Goal: Task Accomplishment & Management: Manage account settings

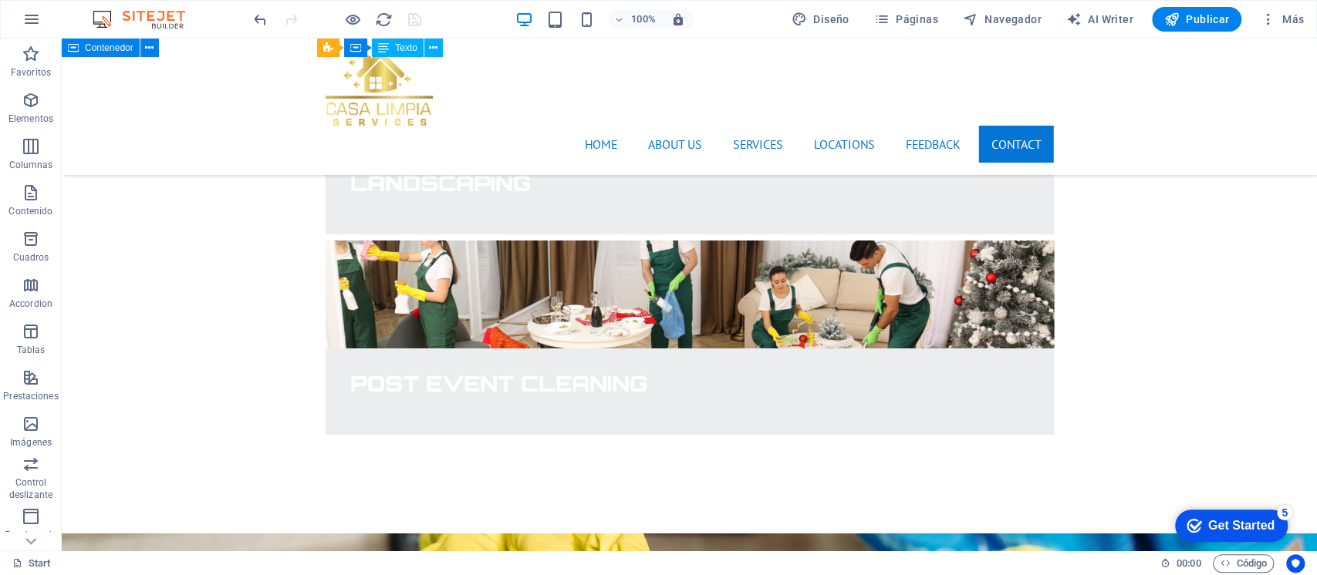
scroll to position [3724, 0]
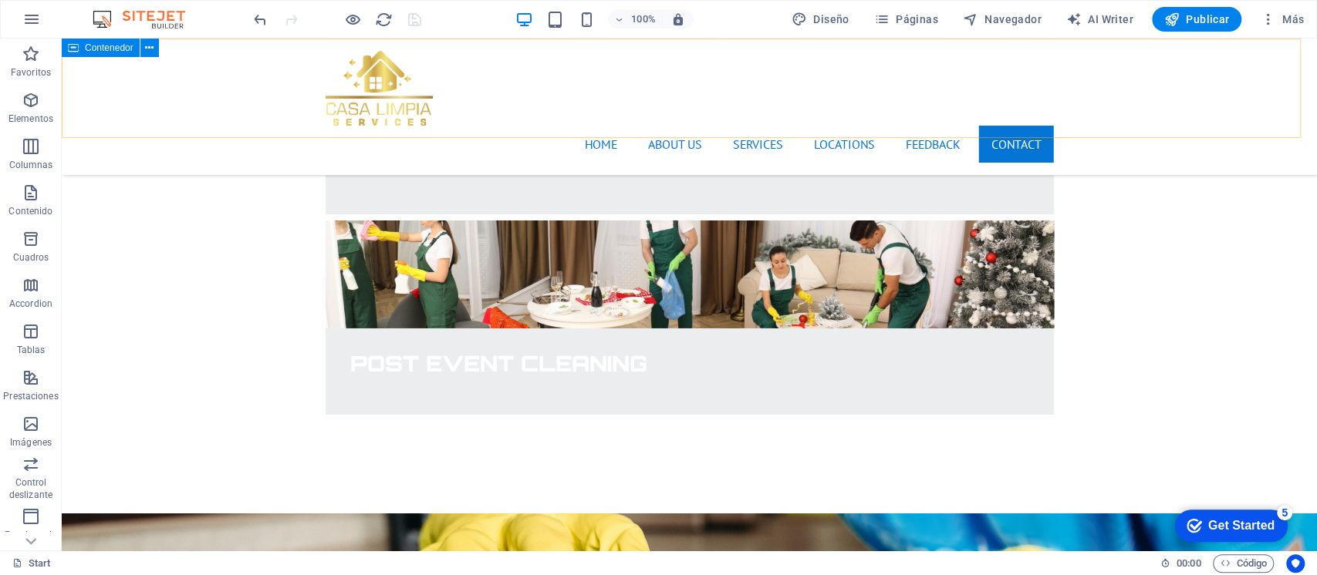
click at [1185, 105] on div "Home About us Services Locations Feedback Contact" at bounding box center [689, 107] width 1255 height 137
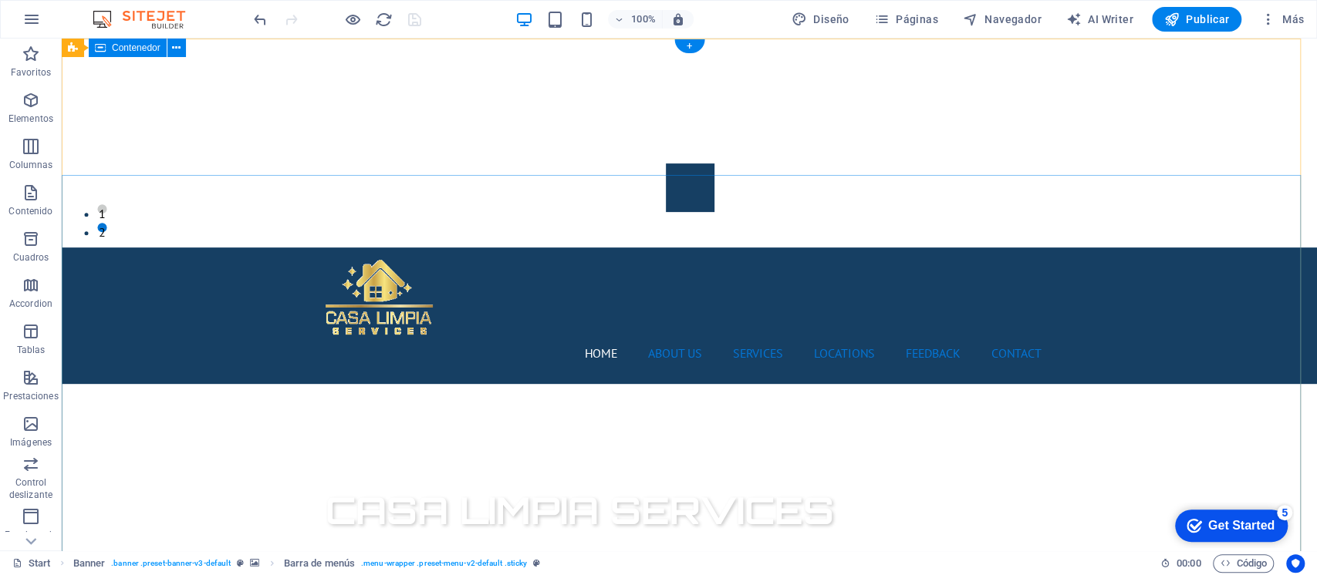
scroll to position [0, 0]
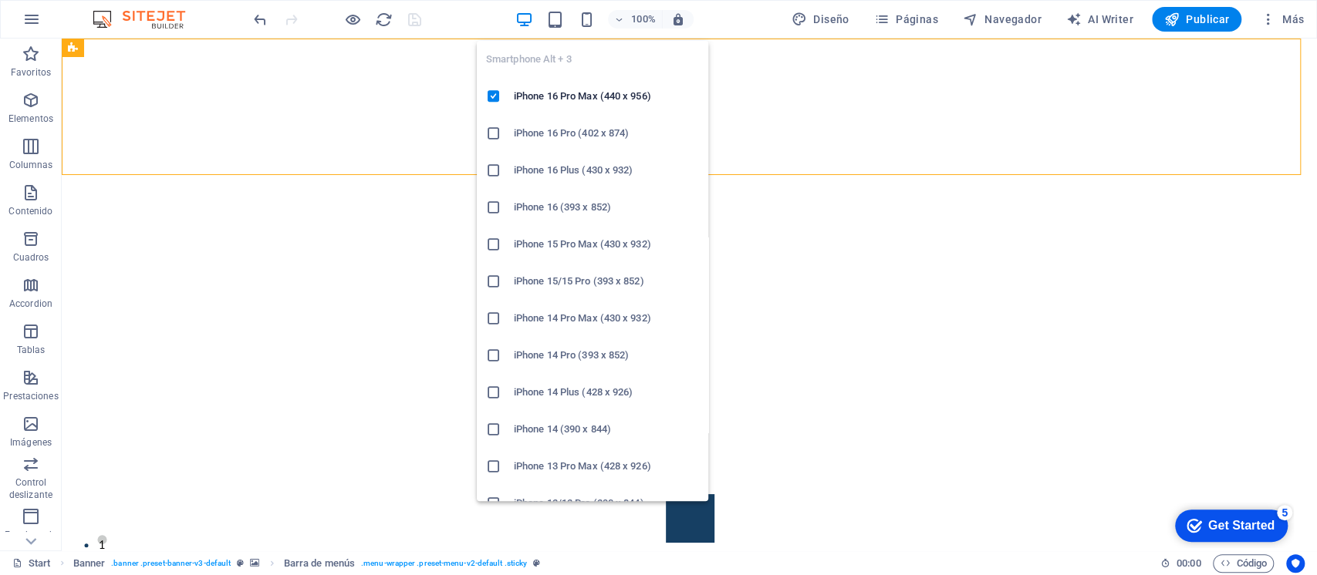
drag, startPoint x: 586, startPoint y: 15, endPoint x: 865, endPoint y: 64, distance: 282.6
click at [586, 15] on icon "button" at bounding box center [586, 20] width 18 height 18
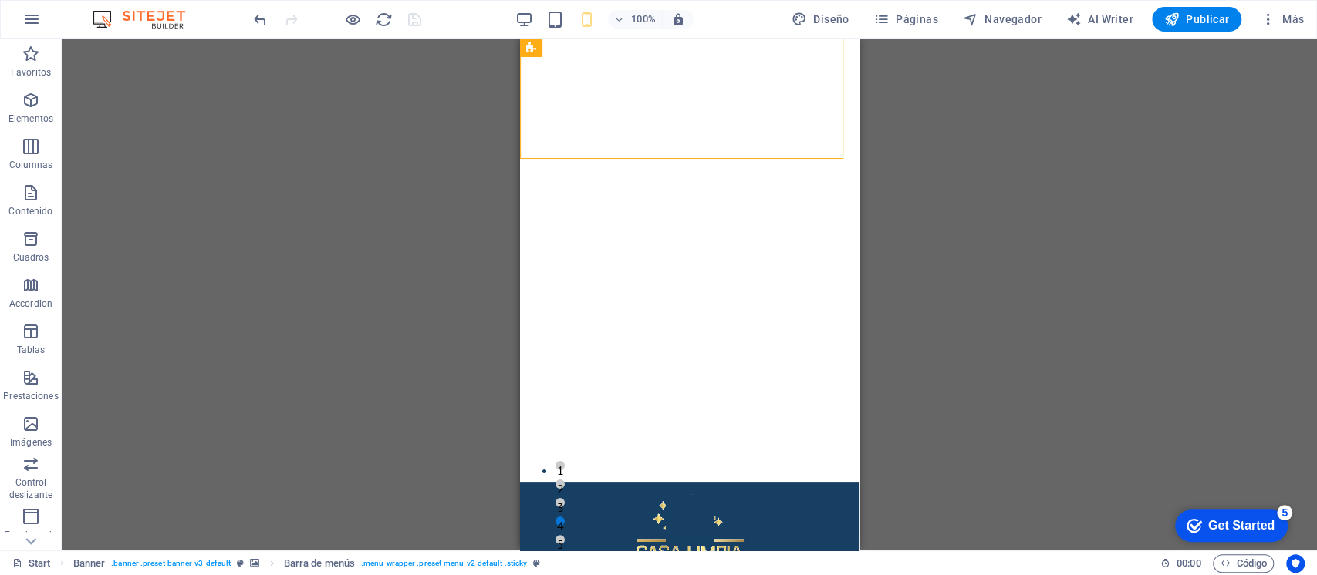
click at [939, 241] on div "H1 Banner Contenedor Banner Imagen Banner Barra de menús Menú Separador Botón C…" at bounding box center [689, 295] width 1255 height 512
click at [583, 204] on icon at bounding box center [582, 199] width 8 height 16
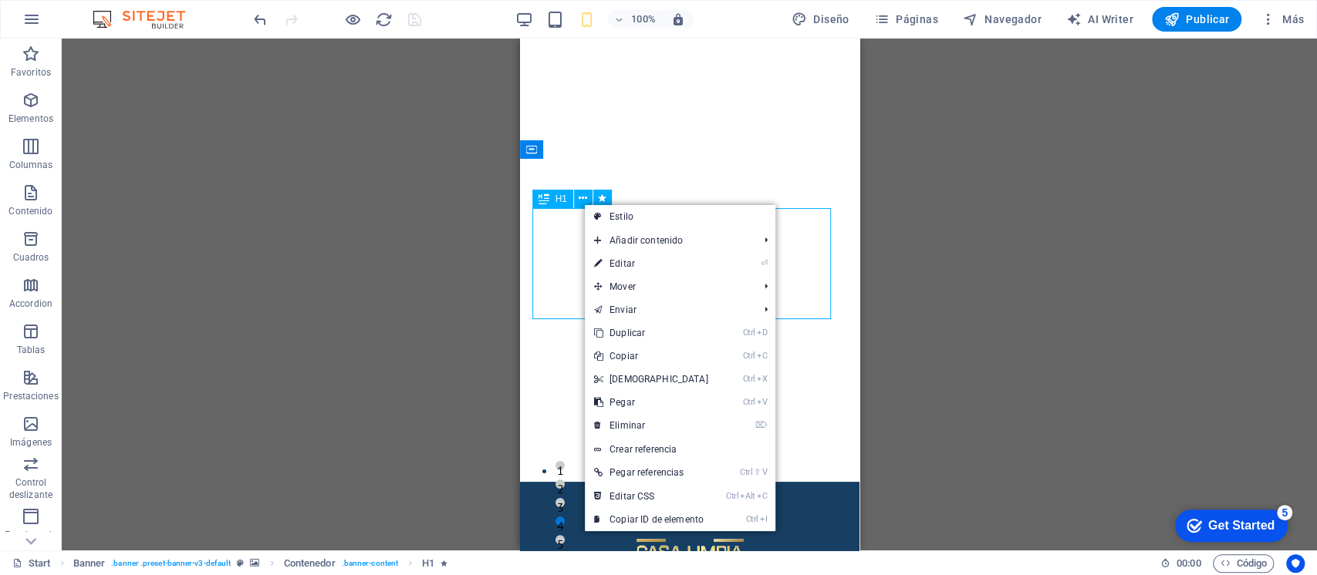
click at [553, 203] on div "H1" at bounding box center [552, 199] width 41 height 19
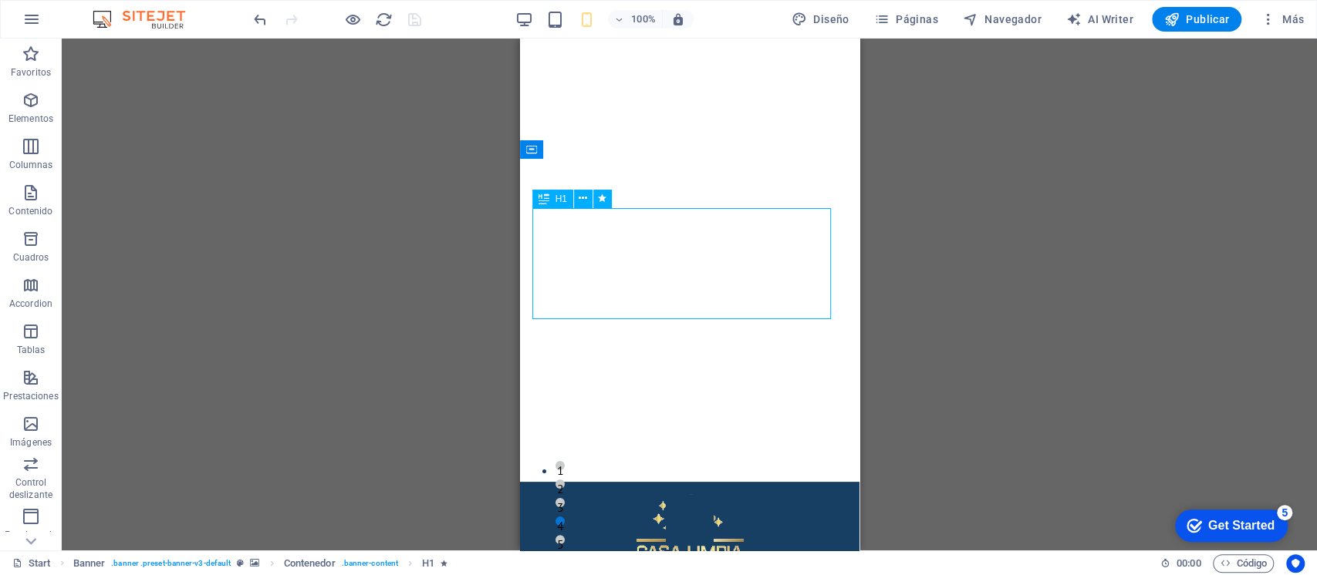
click at [578, 197] on icon at bounding box center [582, 199] width 8 height 16
click at [929, 166] on div "H1 Banner Contenedor Banner Imagen Banner Barra de menús Menú Separador Botón C…" at bounding box center [689, 295] width 1255 height 512
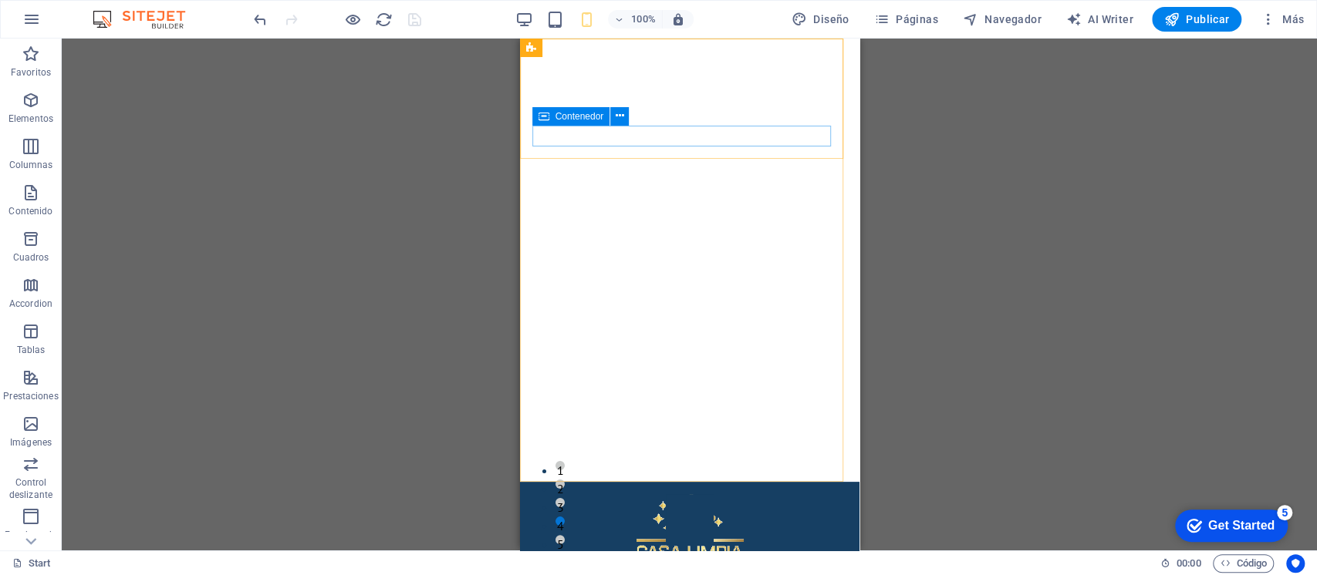
click at [613, 119] on button at bounding box center [619, 116] width 19 height 19
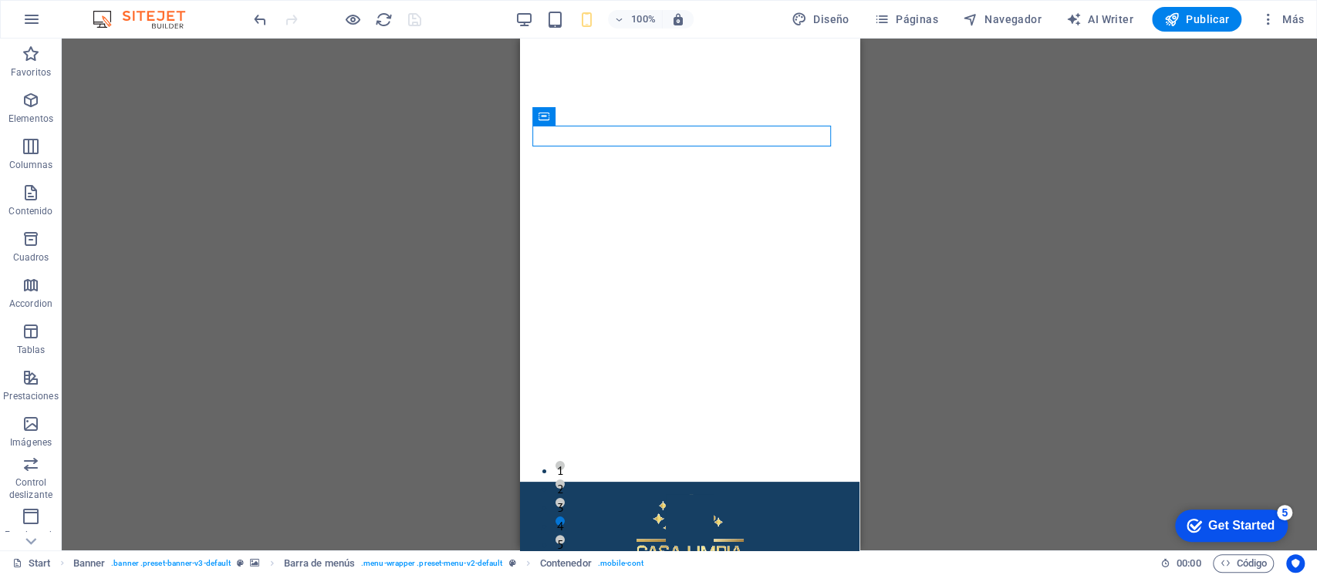
click at [956, 130] on div "H1 Banner Contenedor Banner Imagen Banner Barra de menús Menú Separador Botón C…" at bounding box center [689, 295] width 1255 height 512
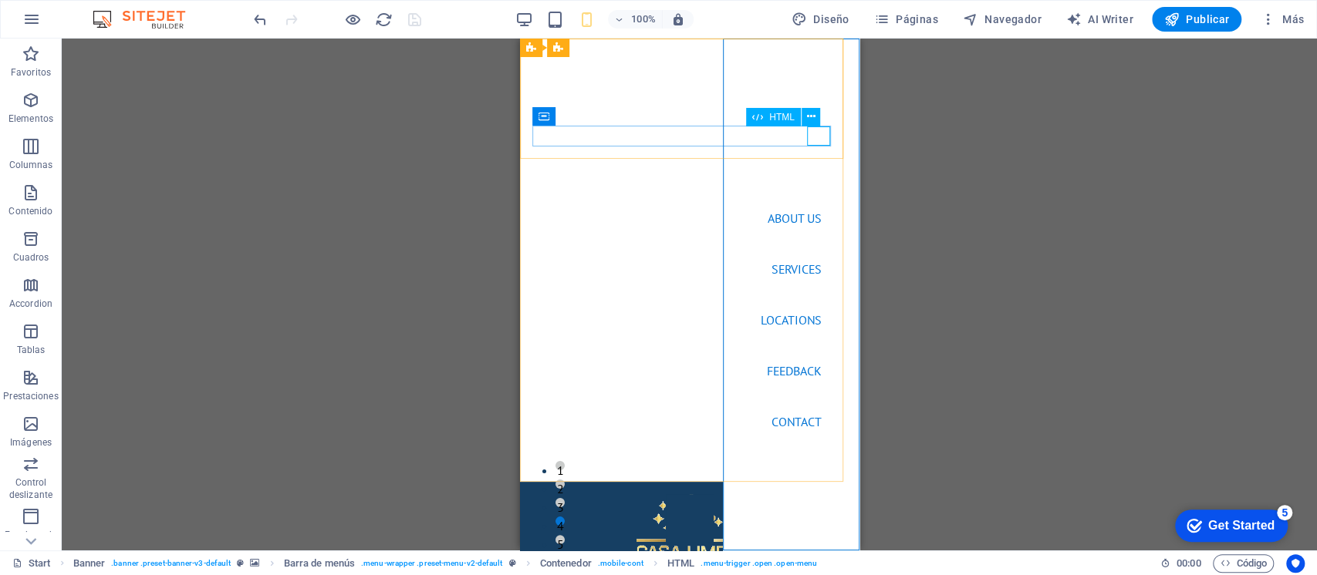
click at [811, 115] on icon at bounding box center [810, 117] width 8 height 16
click at [804, 113] on button at bounding box center [810, 117] width 19 height 19
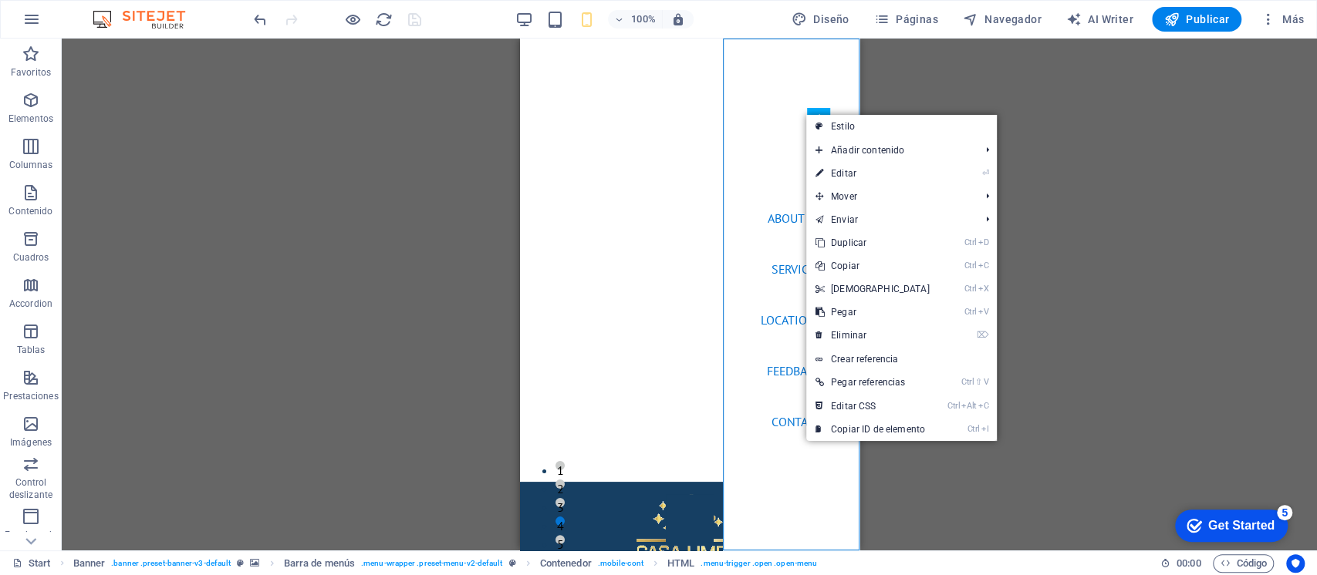
click at [837, 126] on link "Estilo" at bounding box center [901, 126] width 191 height 23
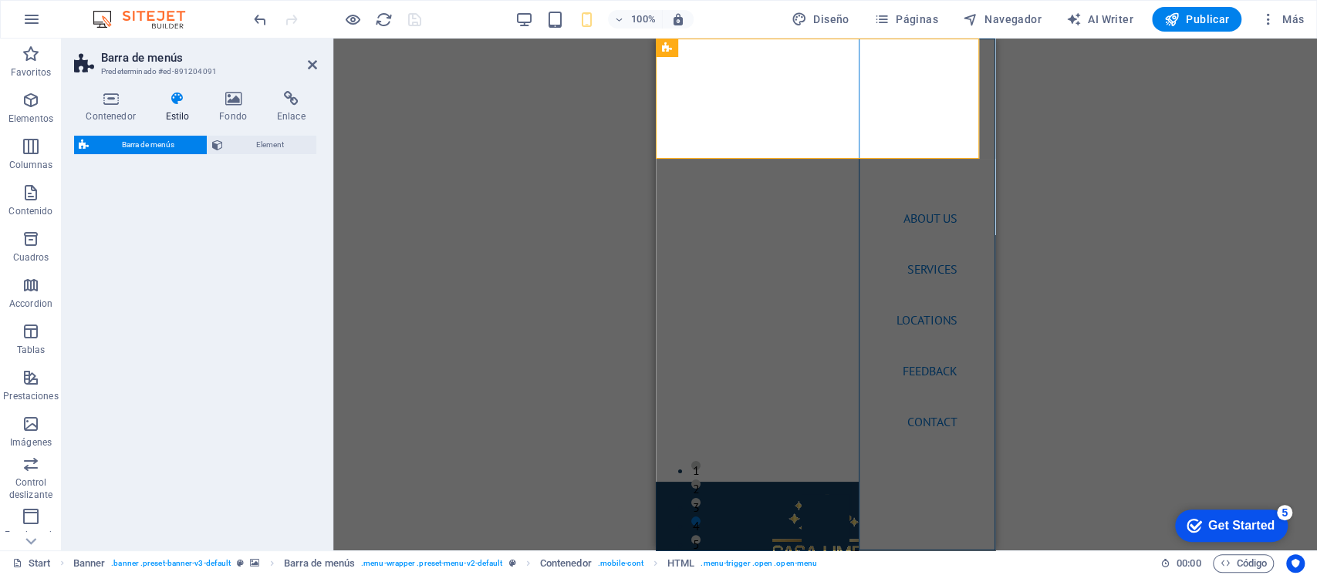
select select "rem"
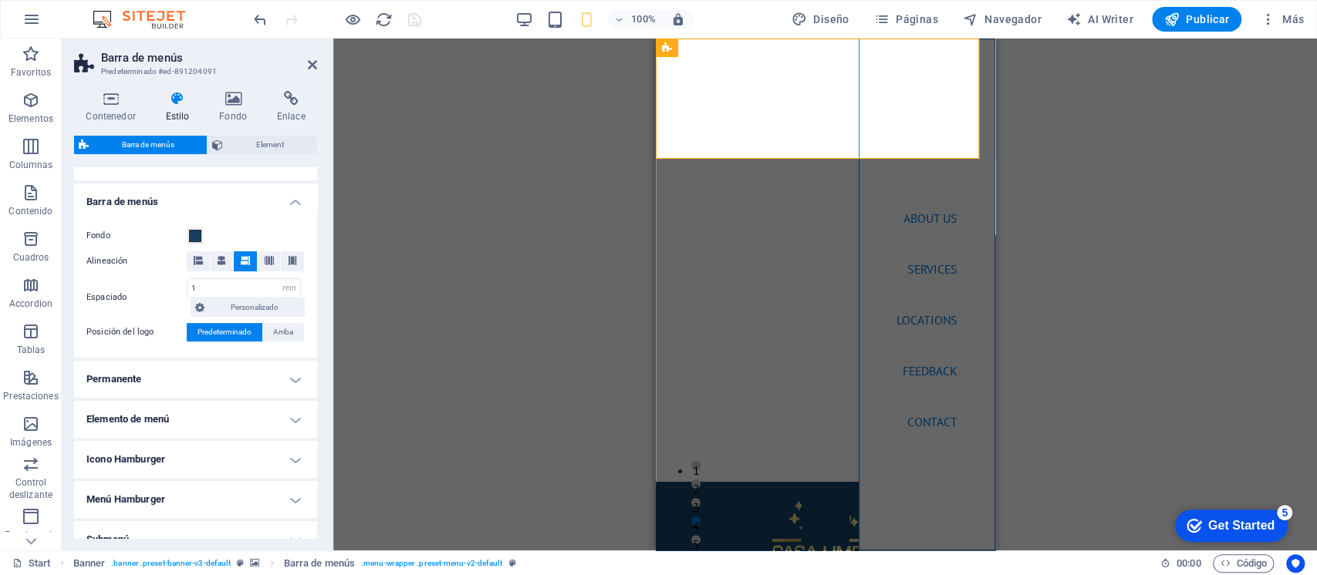
scroll to position [224, 0]
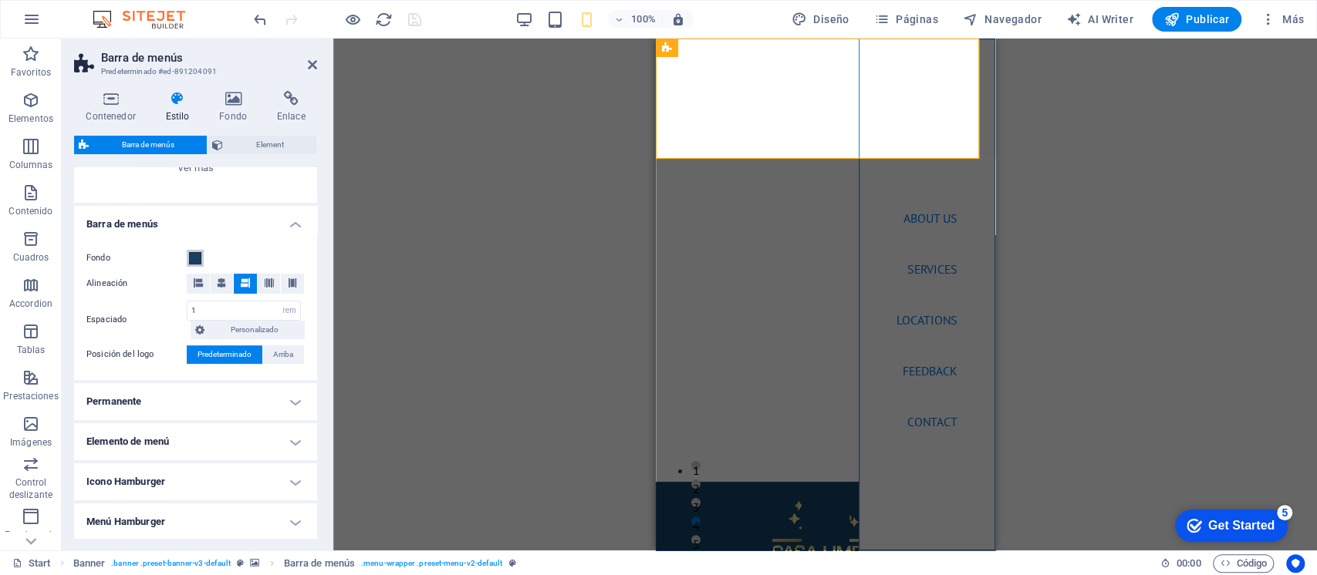
click at [196, 256] on span at bounding box center [195, 258] width 12 height 12
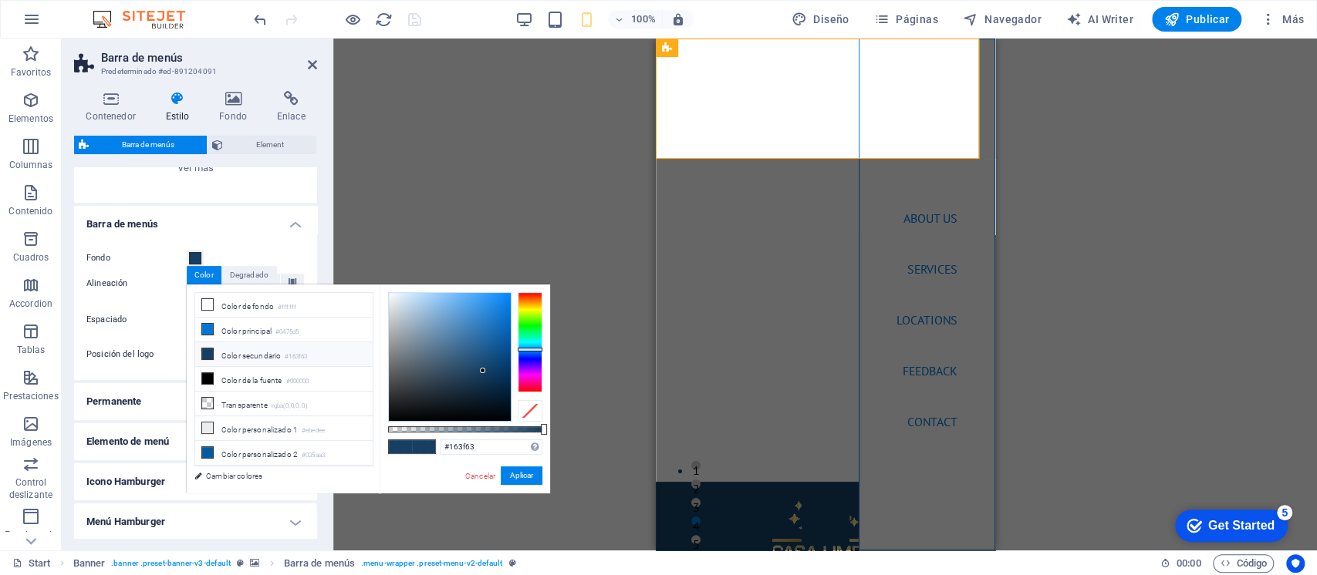
click at [232, 352] on li "Color secundario #163f63" at bounding box center [283, 354] width 177 height 25
click at [506, 472] on button "Aplicar" at bounding box center [522, 476] width 42 height 19
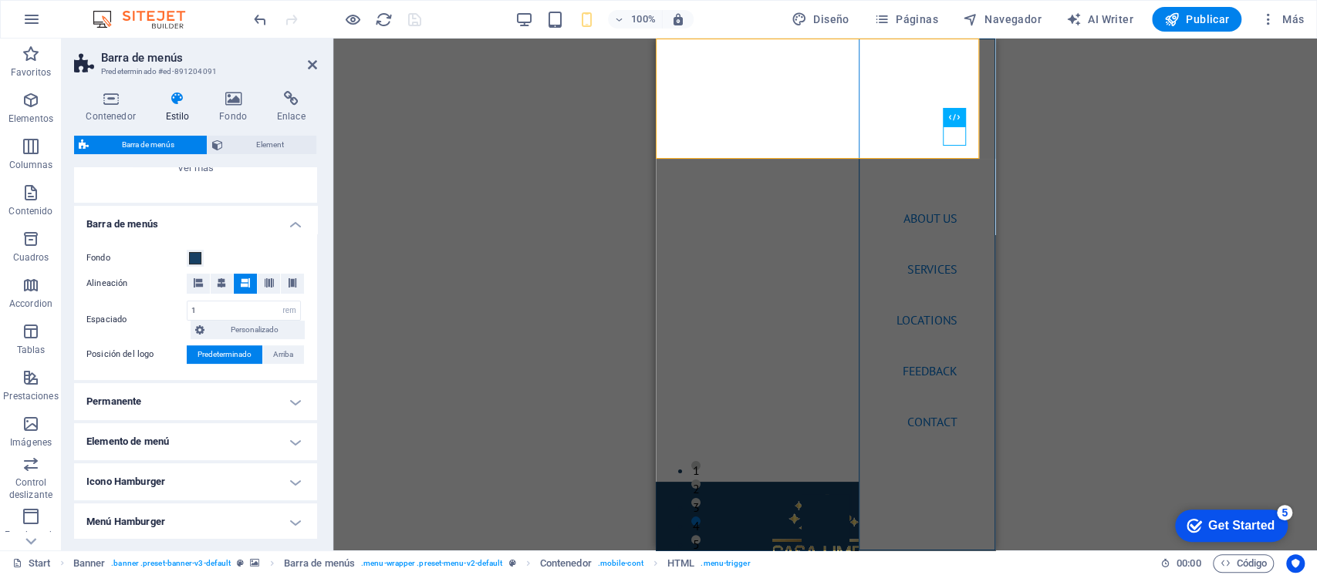
click at [1065, 207] on div "Arrastra aquí para reemplazar el contenido existente. Si quieres crear un eleme…" at bounding box center [824, 295] width 983 height 512
click at [596, 238] on div "Arrastra aquí para reemplazar el contenido existente. Si quieres crear un eleme…" at bounding box center [824, 295] width 983 height 512
click at [309, 65] on icon at bounding box center [312, 65] width 9 height 12
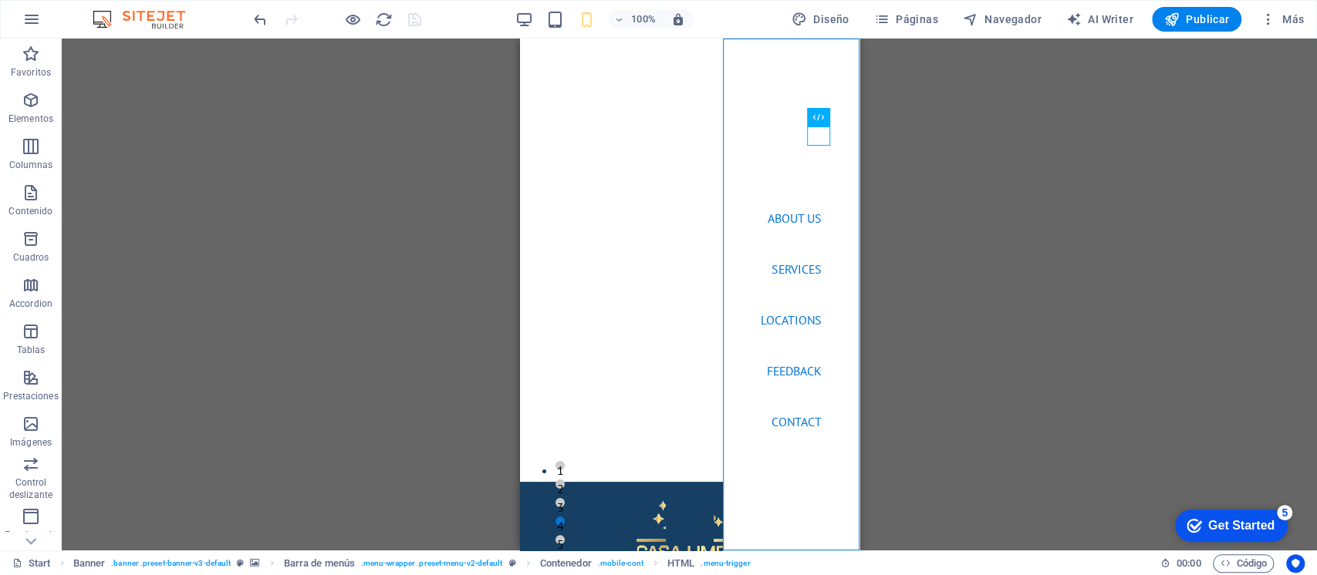
click at [389, 107] on div "Arrastra aquí para reemplazar el contenido existente. Si quieres crear un eleme…" at bounding box center [689, 295] width 1255 height 512
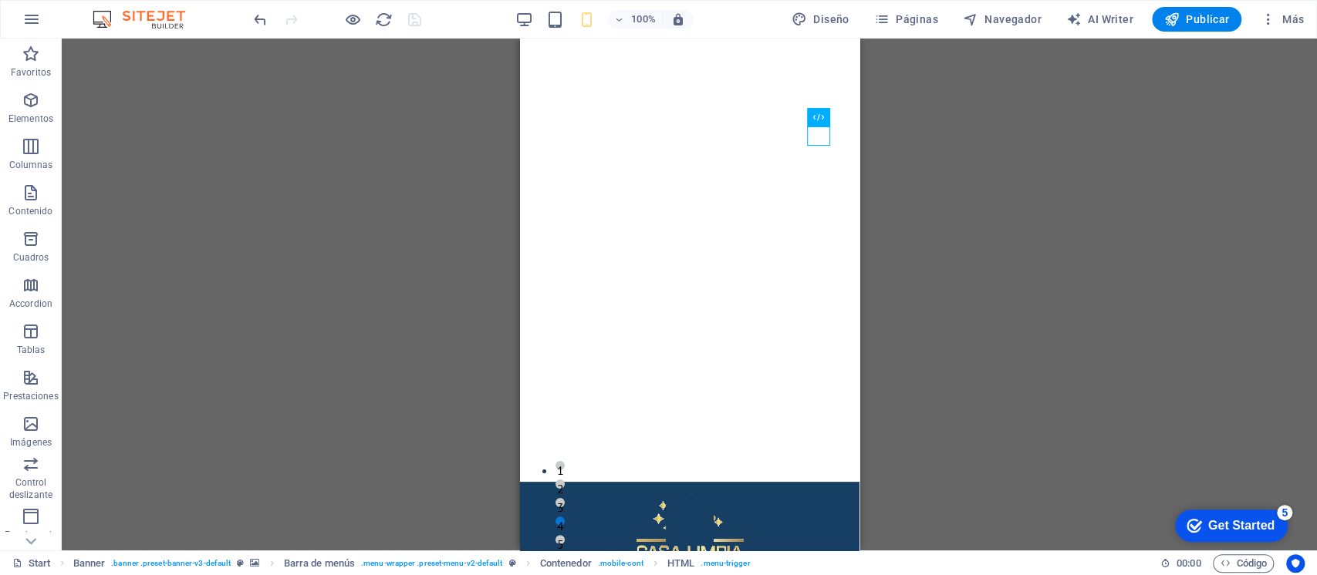
click at [918, 201] on div "Arrastra aquí para reemplazar el contenido existente. Si quieres crear un eleme…" at bounding box center [689, 295] width 1255 height 512
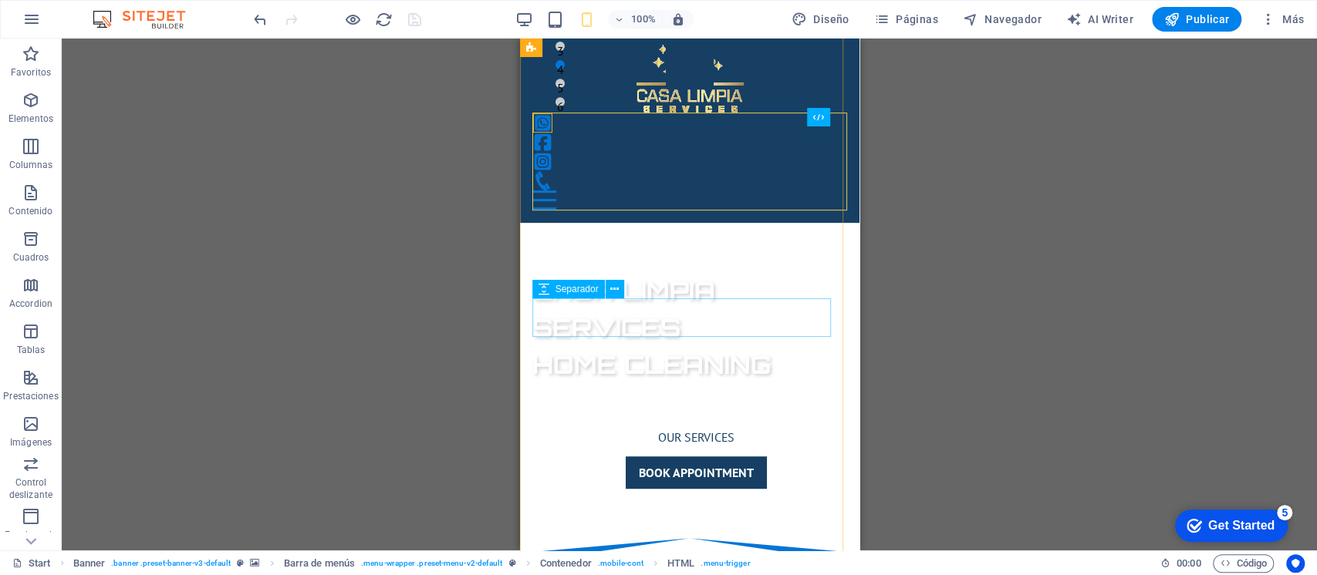
scroll to position [0, 0]
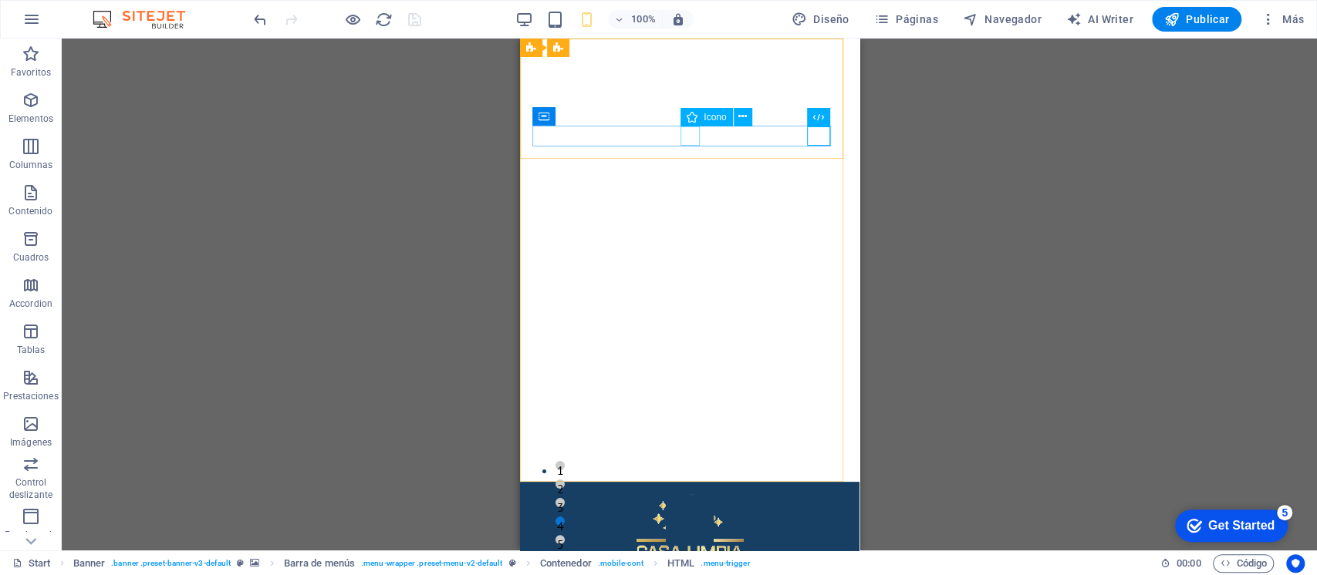
click at [740, 120] on icon at bounding box center [742, 117] width 8 height 16
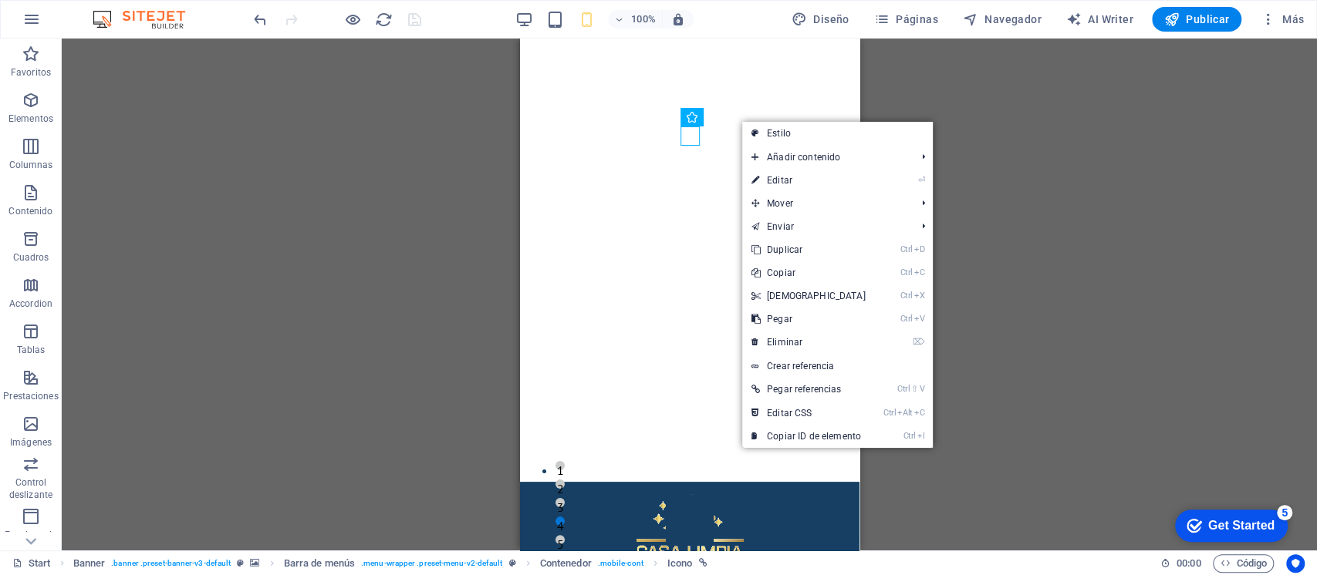
drag, startPoint x: 777, startPoint y: 136, endPoint x: 122, endPoint y: 98, distance: 656.7
click at [777, 136] on link "Estilo" at bounding box center [837, 133] width 191 height 23
select select "rem"
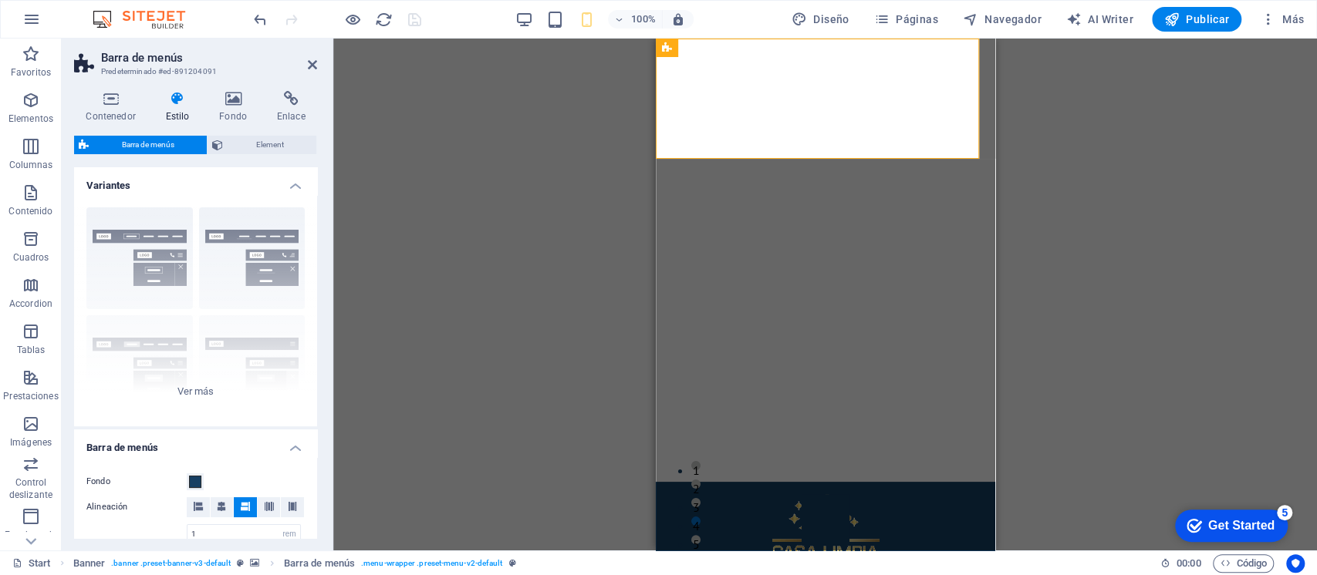
click at [238, 150] on span "Element" at bounding box center [270, 145] width 84 height 19
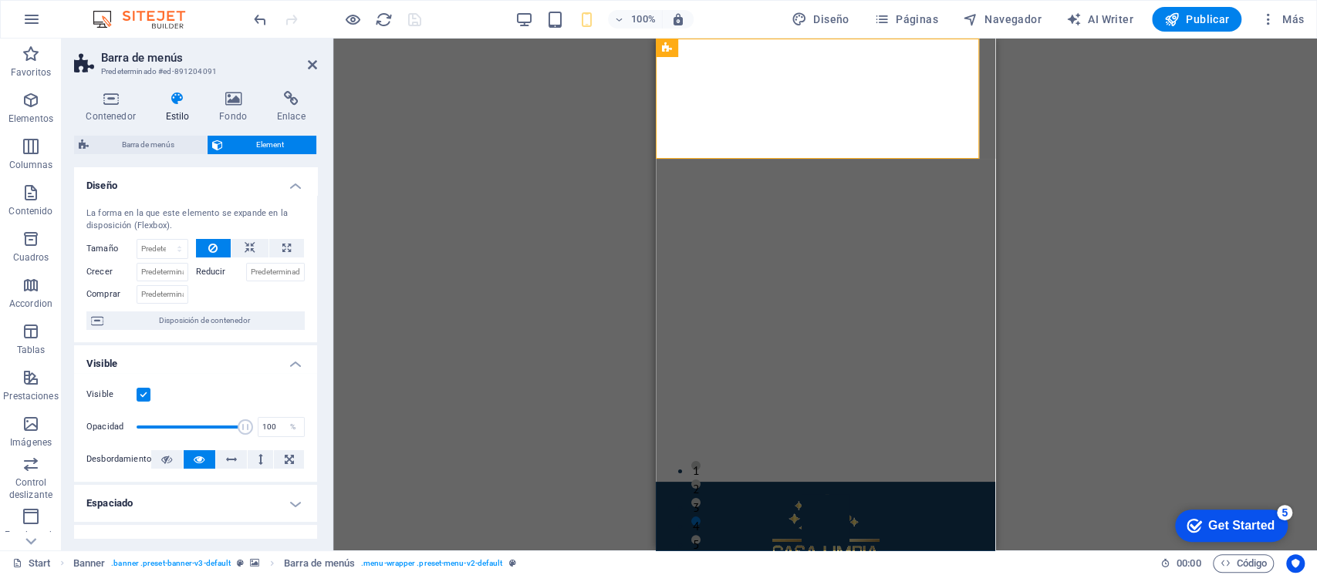
click at [292, 363] on h4 "Visible" at bounding box center [195, 360] width 243 height 28
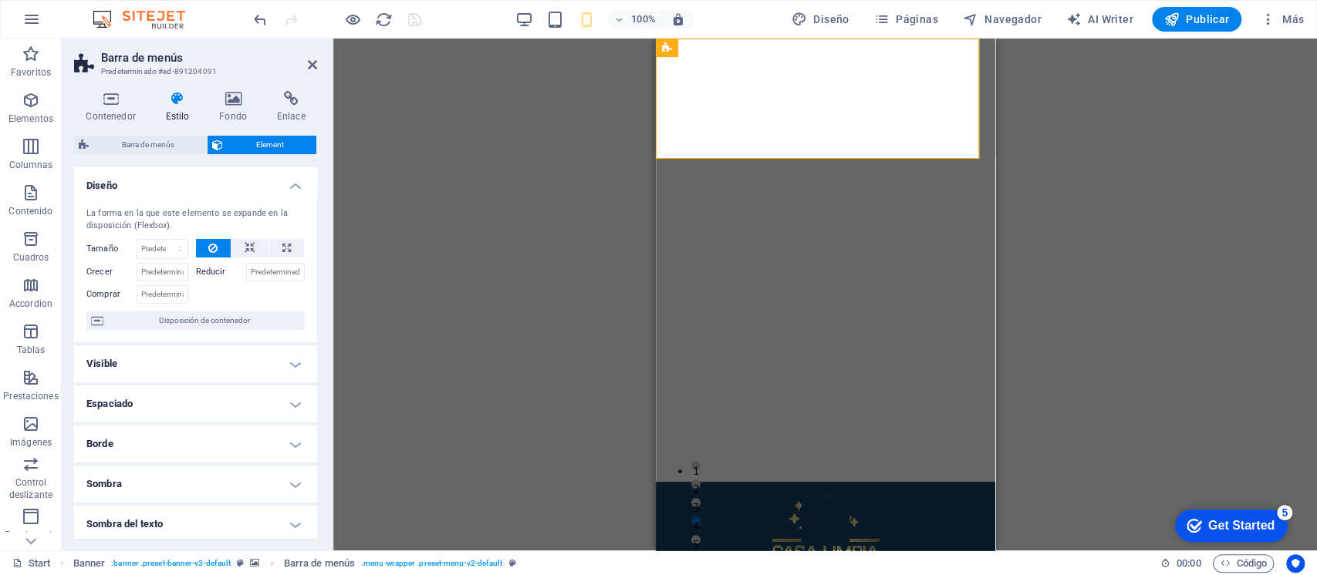
click at [290, 183] on h4 "Diseño" at bounding box center [195, 181] width 243 height 28
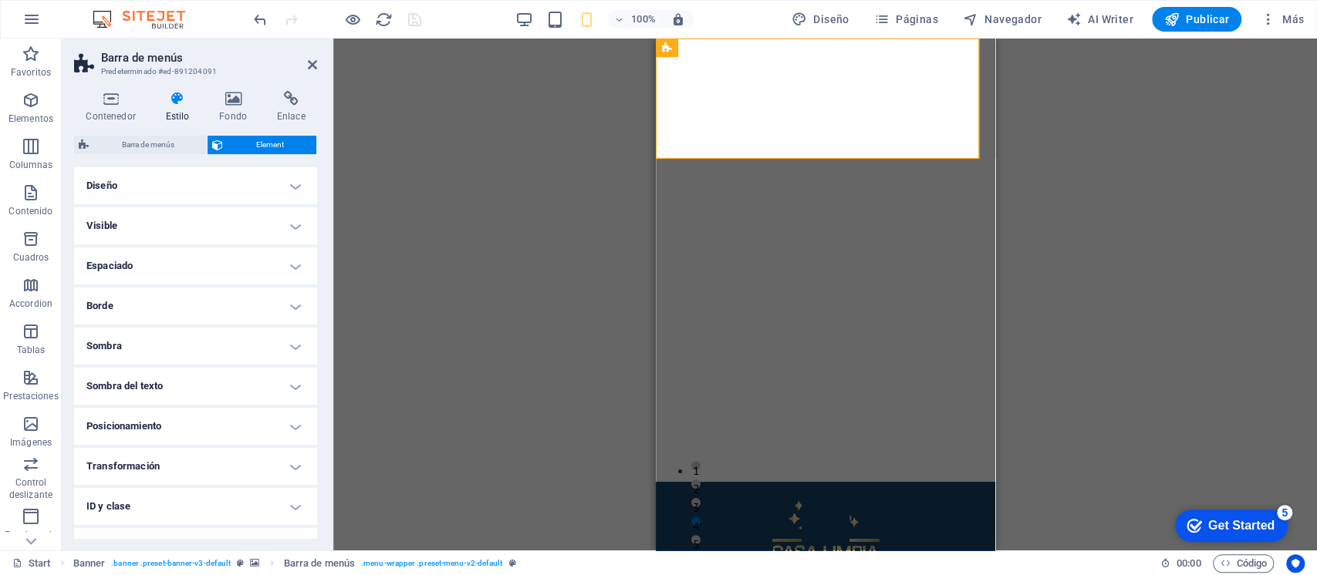
click at [436, 167] on div "Arrastra aquí para reemplazar el contenido existente. Si quieres crear un eleme…" at bounding box center [824, 295] width 983 height 512
drag, startPoint x: 512, startPoint y: 122, endPoint x: 421, endPoint y: 85, distance: 98.3
click at [512, 123] on div "Arrastra aquí para reemplazar el contenido existente. Si quieres crear un eleme…" at bounding box center [824, 295] width 983 height 512
drag, startPoint x: 307, startPoint y: 68, endPoint x: 329, endPoint y: 79, distance: 25.2
click at [306, 69] on header "Barra de menús Predeterminado #ed-891204091" at bounding box center [195, 59] width 243 height 40
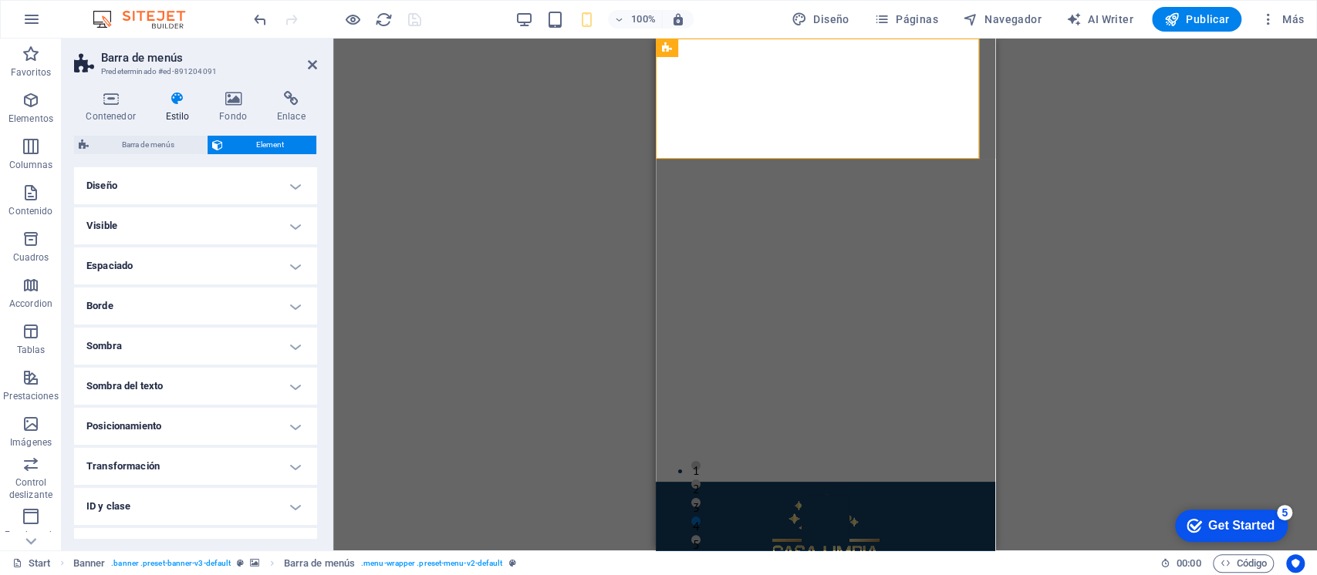
click at [444, 122] on div "Arrastra aquí para reemplazar el contenido existente. Si quieres crear un eleme…" at bounding box center [824, 295] width 983 height 512
click at [308, 66] on icon at bounding box center [312, 65] width 9 height 12
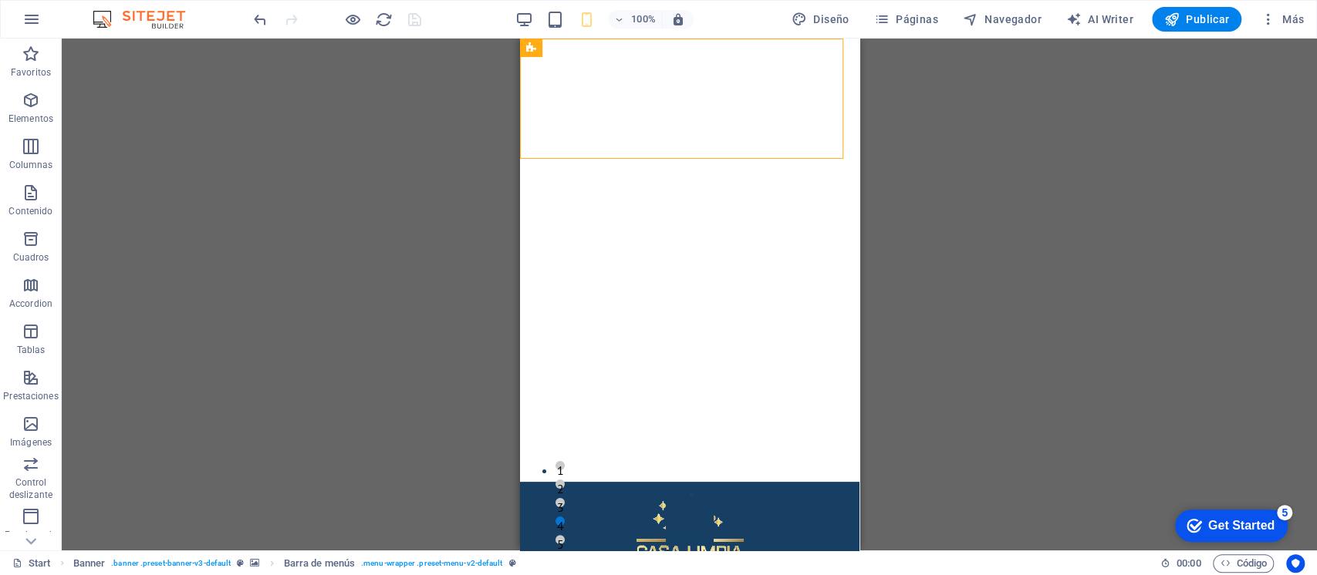
click at [345, 142] on div "Arrastra aquí para reemplazar el contenido existente. Si quieres crear un eleme…" at bounding box center [689, 295] width 1255 height 512
click at [1054, 228] on div "Arrastra aquí para reemplazar el contenido existente. Si quieres crear un eleme…" at bounding box center [689, 295] width 1255 height 512
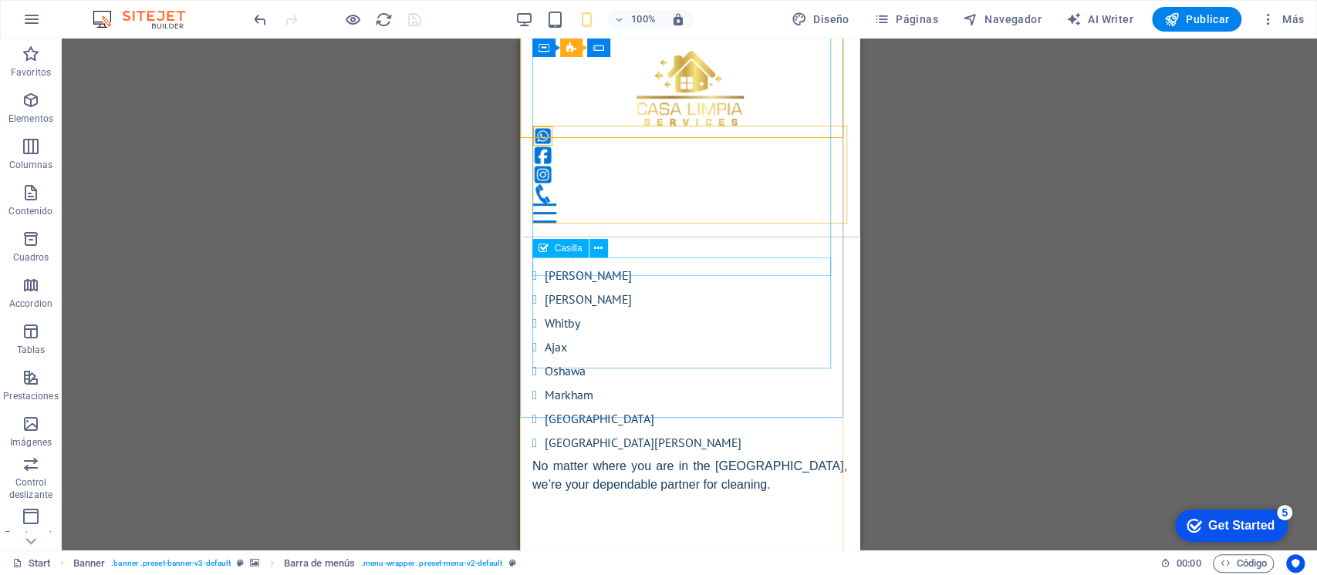
scroll to position [4364, 0]
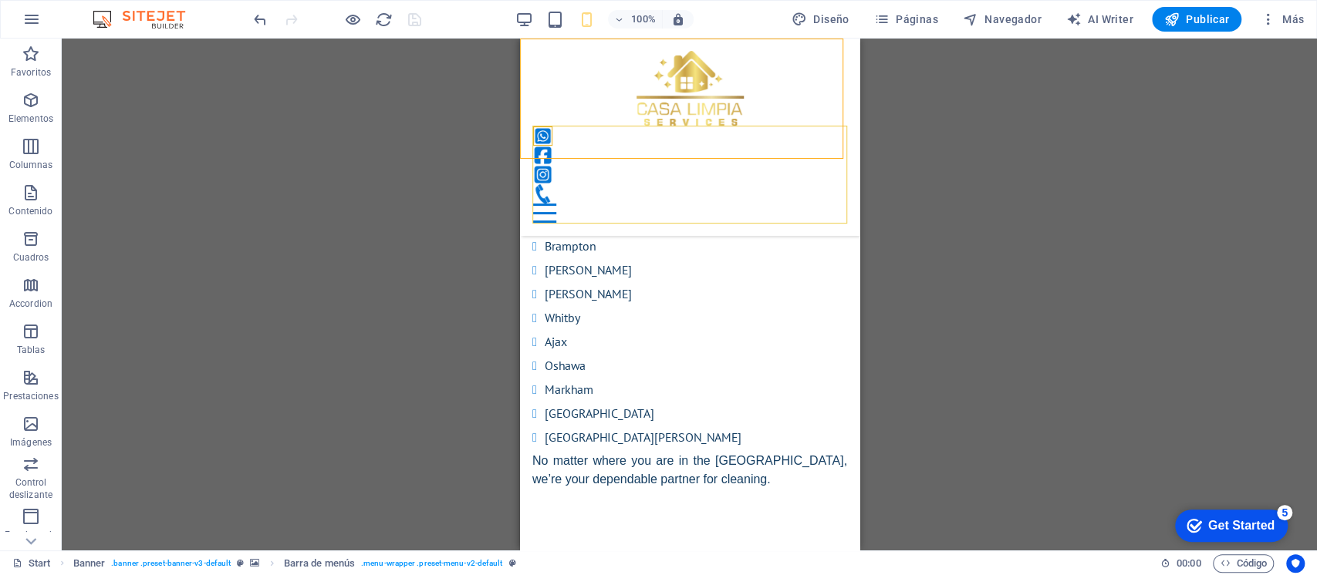
click at [352, 15] on icon "button" at bounding box center [353, 20] width 18 height 18
click at [983, 221] on div "Arrastra aquí para reemplazar el contenido existente. Si quieres crear un eleme…" at bounding box center [689, 295] width 1255 height 512
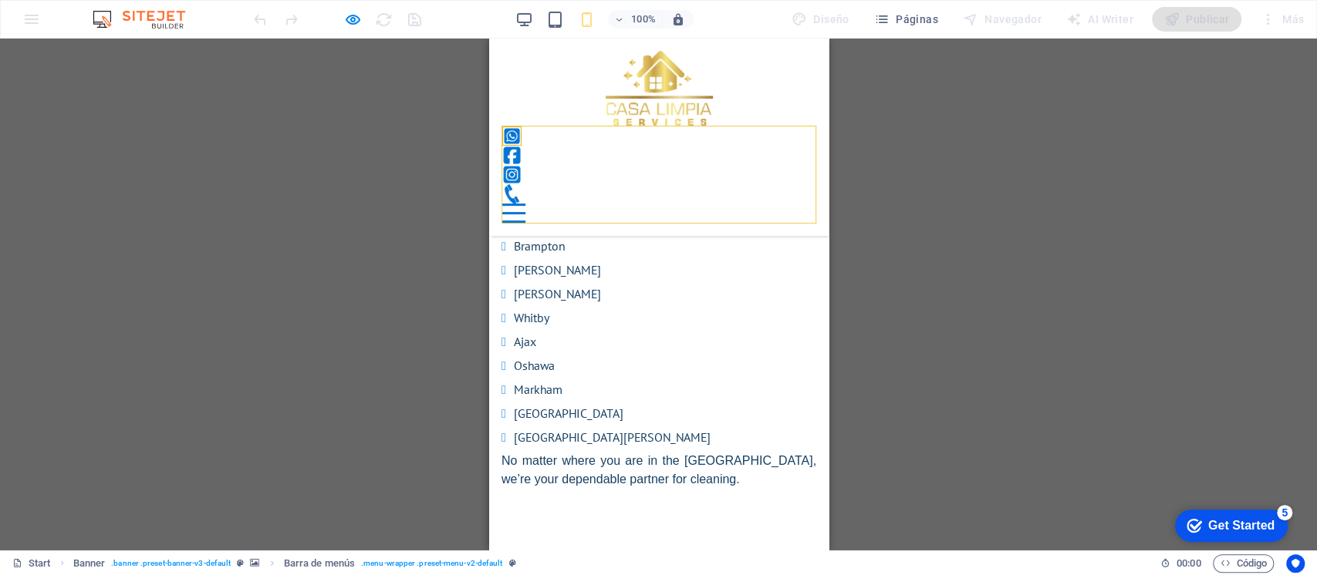
scroll to position [4348, 0]
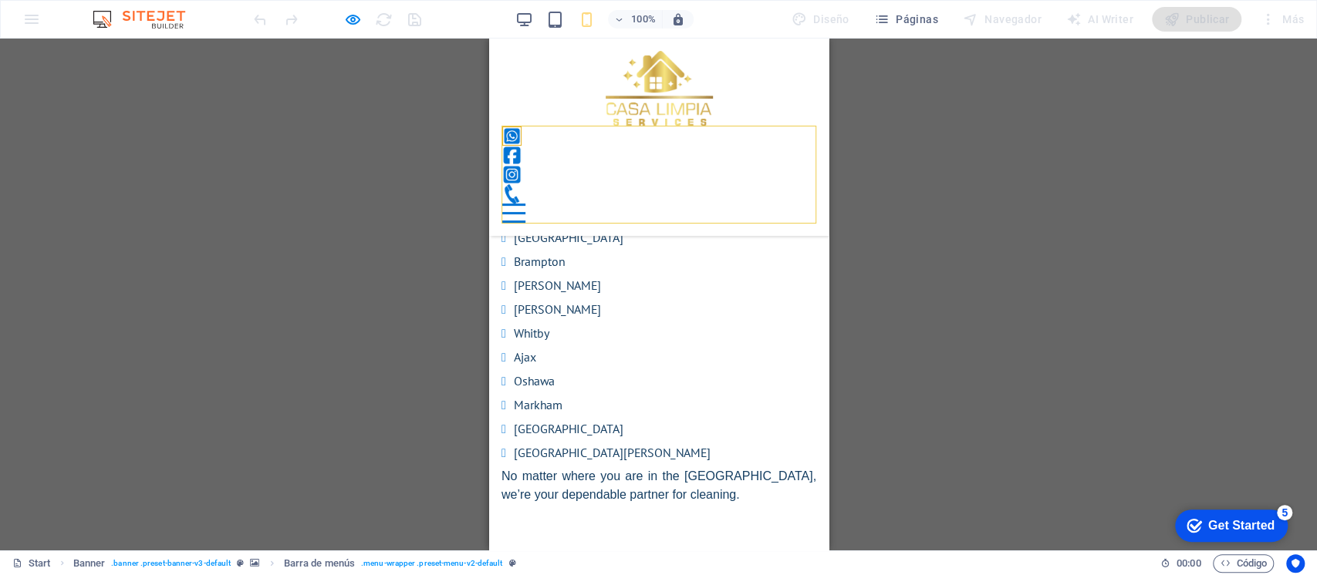
drag, startPoint x: 263, startPoint y: 51, endPoint x: 357, endPoint y: 8, distance: 103.2
click at [263, 52] on div "Arrastra aquí para reemplazar el contenido existente. Si quieres crear un eleme…" at bounding box center [658, 295] width 1317 height 512
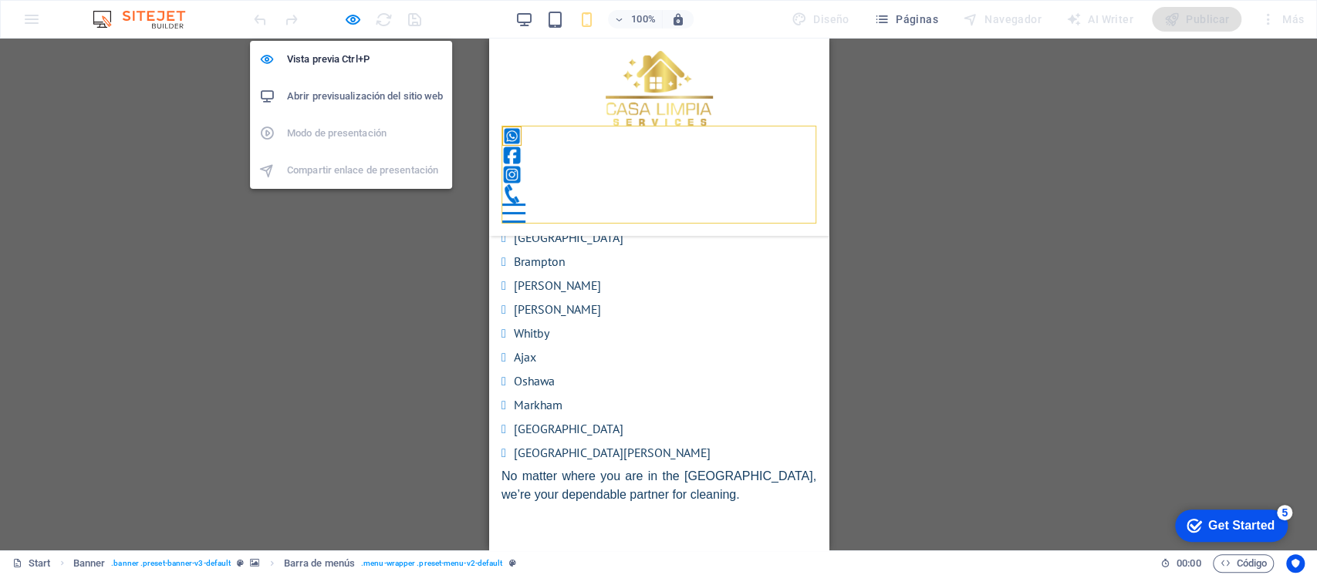
click at [325, 59] on h6 "Vista previa Ctrl+P" at bounding box center [365, 59] width 156 height 19
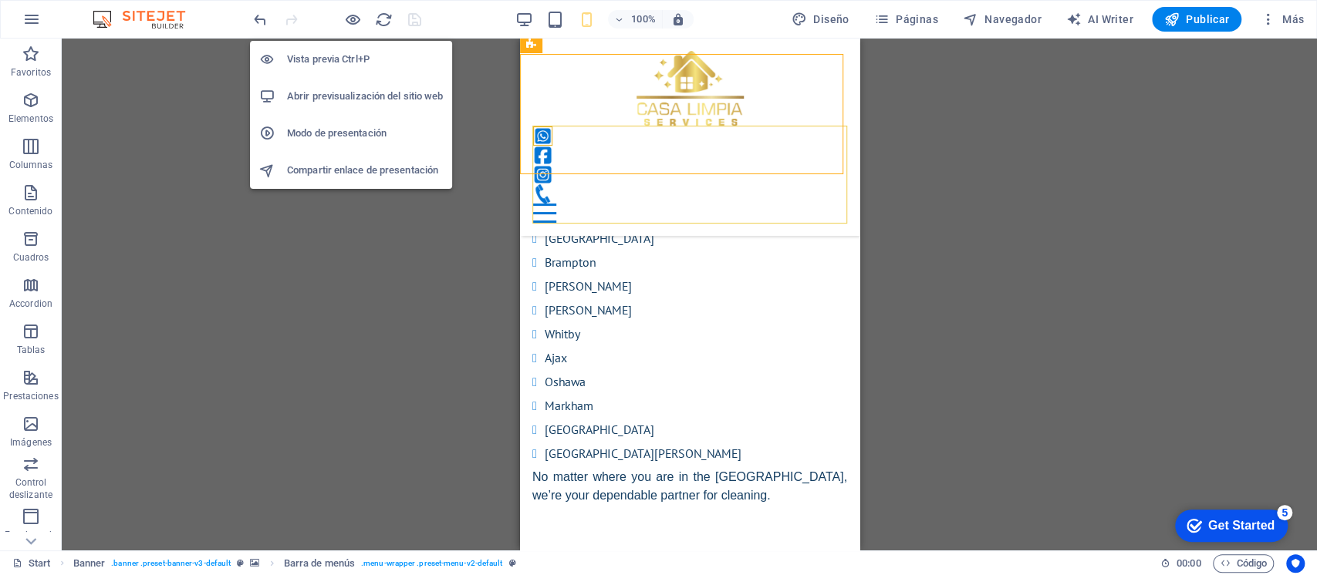
scroll to position [4345, 0]
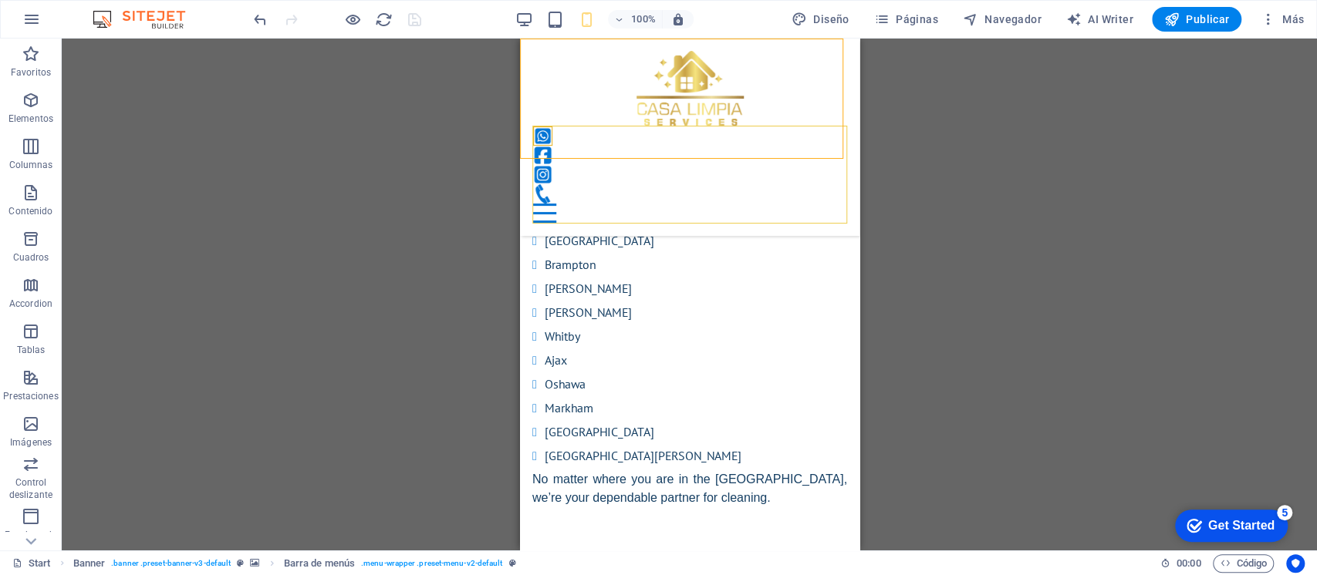
click at [1208, 19] on span "Publicar" at bounding box center [1197, 19] width 66 height 15
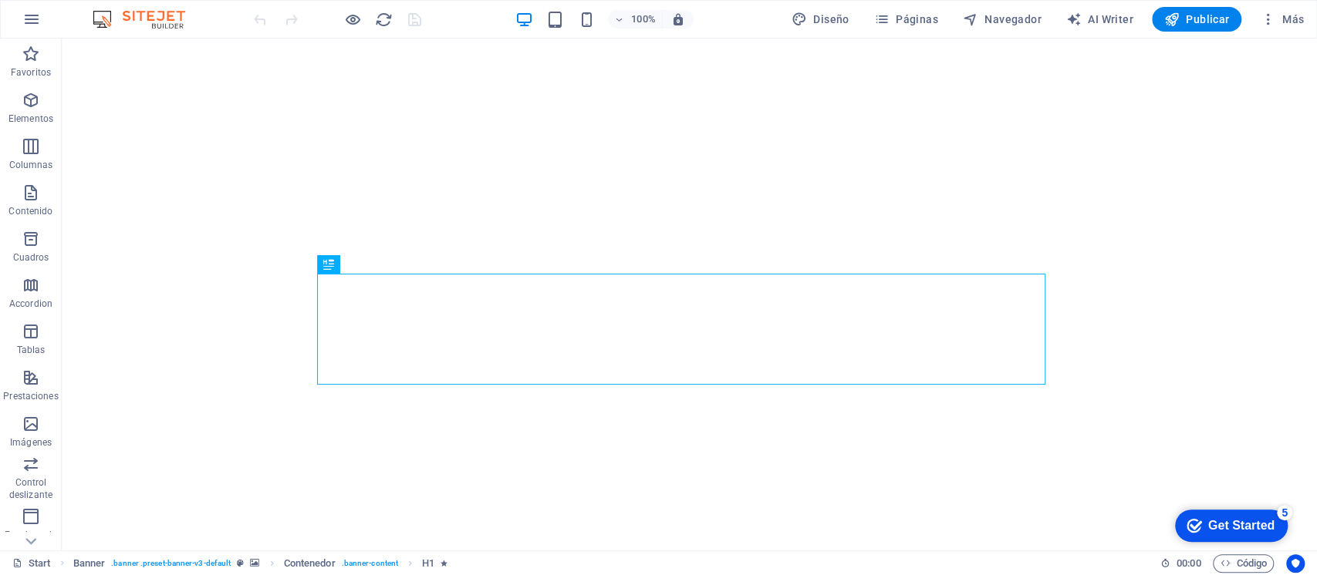
click at [1269, 19] on icon "button" at bounding box center [1266, 19] width 15 height 15
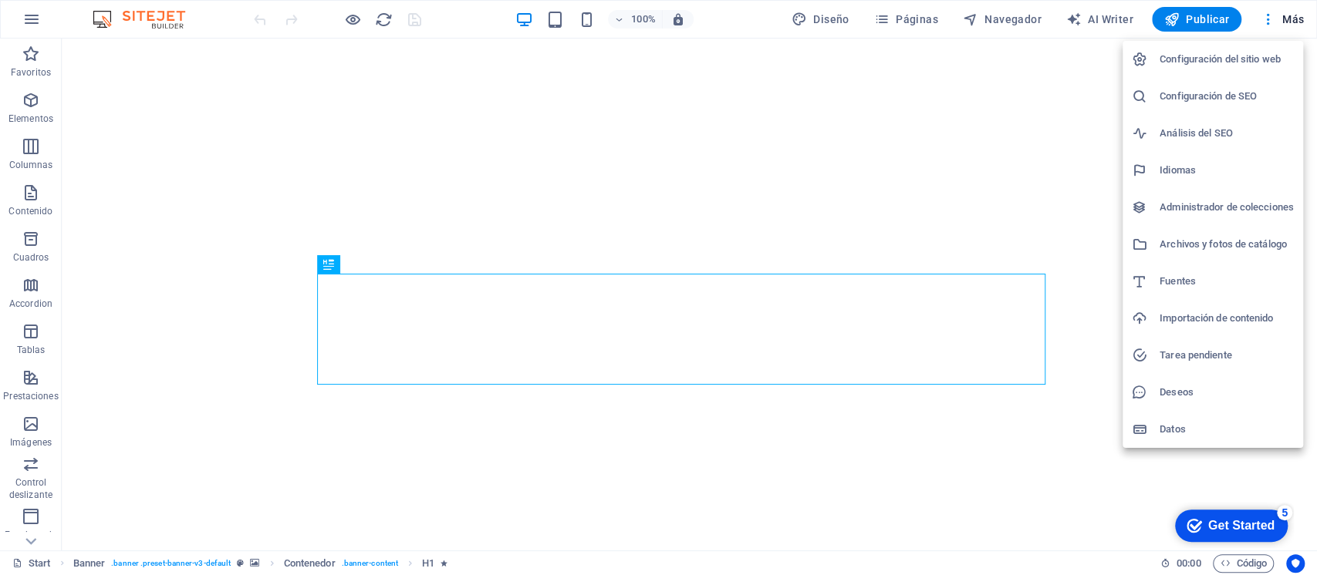
click at [1238, 59] on h6 "Configuración del sitio web" at bounding box center [1226, 59] width 134 height 19
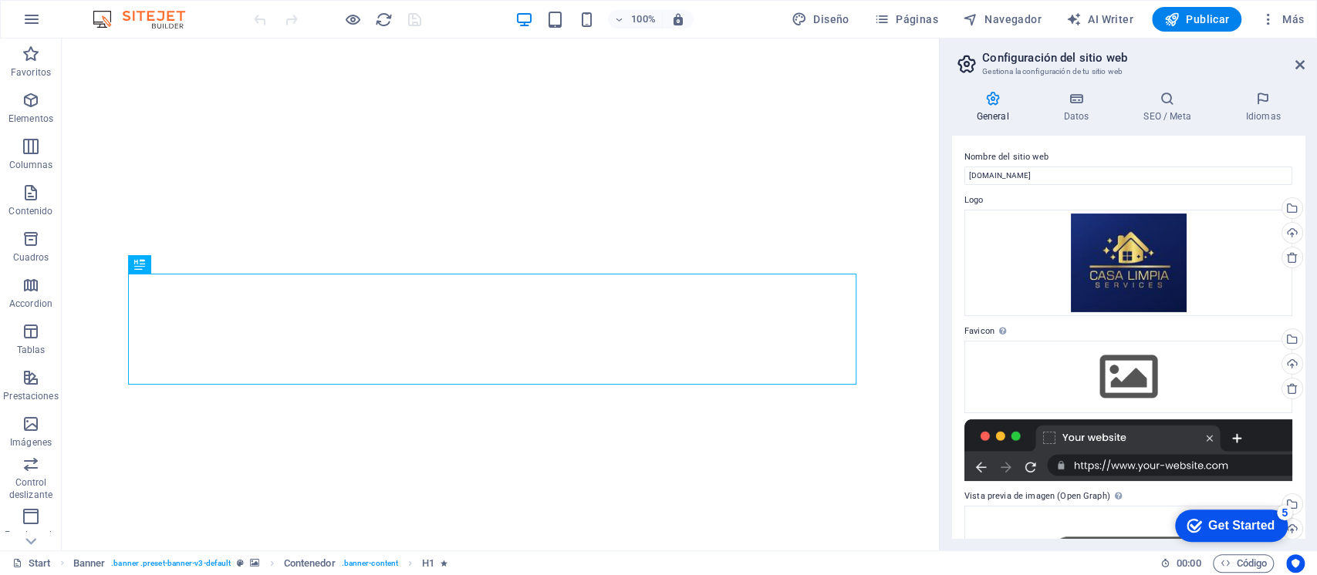
click at [1079, 103] on icon at bounding box center [1076, 98] width 74 height 15
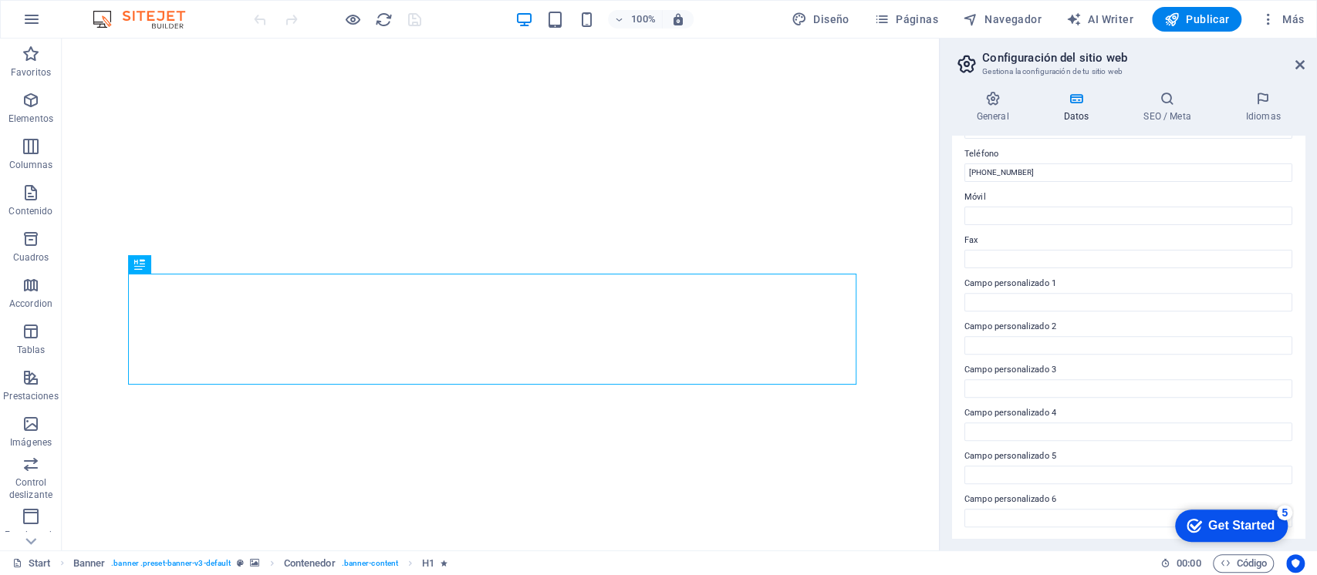
scroll to position [339, 0]
click at [1166, 114] on h4 "SEO / Meta" at bounding box center [1170, 107] width 102 height 32
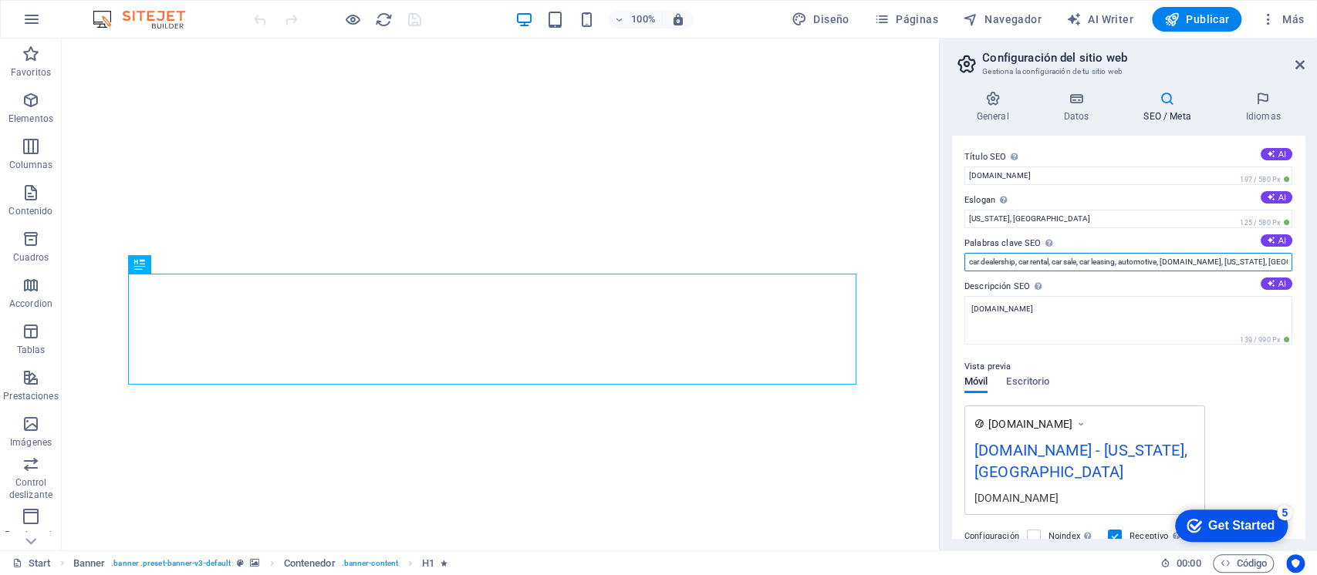
click at [1047, 258] on input "car dealership, car rental, car sale, car leasing, automotive, casalimpiaservic…" at bounding box center [1128, 262] width 328 height 19
click at [1048, 258] on input "Palabras clave SEO Lista de palabras clave separadas por comas que describen tu…" at bounding box center [1128, 262] width 328 height 19
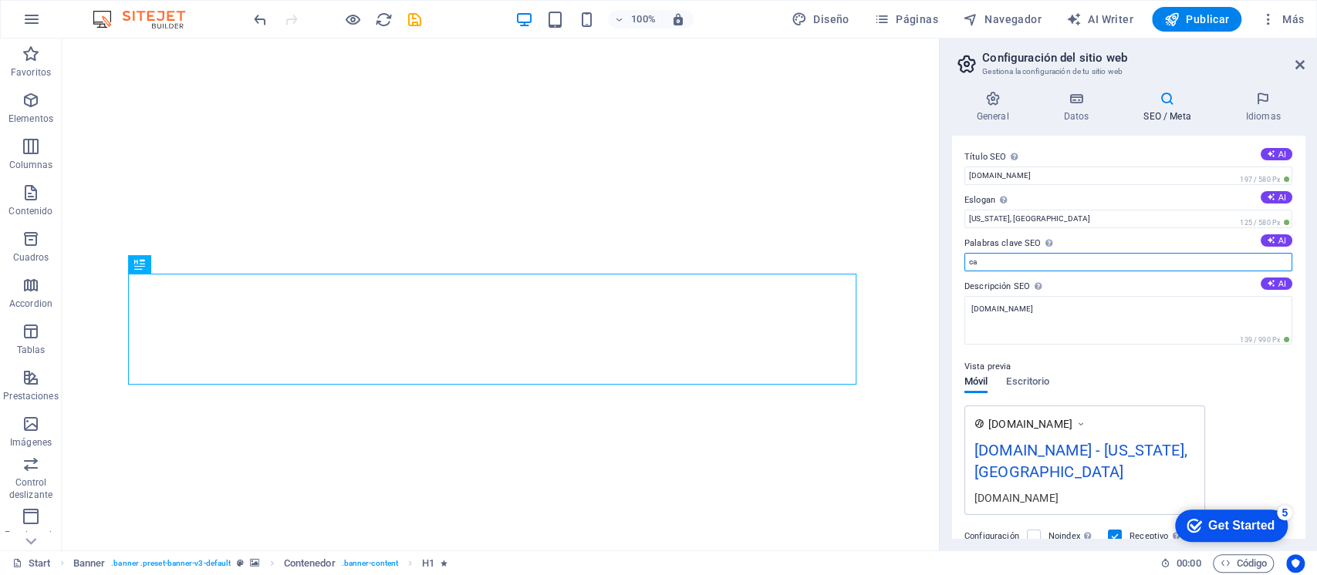
type input "c"
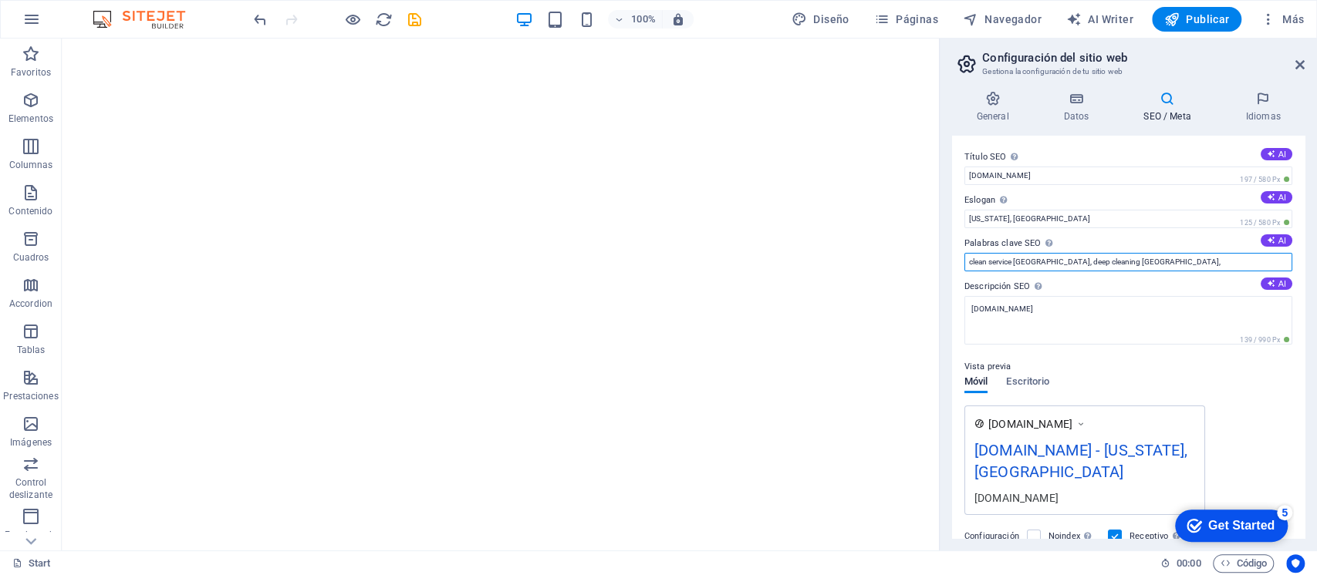
click at [1154, 264] on input "clean service toronto, deep cleaning toronto," at bounding box center [1128, 262] width 328 height 19
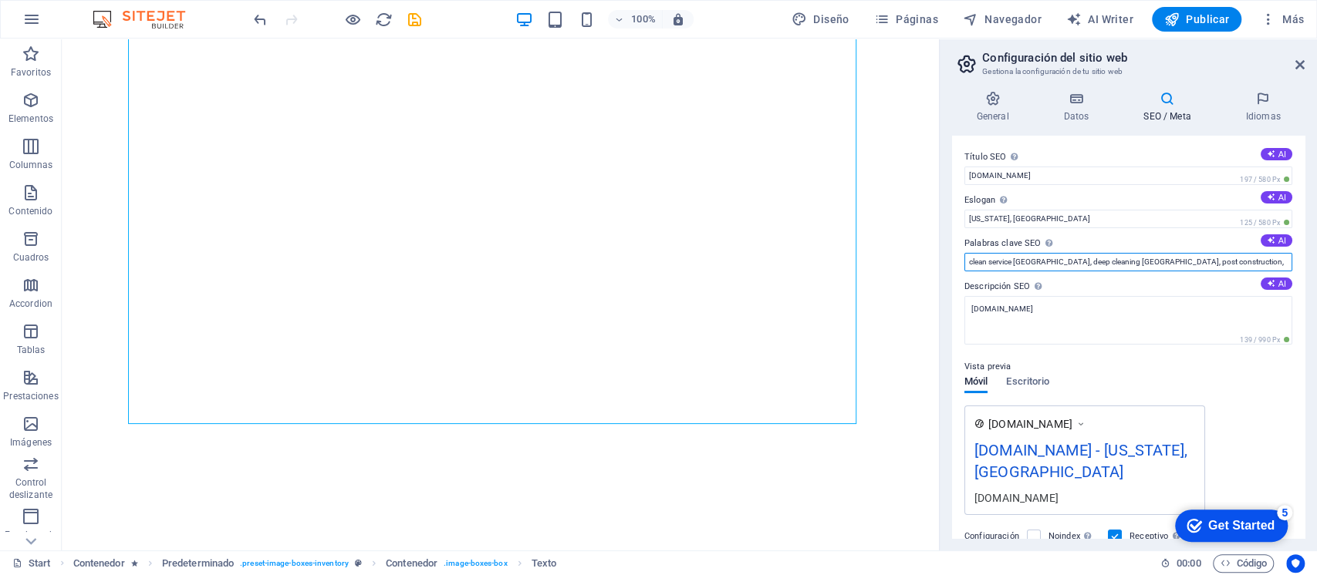
click at [1216, 261] on input "clean service toronto, deep cleaning toronto, post construction," at bounding box center [1128, 262] width 328 height 19
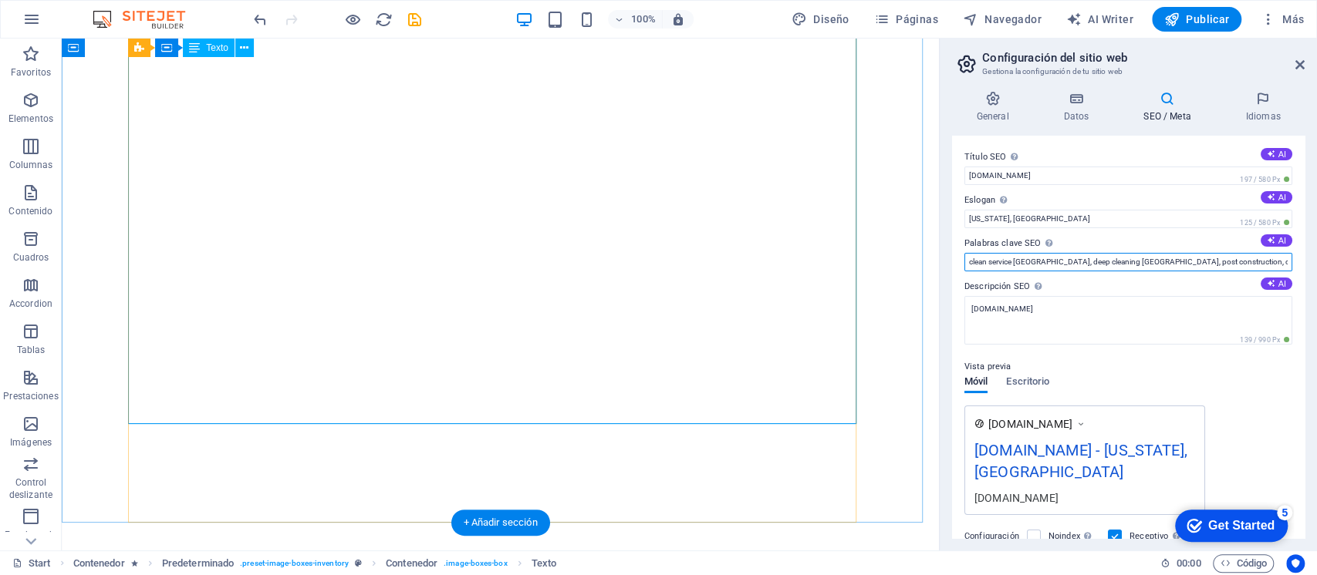
type input "clean service toronto, deep cleaning toronto, post construction, clean service …"
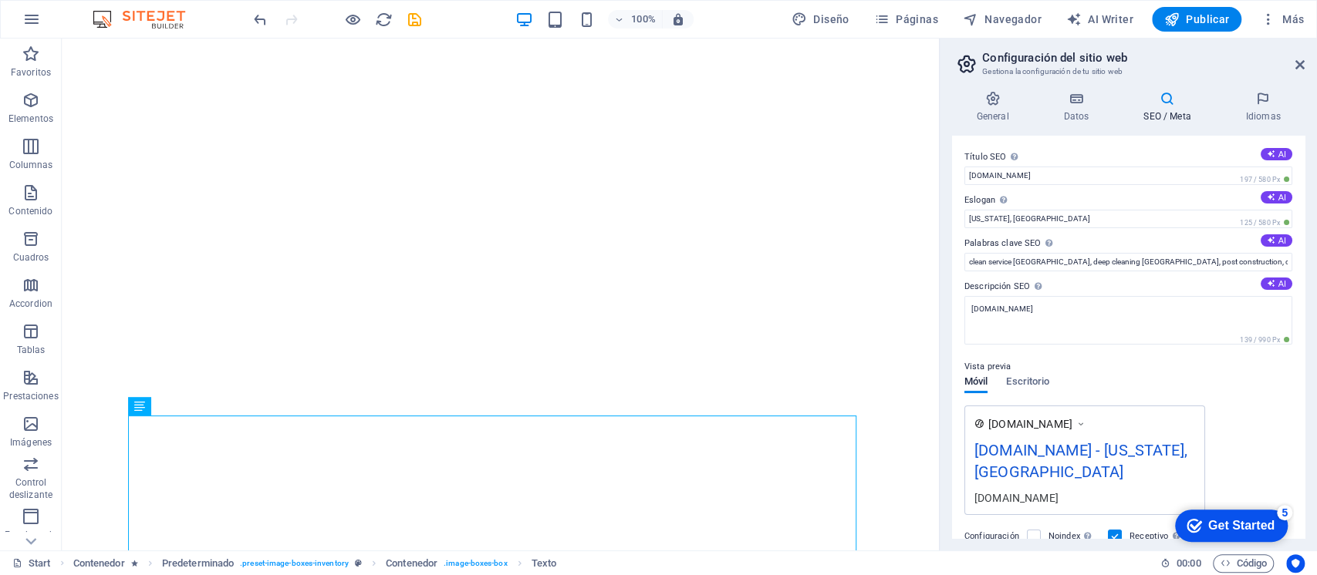
scroll to position [185, 0]
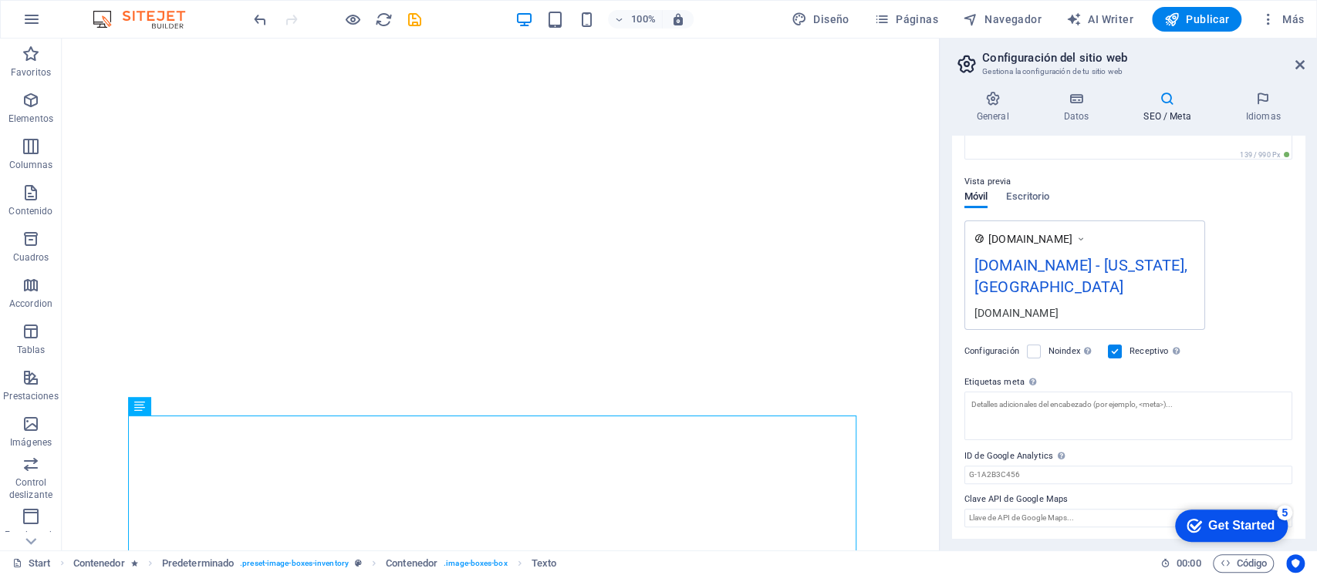
click at [1154, 265] on div "casalimpiaservices.ca - New York, NY" at bounding box center [1084, 280] width 221 height 52
click at [997, 283] on div "casalimpiaservices.ca - New York, NY" at bounding box center [1084, 280] width 221 height 52
click at [1037, 278] on div "casalimpiaservices.ca - New York, NY" at bounding box center [1084, 280] width 221 height 52
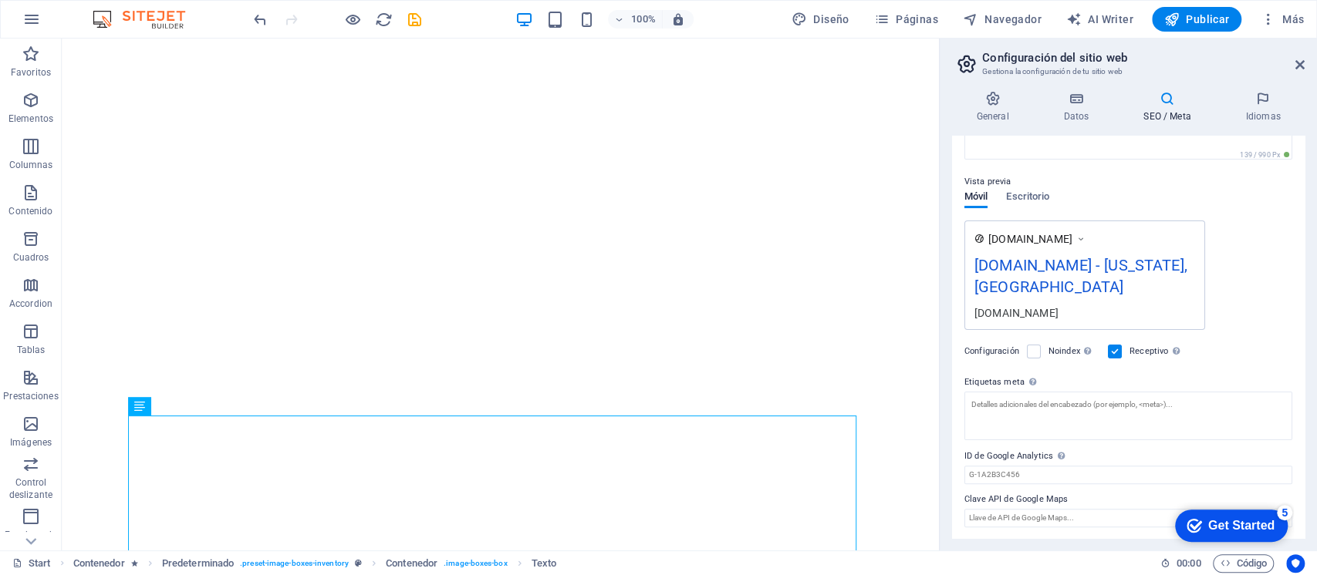
click at [1037, 279] on div "casalimpiaservices.ca - New York, NY" at bounding box center [1084, 280] width 221 height 52
click at [1018, 191] on span "Escritorio" at bounding box center [1027, 198] width 43 height 22
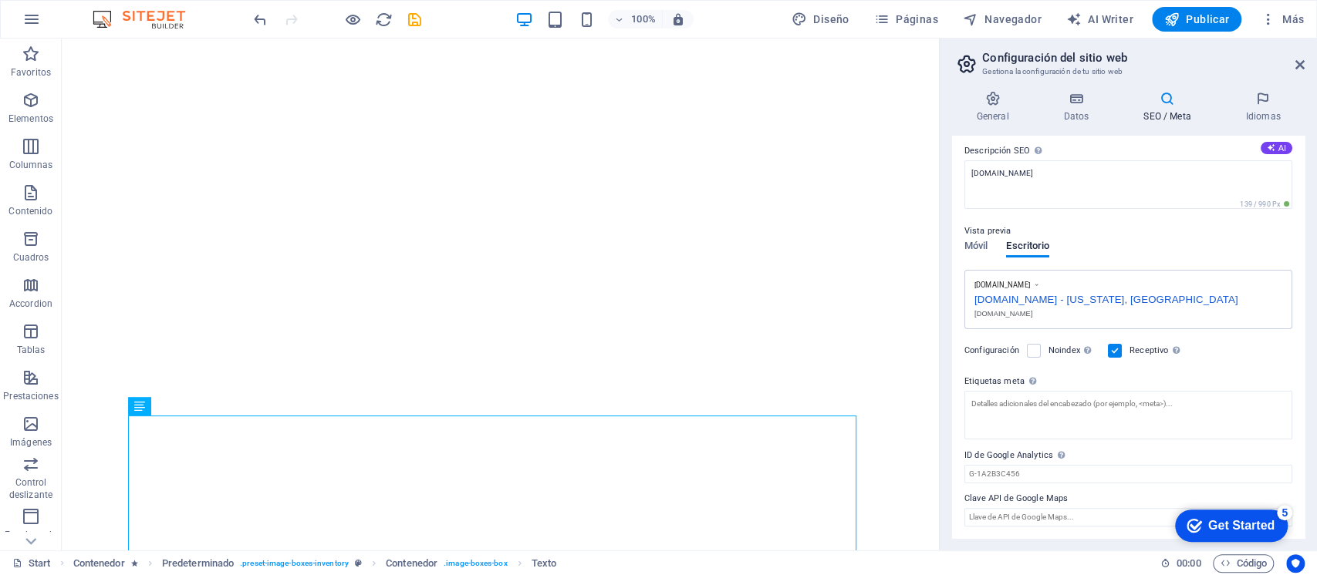
click at [1150, 301] on div "casalimpiaservices.ca - New York, NY" at bounding box center [1128, 298] width 308 height 16
click at [983, 245] on span "Móvil" at bounding box center [975, 248] width 23 height 22
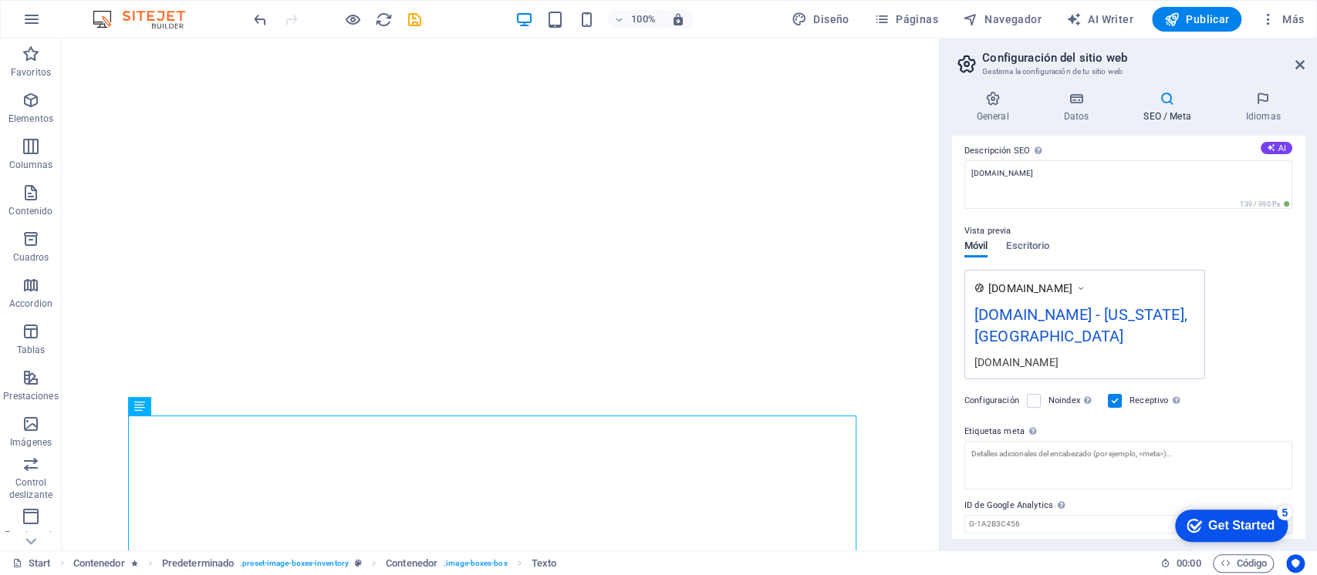
click at [1035, 401] on label at bounding box center [1034, 401] width 14 height 14
click at [0, 0] on input "Noindex Indica a los buscadores que no incluyan este sitio web en los resultado…" at bounding box center [0, 0] width 0 height 0
click at [1117, 404] on label at bounding box center [1115, 401] width 14 height 14
click at [0, 0] on input "Receptivo Determina si el sitio web debería responder en función de la resoluci…" at bounding box center [0, 0] width 0 height 0
click at [1043, 337] on div "casalimpiaservices.ca - New York, NY" at bounding box center [1084, 329] width 221 height 52
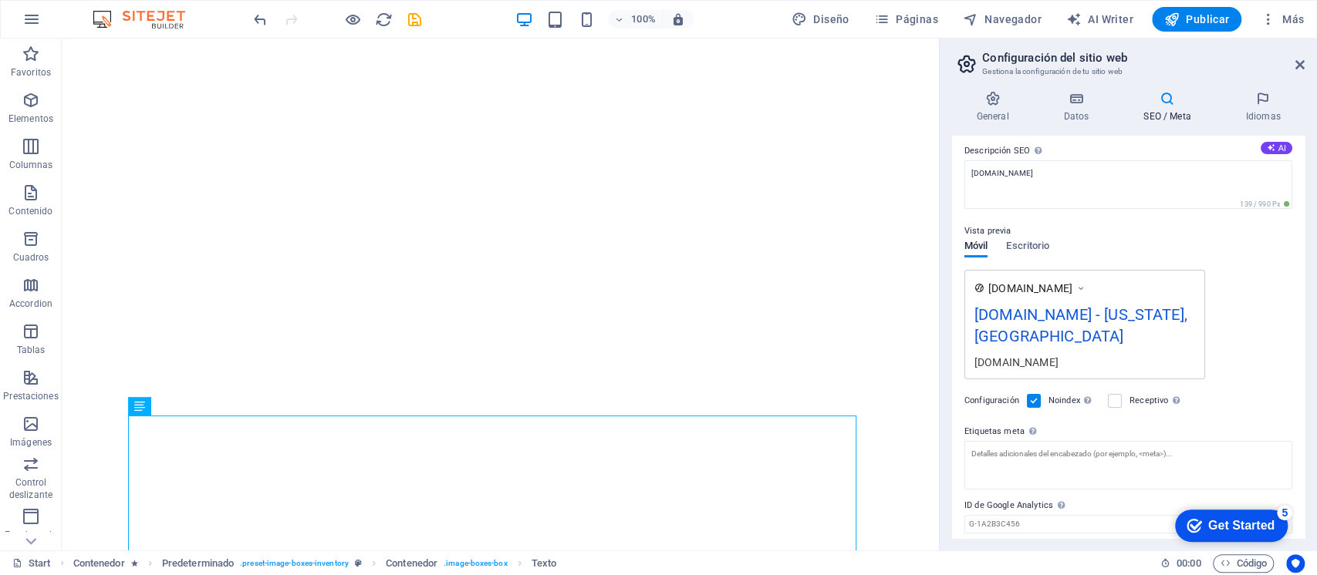
click at [1038, 335] on div "casalimpiaservices.ca - New York, NY" at bounding box center [1084, 329] width 221 height 52
click at [1013, 335] on div "casalimpiaservices.ca - New York, NY" at bounding box center [1084, 329] width 221 height 52
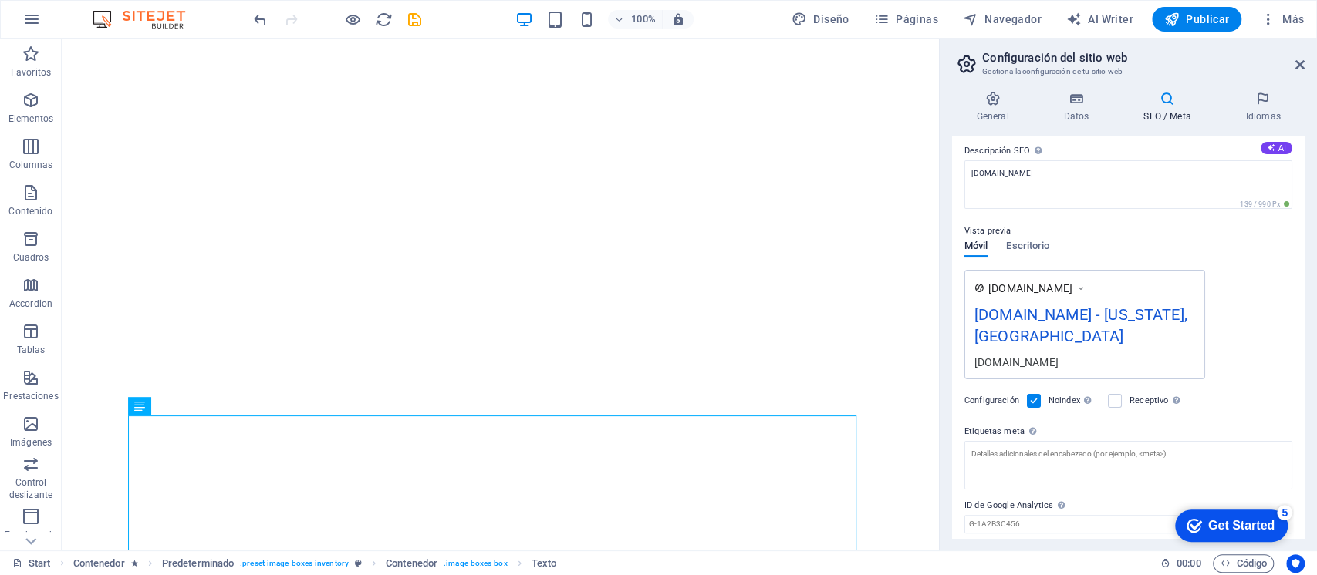
click at [1114, 397] on label at bounding box center [1115, 401] width 14 height 14
click at [0, 0] on input "Receptivo Determina si el sitio web debería responder en función de la resoluci…" at bounding box center [0, 0] width 0 height 0
click at [1034, 400] on label at bounding box center [1034, 401] width 14 height 14
click at [0, 0] on input "Noindex Indica a los buscadores que no incluyan este sitio web en los resultado…" at bounding box center [0, 0] width 0 height 0
click at [1018, 325] on div "casalimpiaservices.ca - New York, NY" at bounding box center [1084, 329] width 221 height 52
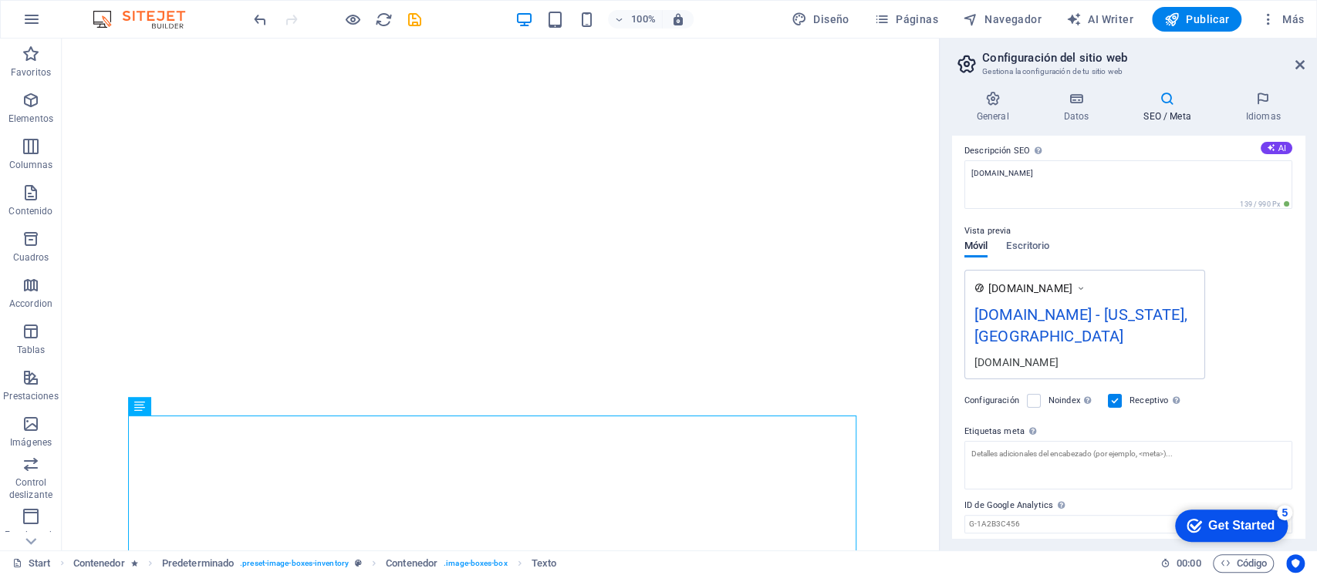
click at [1007, 321] on div "casalimpiaservices.ca - New York, NY" at bounding box center [1084, 329] width 221 height 52
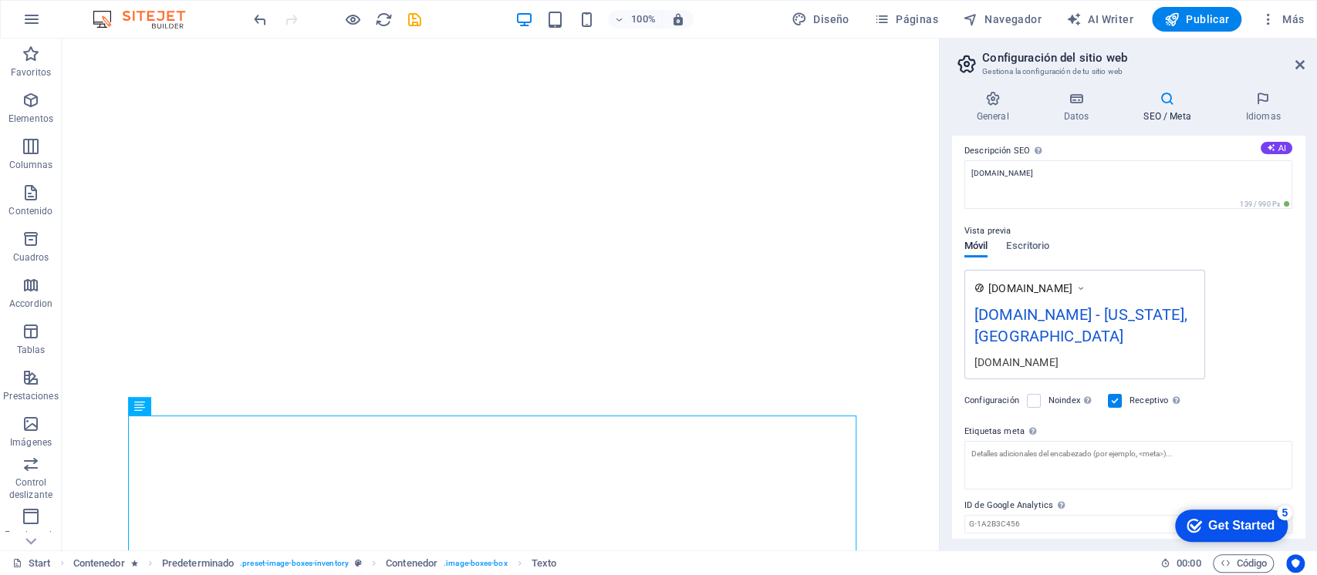
click at [1007, 321] on div "casalimpiaservices.ca - New York, NY" at bounding box center [1084, 329] width 221 height 52
drag, startPoint x: 1141, startPoint y: 304, endPoint x: 1145, endPoint y: 322, distance: 18.3
click at [1155, 319] on div "casalimpiaservices.ca - New York, NY" at bounding box center [1084, 329] width 221 height 52
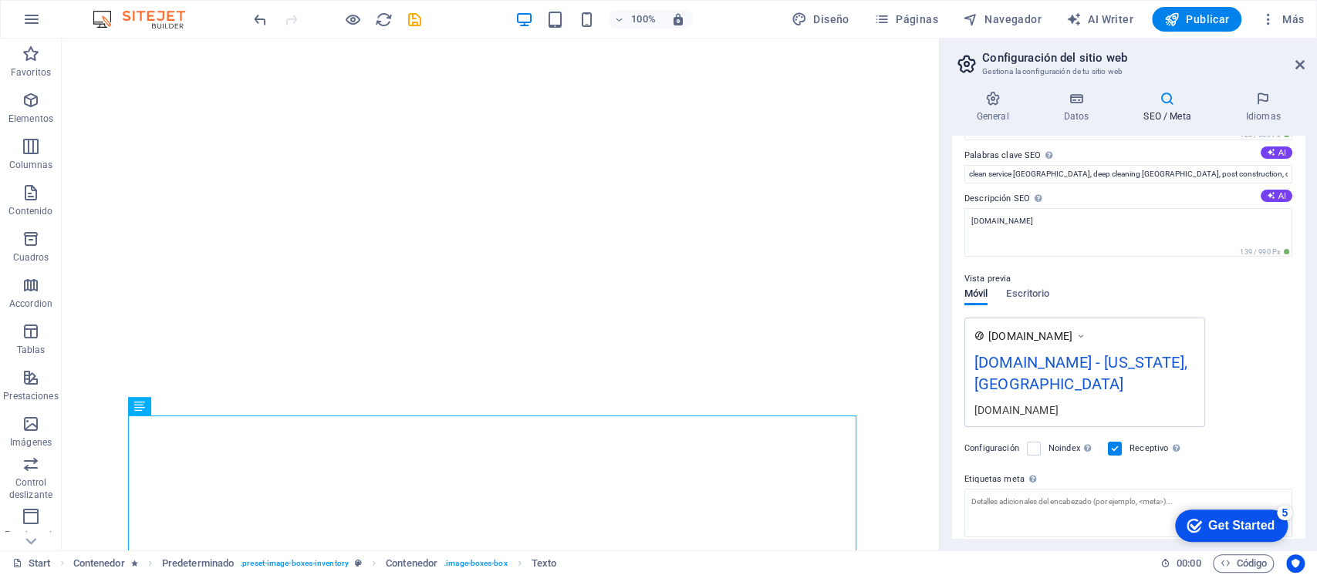
scroll to position [0, 0]
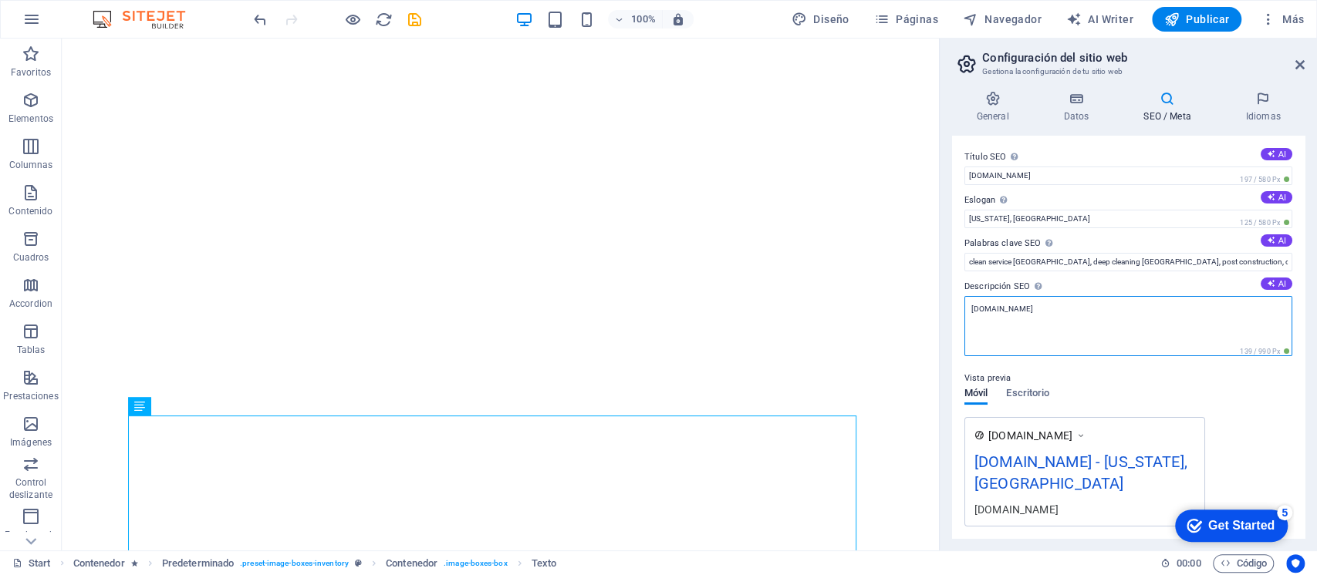
click at [1167, 318] on textarea "[DOMAIN_NAME]" at bounding box center [1128, 326] width 328 height 60
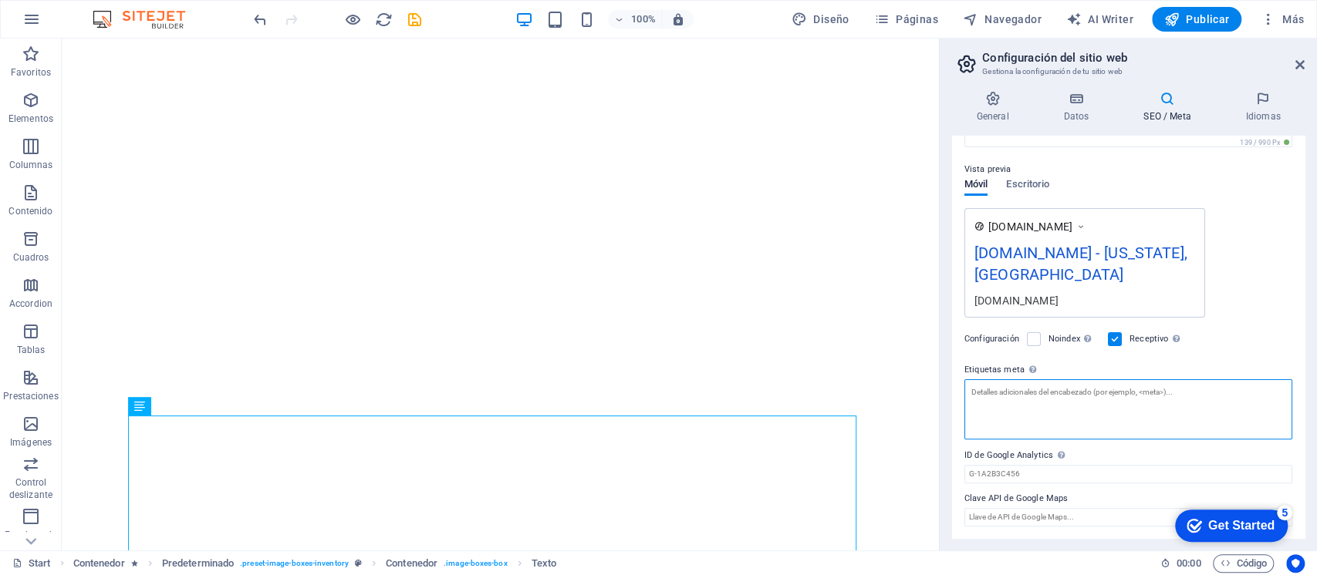
click at [1098, 410] on textarea "Etiquetas meta Introduce aquí el código HTML que se incluirá en las etiquetas d…" at bounding box center [1128, 409] width 328 height 60
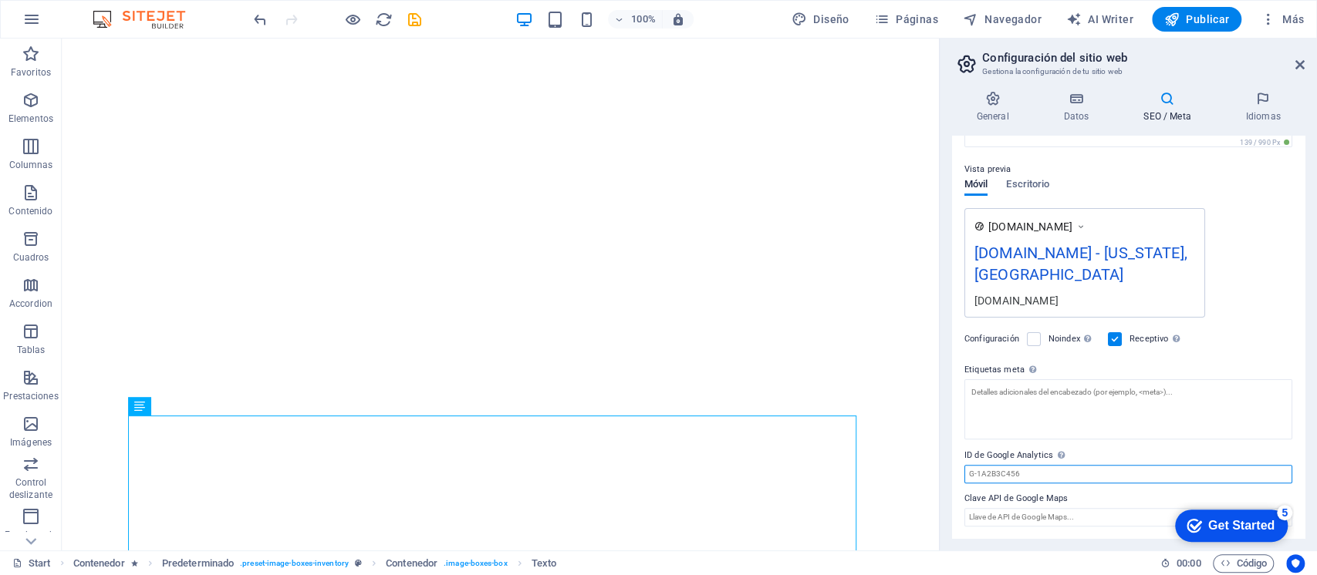
scroll to position [186, 0]
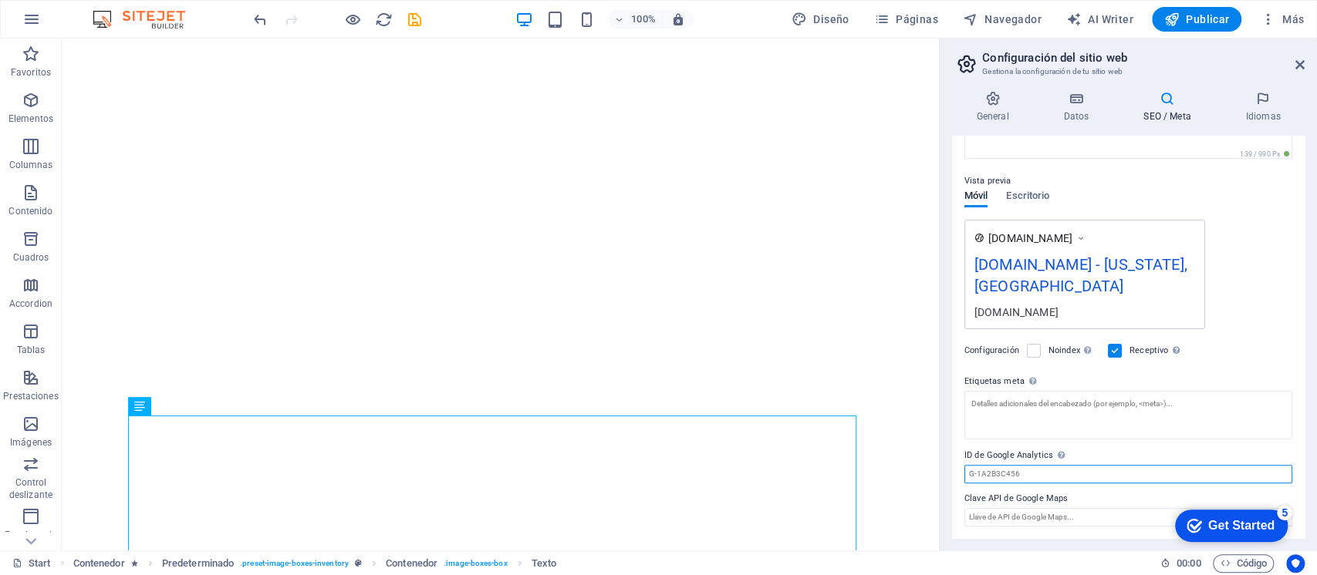
drag, startPoint x: 1080, startPoint y: 470, endPoint x: 947, endPoint y: 481, distance: 133.1
click at [947, 481] on div "General Datos SEO / Meta Idiomas Nombre del sitio web casalimpiaservices.ca Log…" at bounding box center [1127, 315] width 377 height 472
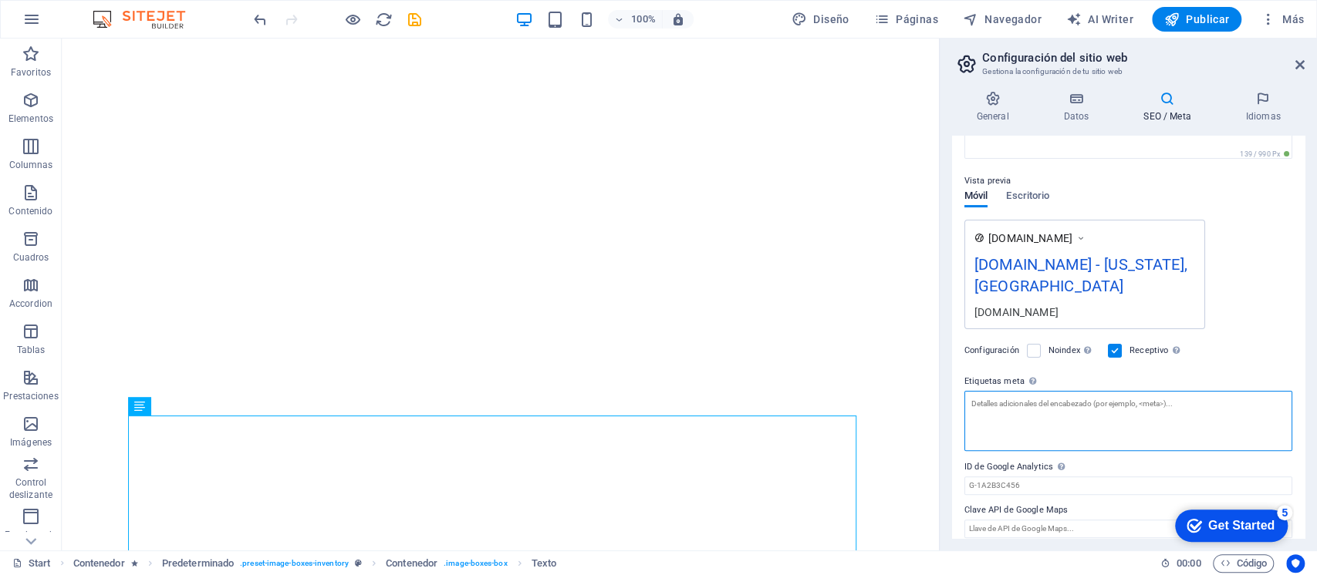
click at [1030, 404] on textarea "Etiquetas meta Introduce aquí el código HTML que se incluirá en las etiquetas d…" at bounding box center [1128, 421] width 328 height 60
type textarea "{"
type textarea "["
type textarea "*"
type textarea "¨"
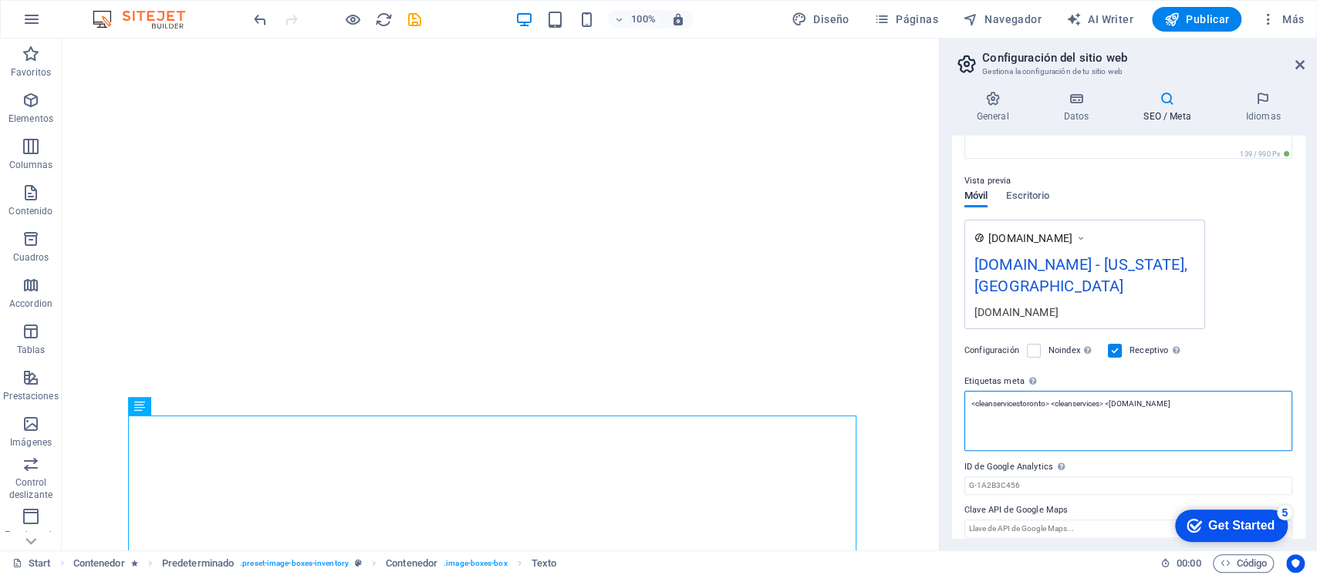
click at [1232, 395] on textarea "<cleanservicestoronto> <cleanservices> <casalimpiaservices.ca" at bounding box center [1128, 421] width 328 height 60
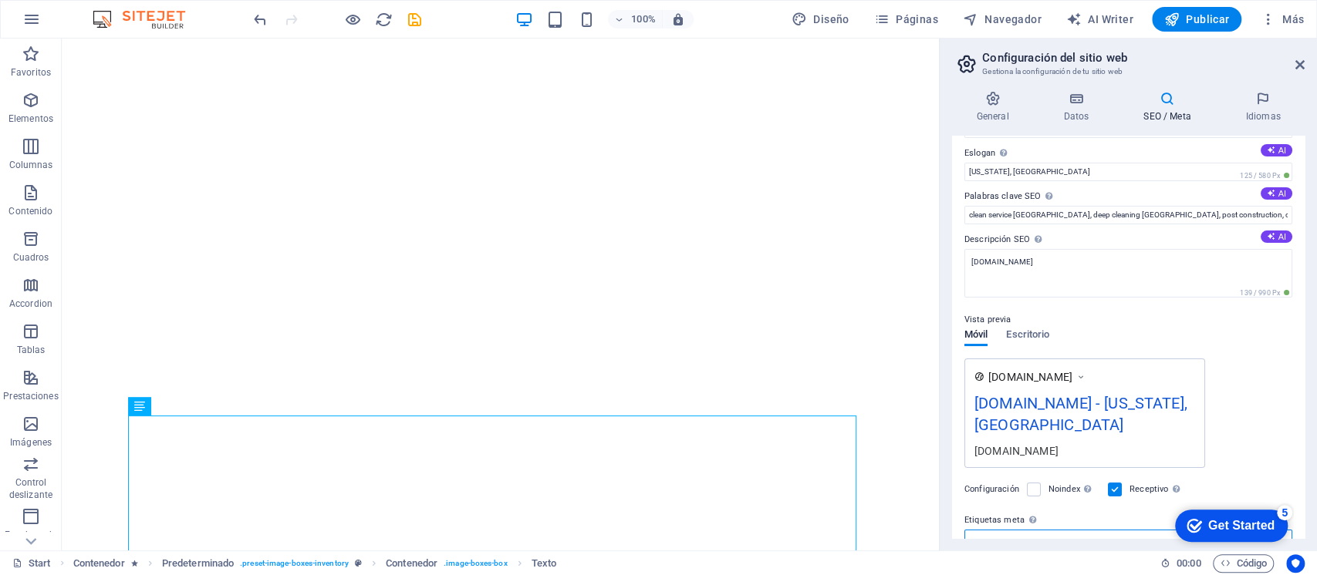
scroll to position [0, 0]
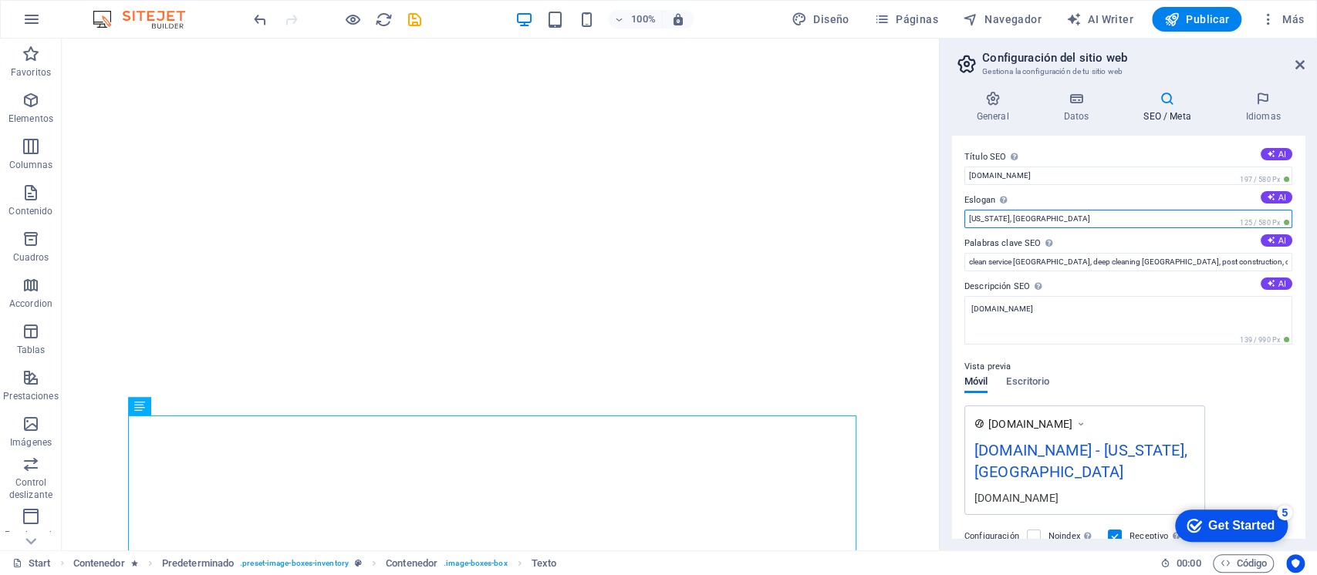
type textarea "<cleanservicestoronto> <cleanservices> <casalimpiaservices.ca></casalimpiaservi…"
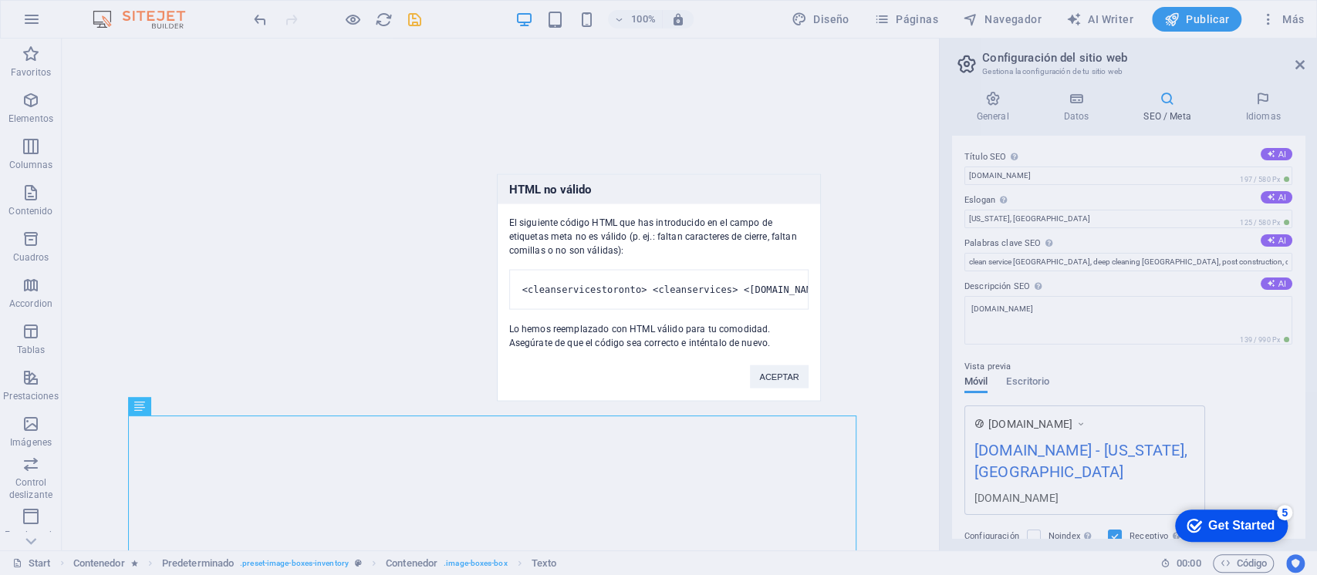
drag, startPoint x: 1067, startPoint y: 215, endPoint x: 1057, endPoint y: 249, distance: 35.4
click at [938, 219] on body "casalimpiaservices.ca Start Favoritos Elementos Columnas Contenido Cuadros Acco…" at bounding box center [658, 287] width 1317 height 575
click at [788, 275] on pre "<cleanservicestoronto> <cleanservices> <casalimpiaservices.ca>" at bounding box center [658, 290] width 299 height 40
click at [800, 386] on button "ACEPTAR" at bounding box center [779, 377] width 58 height 23
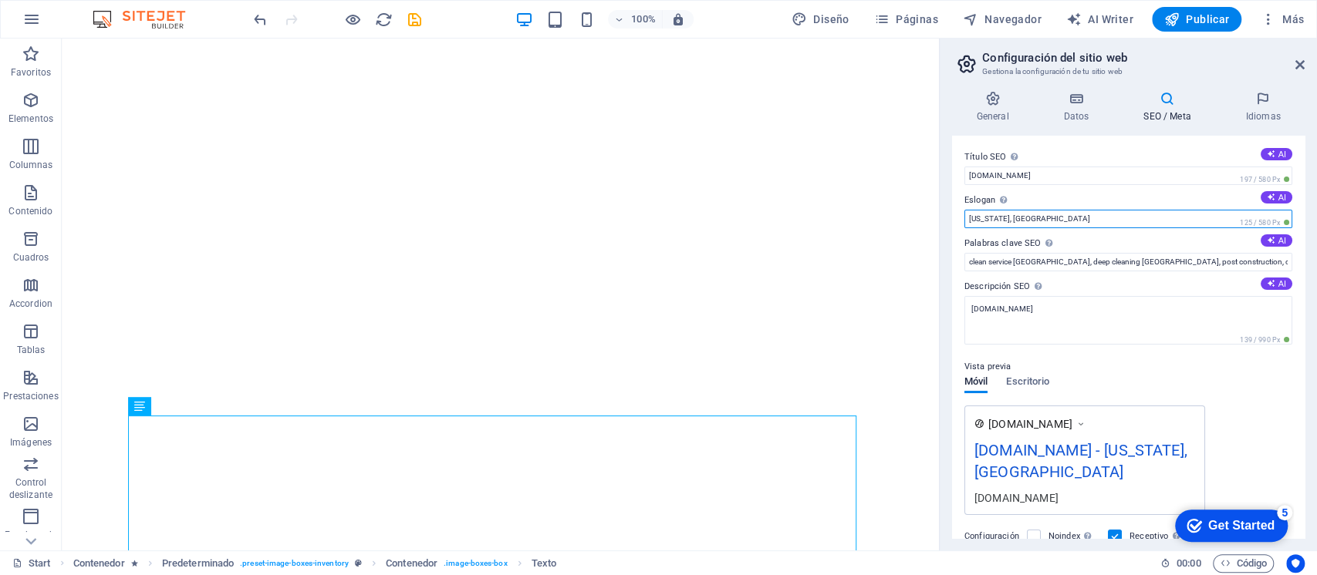
click at [1093, 218] on input "New York, NY" at bounding box center [1128, 219] width 328 height 19
type input "N"
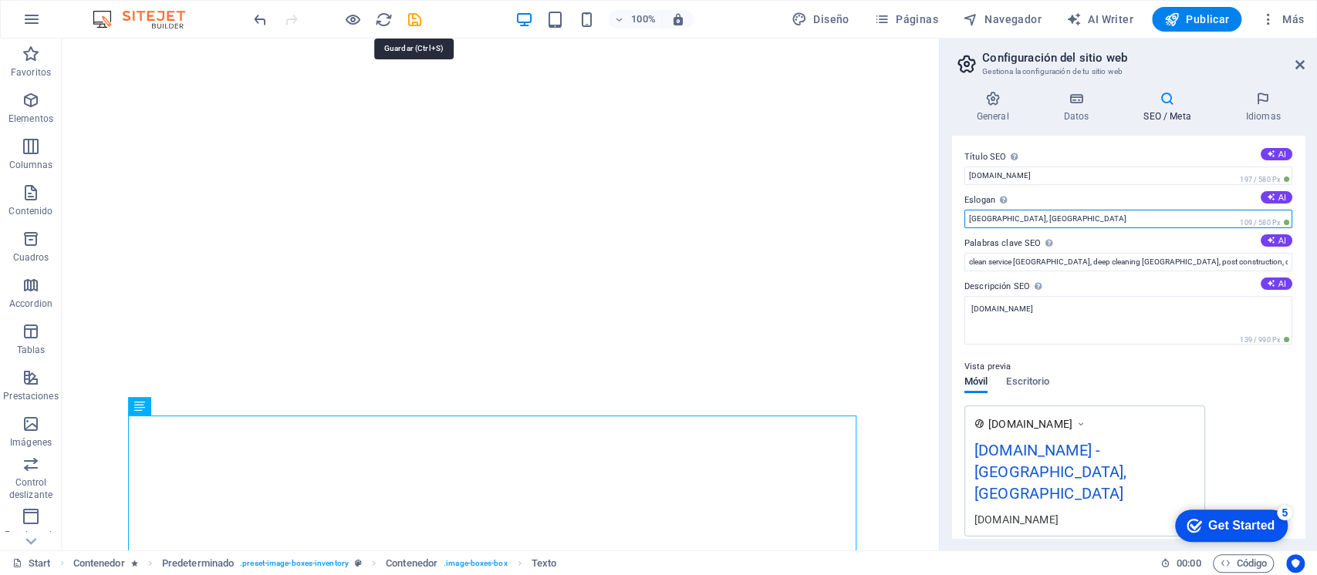
type input "Toronto, ON"
click at [411, 21] on icon "save" at bounding box center [415, 20] width 18 height 18
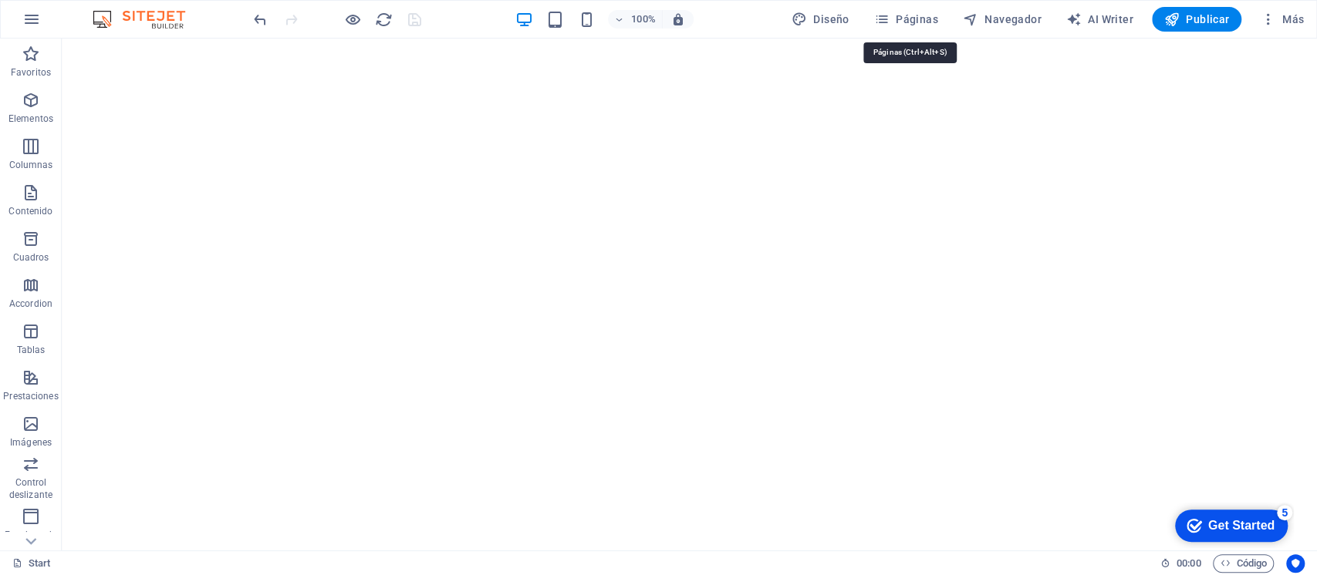
click at [889, 12] on icon "button" at bounding box center [881, 19] width 15 height 15
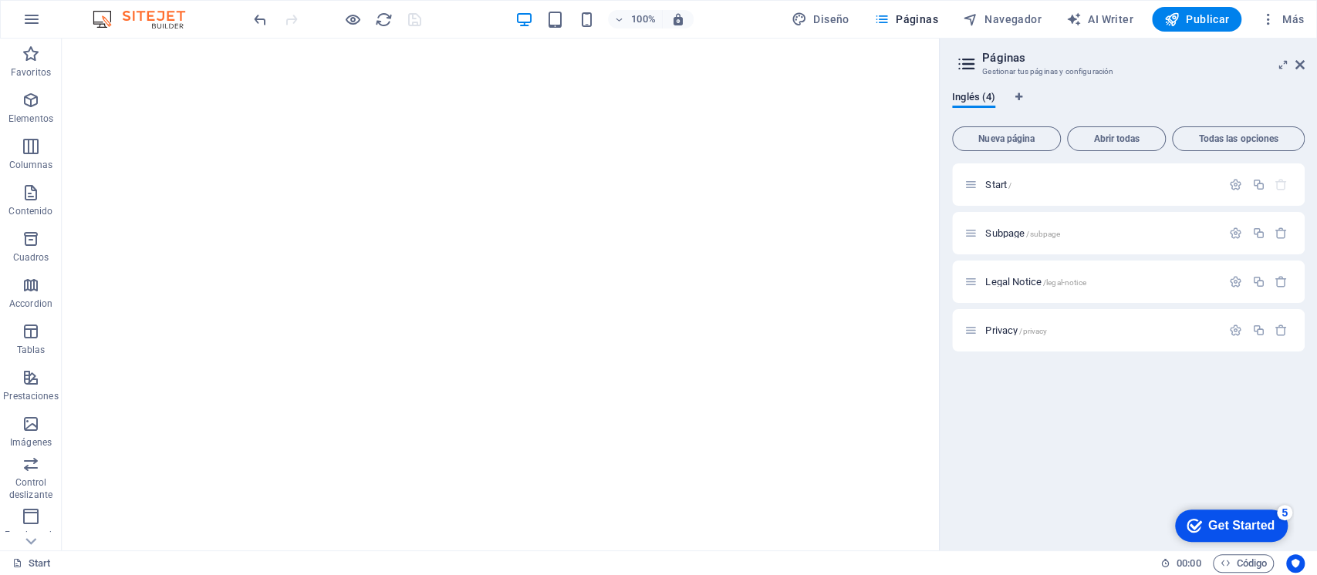
click at [1035, 279] on span "Legal Notice /legal-notice" at bounding box center [1035, 282] width 100 height 12
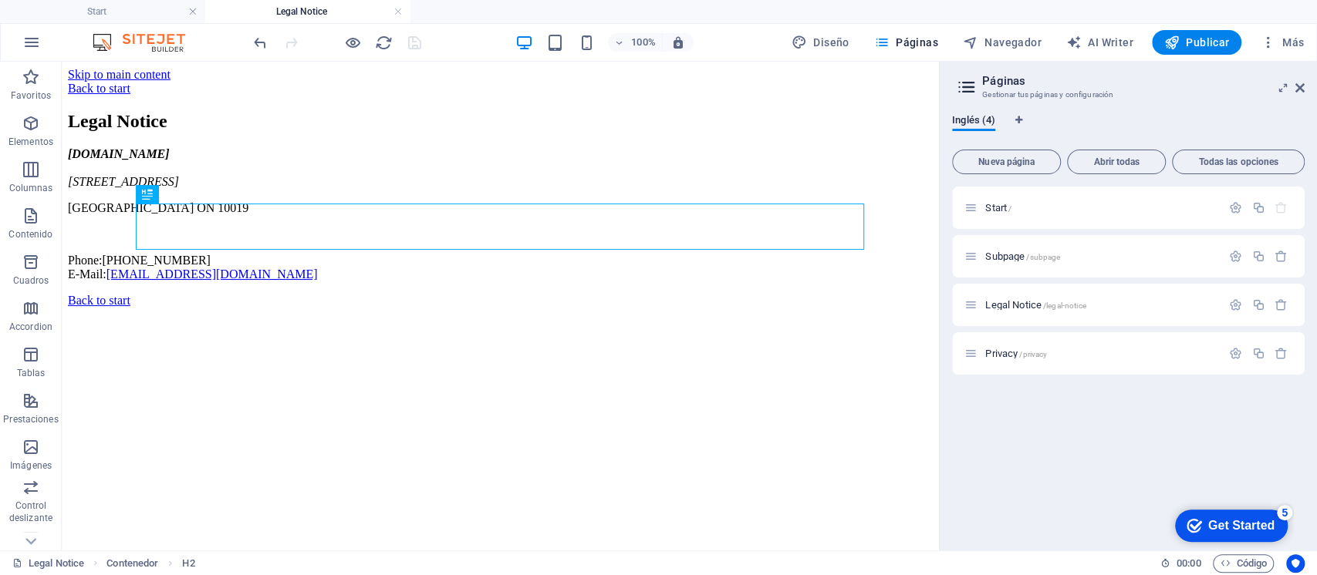
click at [1061, 353] on p "Privacy /privacy" at bounding box center [1100, 354] width 231 height 10
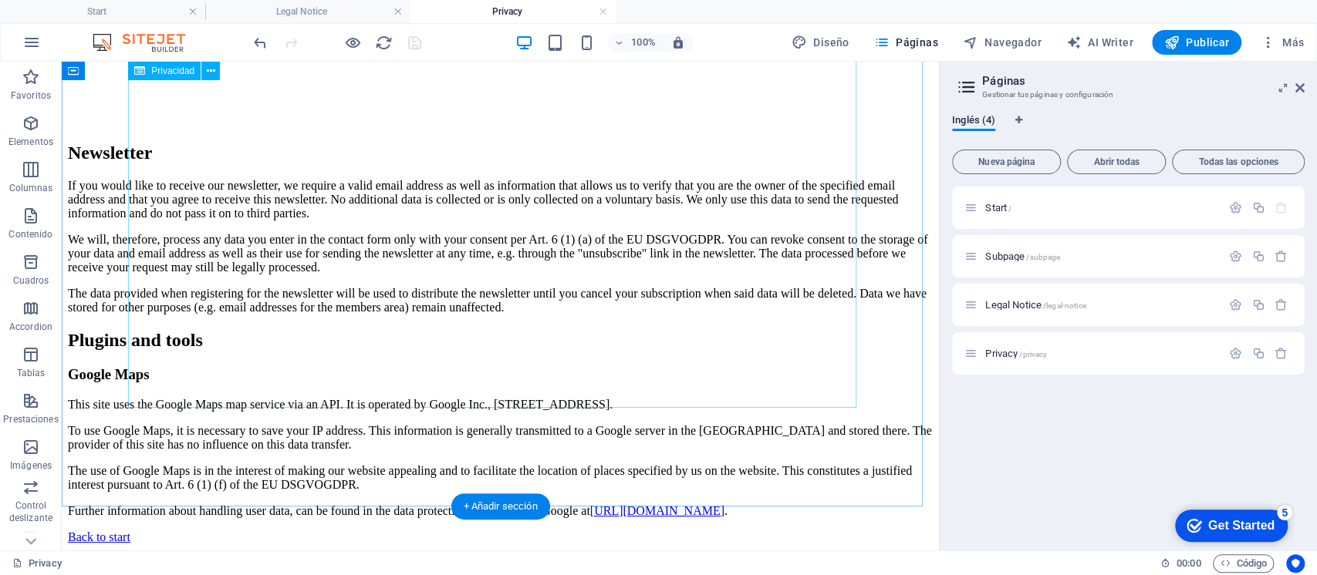
scroll to position [4336, 0]
drag, startPoint x: 264, startPoint y: 393, endPoint x: 160, endPoint y: 314, distance: 131.0
drag, startPoint x: 181, startPoint y: 388, endPoint x: 191, endPoint y: 383, distance: 11.0
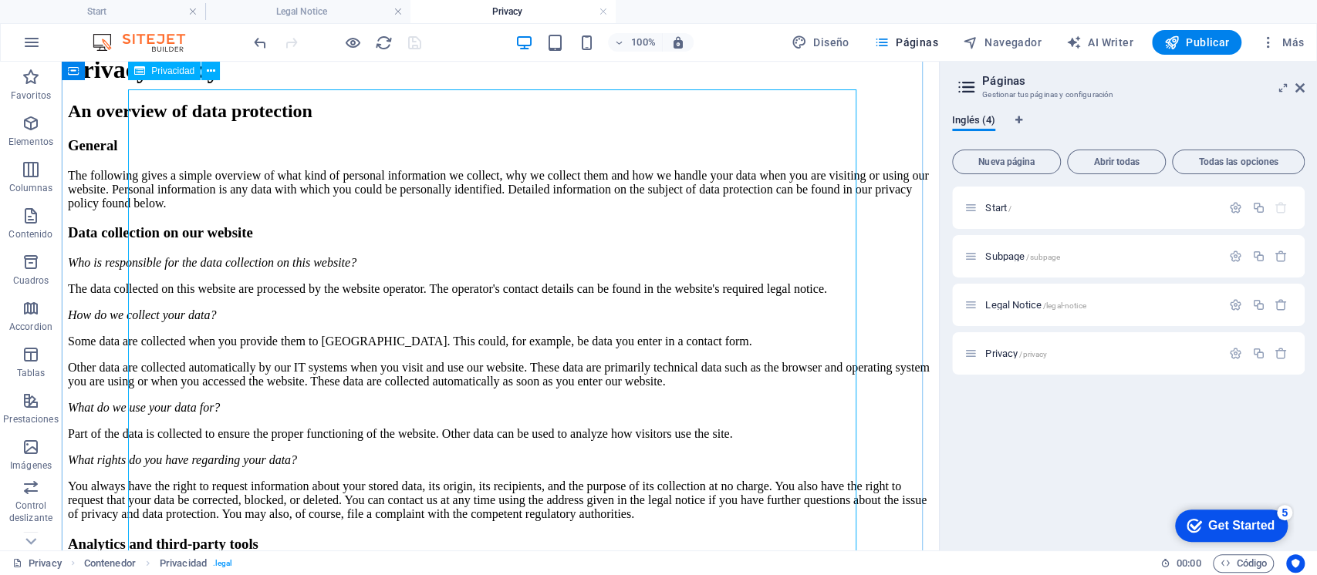
scroll to position [17, 0]
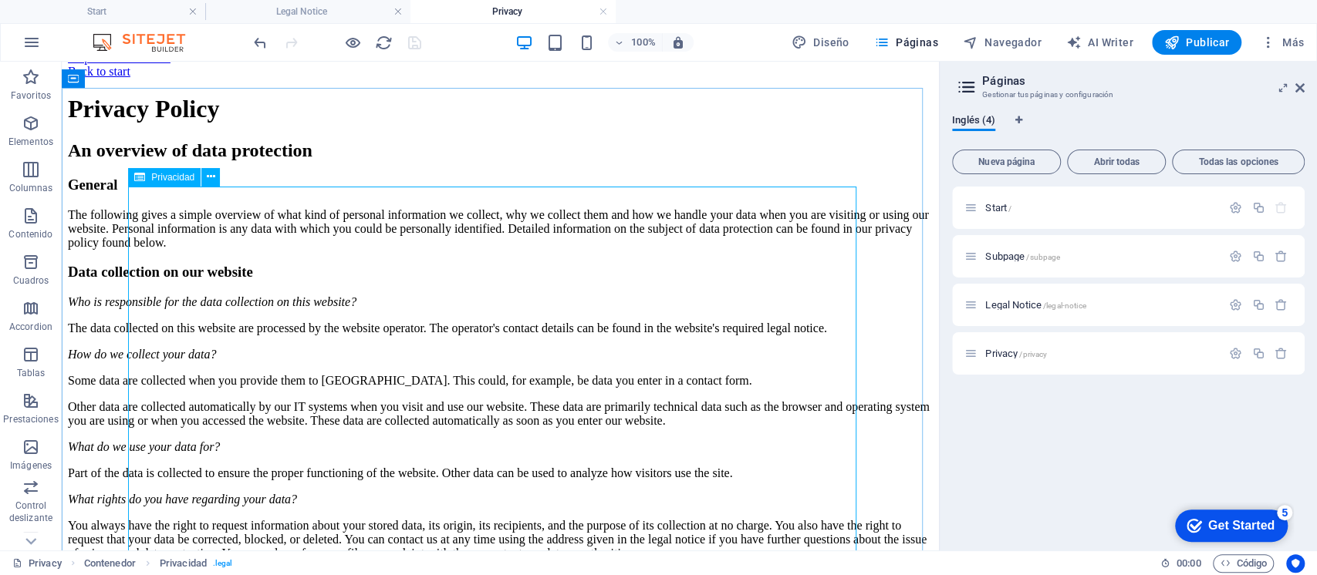
click at [207, 178] on icon at bounding box center [211, 177] width 8 height 16
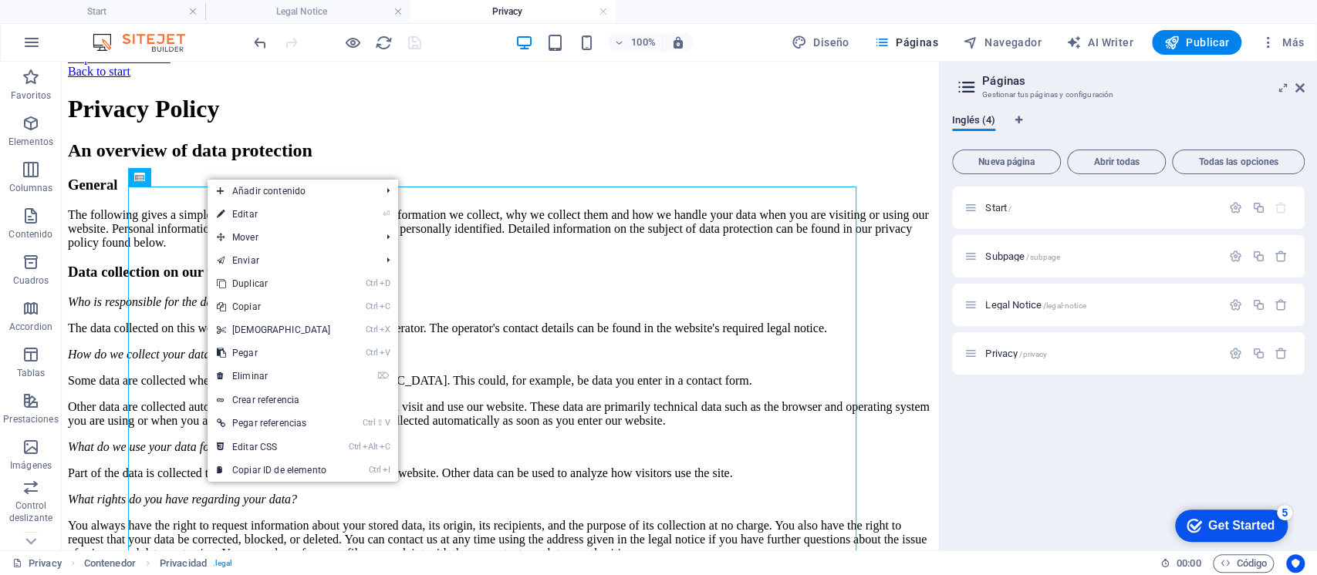
click at [255, 307] on link "Ctrl C Copiar" at bounding box center [273, 306] width 133 height 23
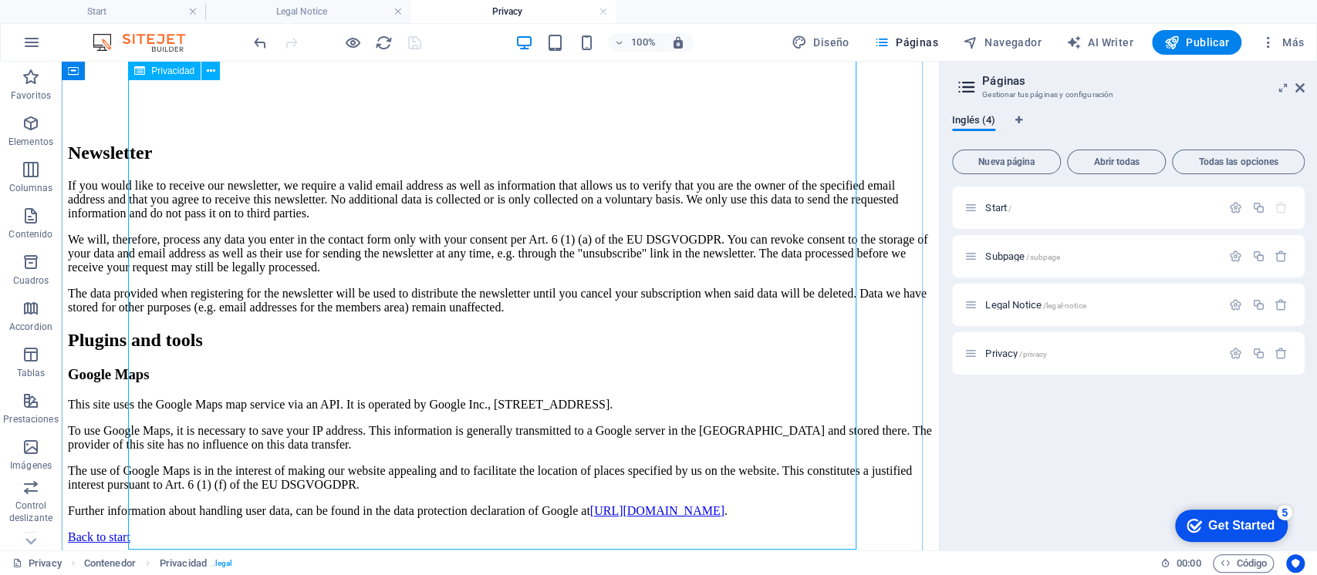
scroll to position [4336, 0]
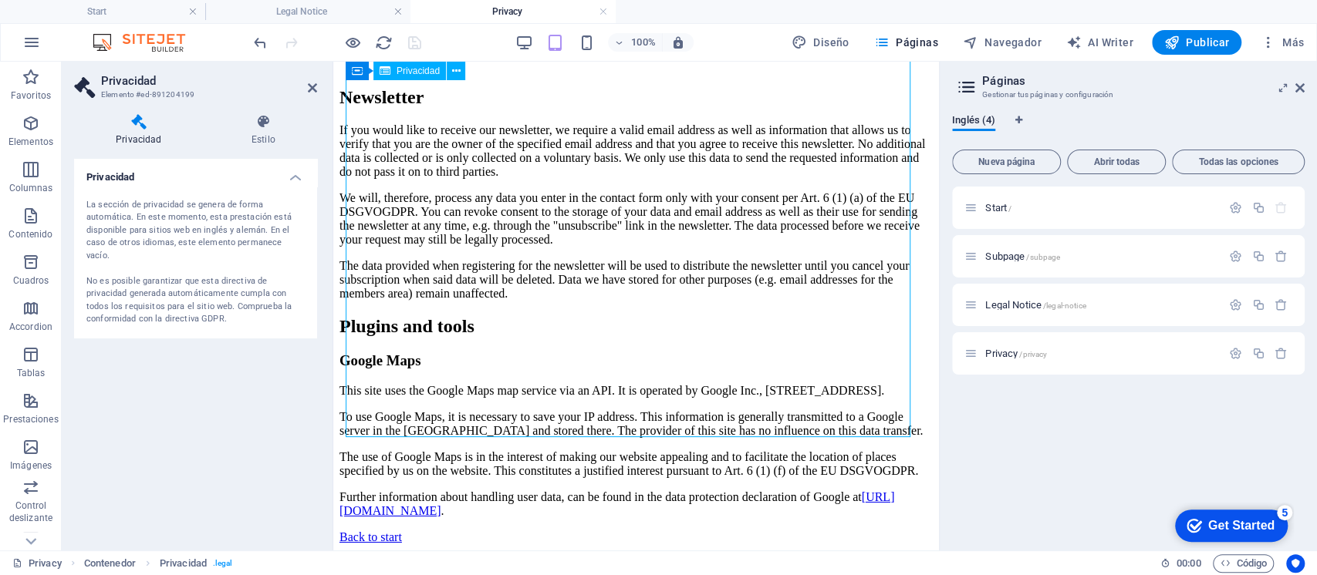
drag, startPoint x: 614, startPoint y: 420, endPoint x: 475, endPoint y: 415, distance: 138.9
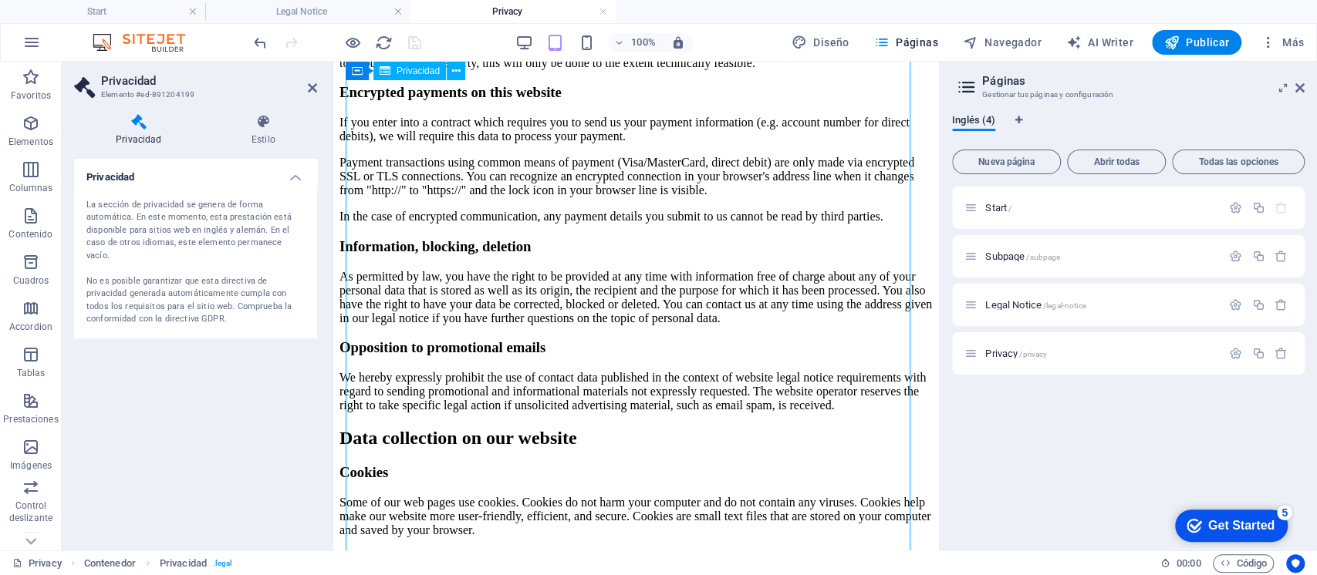
scroll to position [525, 0]
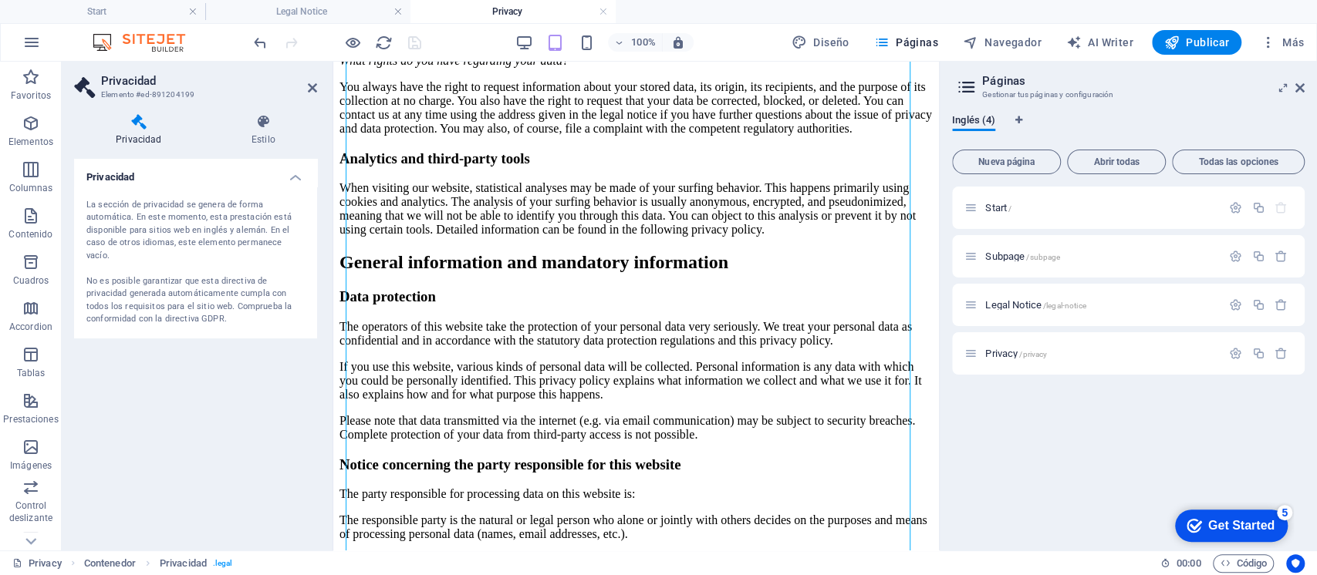
click at [1298, 85] on icon at bounding box center [1299, 88] width 9 height 12
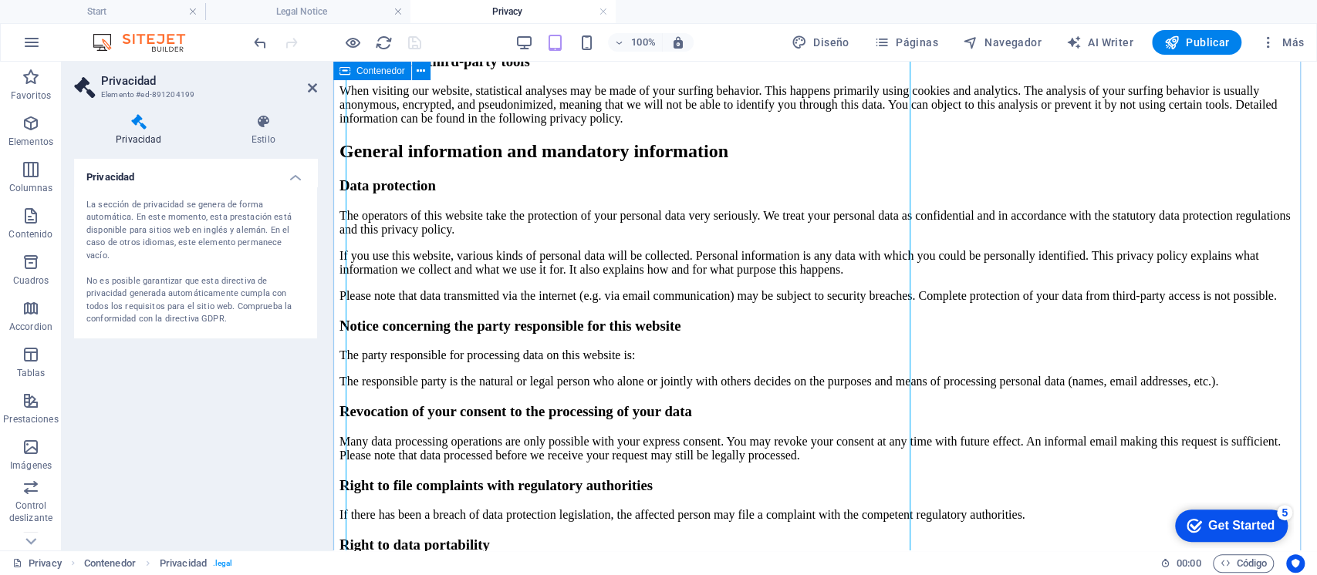
scroll to position [496, 0]
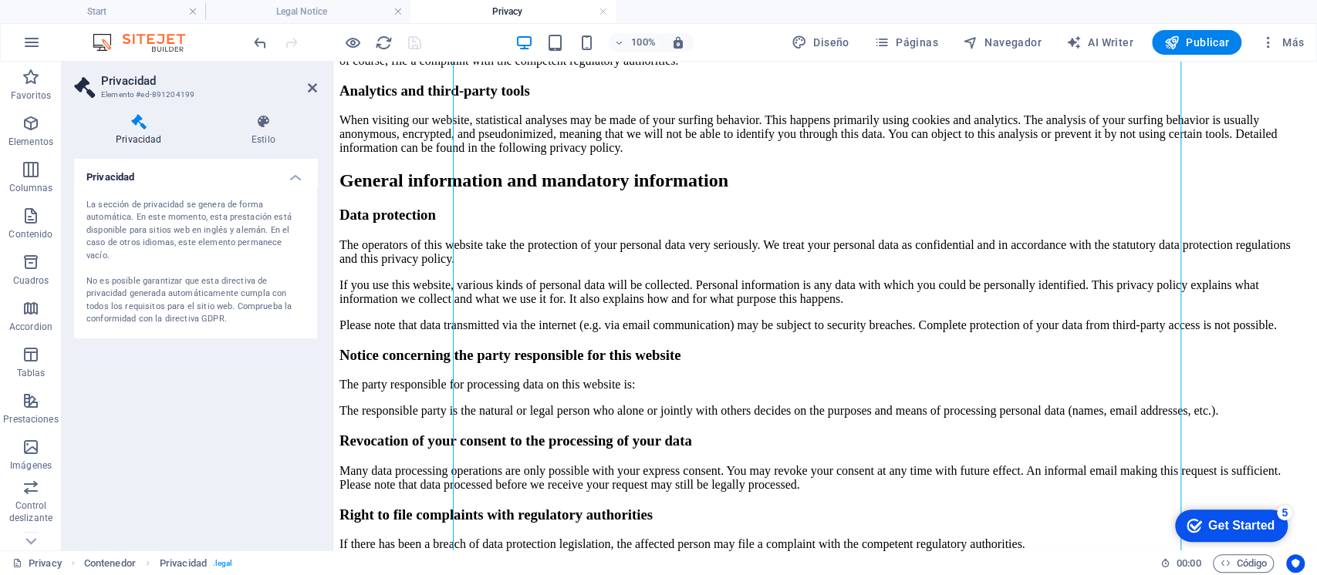
click at [310, 88] on icon at bounding box center [312, 88] width 9 height 12
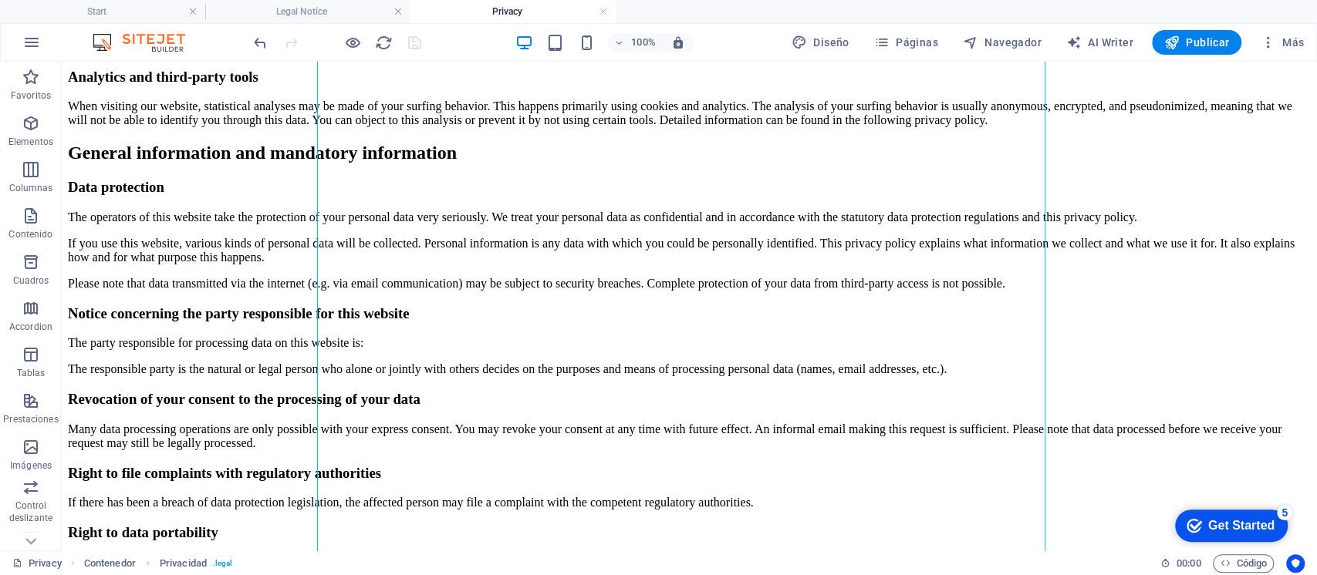
click at [1270, 39] on icon "button" at bounding box center [1266, 42] width 15 height 15
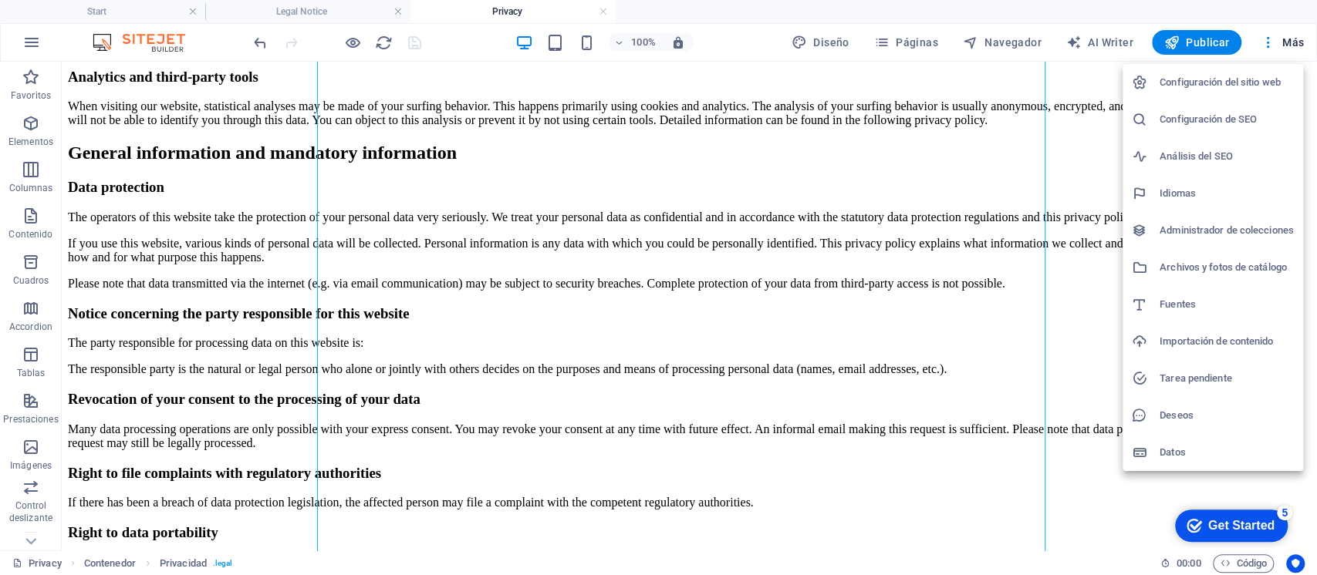
click at [1229, 79] on h6 "Configuración del sitio web" at bounding box center [1226, 82] width 134 height 19
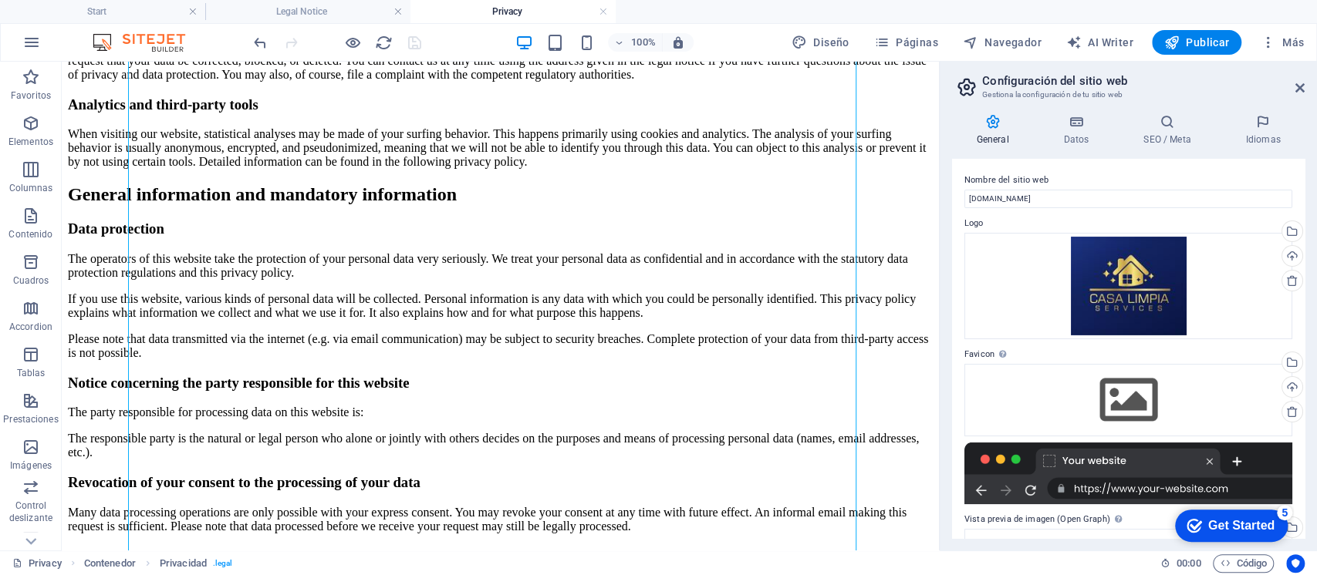
click at [1270, 39] on icon "button" at bounding box center [1266, 42] width 15 height 15
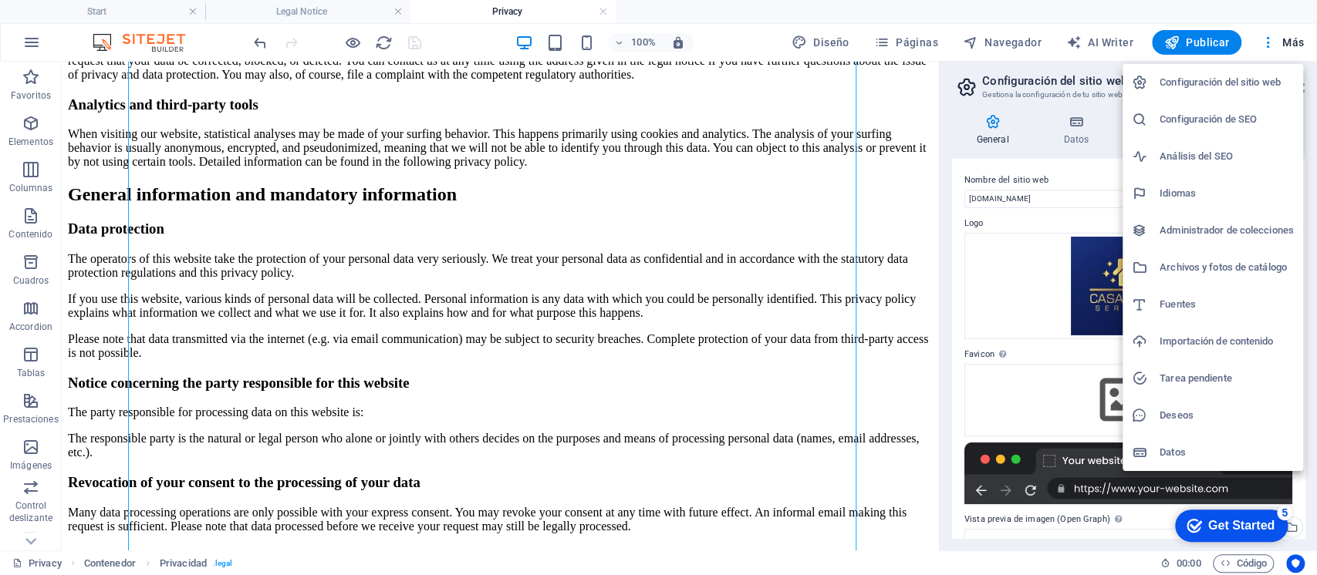
click at [1176, 191] on h6 "Idiomas" at bounding box center [1226, 193] width 134 height 19
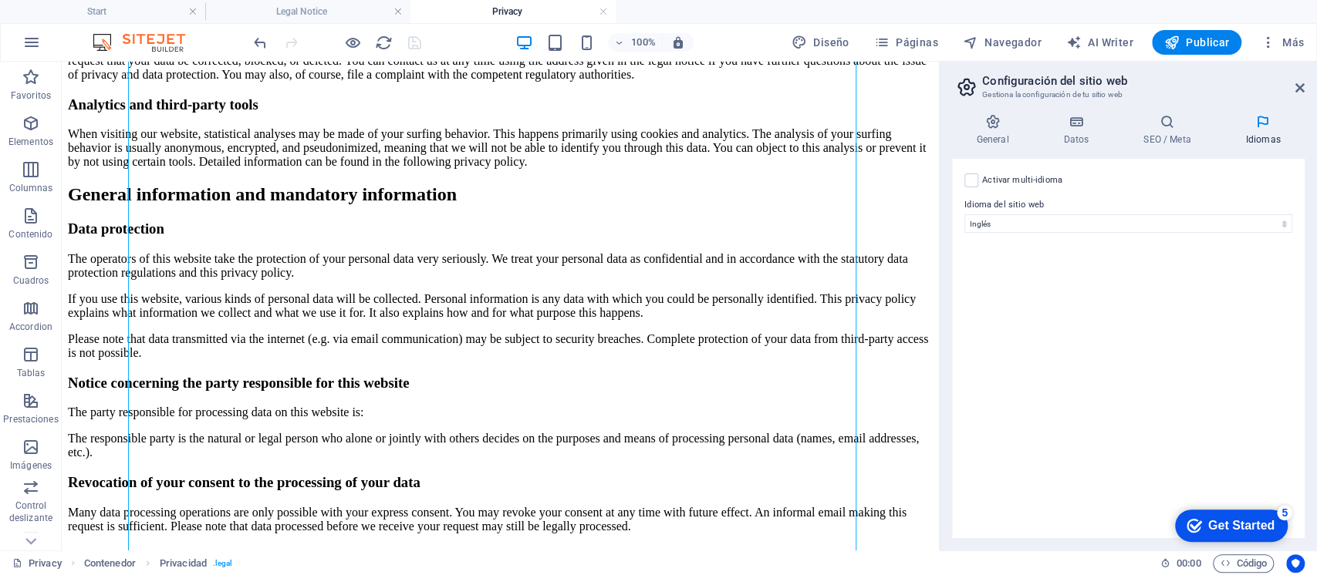
click at [969, 177] on label at bounding box center [971, 181] width 14 height 14
click at [0, 0] on input "Activar multi-idioma Para desactivar la opción multi-idioma, elimine todos los …" at bounding box center [0, 0] width 0 height 0
select select
click at [969, 180] on label at bounding box center [971, 181] width 14 height 14
click at [0, 0] on input "Activar multi-idioma Para desactivar la opción multi-idioma, elimine todos los …" at bounding box center [0, 0] width 0 height 0
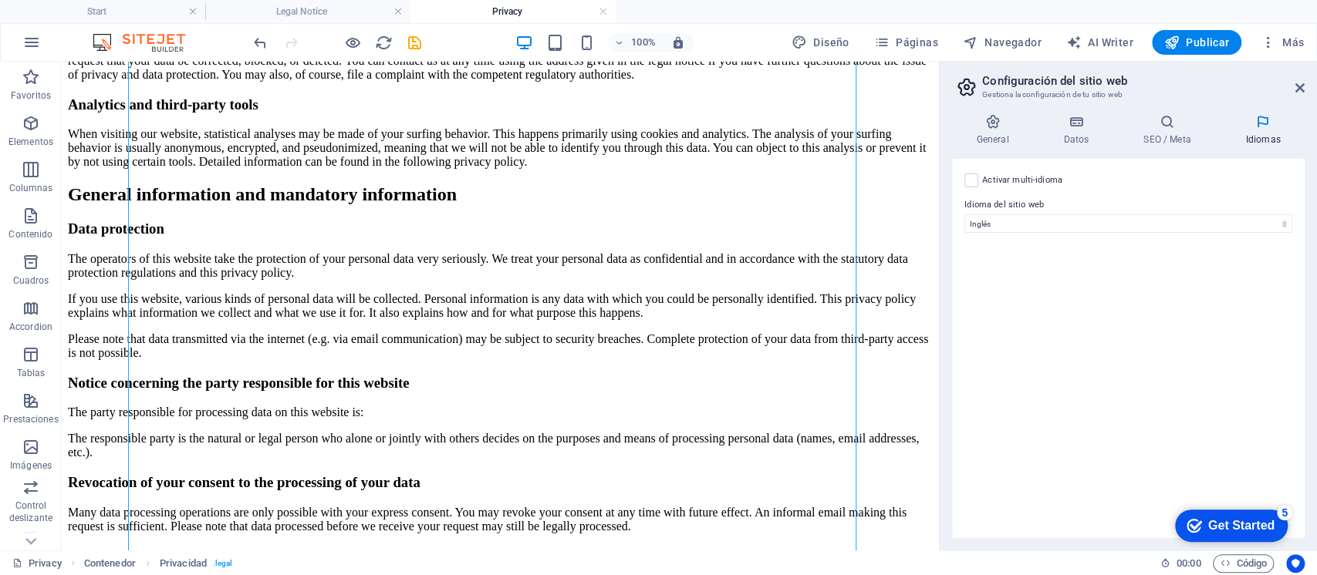
click at [1068, 128] on icon at bounding box center [1076, 121] width 74 height 15
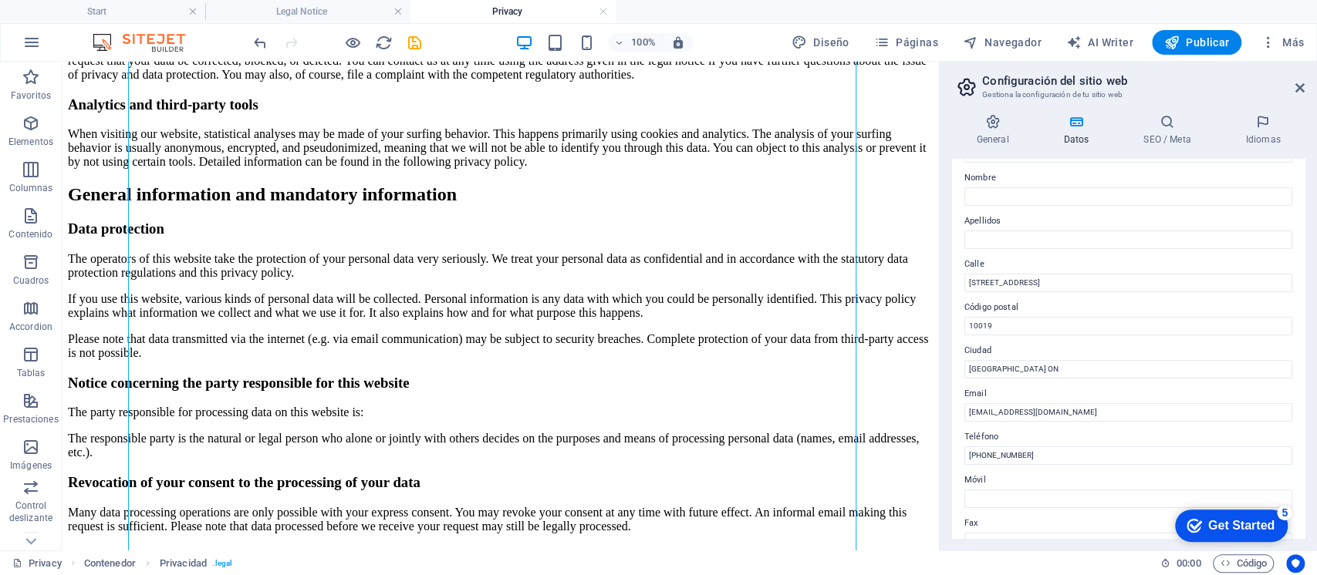
scroll to position [103, 0]
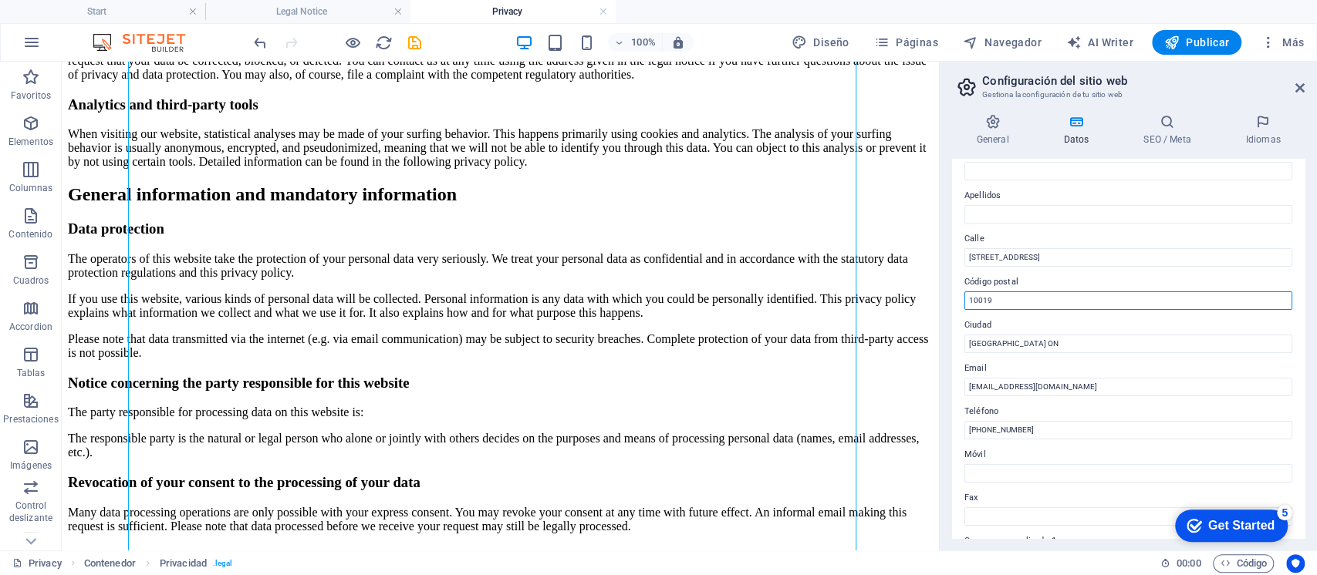
drag, startPoint x: 1125, startPoint y: 304, endPoint x: 1006, endPoint y: 290, distance: 120.4
click at [940, 295] on aside "Configuración del sitio web Gestiona la configuración de tu sitio web General D…" at bounding box center [1128, 306] width 378 height 489
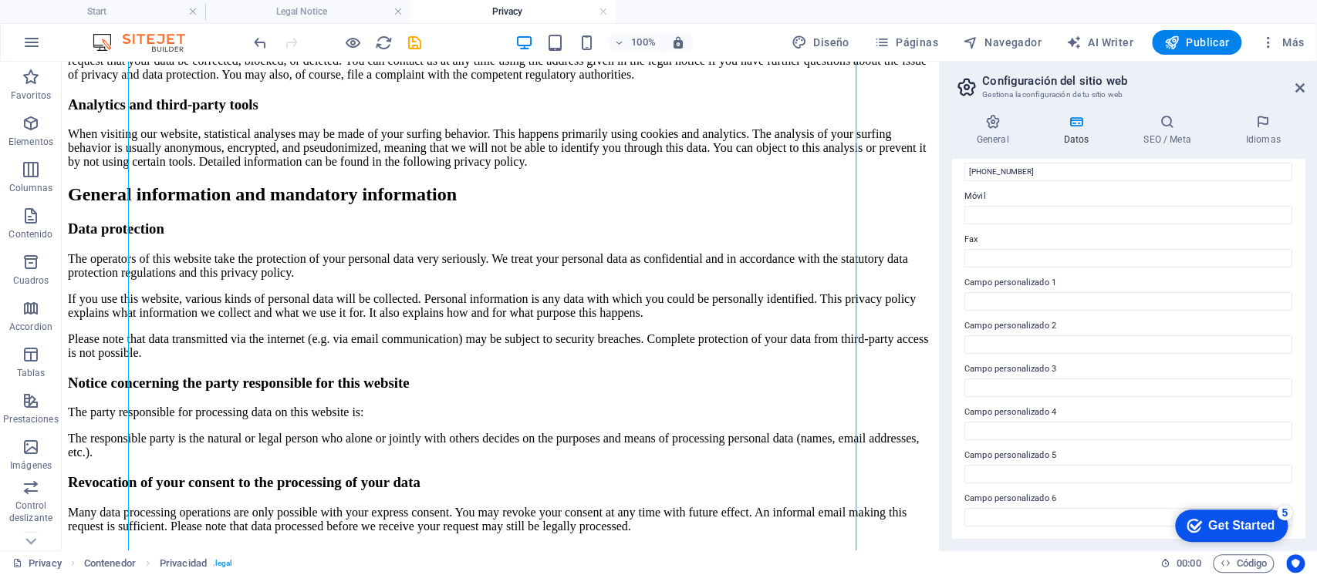
scroll to position [0, 0]
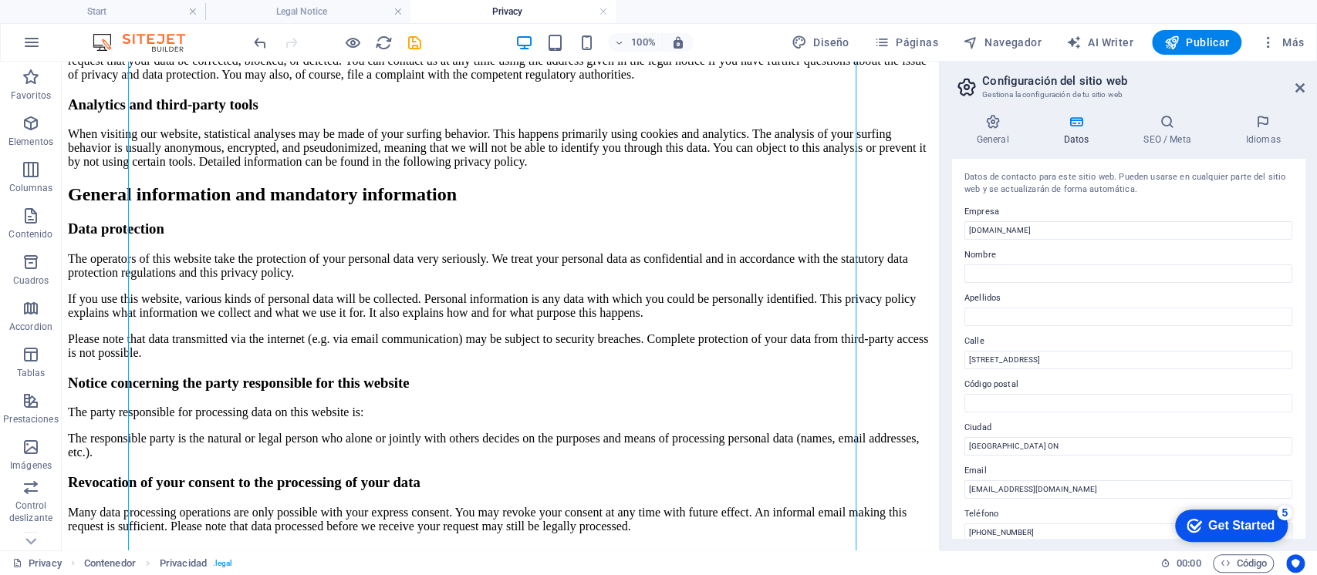
click at [1175, 123] on icon at bounding box center [1167, 121] width 96 height 15
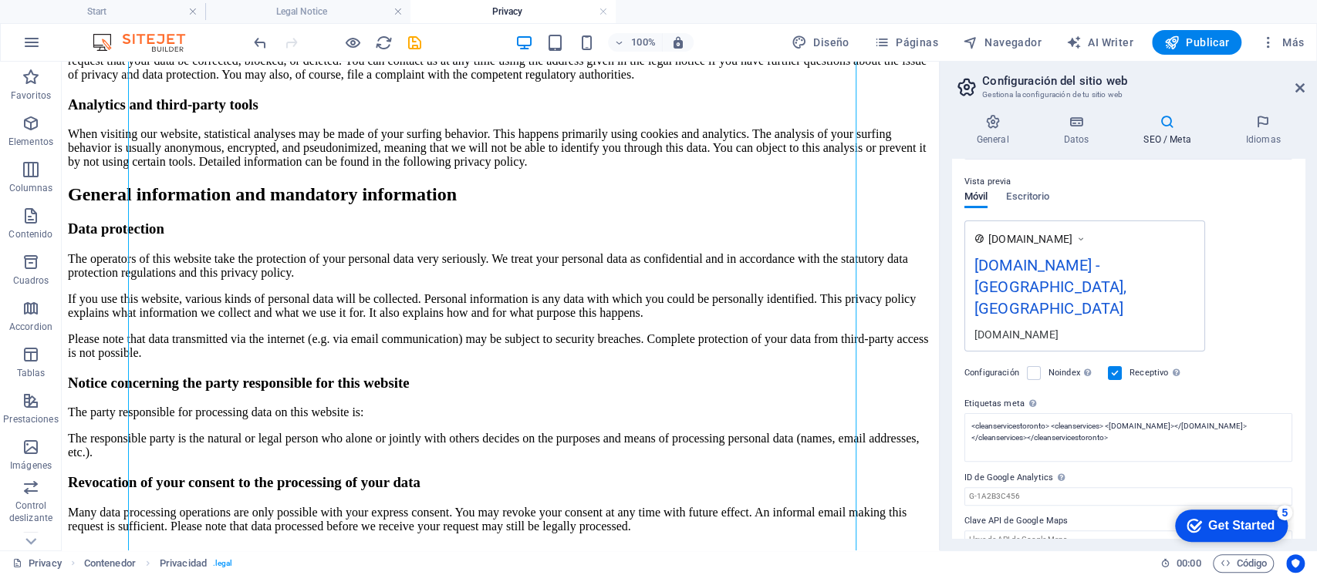
scroll to position [209, 0]
click at [1266, 113] on div "General Datos SEO / Meta Idiomas Nombre del sitio web casalimpiaservices.ca Log…" at bounding box center [1127, 326] width 377 height 449
click at [1264, 120] on icon at bounding box center [1262, 121] width 83 height 15
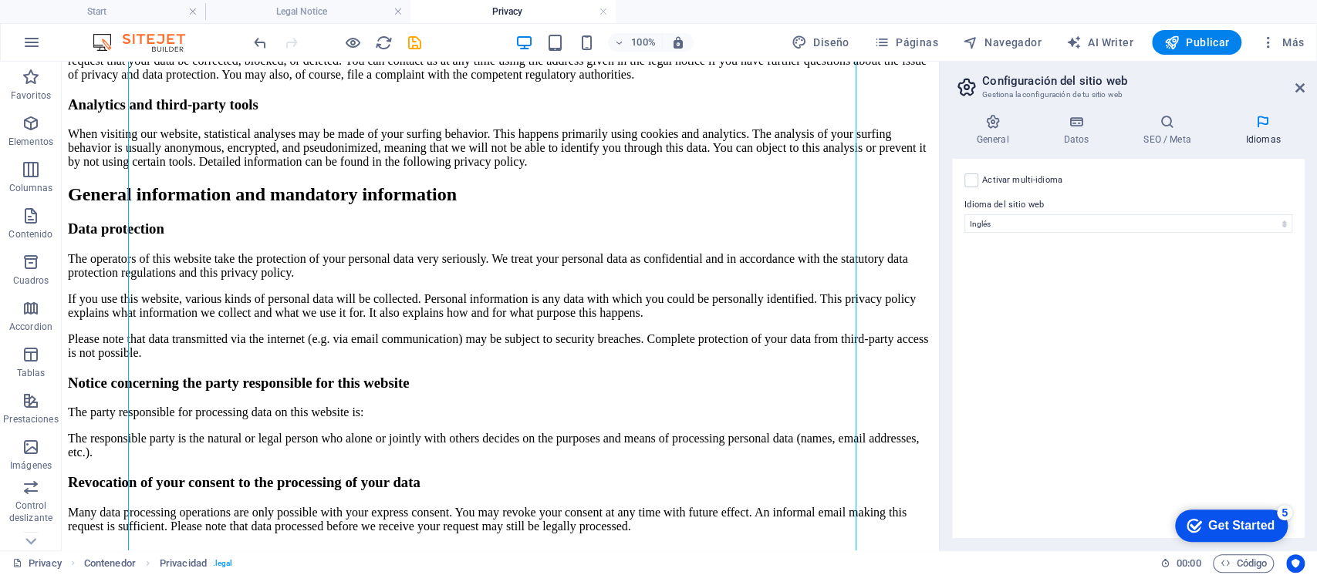
click at [992, 42] on span "Navegador" at bounding box center [1002, 42] width 79 height 15
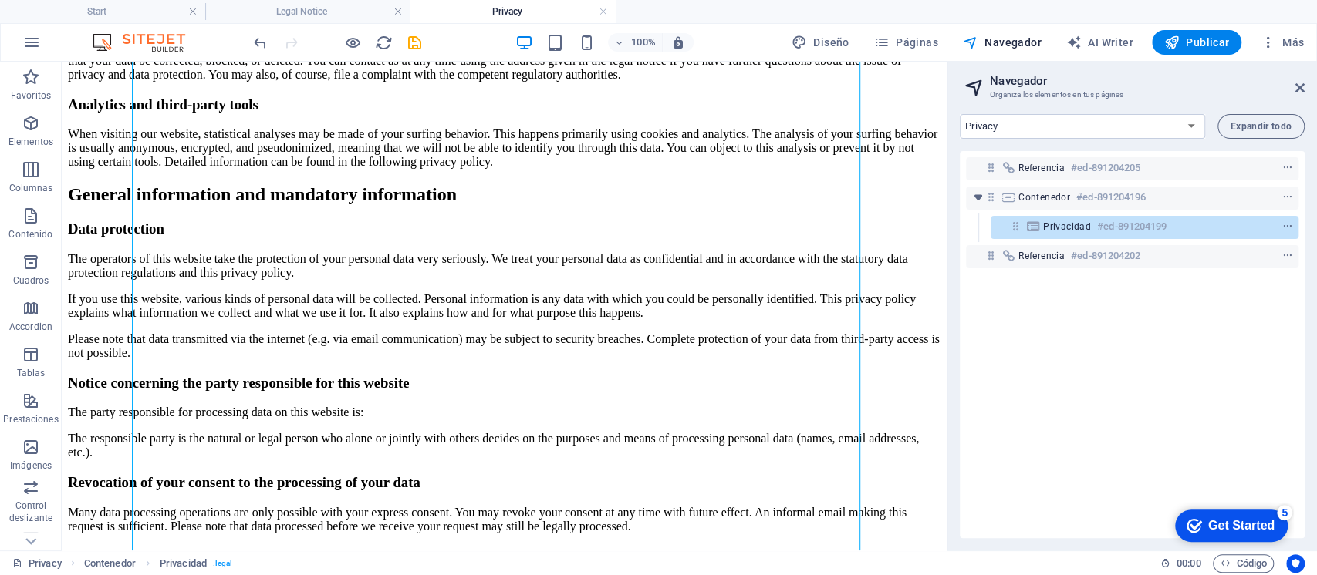
click at [1155, 123] on select "Start Subpage Legal Notice Privacy" at bounding box center [1081, 126] width 245 height 25
select select "16812757-en"
click at [959, 114] on select "Start Subpage Legal Notice Privacy" at bounding box center [1081, 126] width 245 height 25
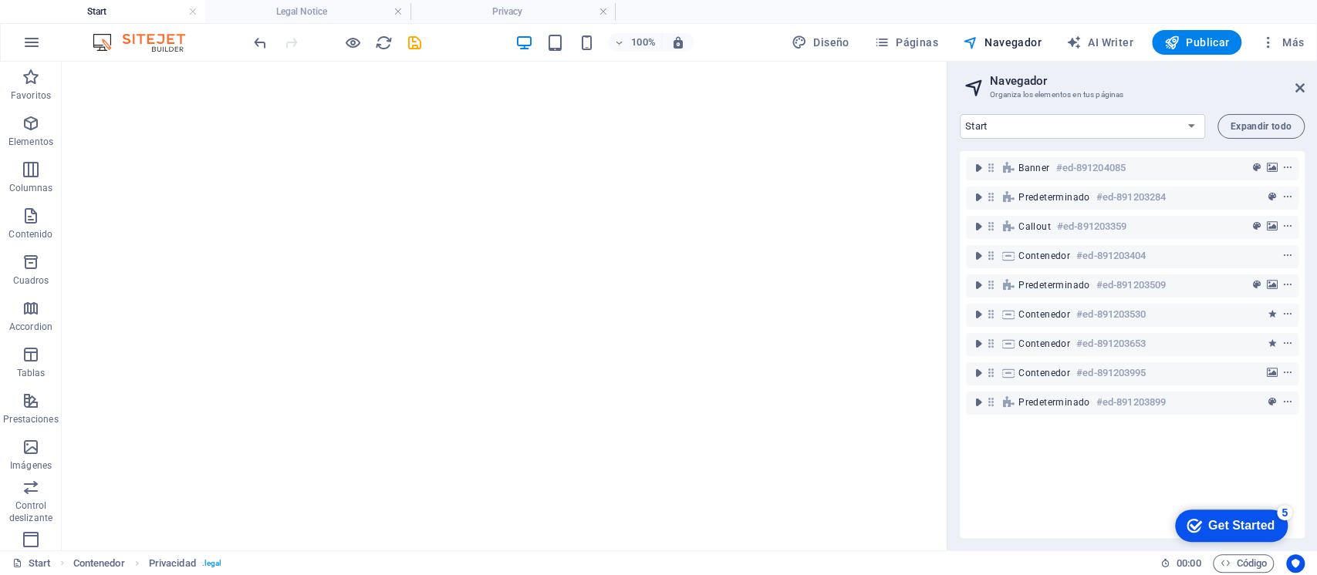
scroll to position [0, 0]
click at [1089, 129] on select "Start Subpage Legal Notice Privacy" at bounding box center [1081, 126] width 245 height 25
click at [1089, 128] on select "Start Subpage Legal Notice Privacy" at bounding box center [1081, 126] width 245 height 25
click at [1097, 39] on span "AI Writer" at bounding box center [1099, 42] width 67 height 15
select select "English"
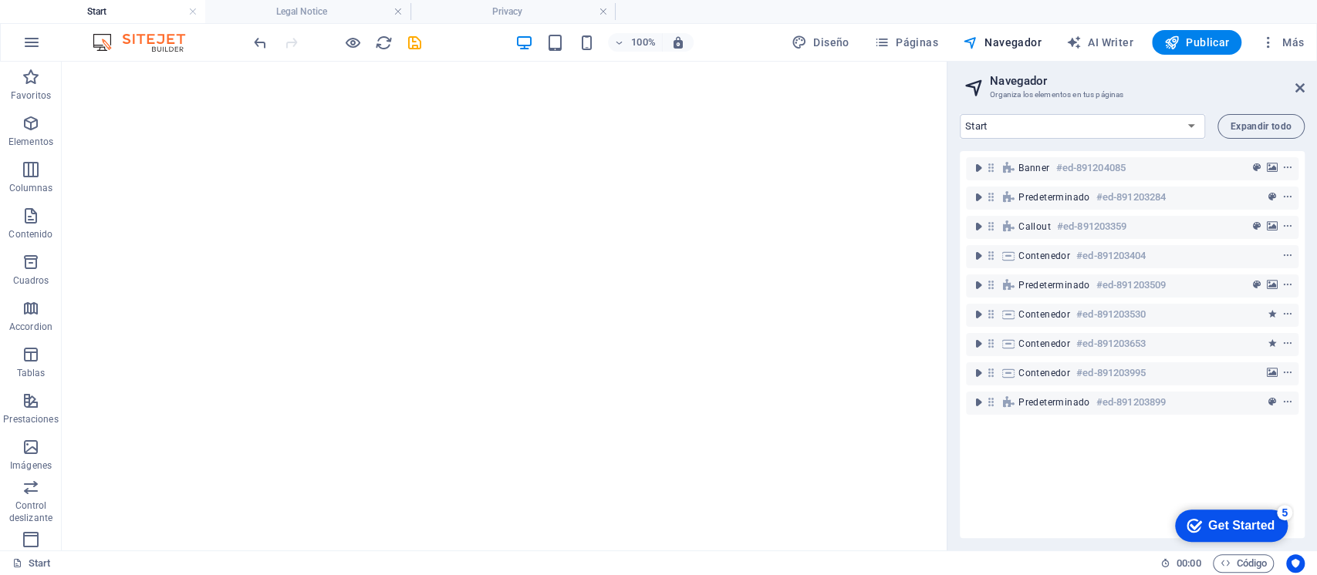
select select "English"
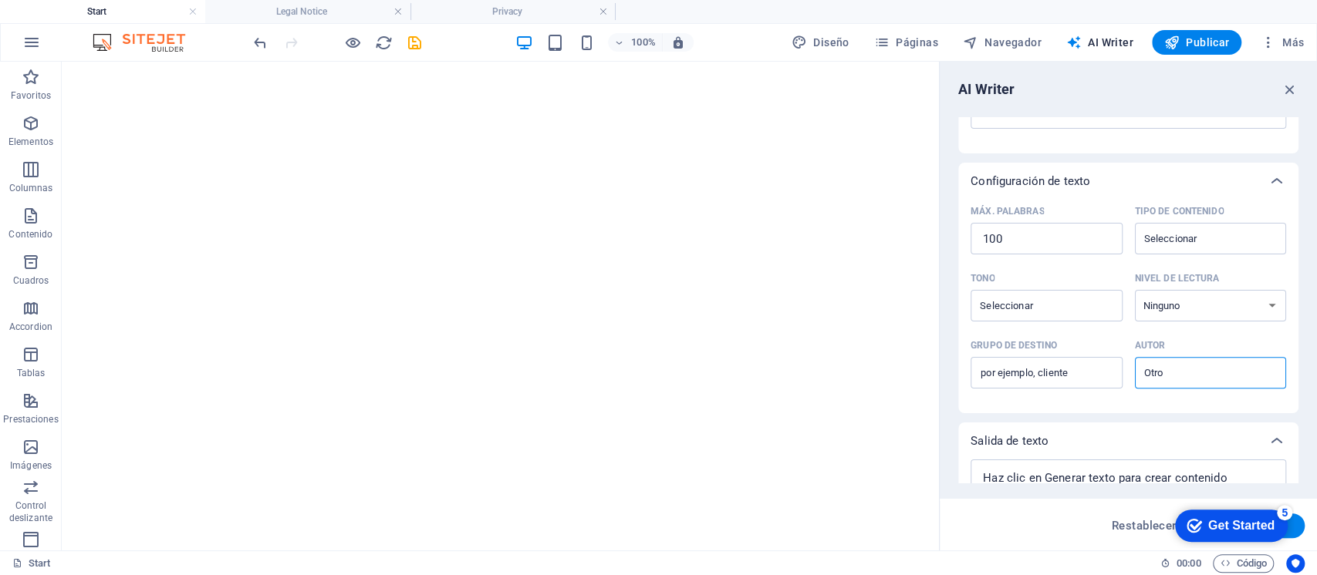
scroll to position [339, 0]
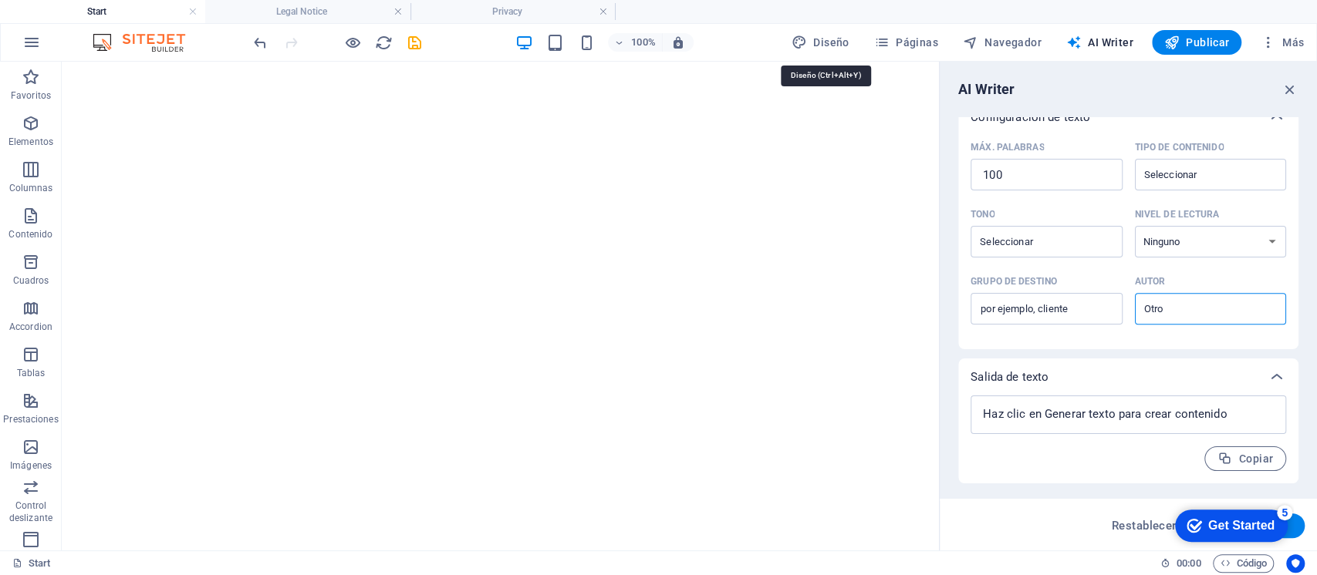
click at [833, 37] on span "Diseño" at bounding box center [820, 42] width 58 height 15
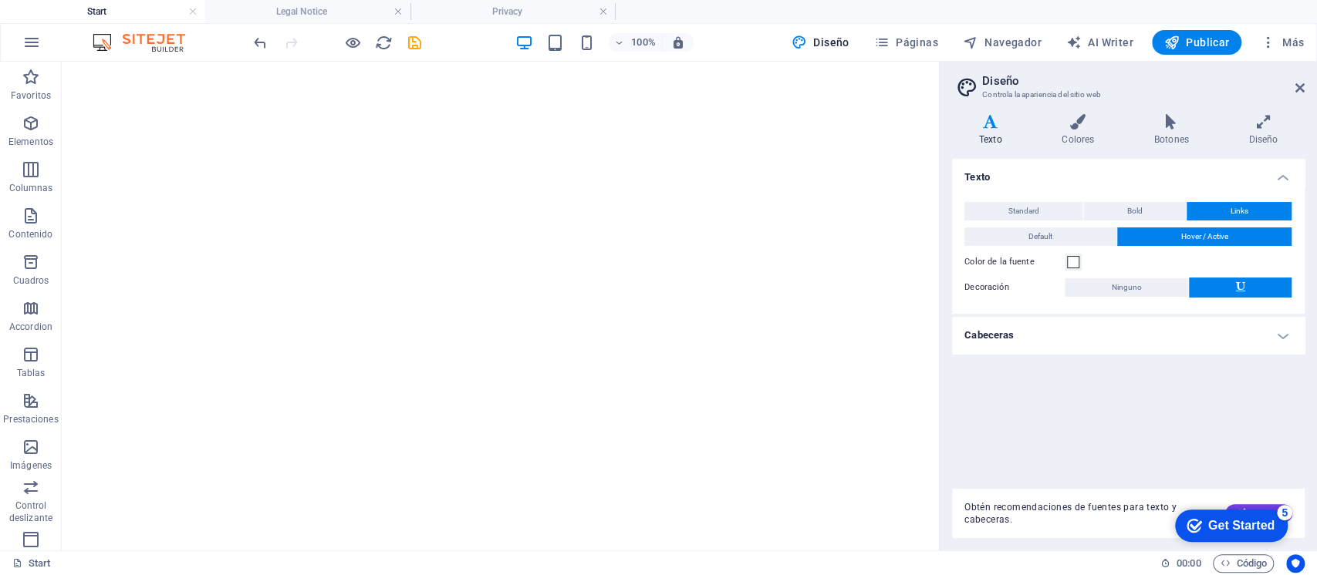
click at [1267, 44] on icon "button" at bounding box center [1266, 42] width 15 height 15
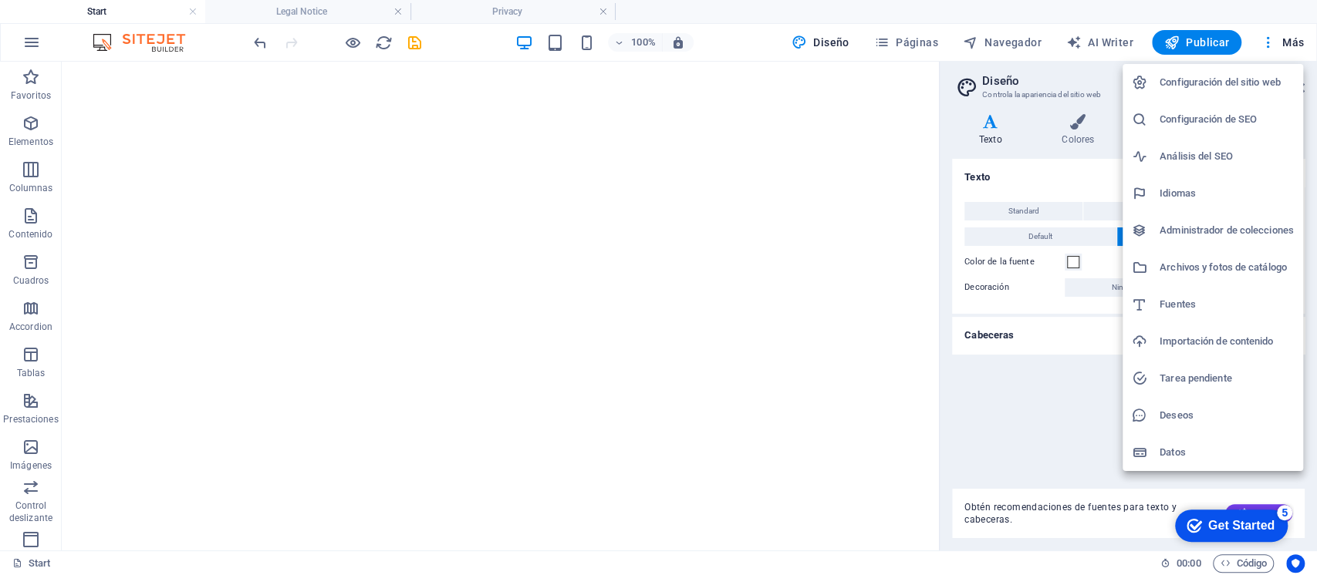
click at [1184, 117] on h6 "Configuración de SEO" at bounding box center [1226, 119] width 134 height 19
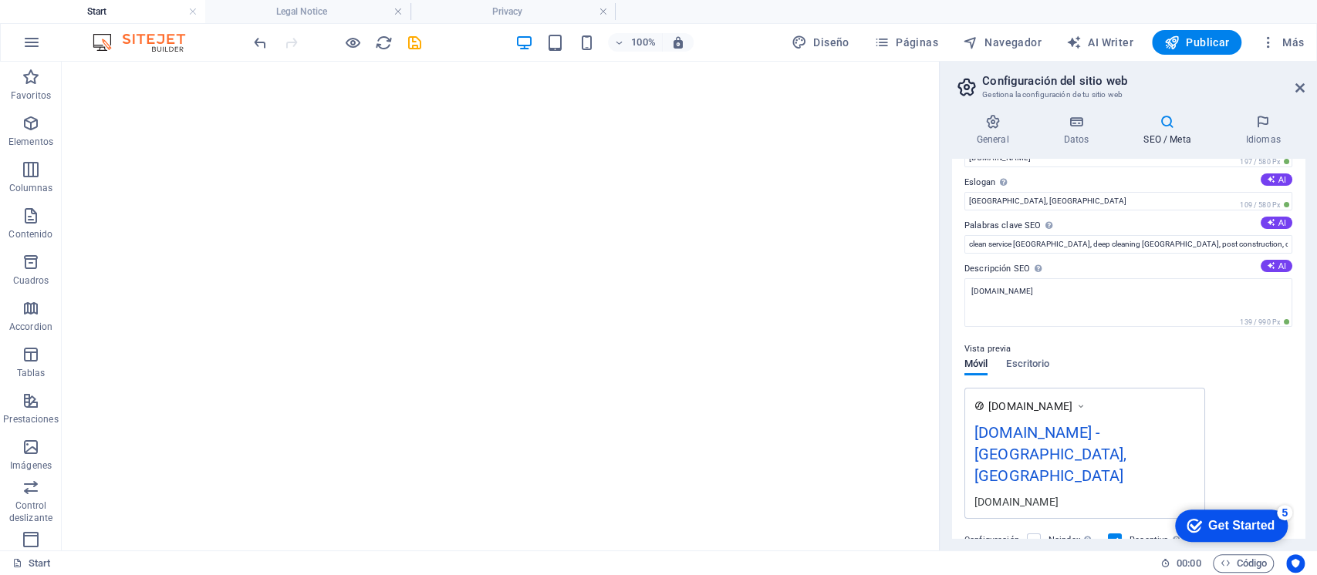
scroll to position [0, 0]
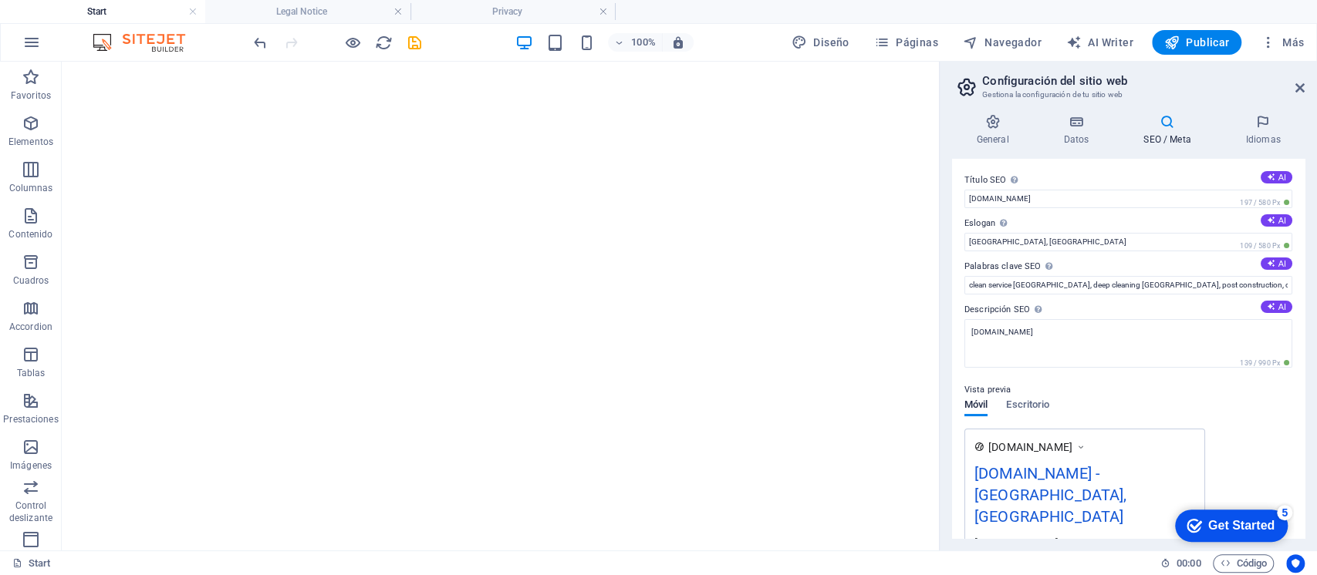
click at [1265, 46] on icon "button" at bounding box center [1266, 42] width 15 height 15
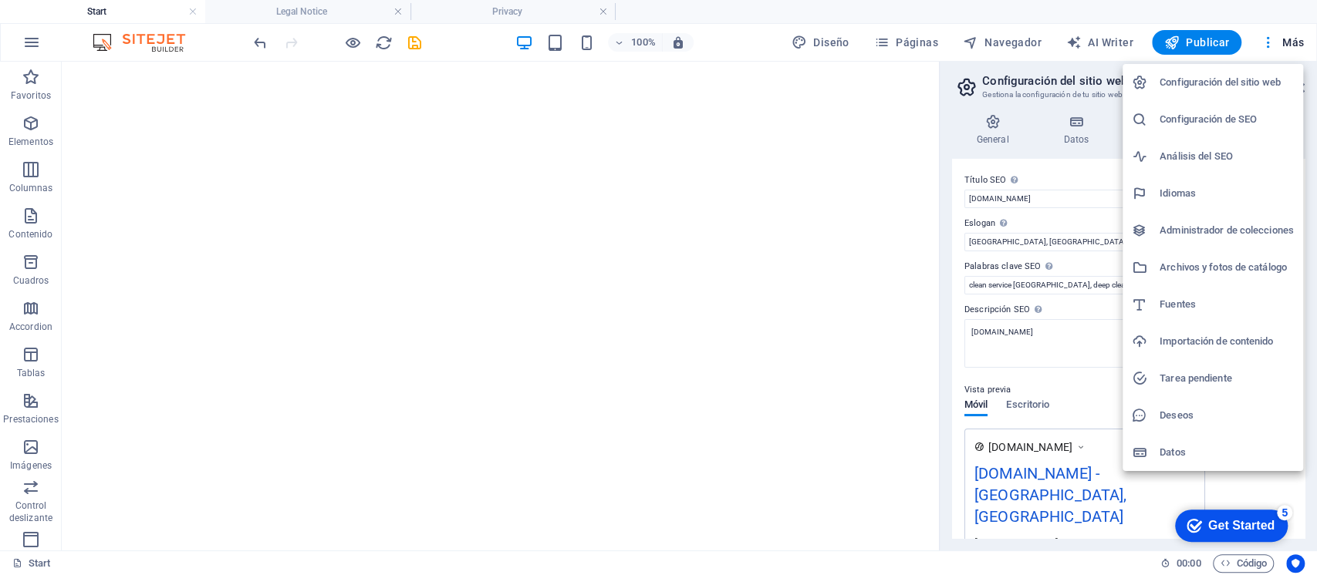
click at [1216, 162] on h6 "Análisis del SEO" at bounding box center [1226, 156] width 134 height 19
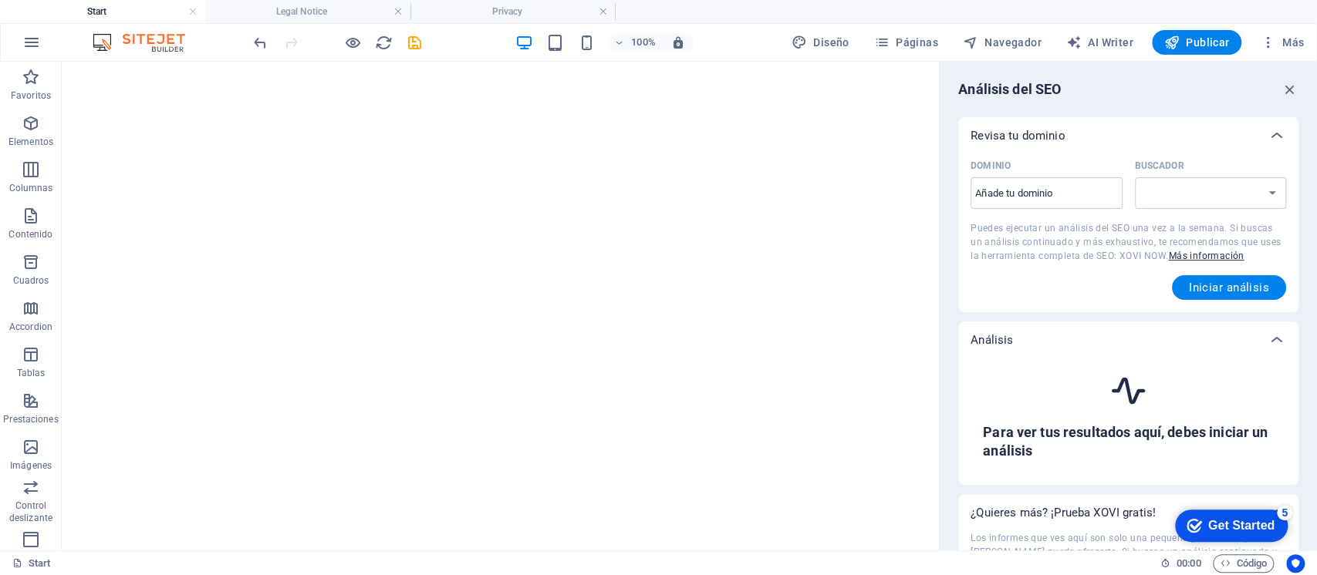
select select "google.com"
click at [1054, 197] on input "Dominio ​" at bounding box center [1046, 193] width 152 height 25
type input "[DOMAIN_NAME]"
click at [1197, 282] on span "Iniciar análisis" at bounding box center [1229, 288] width 80 height 12
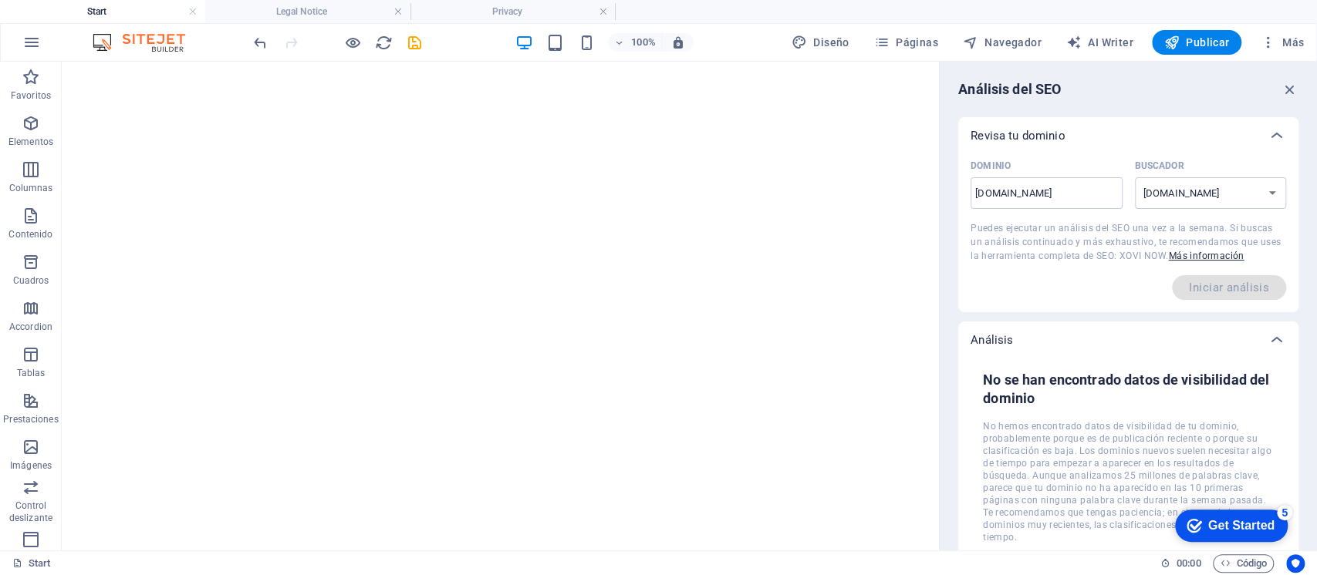
click at [1259, 42] on icon "button" at bounding box center [1266, 42] width 15 height 15
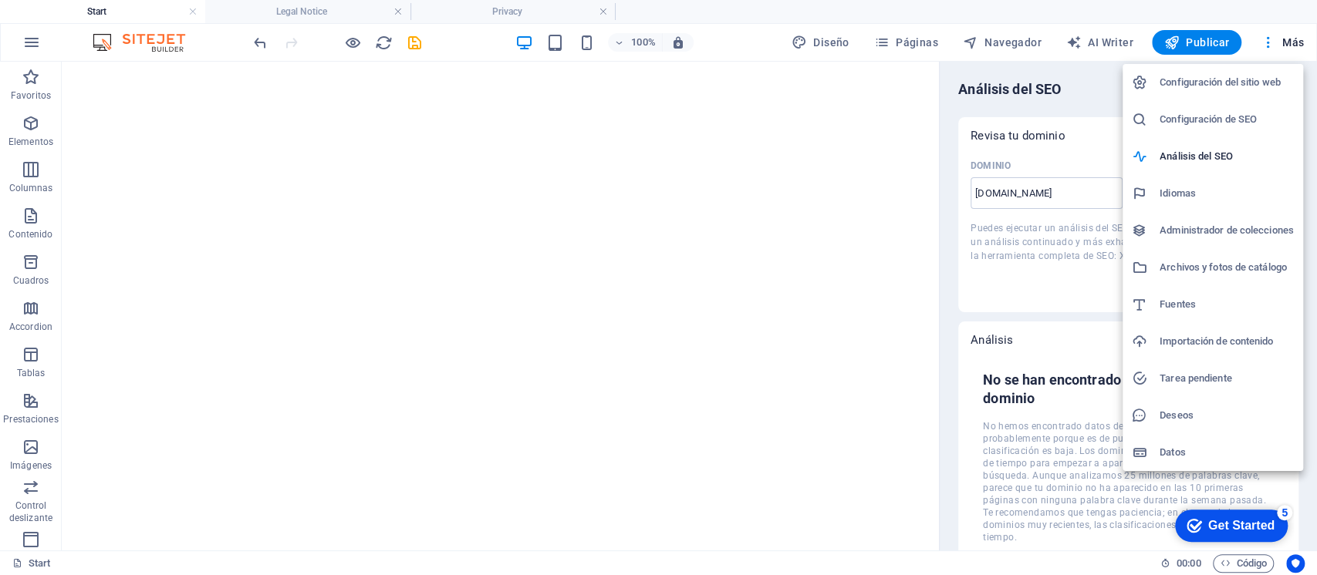
click at [1203, 40] on div at bounding box center [658, 287] width 1317 height 575
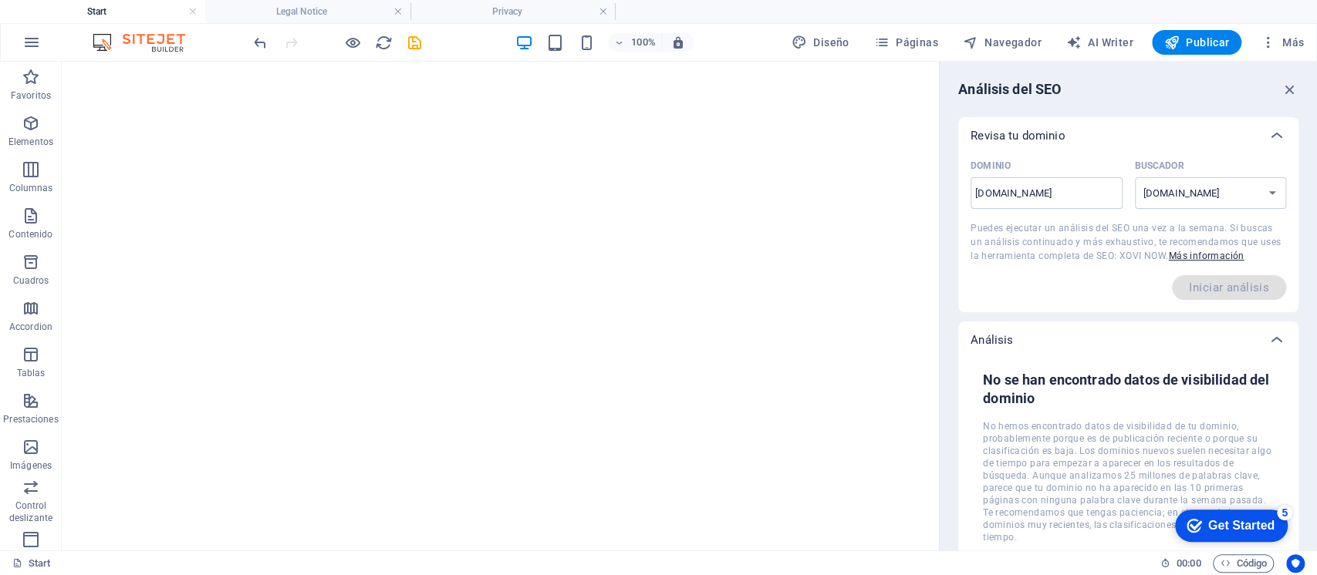
click at [1200, 41] on span "Publicar" at bounding box center [1197, 42] width 66 height 15
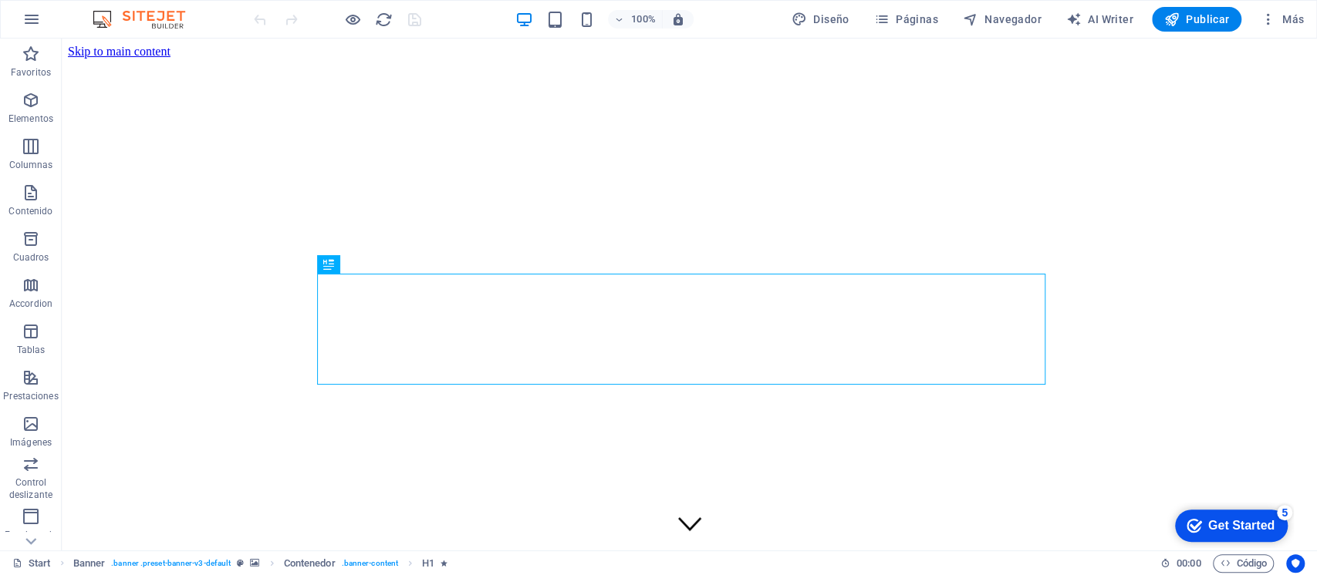
click at [1192, 15] on span "Publicar" at bounding box center [1197, 19] width 66 height 15
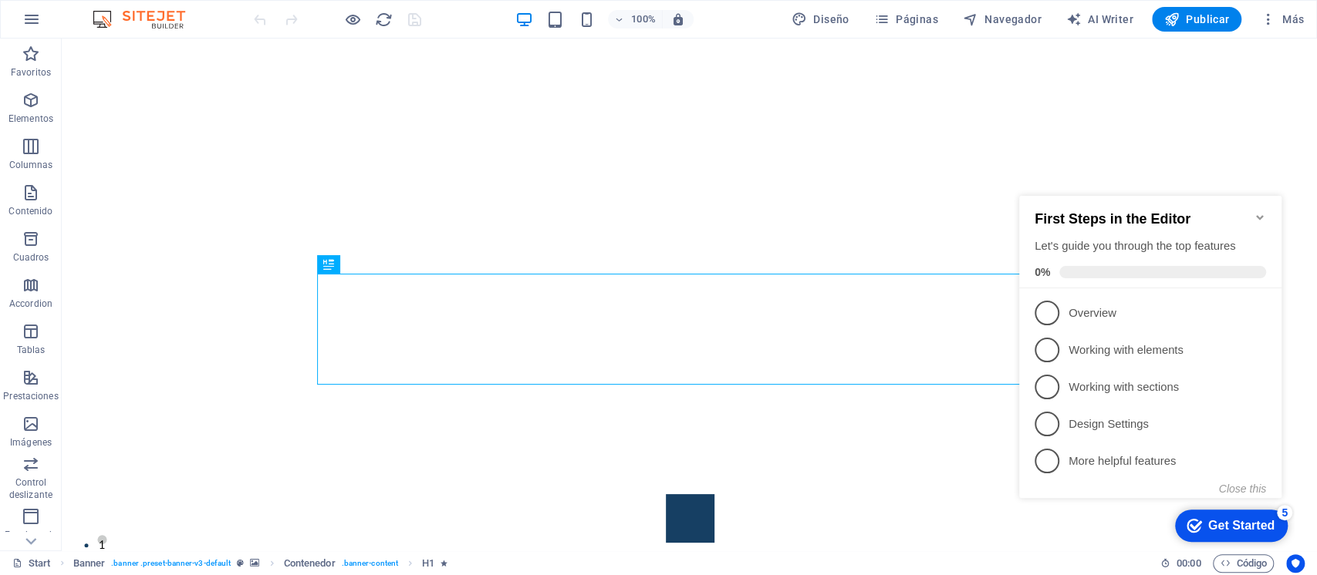
click at [1259, 211] on icon "Minimize checklist" at bounding box center [1259, 217] width 12 height 12
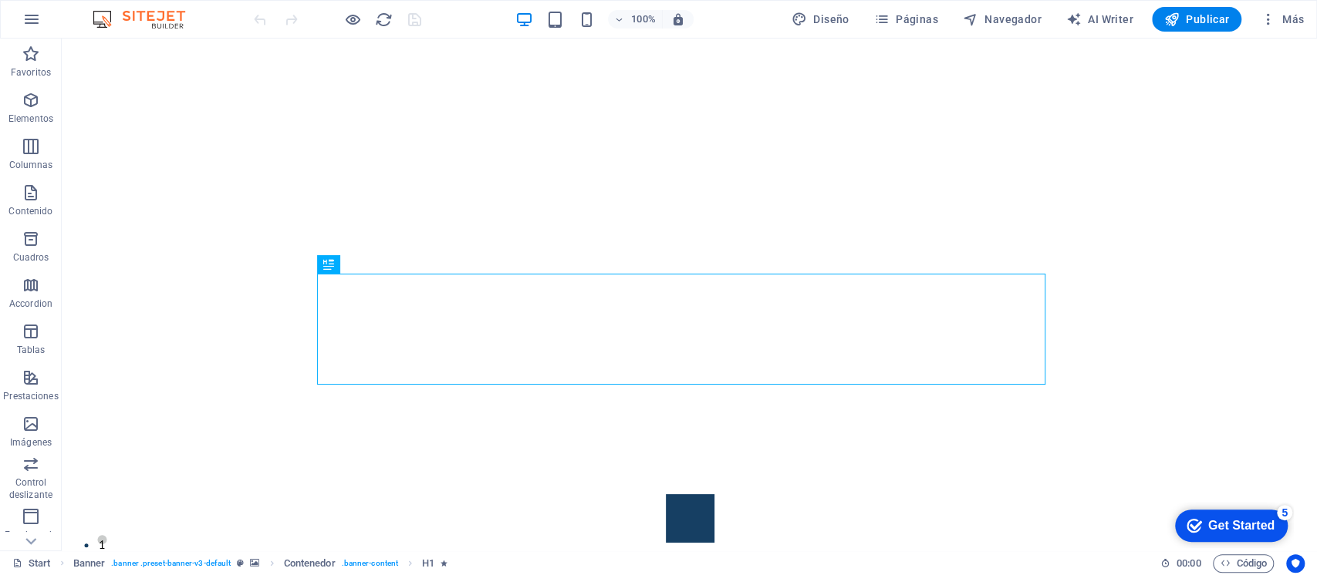
click at [1268, 21] on icon "button" at bounding box center [1266, 19] width 15 height 15
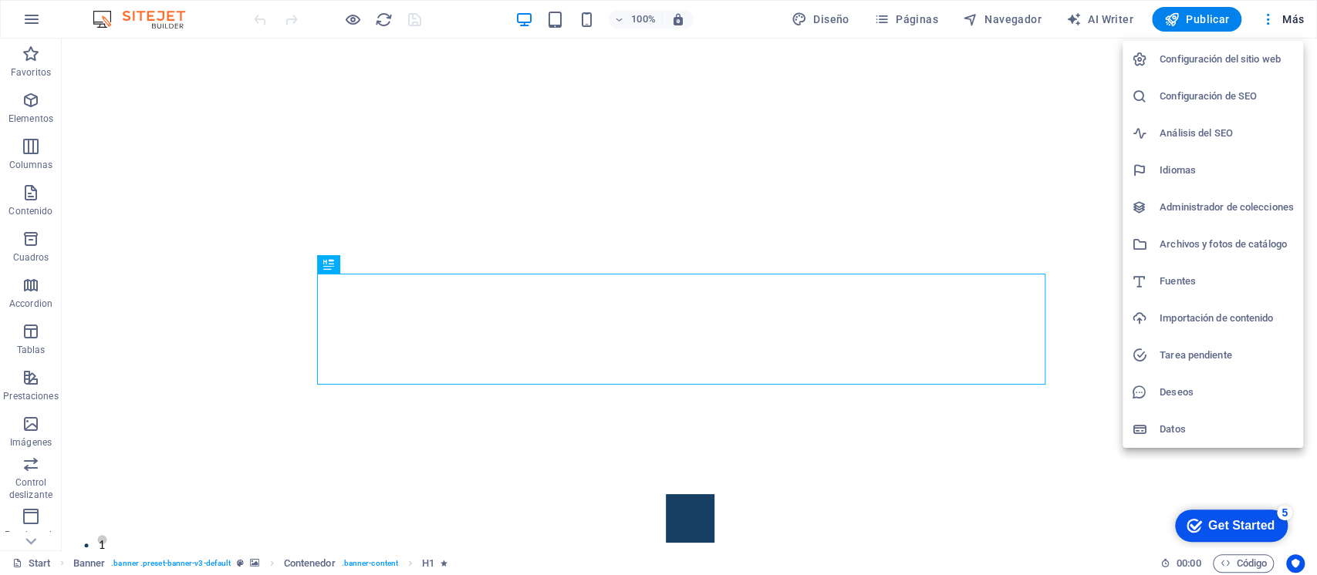
click at [1199, 205] on h6 "Administrador de colecciones" at bounding box center [1226, 207] width 134 height 19
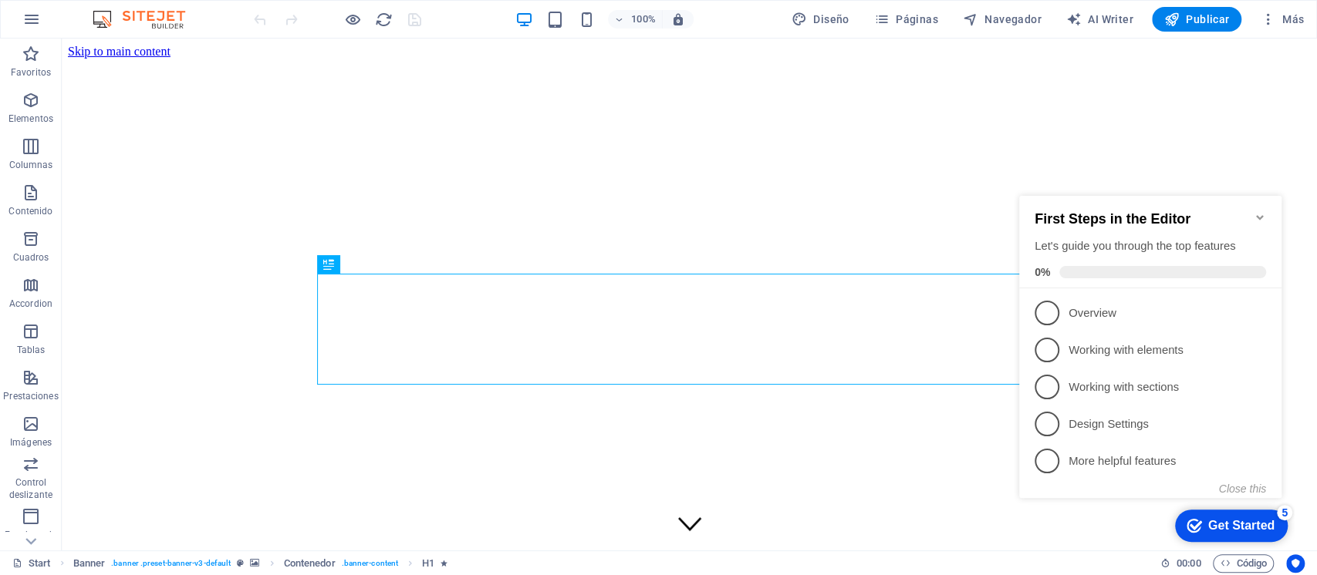
click at [1262, 211] on icon "Minimize checklist" at bounding box center [1259, 217] width 12 height 12
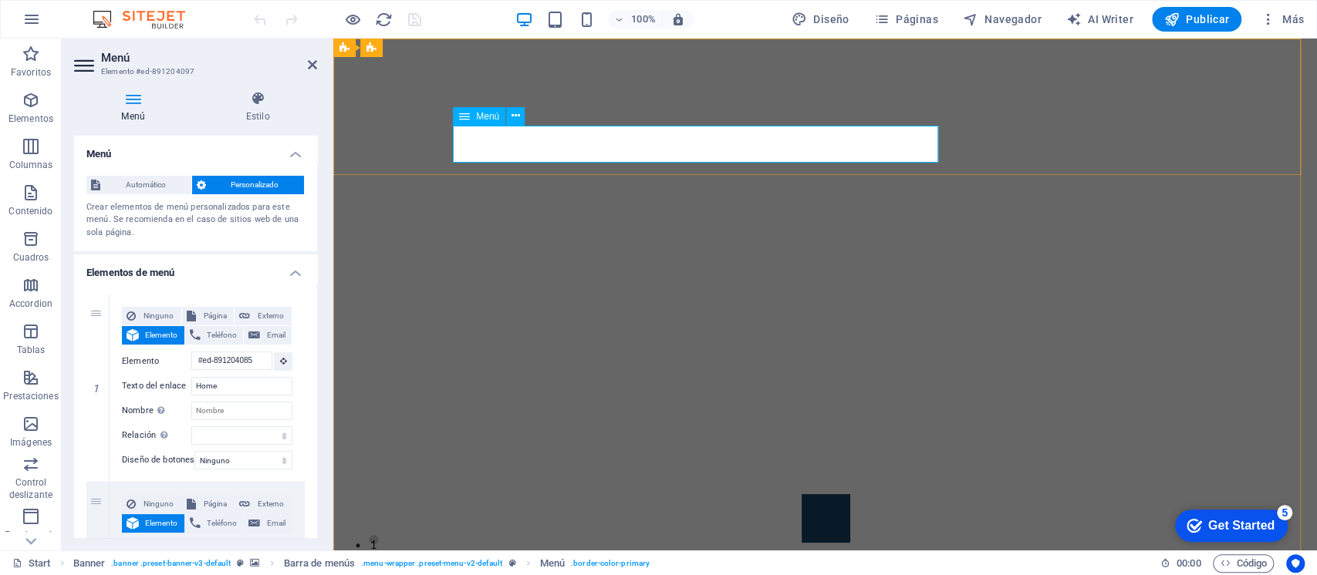
click at [509, 116] on button at bounding box center [515, 116] width 19 height 19
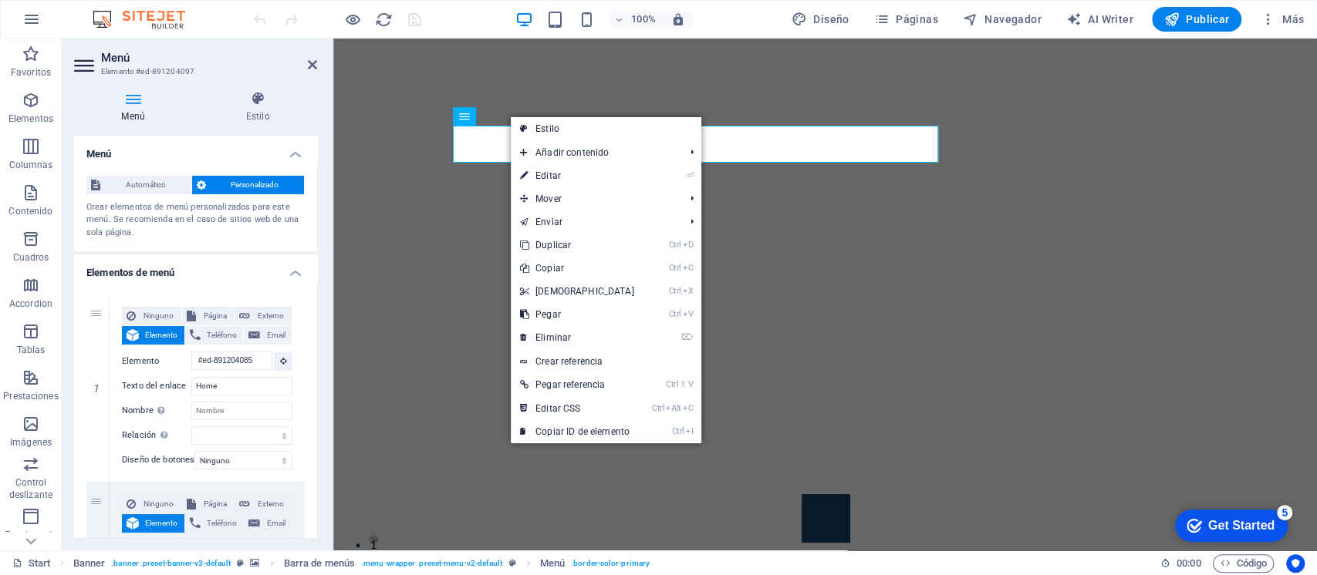
click at [551, 135] on link "Estilo" at bounding box center [606, 128] width 191 height 23
select select "rem"
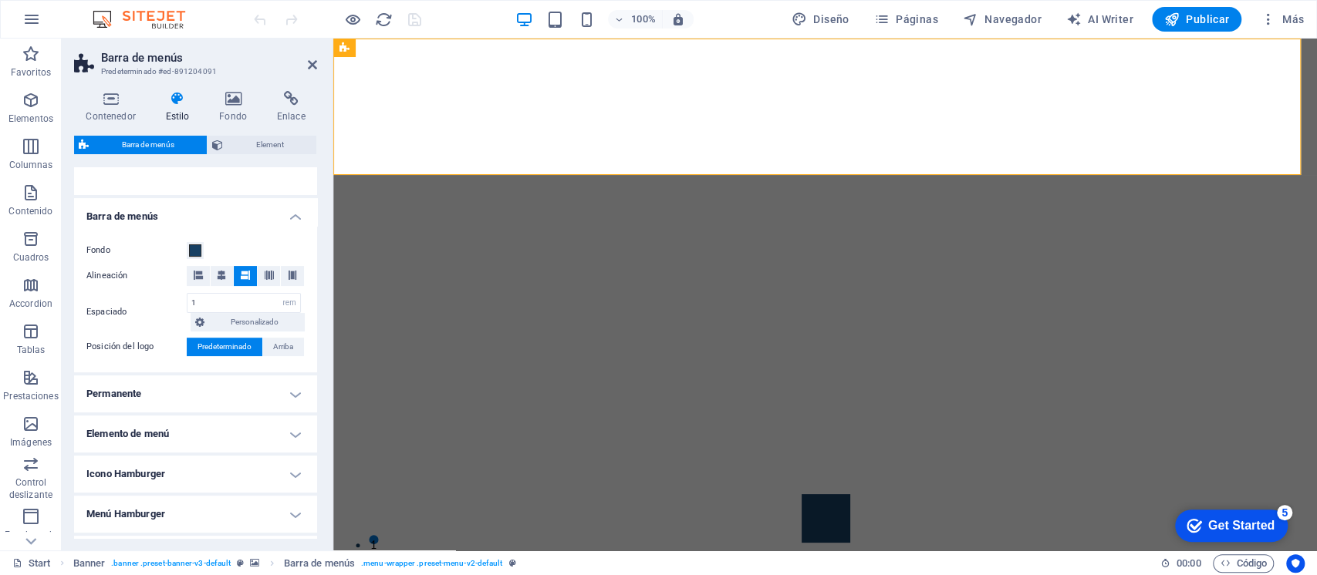
scroll to position [205, 0]
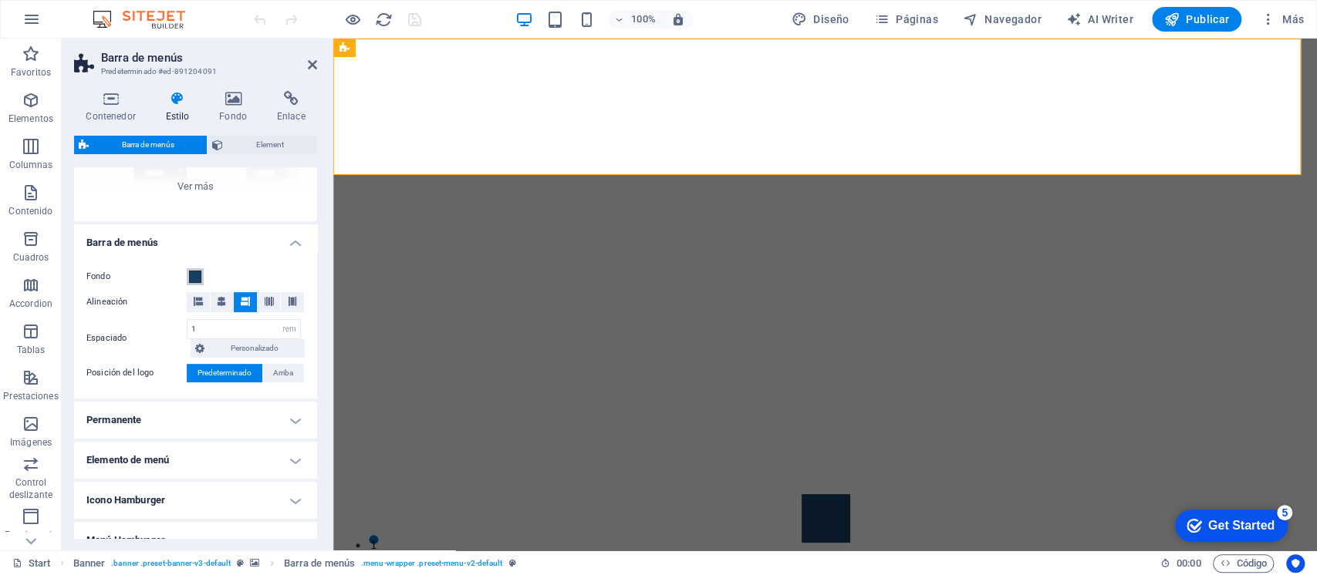
click at [190, 273] on span at bounding box center [195, 277] width 12 height 12
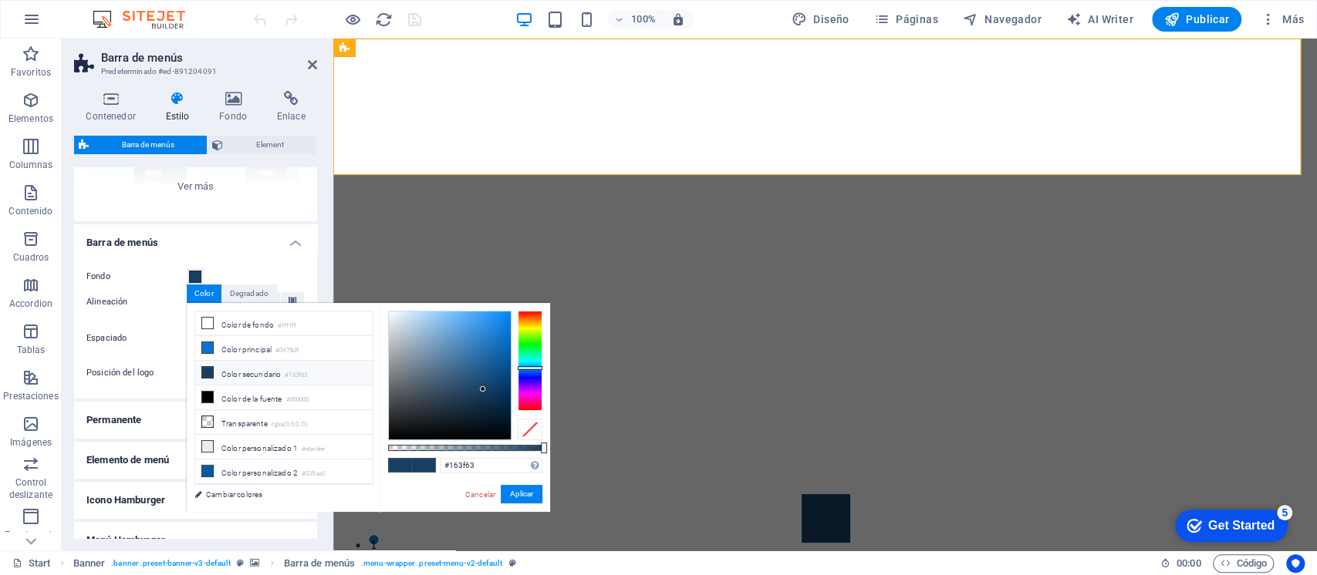
click at [264, 329] on li "Color de fondo #ffffff" at bounding box center [283, 324] width 177 height 25
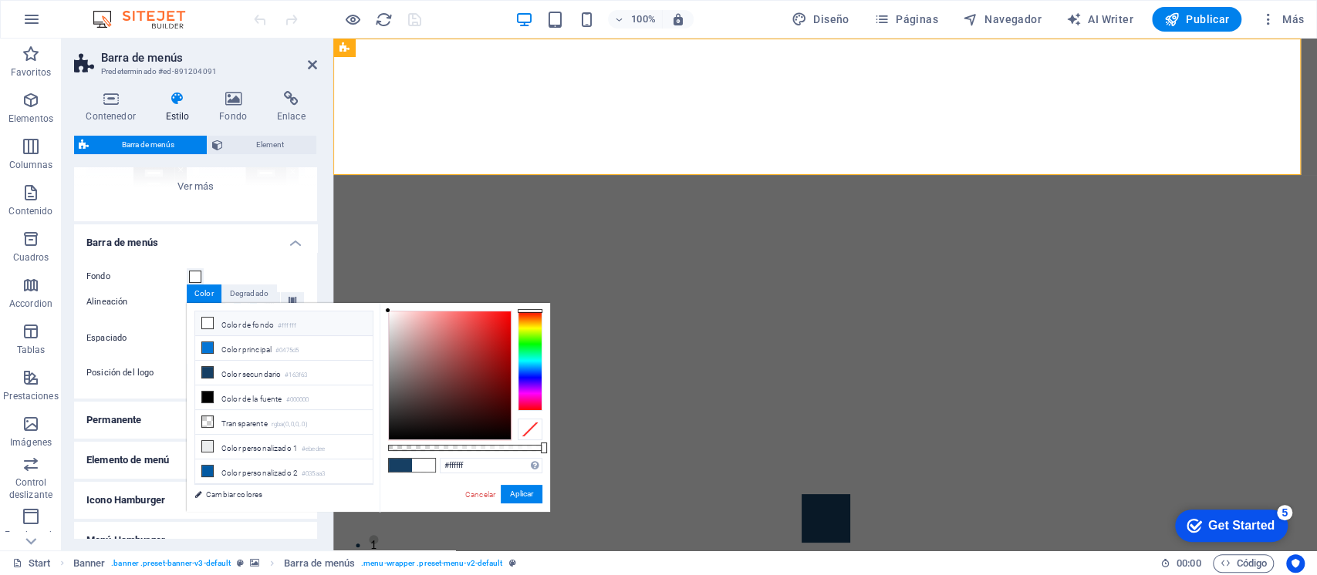
click at [246, 375] on li "Color secundario #163f63" at bounding box center [283, 373] width 177 height 25
type input "#163f63"
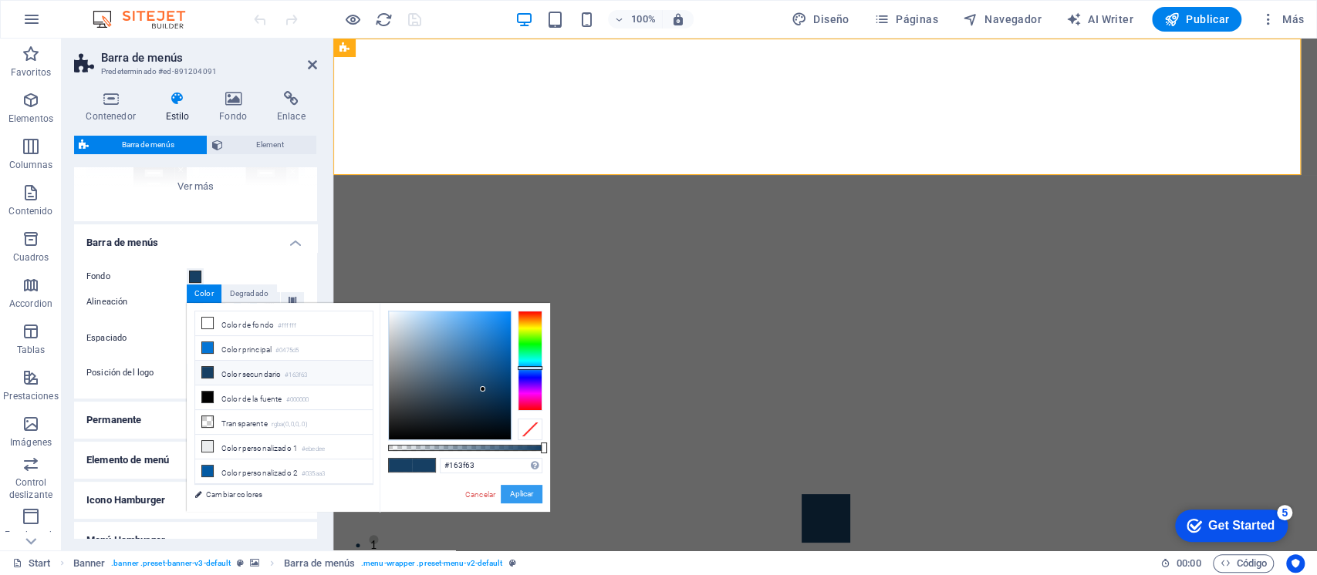
click at [518, 490] on button "Aplicar" at bounding box center [522, 494] width 42 height 19
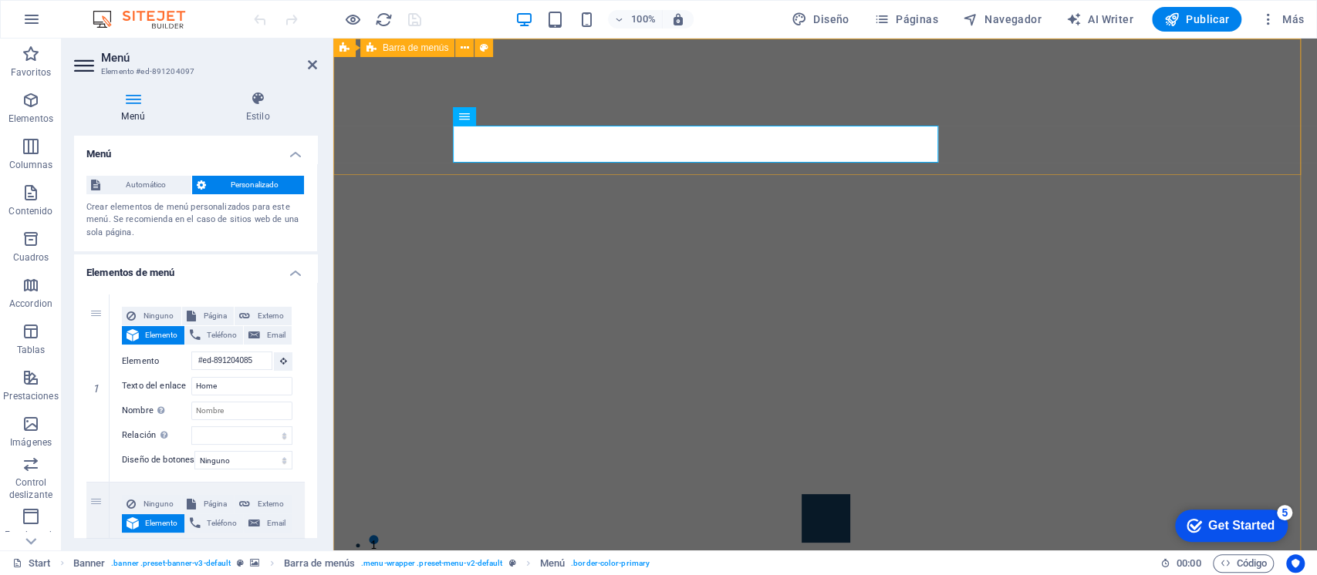
drag, startPoint x: 1053, startPoint y: 143, endPoint x: 1055, endPoint y: 233, distance: 89.5
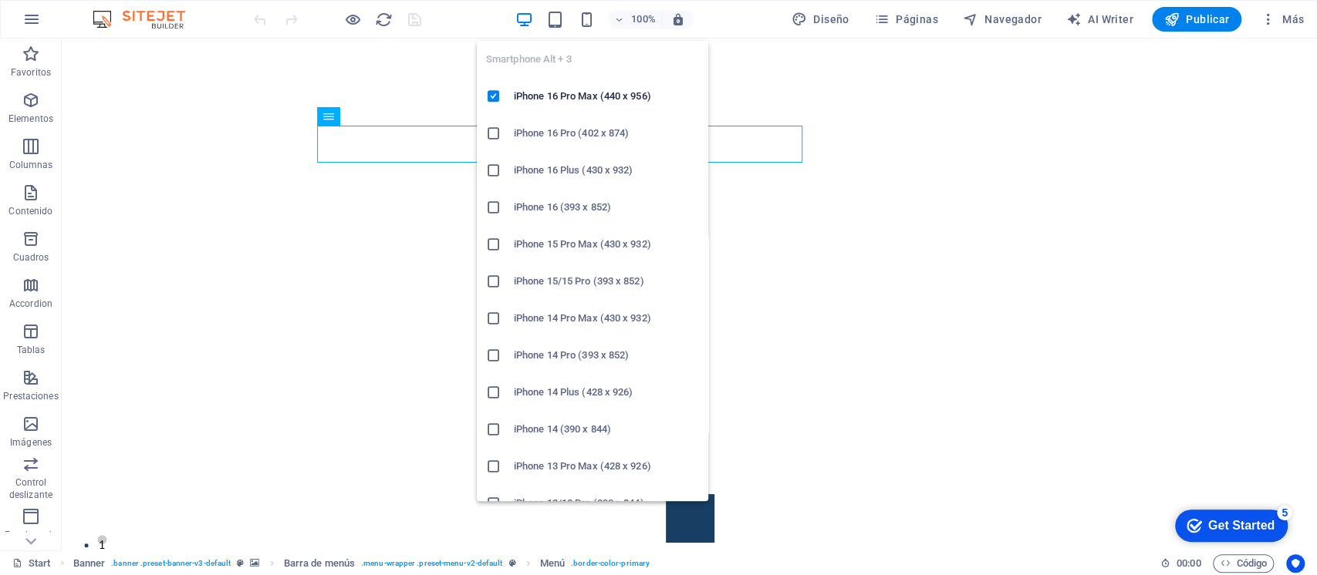
click at [588, 18] on icon "button" at bounding box center [586, 20] width 18 height 18
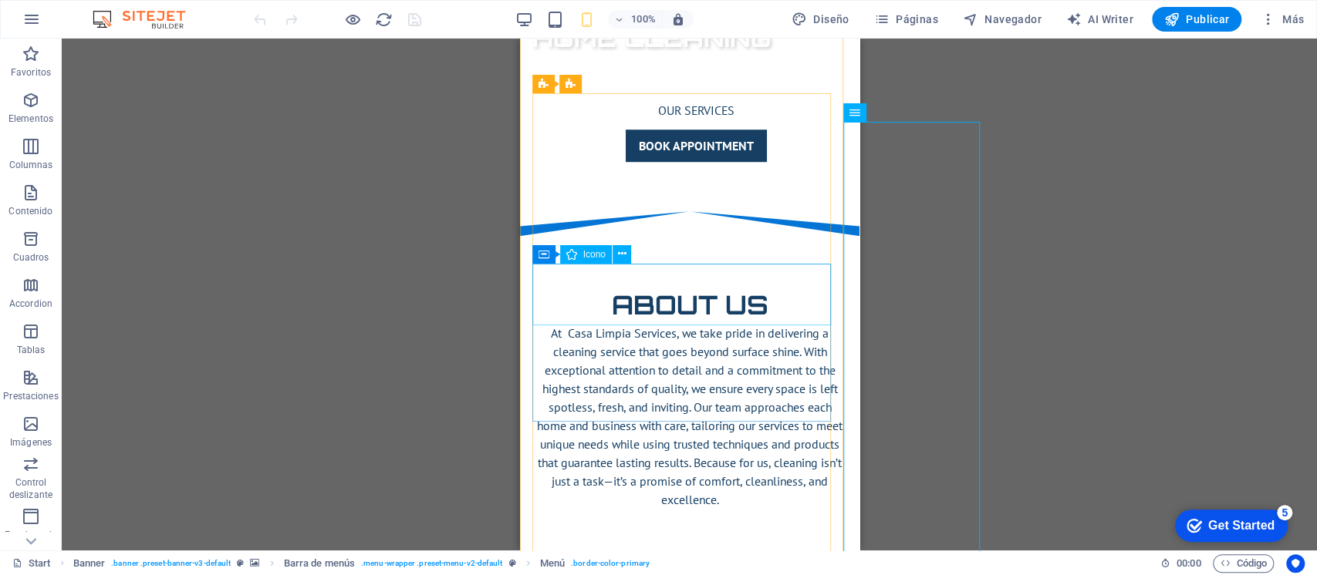
scroll to position [0, 0]
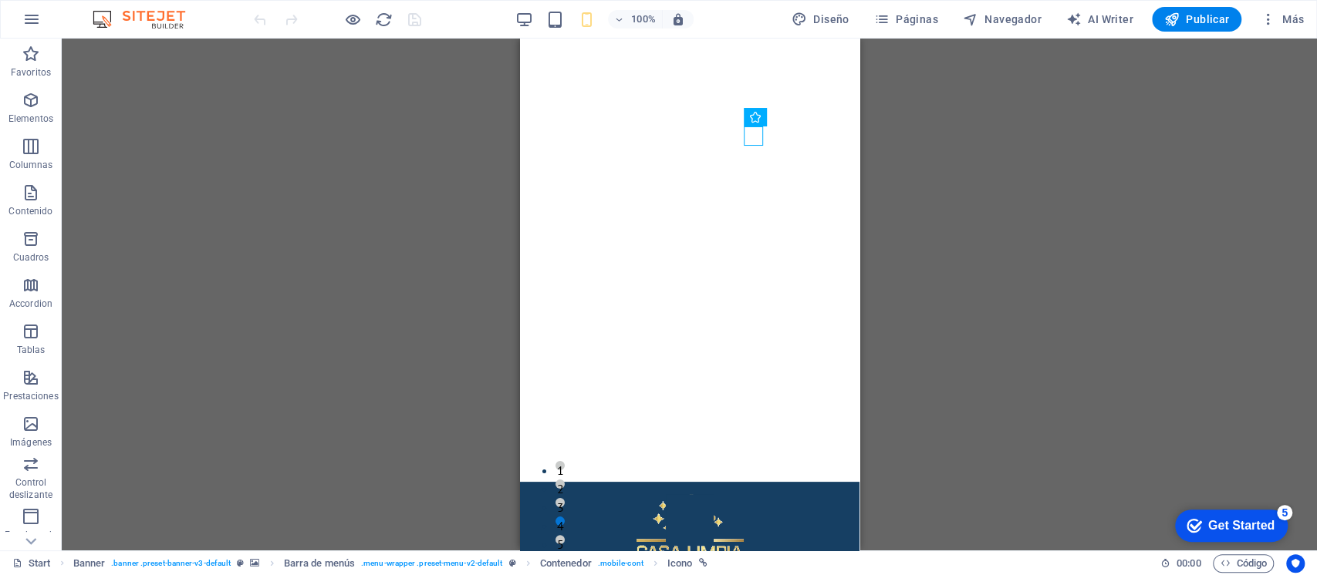
click at [1200, 17] on span "Publicar" at bounding box center [1197, 19] width 66 height 15
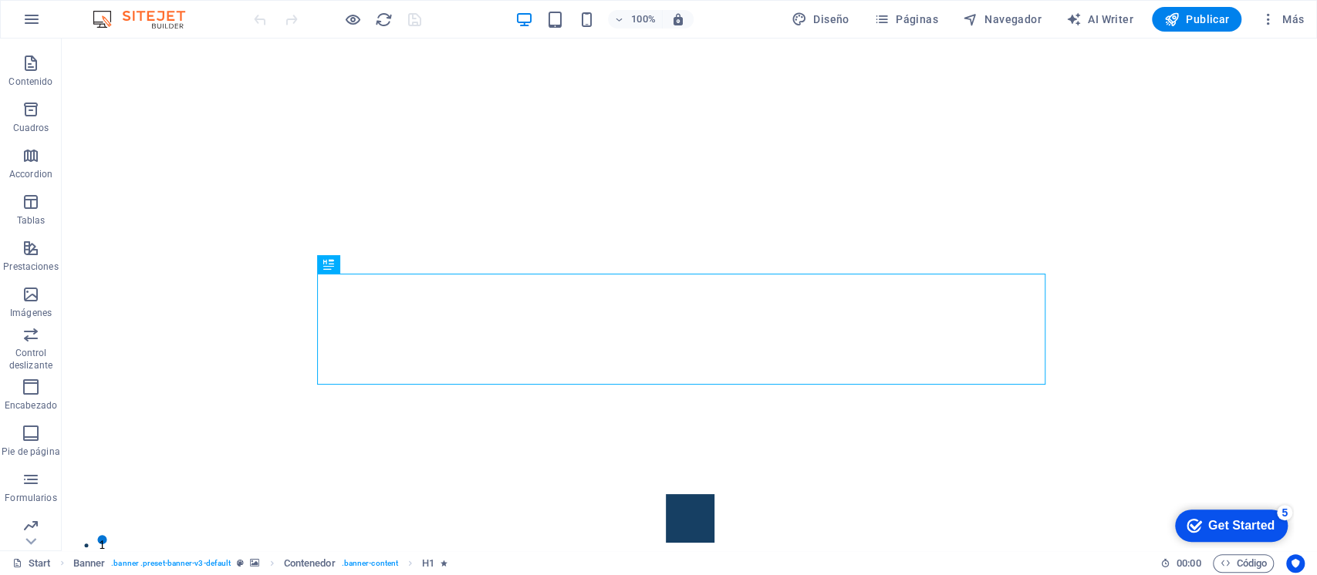
scroll to position [182, 0]
click at [29, 478] on icon "button" at bounding box center [31, 473] width 19 height 19
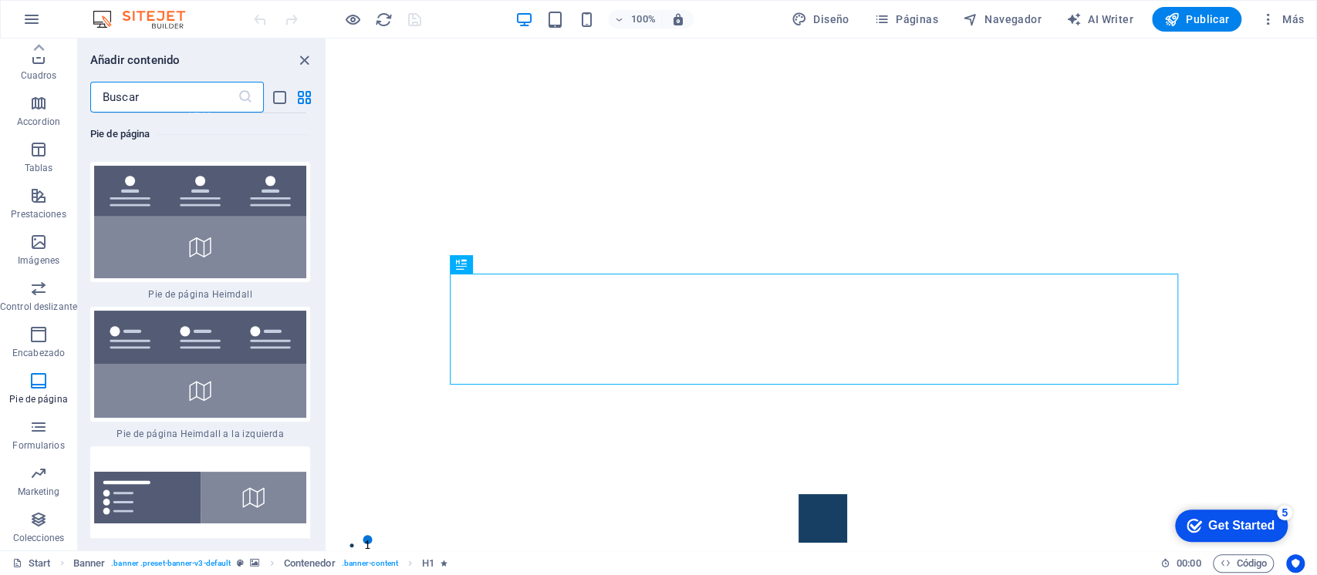
scroll to position [20821, 0]
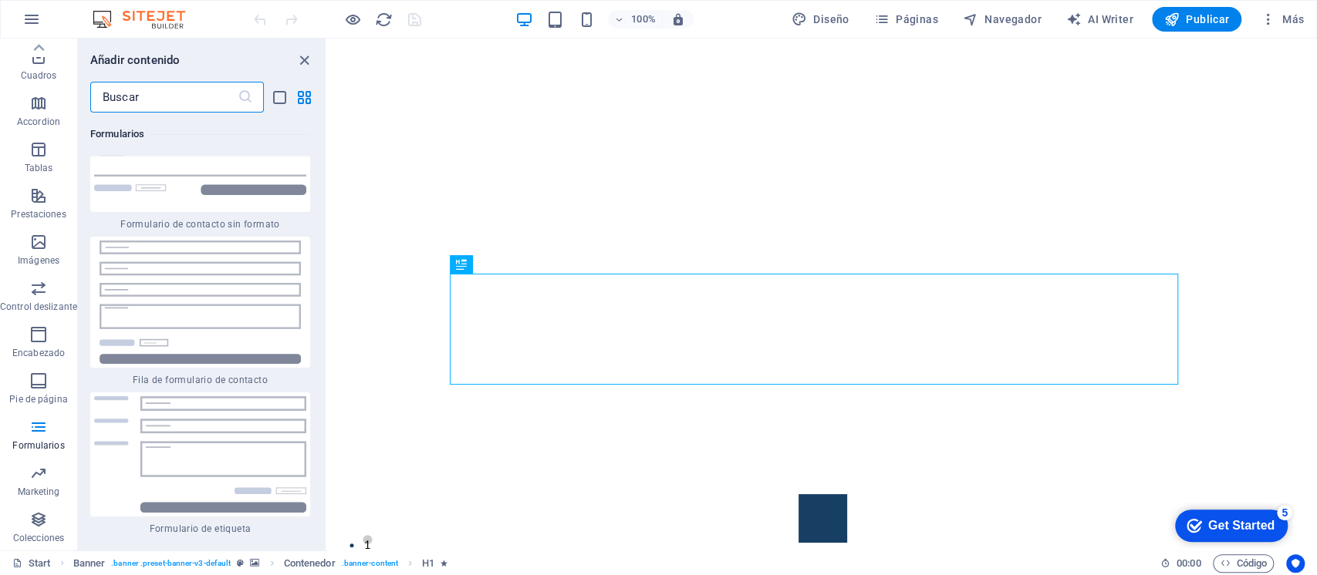
click at [29, 512] on icon "button" at bounding box center [38, 520] width 19 height 19
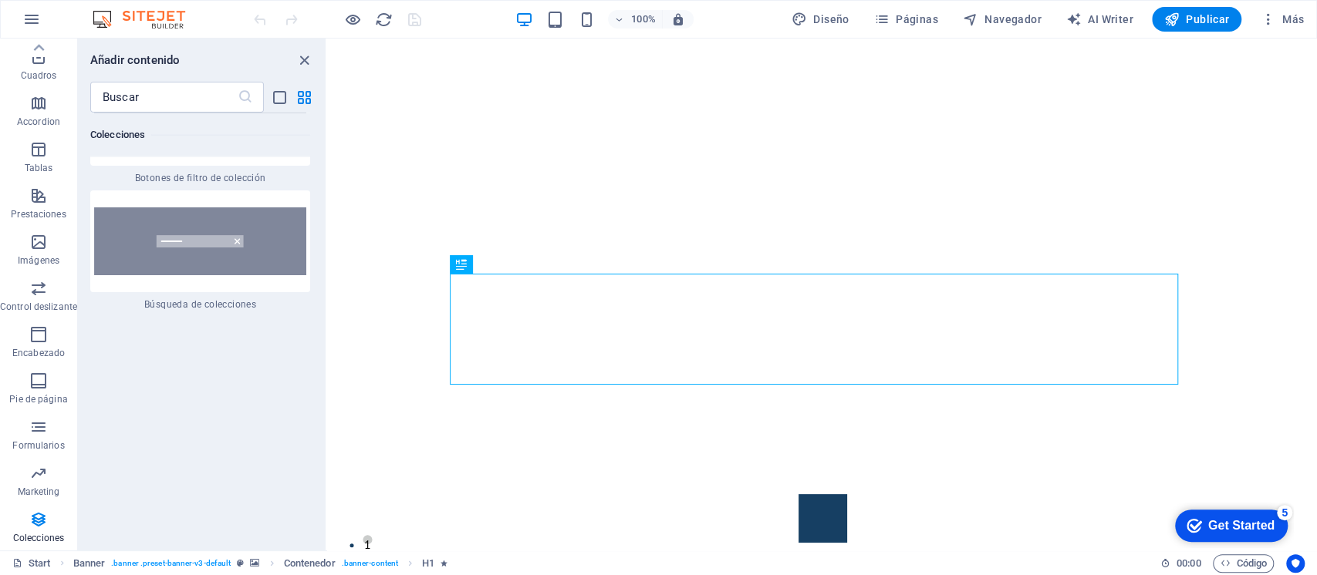
scroll to position [29995, 0]
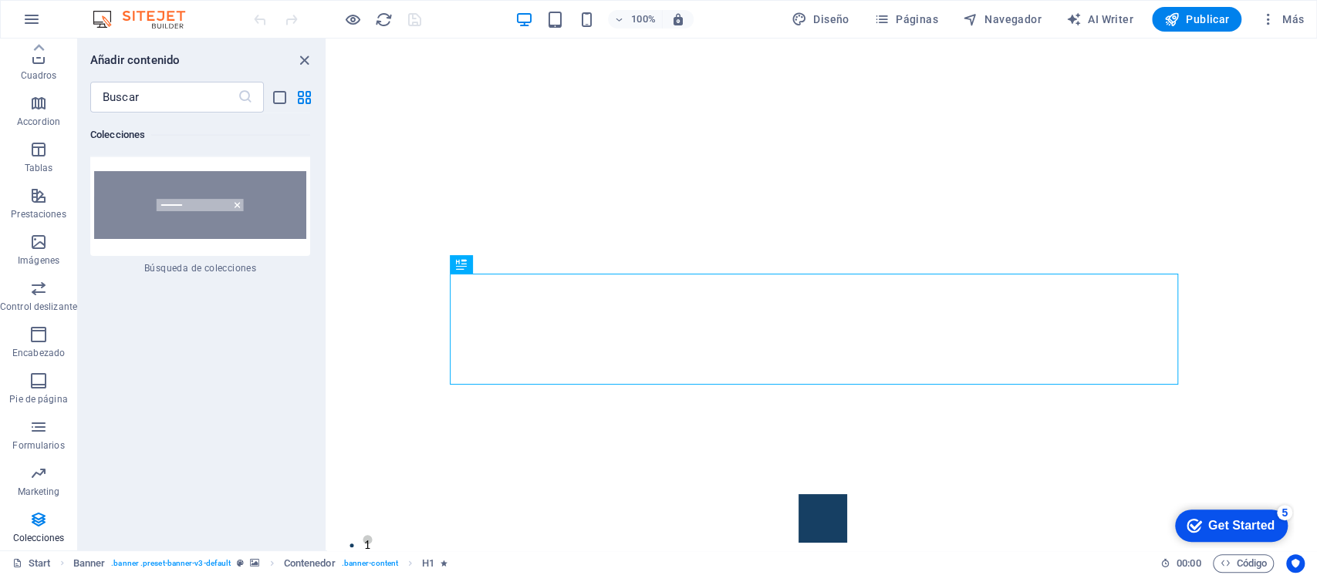
click at [35, 428] on icon "button" at bounding box center [38, 427] width 19 height 19
click at [37, 394] on p "Pie de página" at bounding box center [38, 399] width 58 height 12
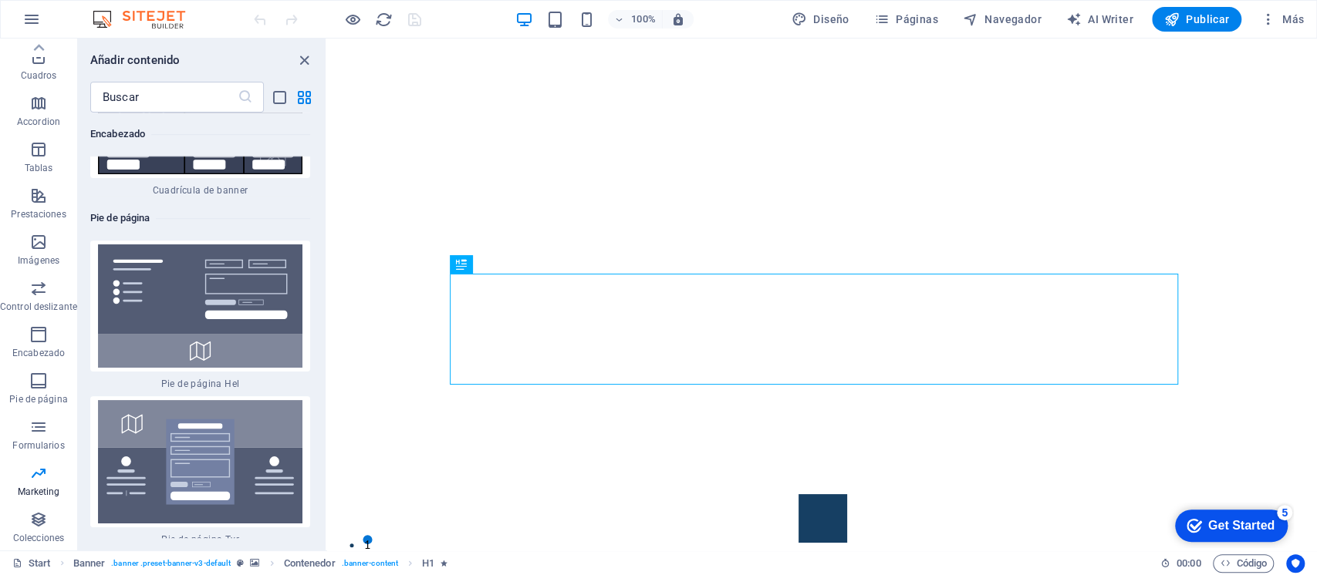
scroll to position [20544, 0]
click at [37, 325] on icon "button" at bounding box center [38, 334] width 19 height 19
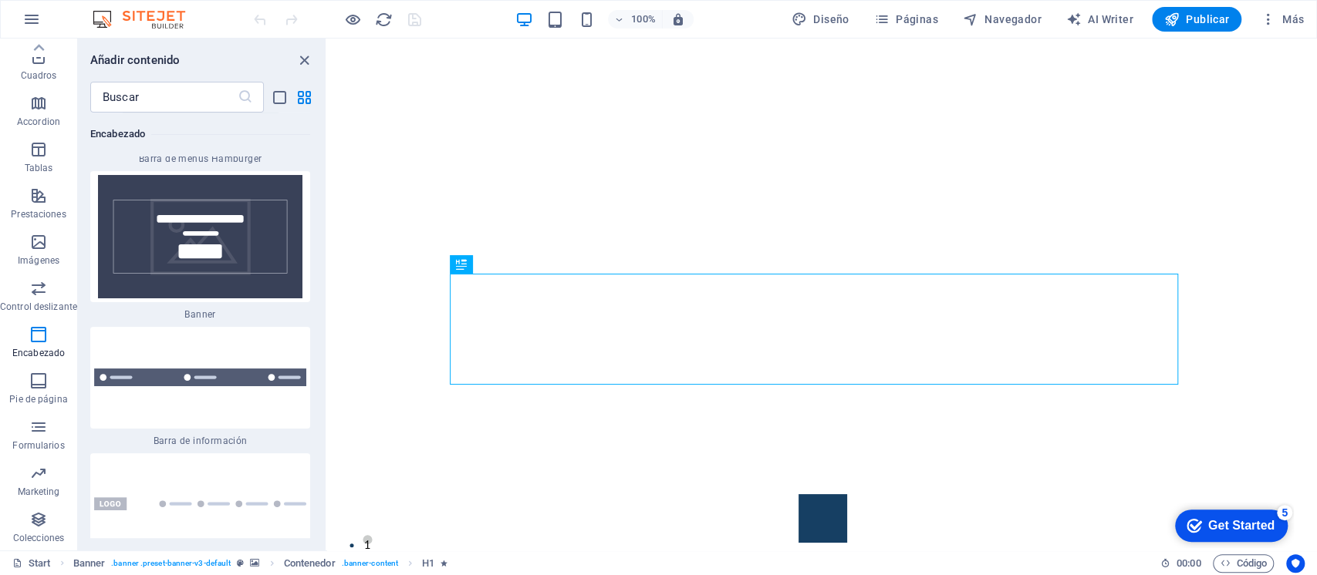
scroll to position [19782, 0]
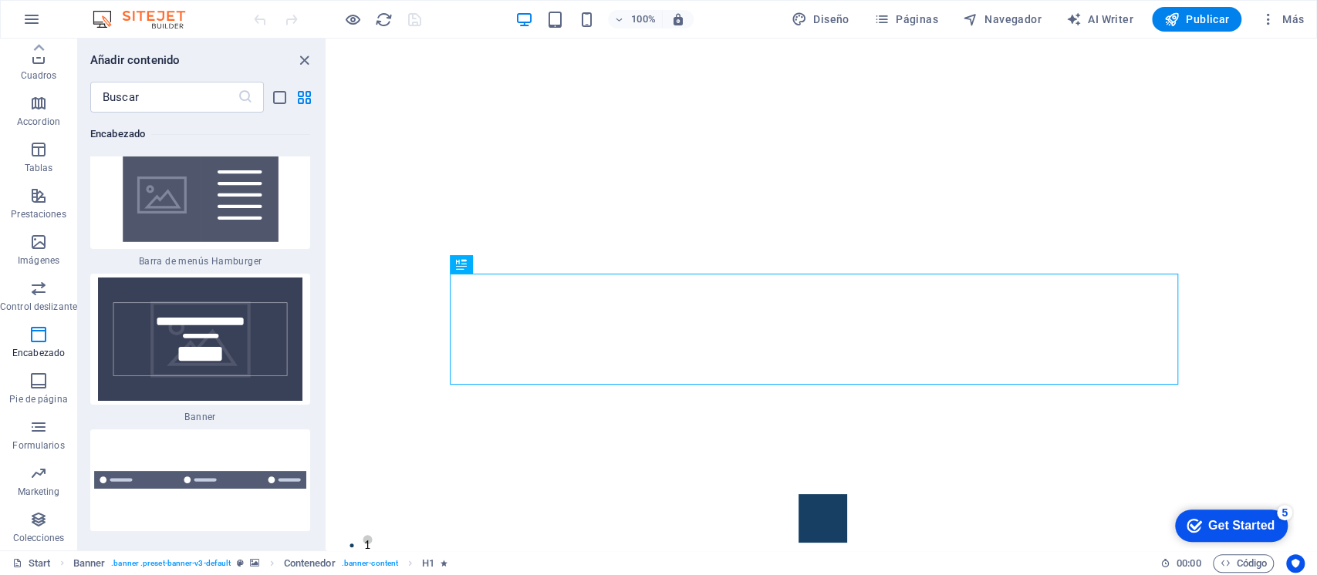
click at [55, 294] on span "Control deslizante" at bounding box center [38, 297] width 77 height 37
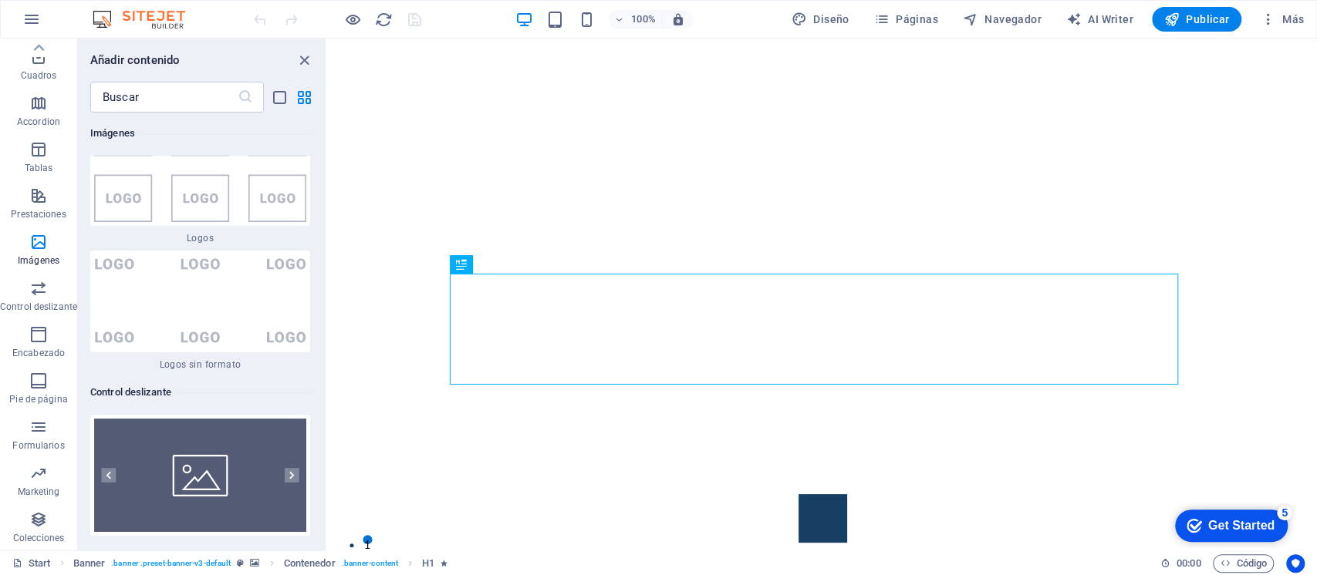
scroll to position [17081, 0]
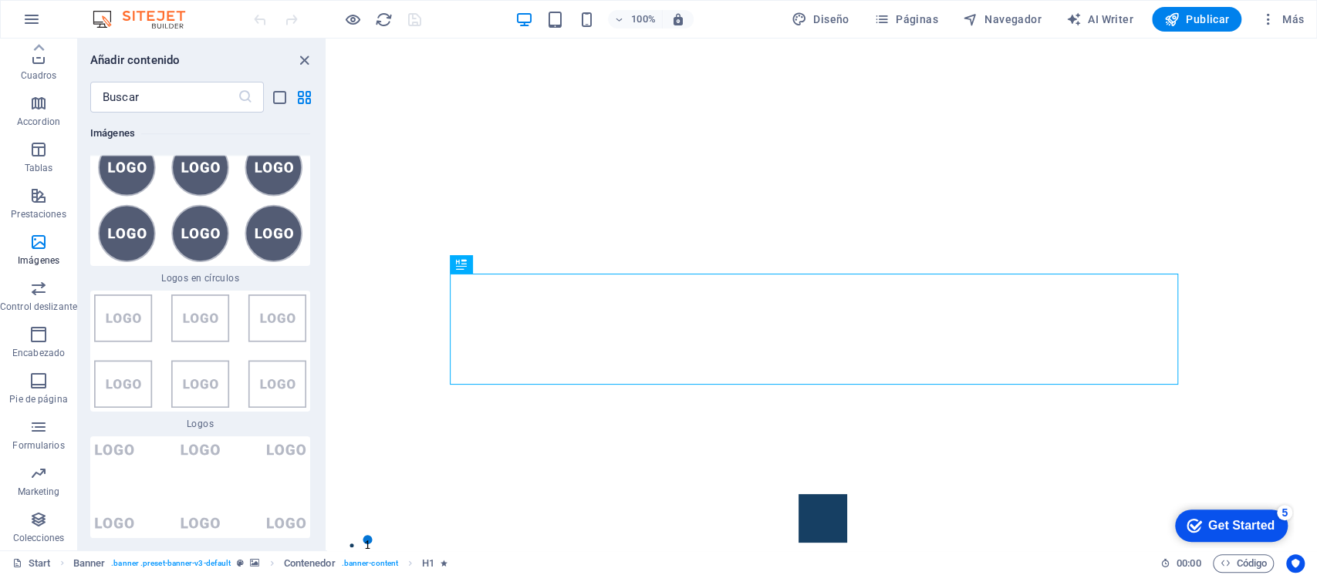
click at [44, 202] on icon "button" at bounding box center [38, 196] width 19 height 19
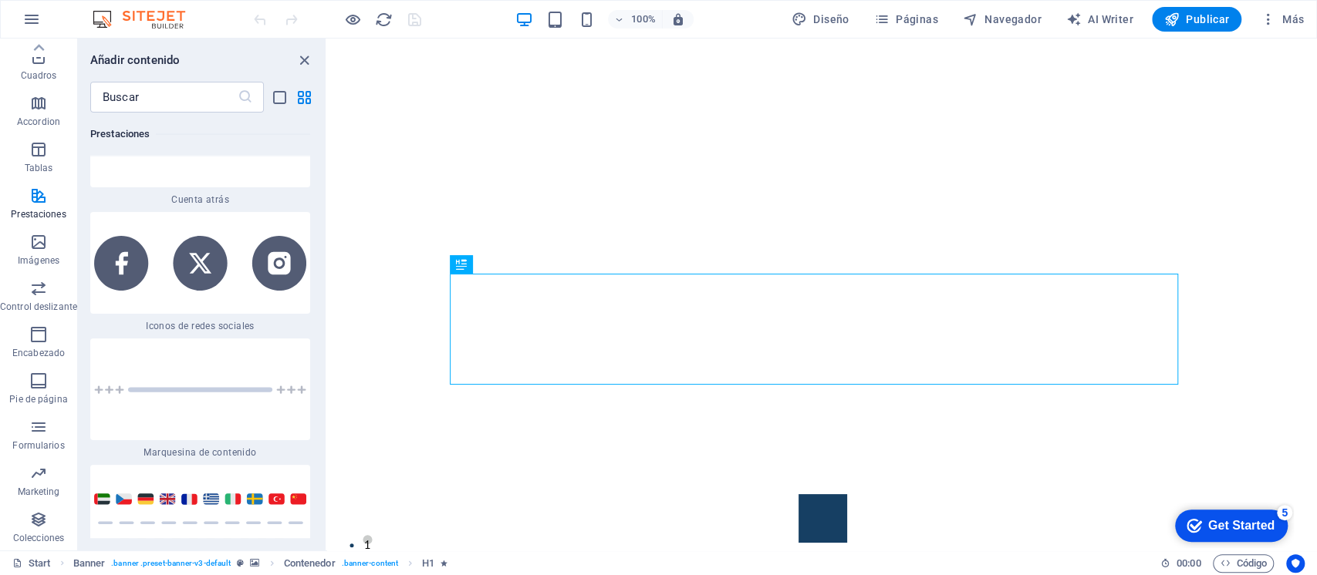
scroll to position [13920, 0]
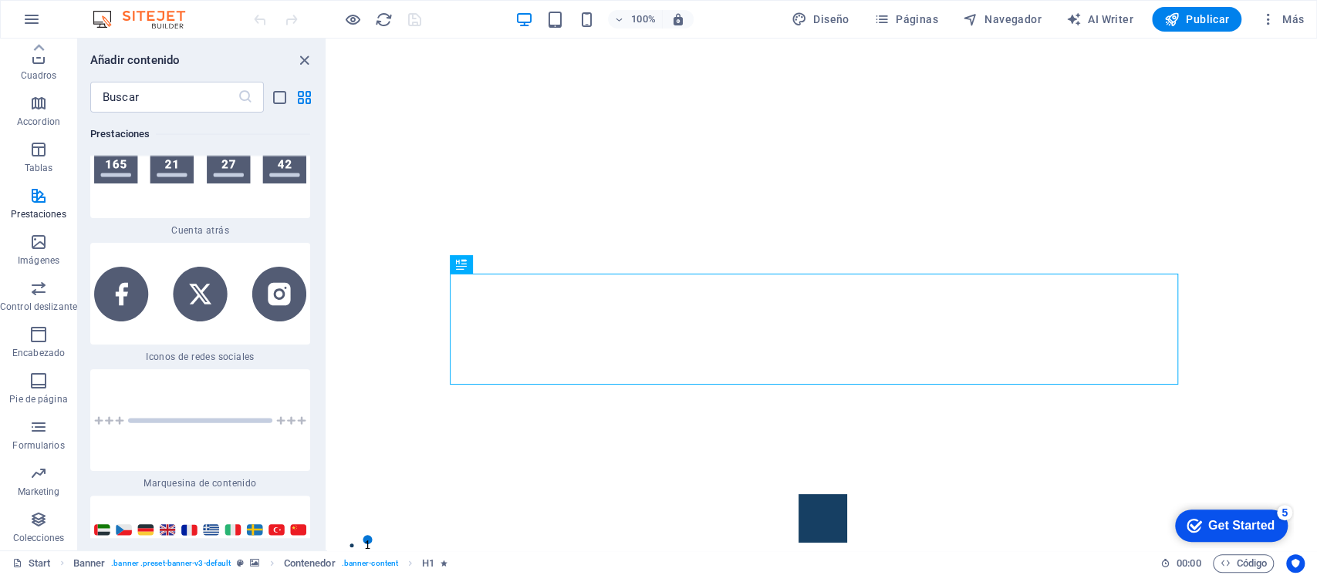
click at [238, 288] on img at bounding box center [200, 294] width 212 height 54
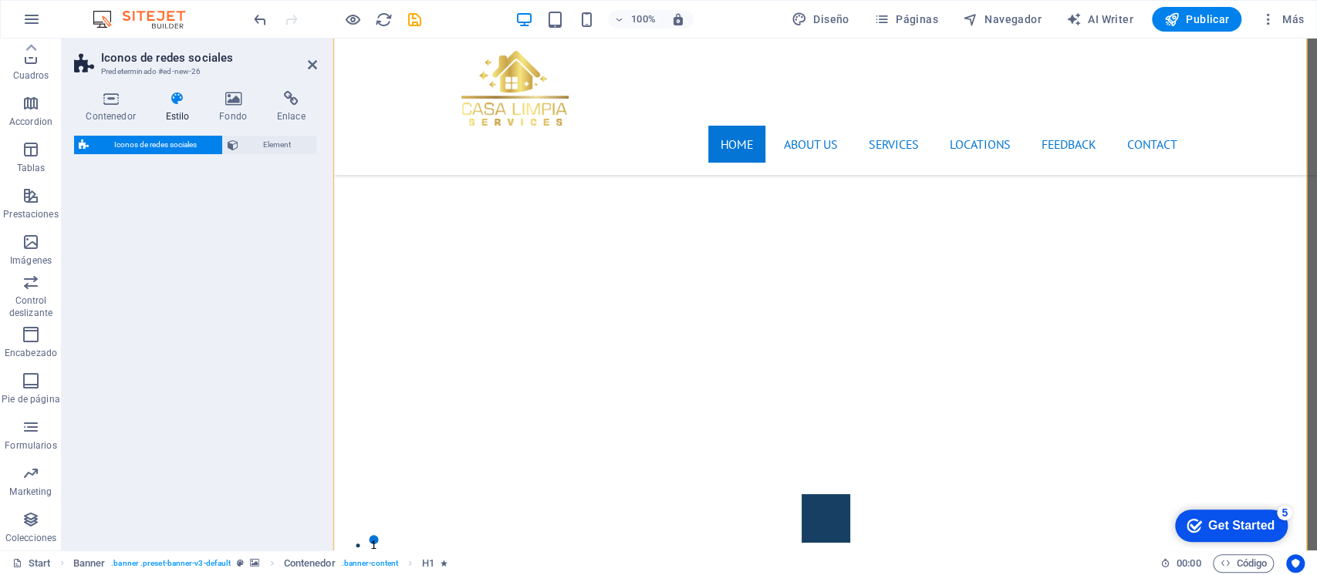
select select "rem"
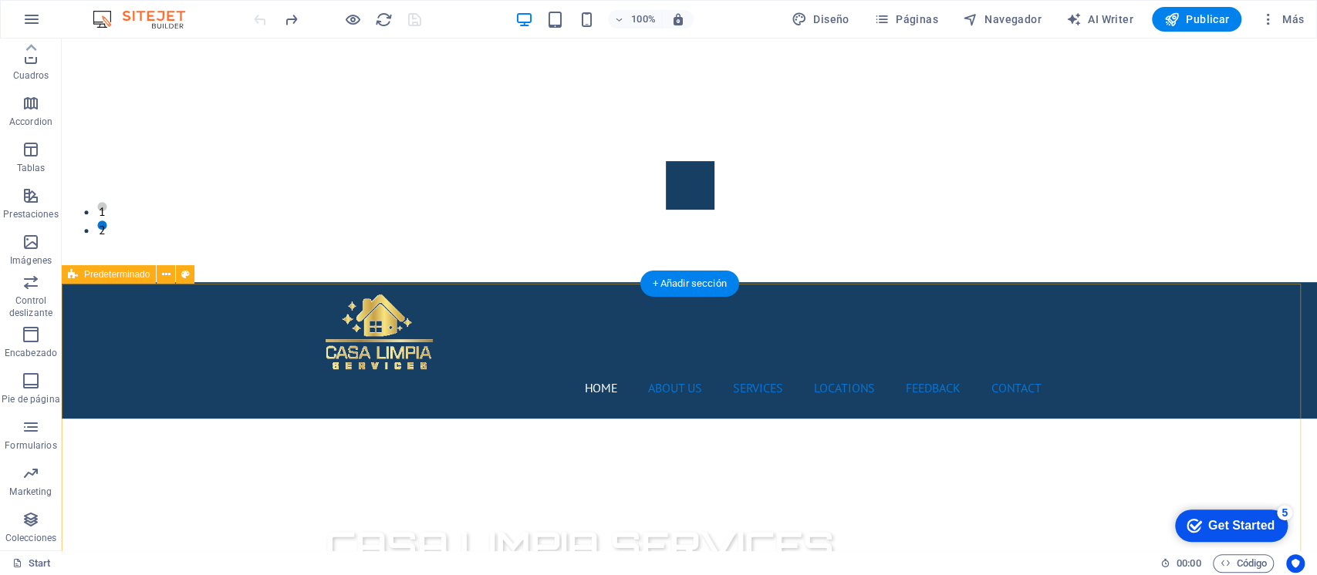
scroll to position [0, 0]
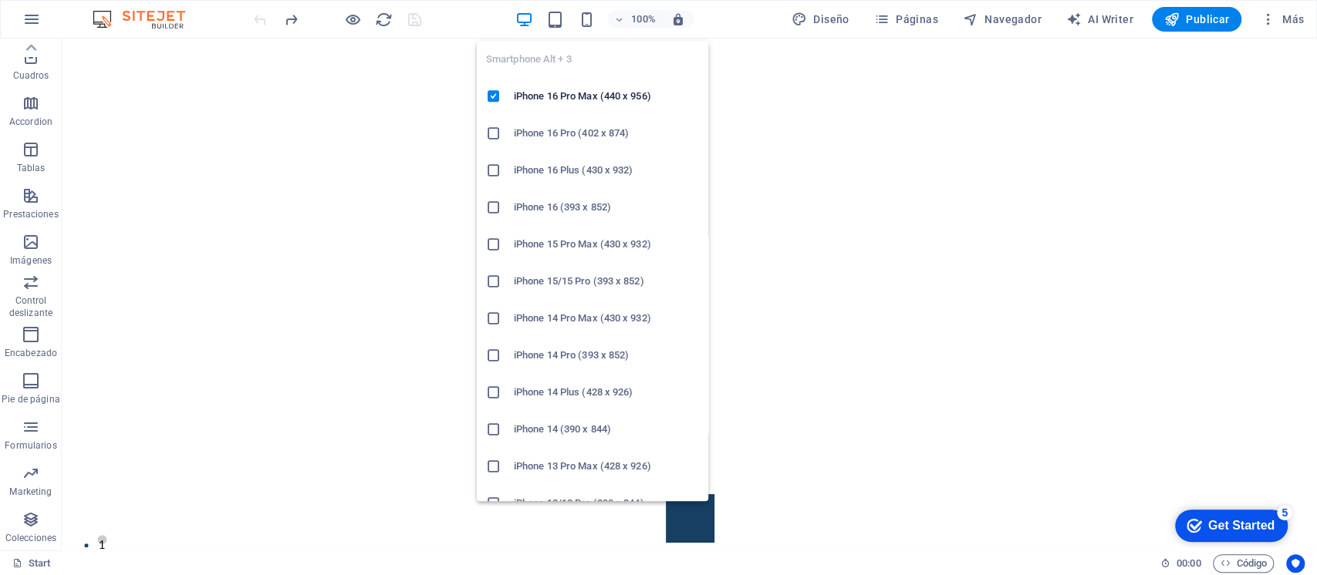
click at [595, 17] on icon "button" at bounding box center [586, 20] width 18 height 18
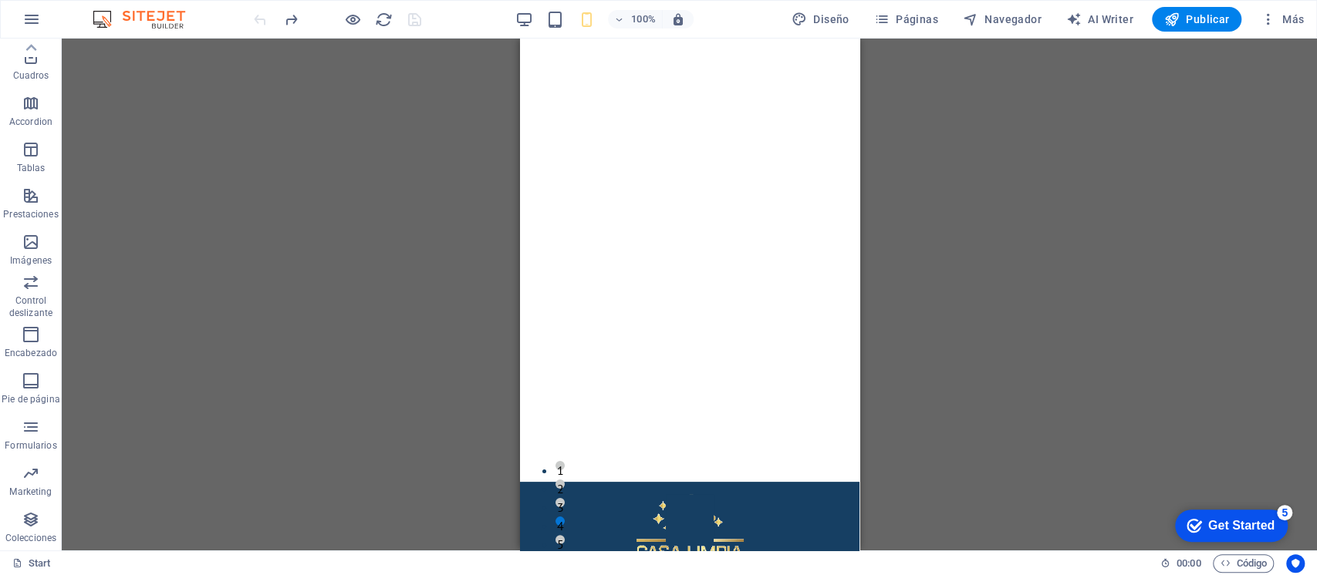
click at [35, 153] on icon "button" at bounding box center [31, 149] width 19 height 19
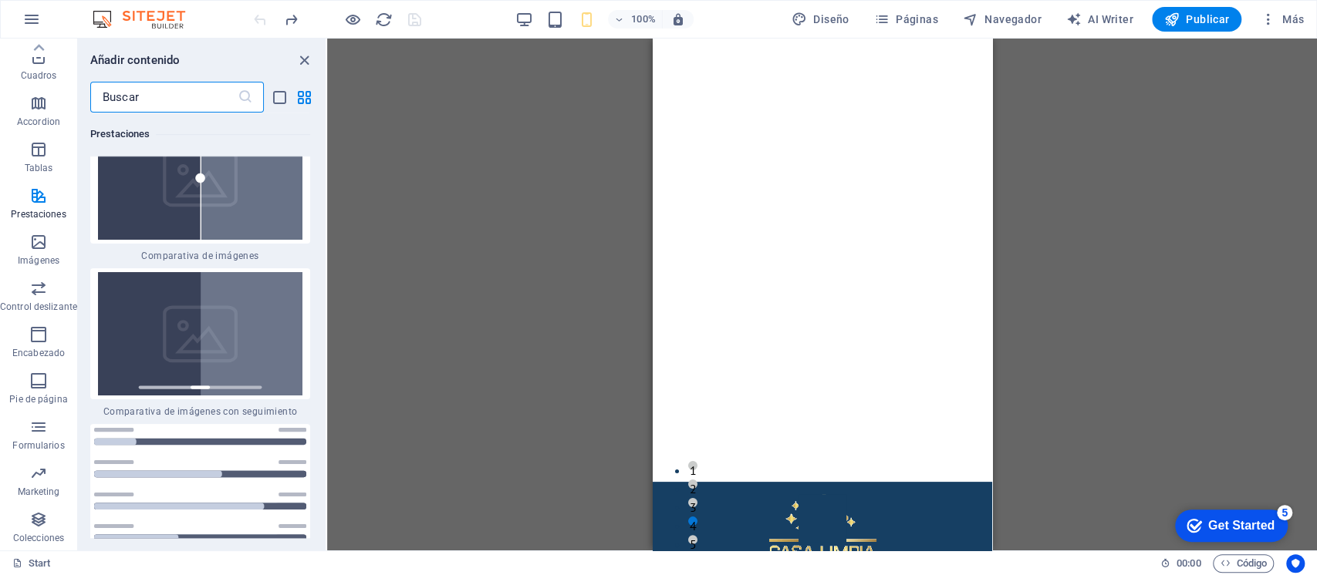
scroll to position [12603, 0]
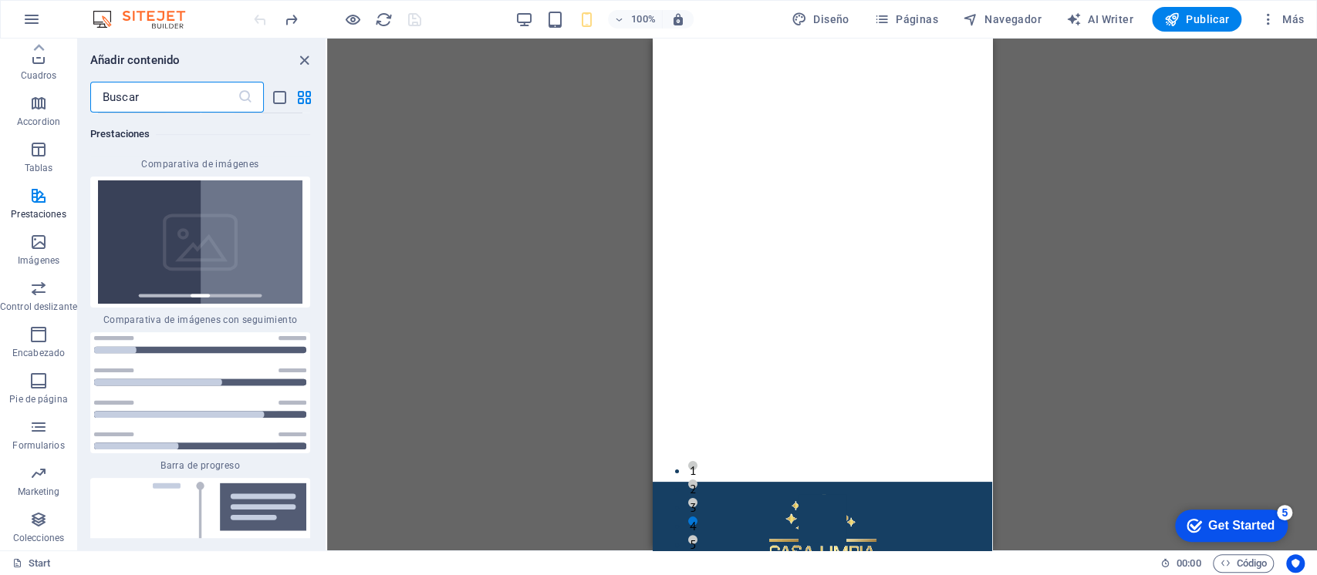
click at [37, 151] on icon "button" at bounding box center [38, 149] width 19 height 19
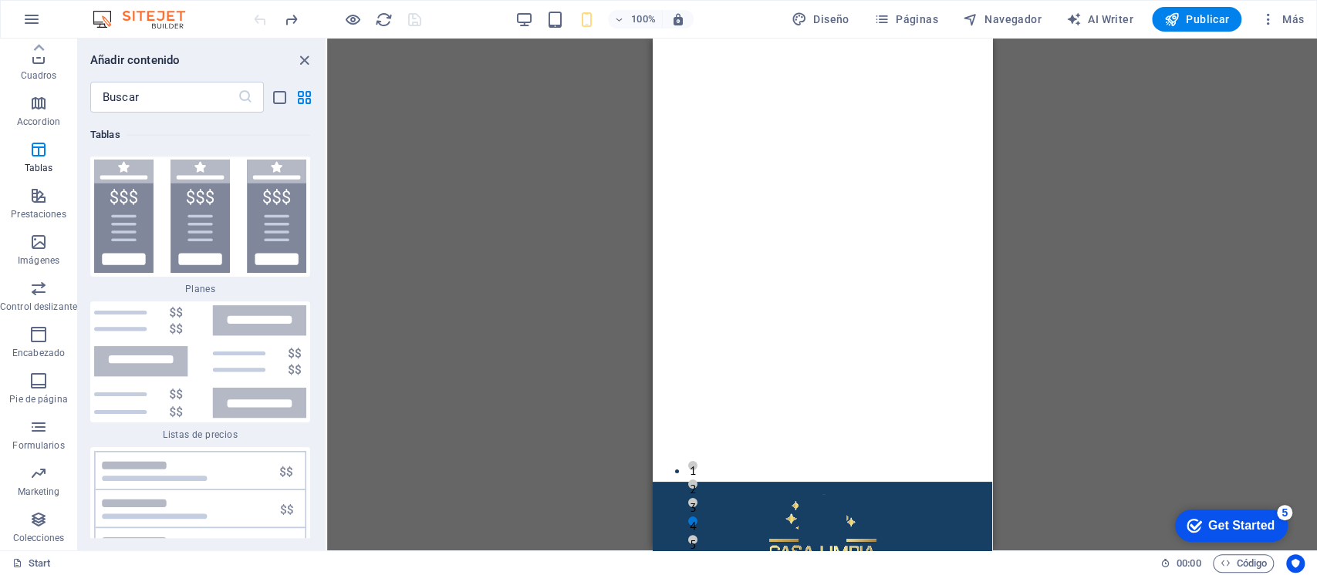
click at [36, 114] on span "Accordion" at bounding box center [38, 112] width 77 height 37
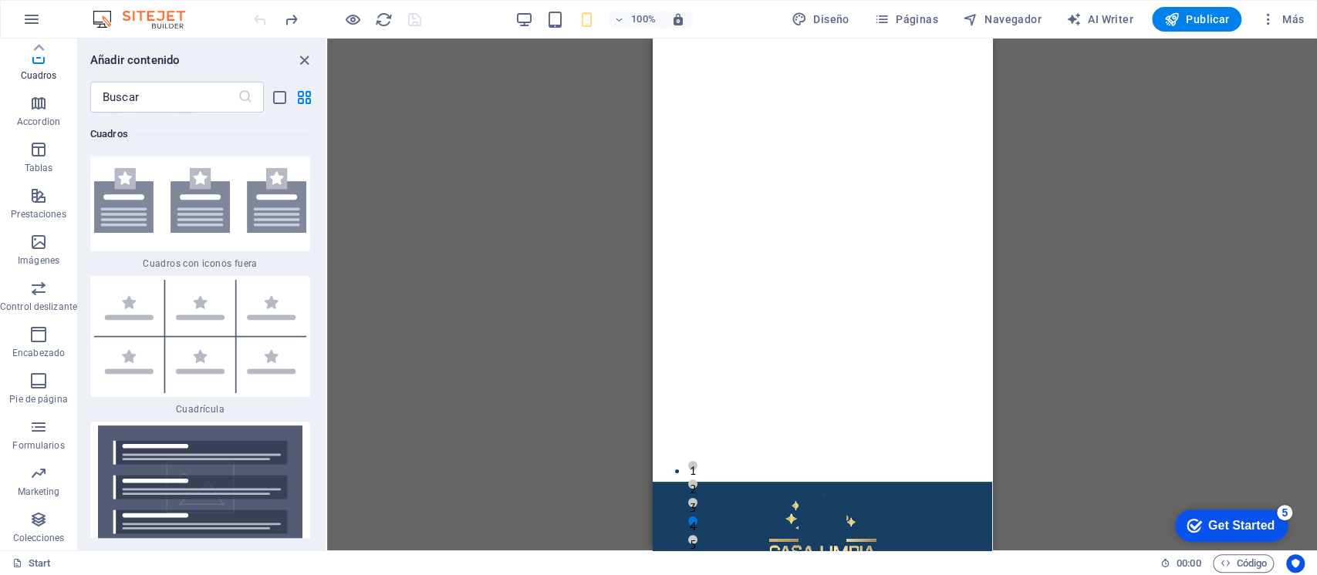
scroll to position [0, 0]
click at [47, 157] on span "Columnas" at bounding box center [38, 155] width 77 height 37
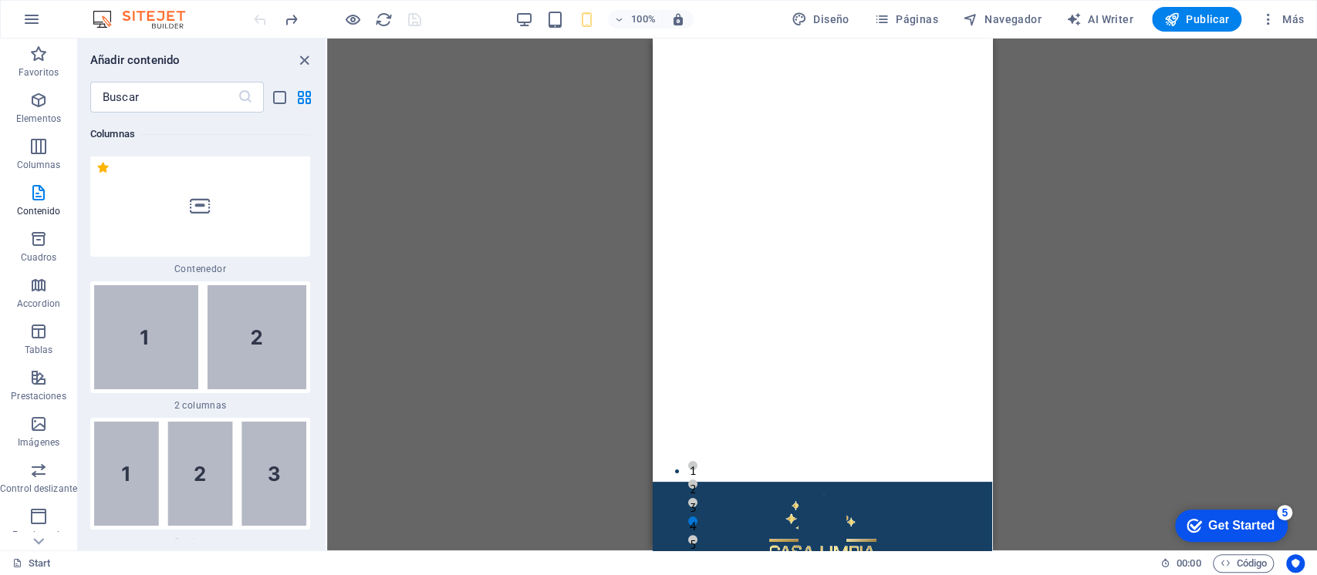
scroll to position [889, 0]
click at [39, 201] on icon "button" at bounding box center [38, 193] width 19 height 19
click at [44, 106] on icon "button" at bounding box center [38, 100] width 19 height 19
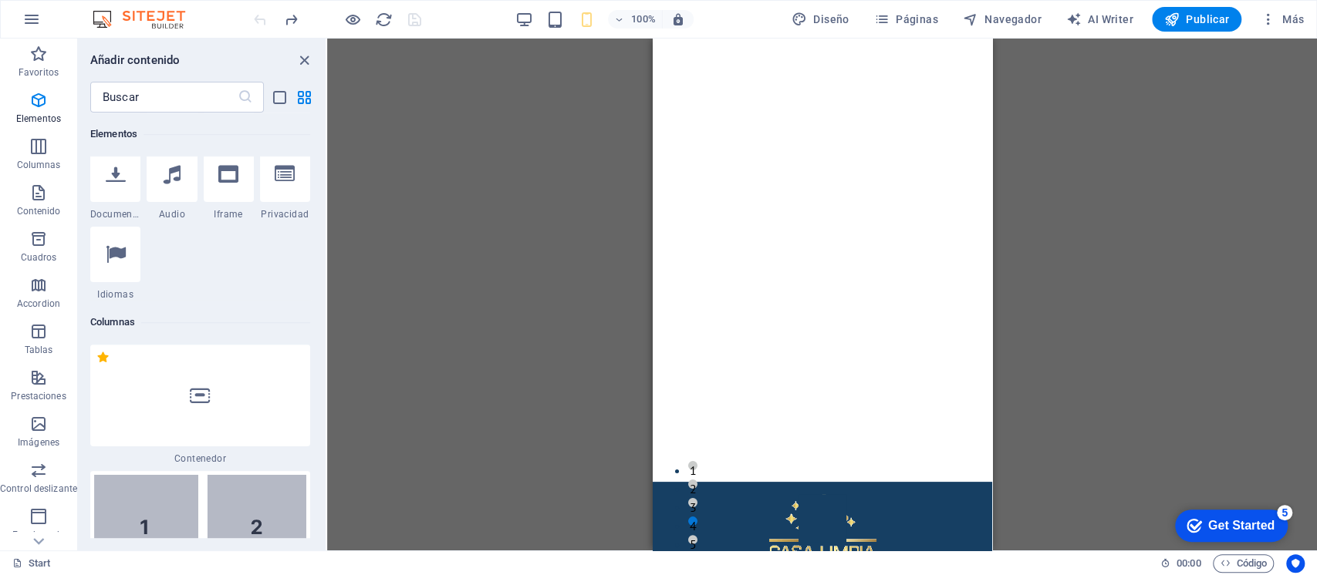
scroll to position [599, 0]
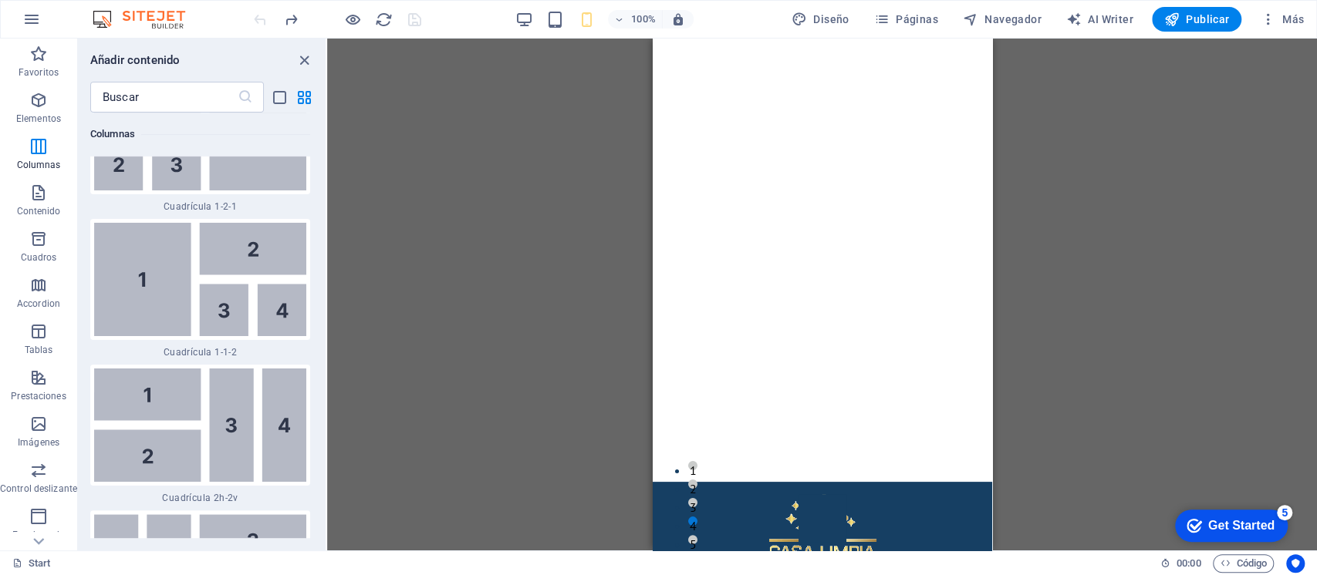
click at [42, 106] on icon "button" at bounding box center [38, 100] width 19 height 19
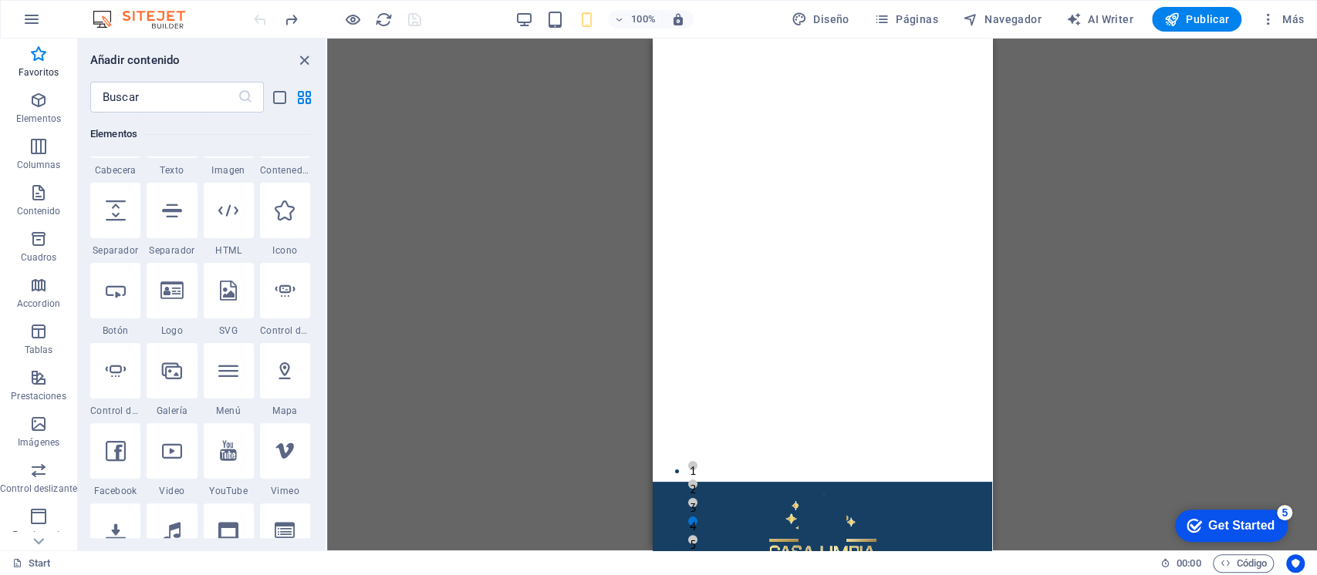
scroll to position [0, 0]
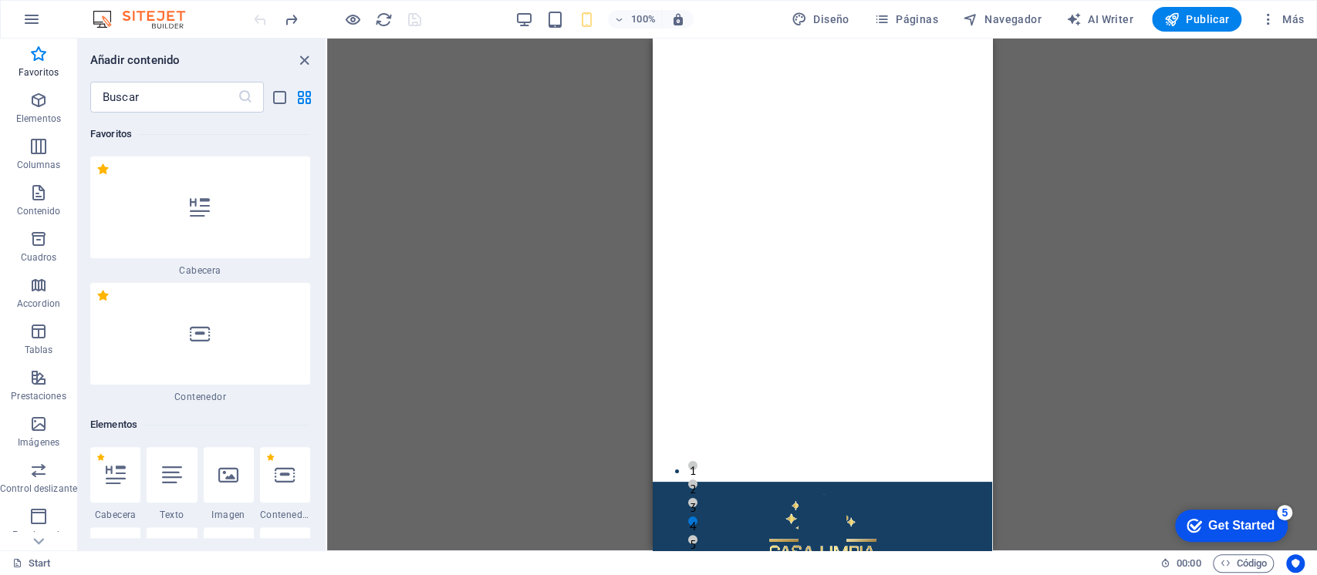
click at [42, 106] on icon "button" at bounding box center [38, 100] width 19 height 19
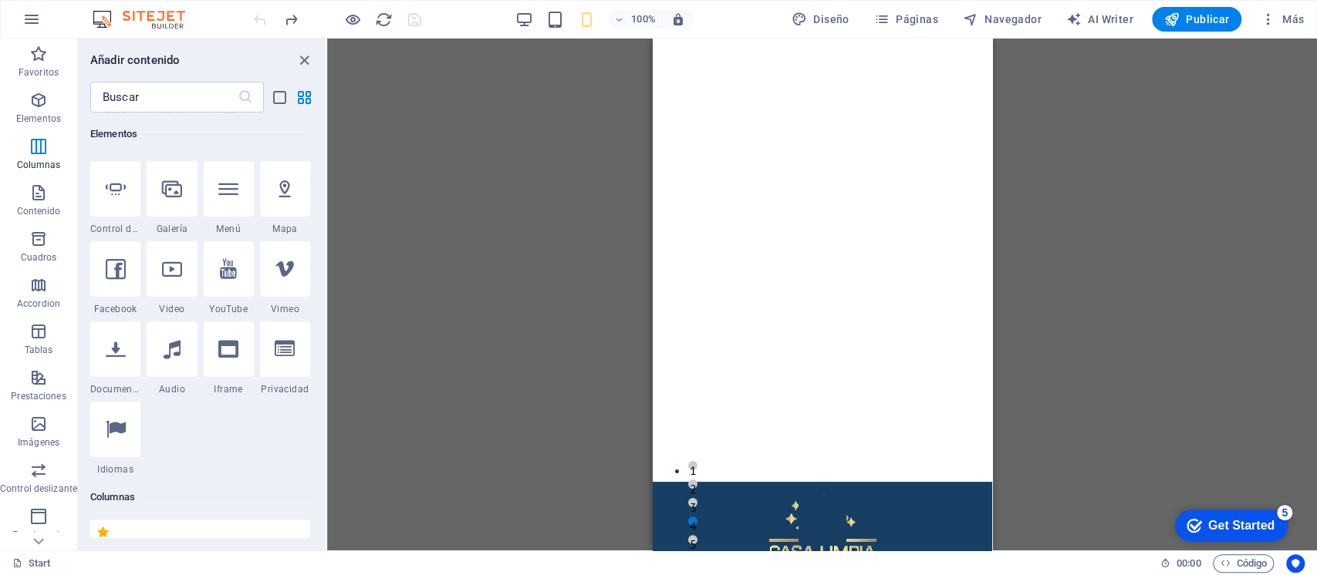
scroll to position [496, 0]
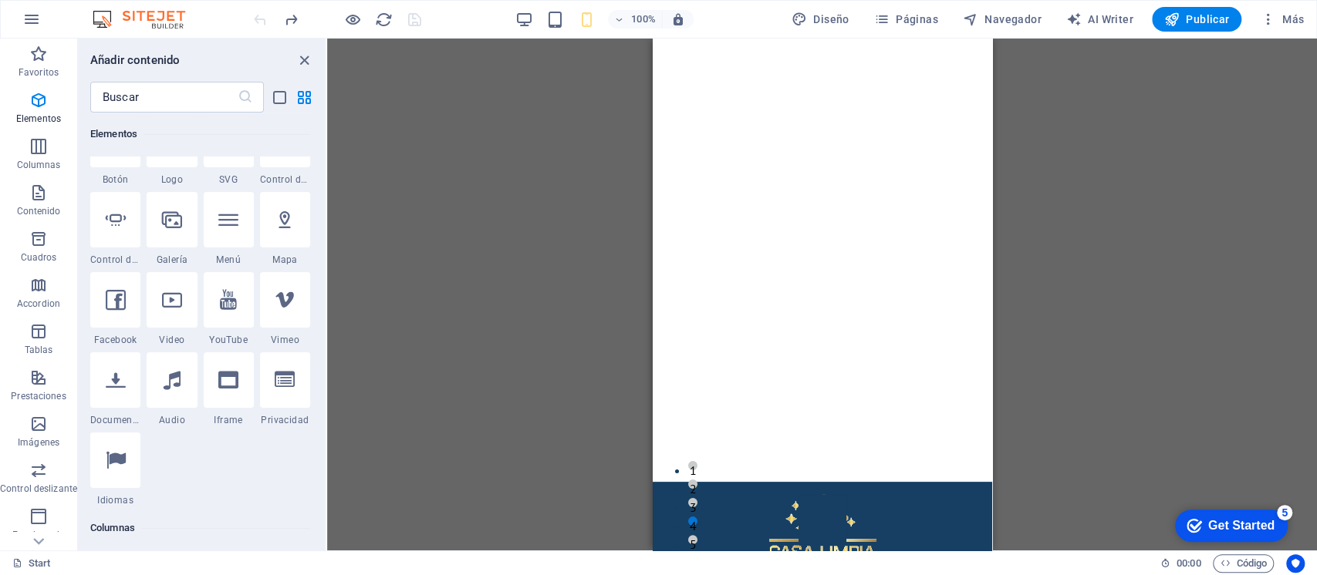
click at [123, 467] on icon at bounding box center [116, 460] width 20 height 20
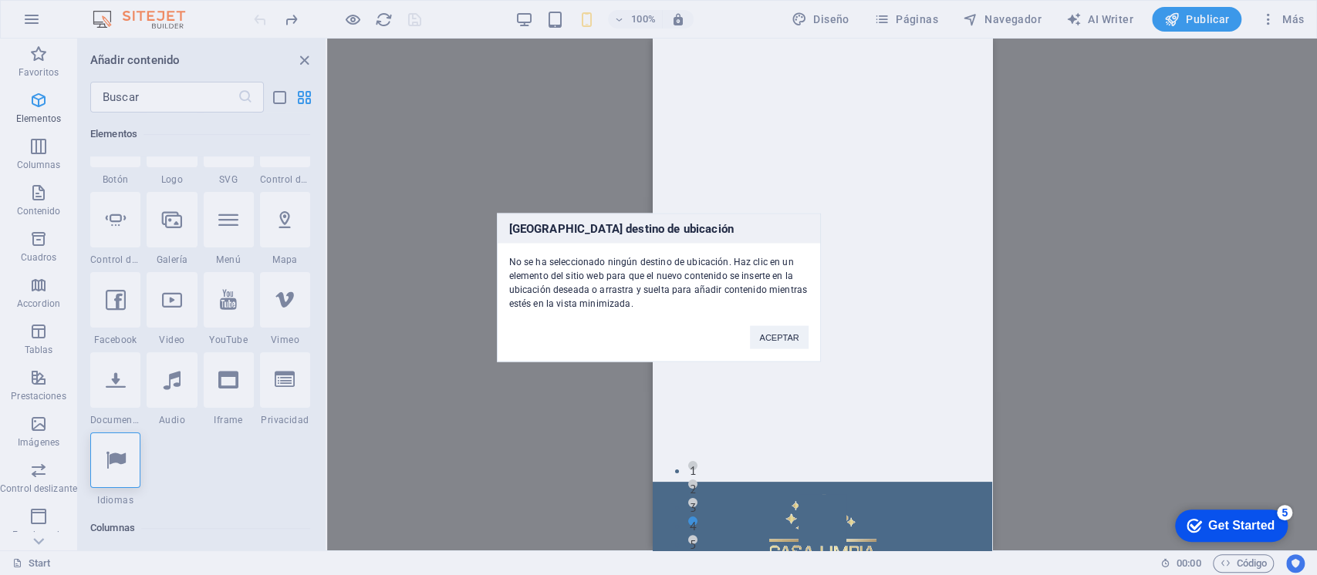
drag, startPoint x: 753, startPoint y: 342, endPoint x: 101, endPoint y: 303, distance: 652.9
click at [753, 342] on button "ACEPTAR" at bounding box center [779, 337] width 58 height 23
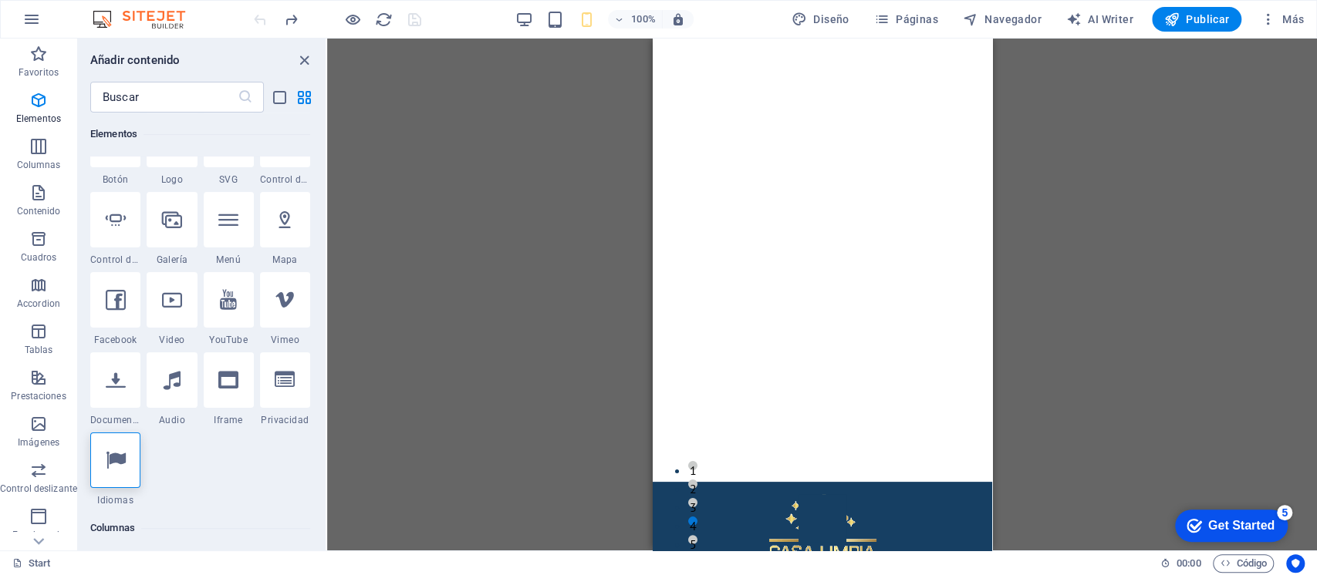
click at [278, 228] on icon at bounding box center [285, 220] width 20 height 20
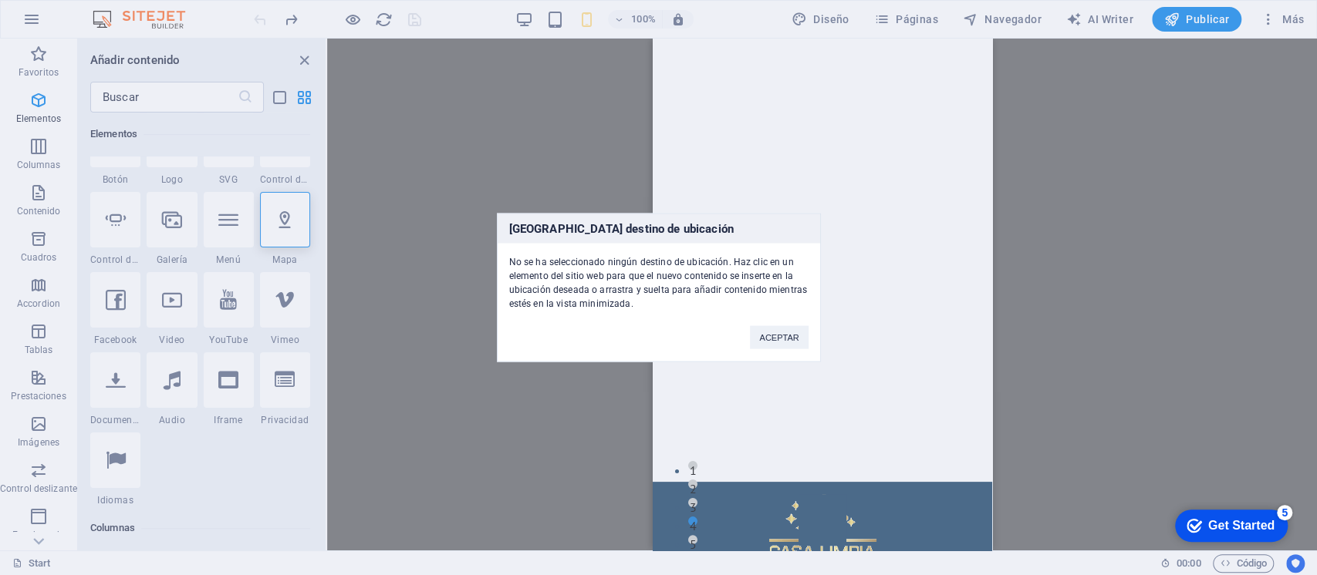
click at [780, 330] on button "ACEPTAR" at bounding box center [779, 337] width 58 height 23
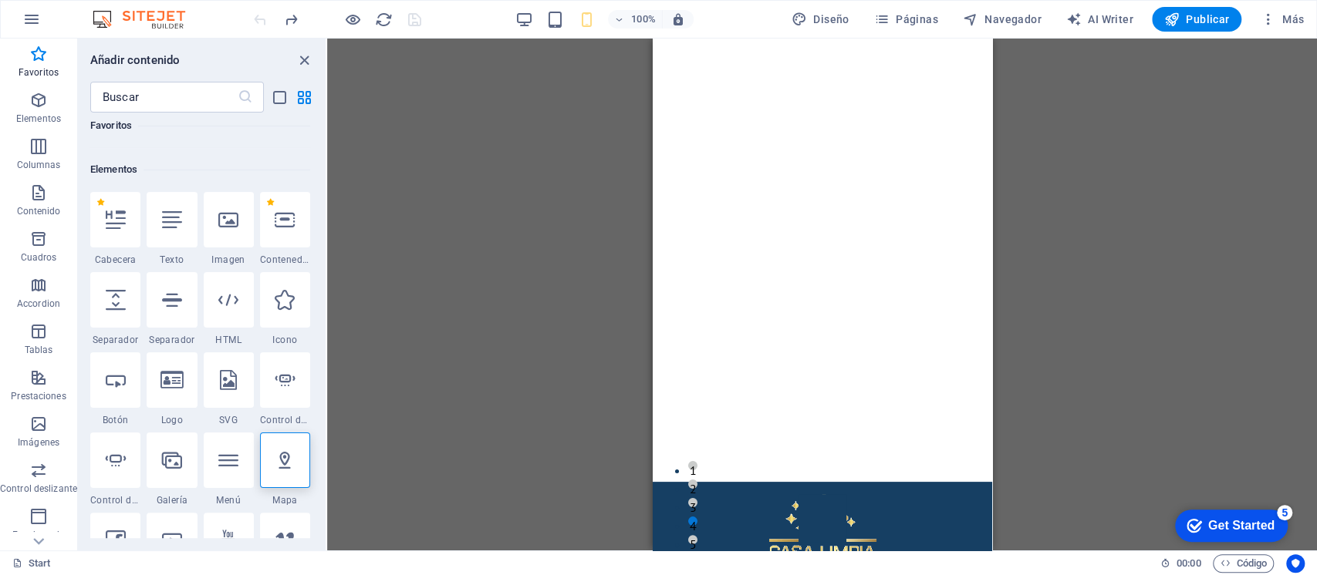
scroll to position [0, 0]
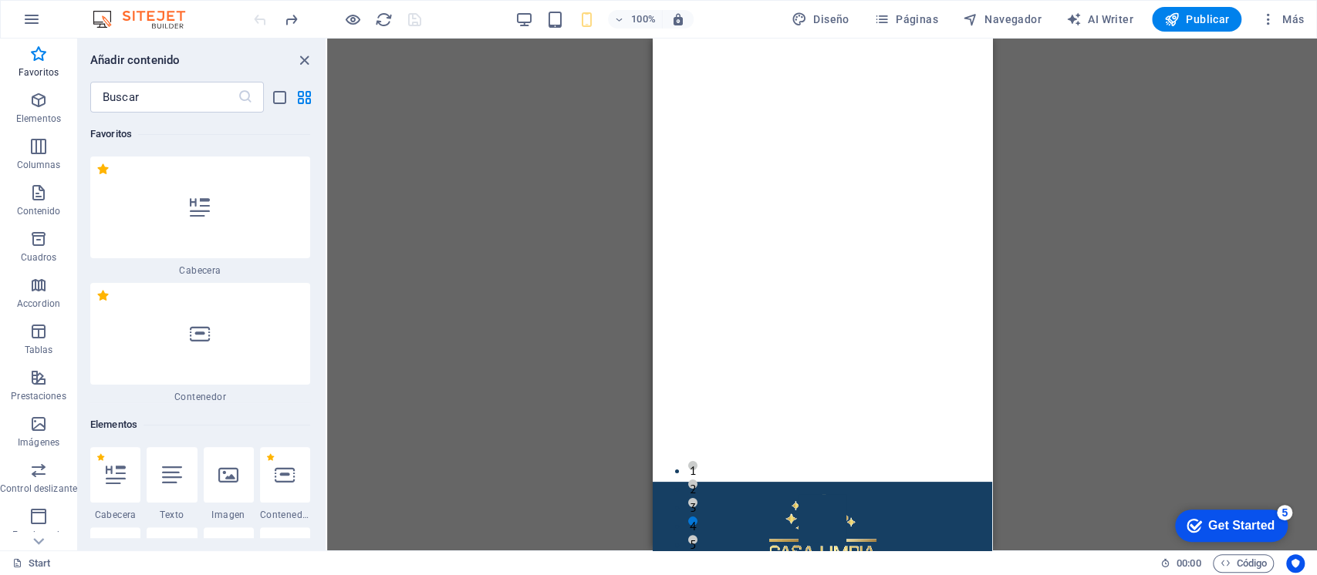
click at [32, 18] on icon "button" at bounding box center [31, 19] width 19 height 19
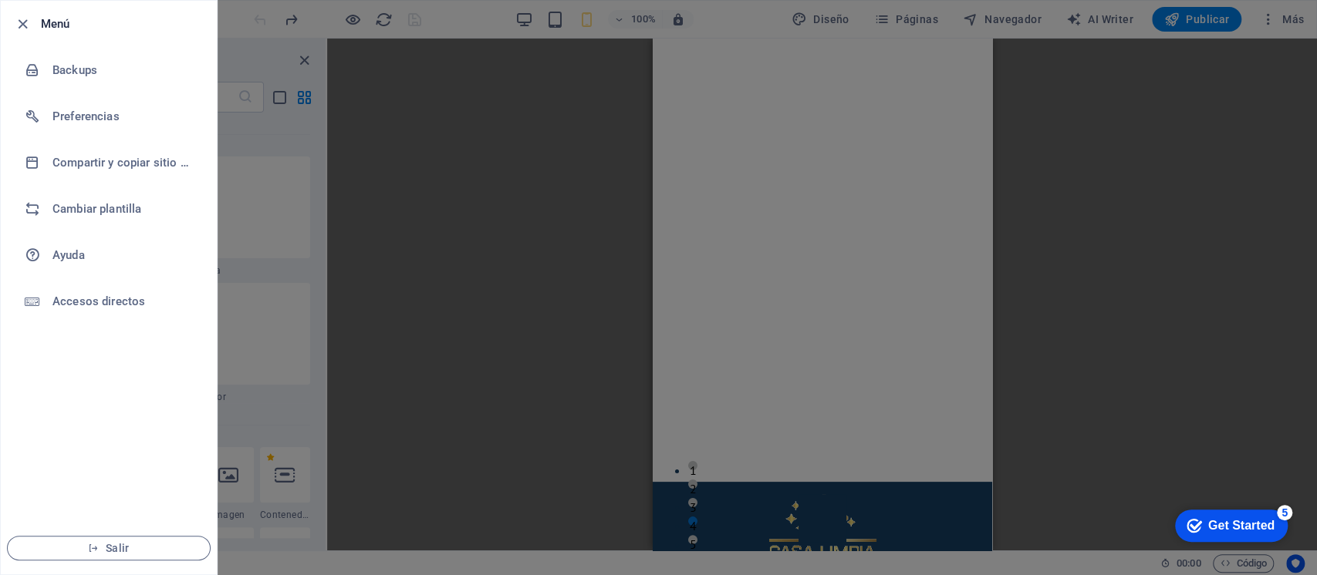
click at [154, 169] on h6 "Compartir y copiar sitio web" at bounding box center [123, 162] width 143 height 19
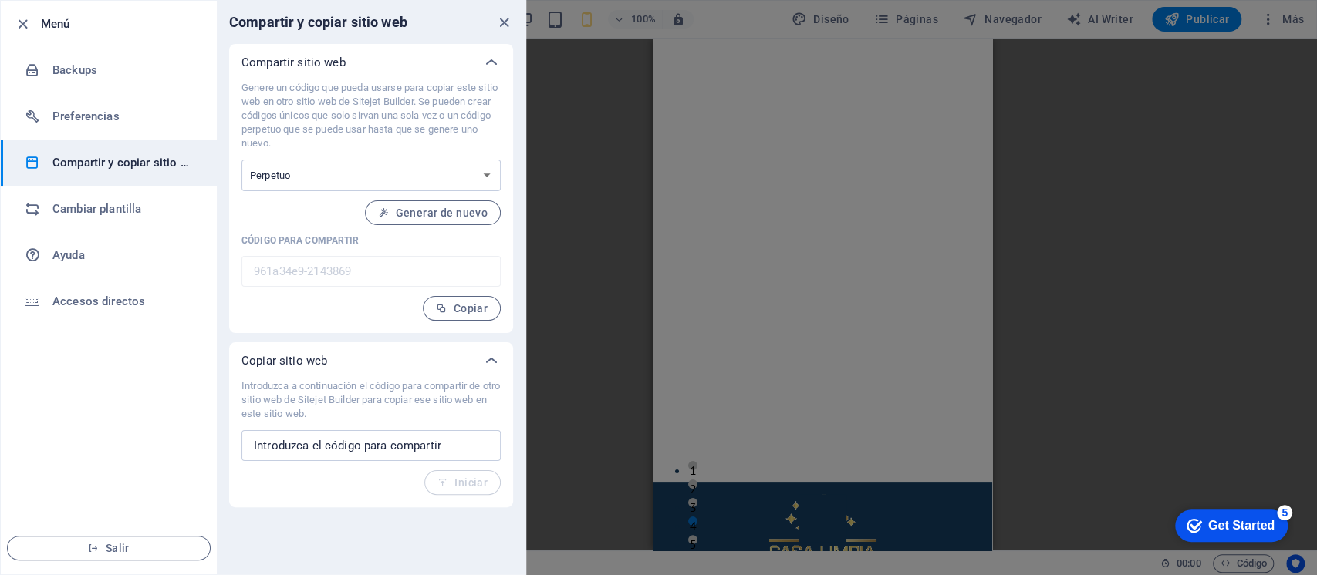
click at [465, 171] on select "Único Perpetuo" at bounding box center [370, 176] width 259 height 32
click at [241, 160] on select "Único Perpetuo" at bounding box center [370, 176] width 259 height 32
click at [401, 210] on span "Generar de nuevo" at bounding box center [433, 213] width 110 height 12
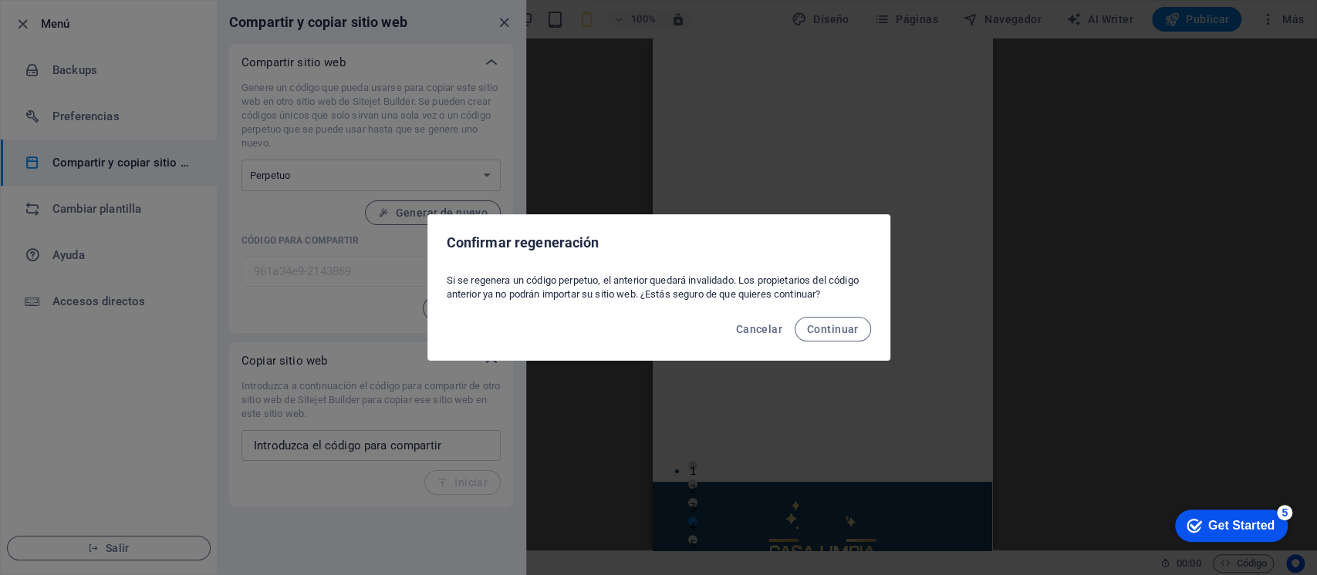
click at [823, 336] on button "Continuar" at bounding box center [832, 329] width 76 height 25
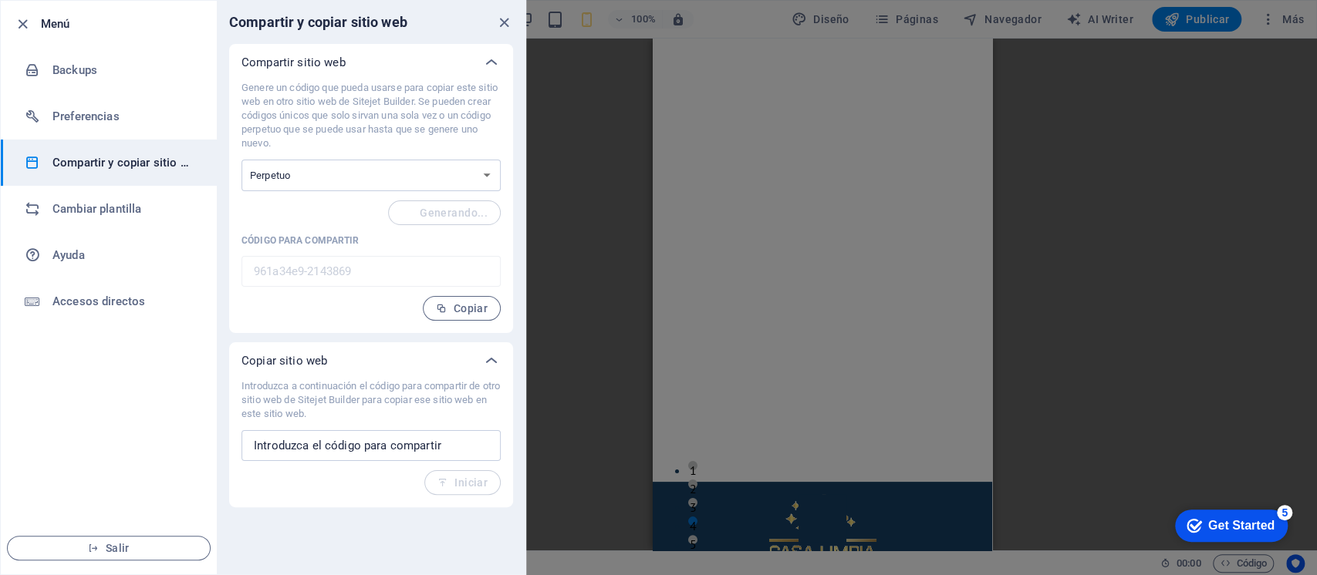
type input "3091aa25-2143869"
click at [478, 303] on span "Copiar" at bounding box center [462, 308] width 52 height 12
click at [83, 105] on li "Preferencias" at bounding box center [109, 116] width 216 height 46
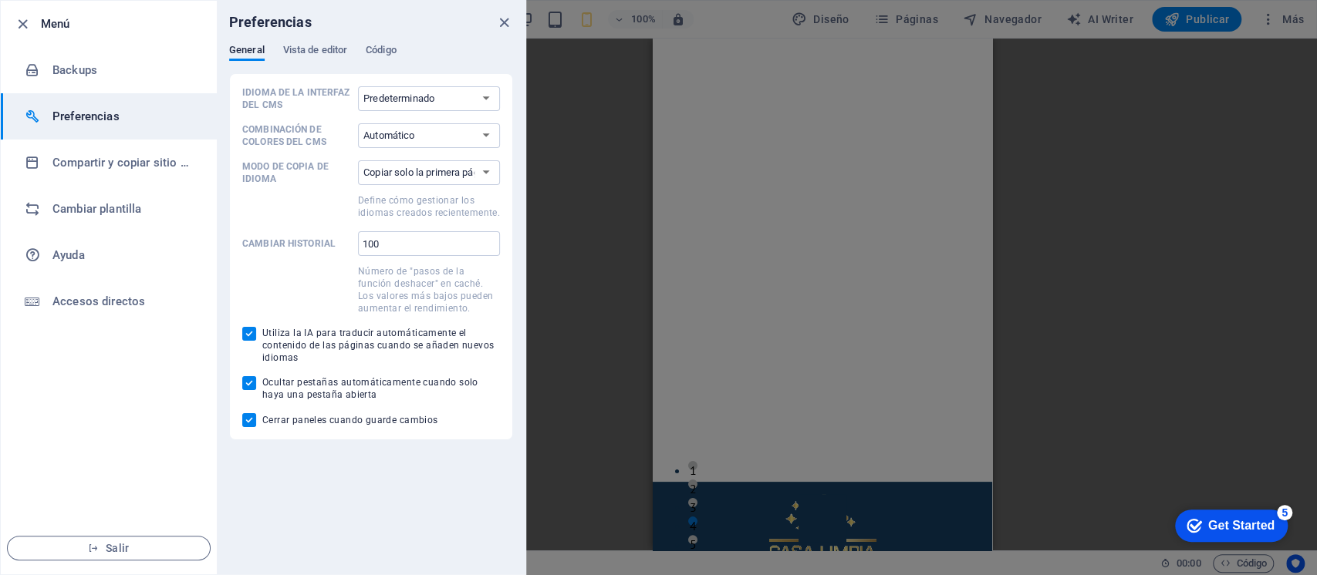
click at [326, 47] on span "Vista de editor" at bounding box center [315, 52] width 64 height 22
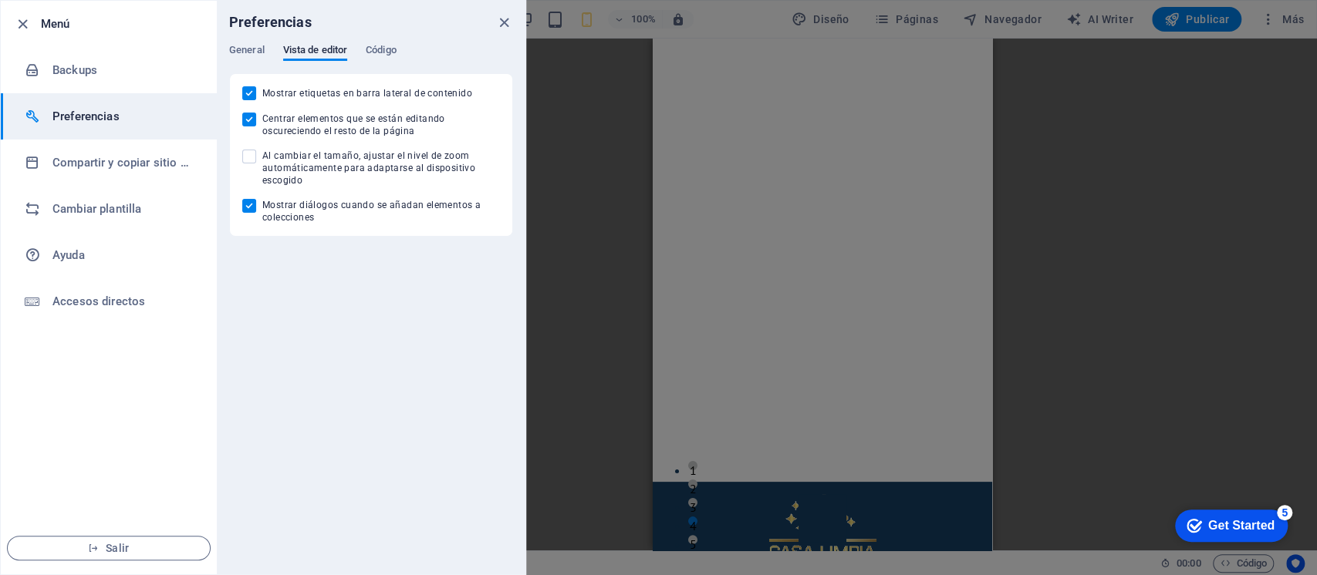
click at [401, 50] on div "General Vista de editor Código" at bounding box center [371, 58] width 284 height 29
click at [385, 54] on span "Código" at bounding box center [381, 52] width 31 height 22
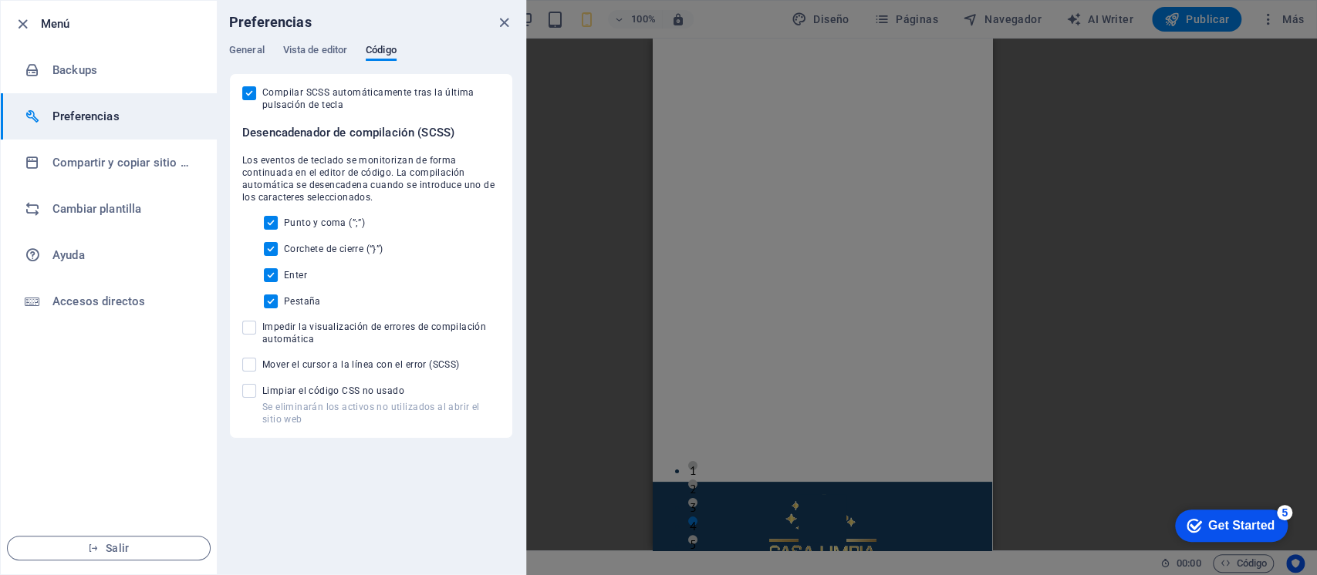
click at [242, 49] on span "General" at bounding box center [246, 52] width 35 height 22
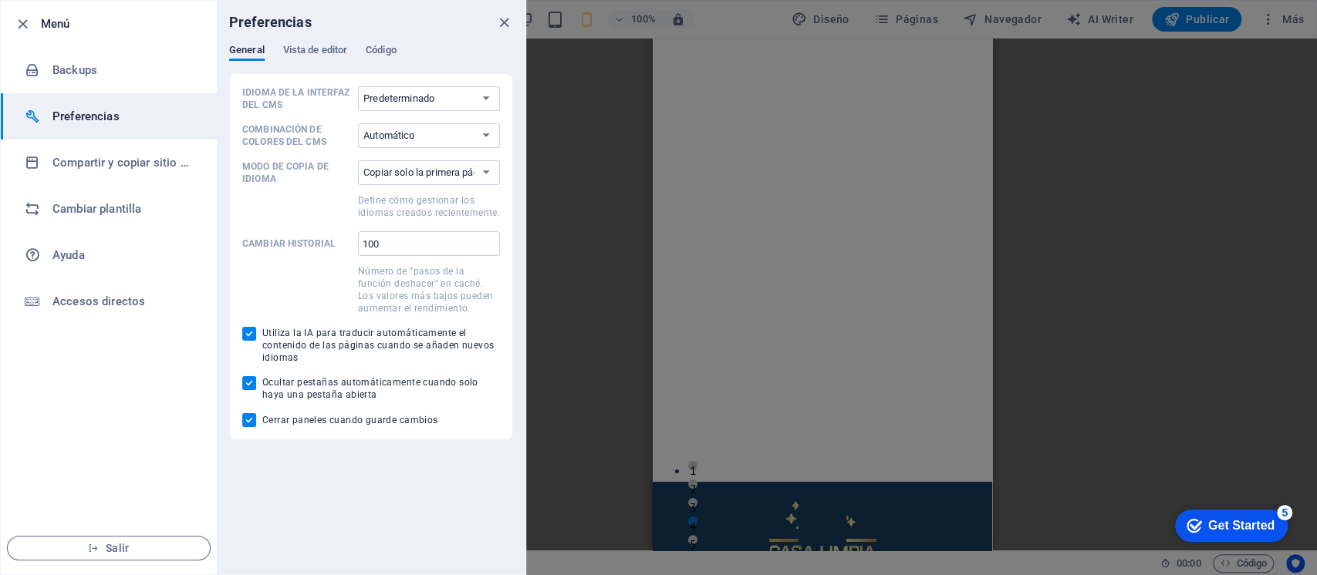
click at [65, 66] on h6 "Backups" at bounding box center [123, 70] width 143 height 19
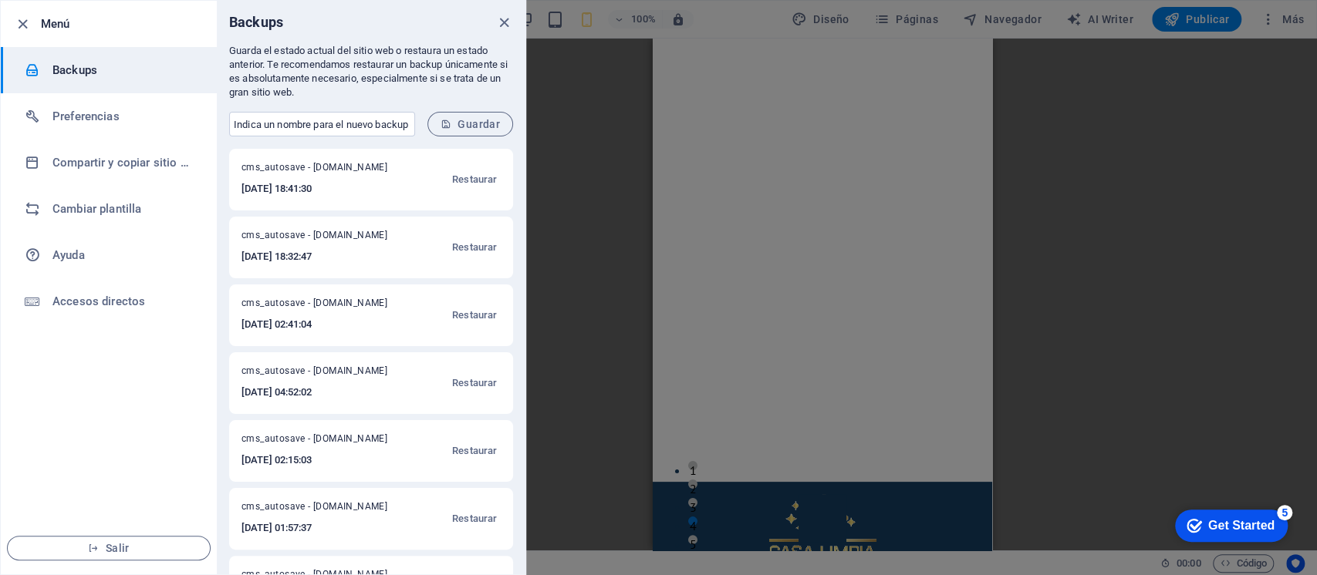
click at [487, 123] on span "Guardar" at bounding box center [469, 124] width 59 height 12
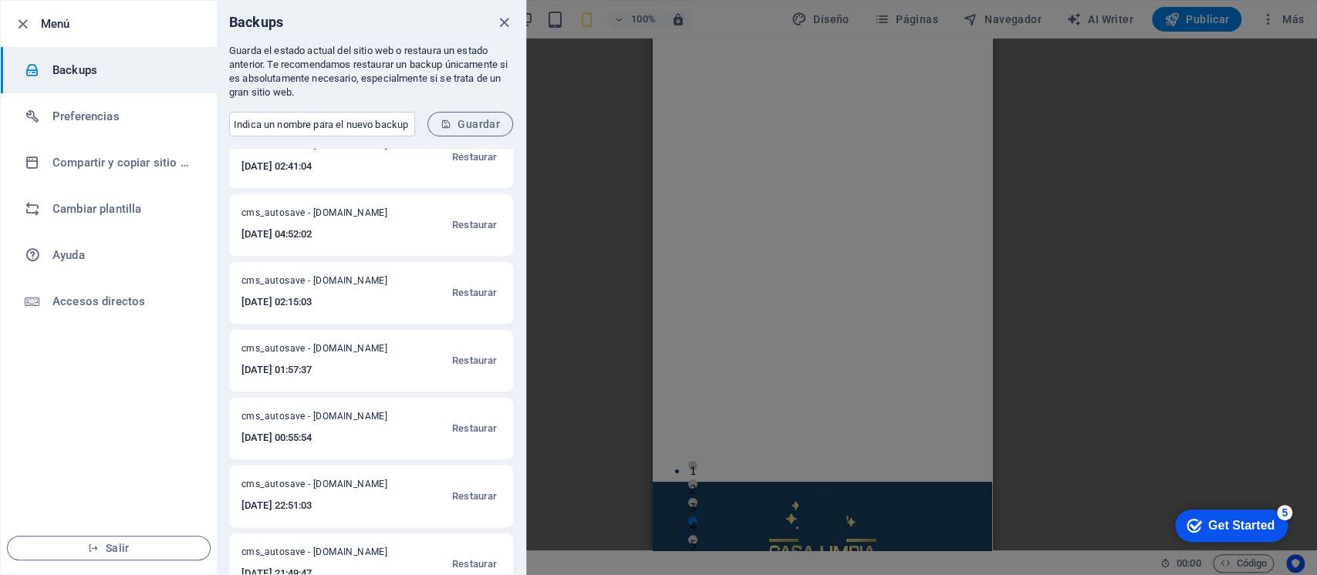
scroll to position [259, 0]
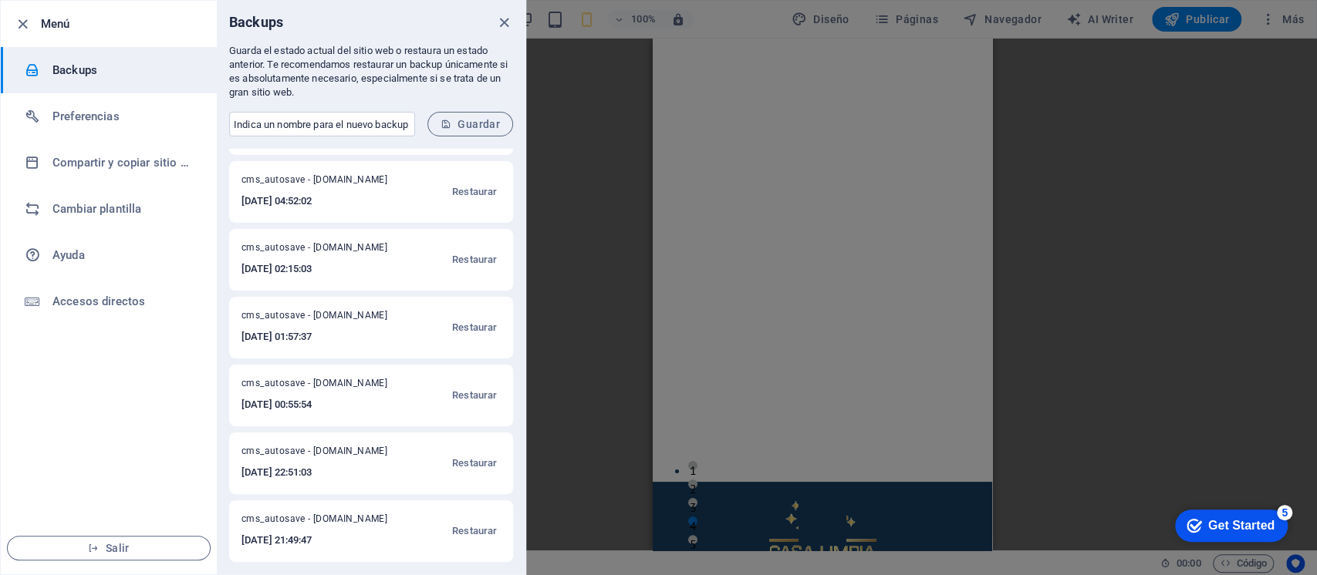
click at [590, 294] on div at bounding box center [658, 287] width 1317 height 575
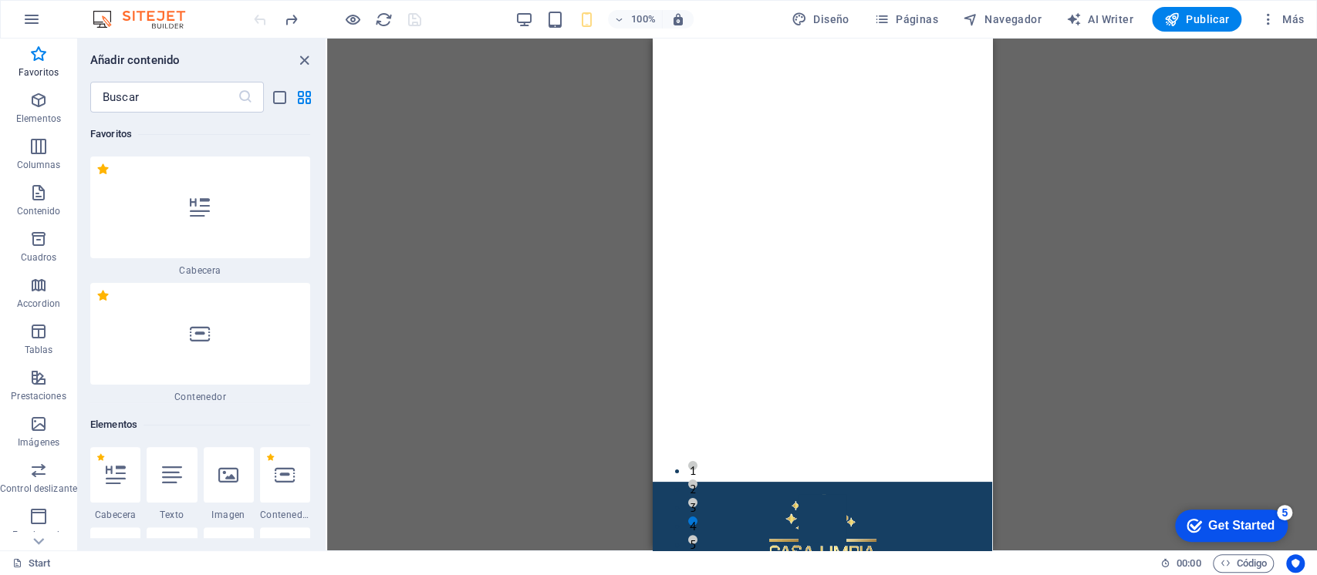
click at [41, 51] on icon "button" at bounding box center [38, 54] width 19 height 19
click at [34, 20] on icon "button" at bounding box center [31, 19] width 19 height 19
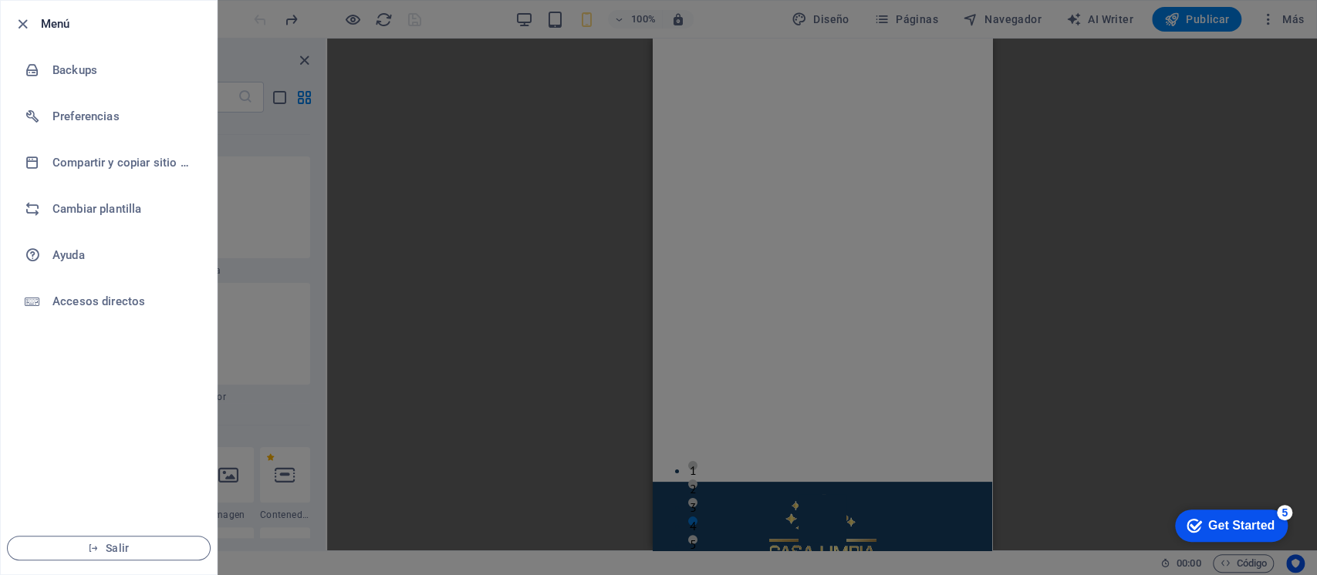
click at [75, 76] on h6 "Backups" at bounding box center [123, 70] width 143 height 19
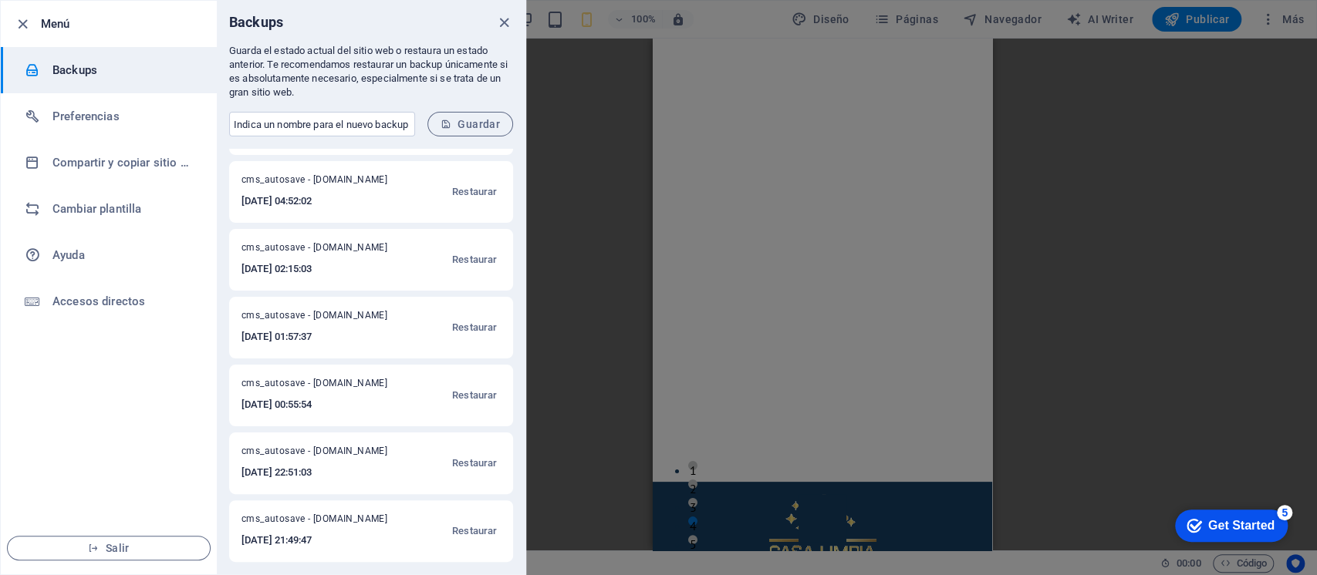
click at [19, 23] on icon "button" at bounding box center [23, 24] width 18 height 18
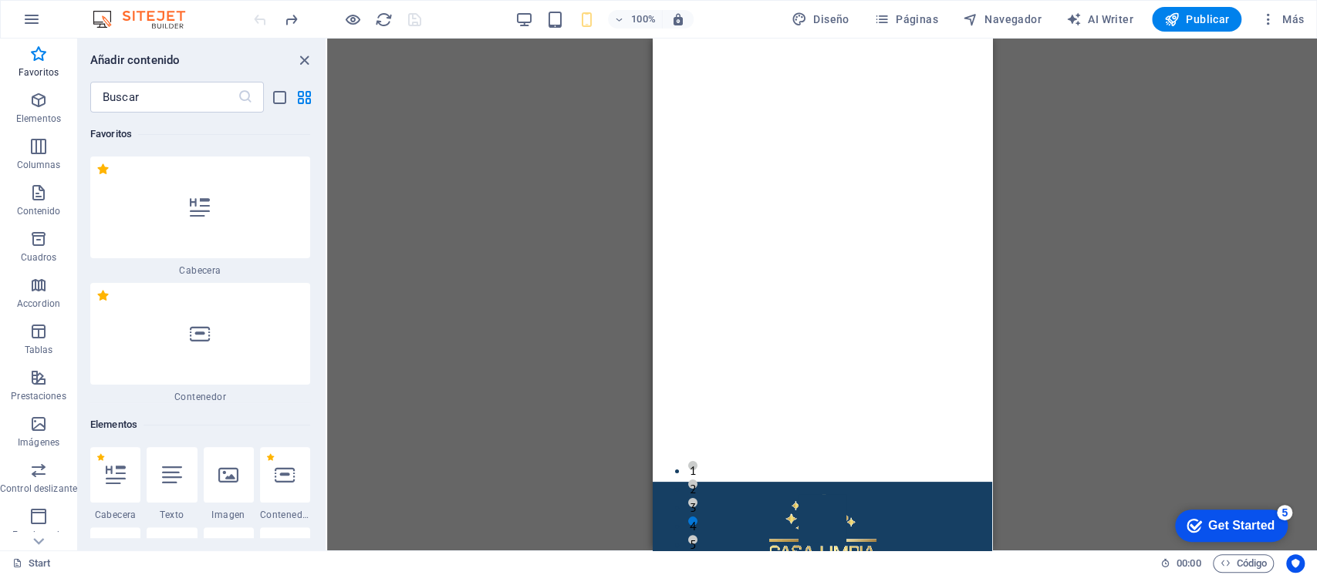
click at [29, 17] on icon "button" at bounding box center [31, 19] width 19 height 19
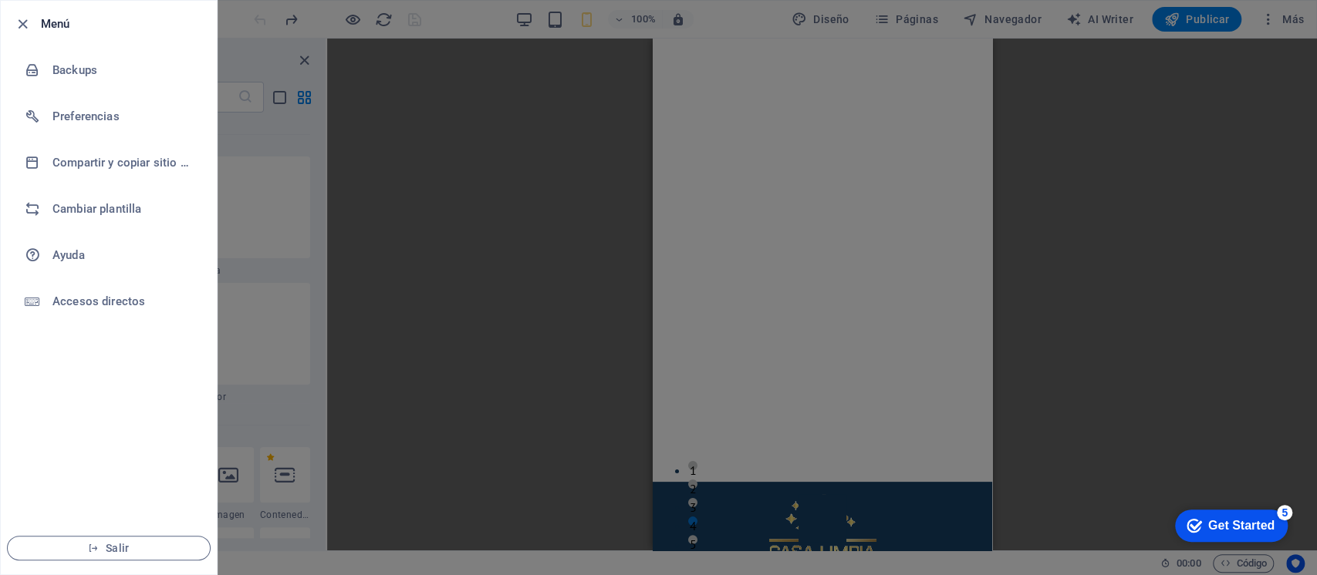
click at [66, 116] on h6 "Preferencias" at bounding box center [123, 116] width 143 height 19
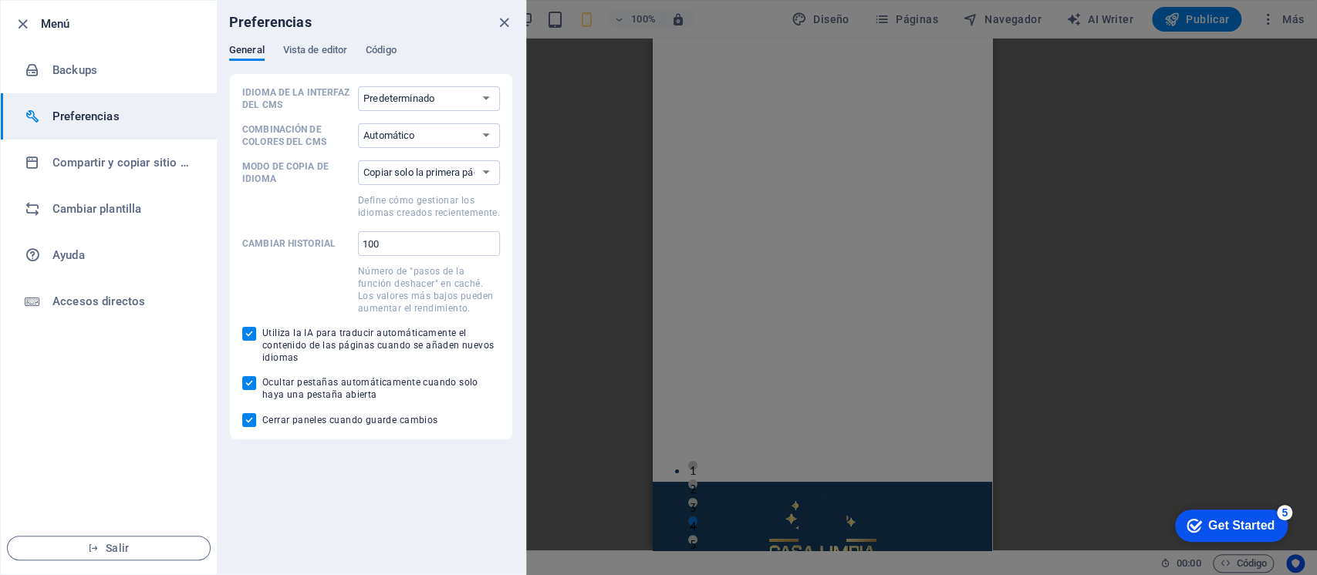
drag, startPoint x: 502, startPoint y: 18, endPoint x: 541, endPoint y: 194, distance: 180.2
click at [502, 17] on icon "close" at bounding box center [504, 23] width 18 height 18
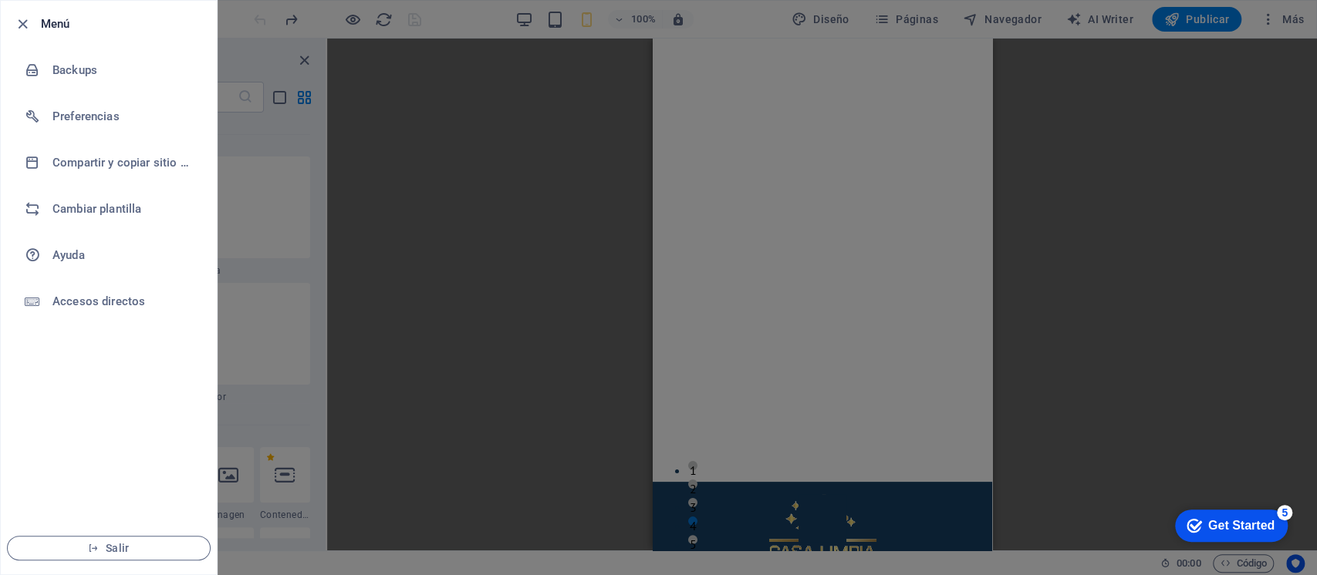
click at [504, 213] on div at bounding box center [658, 287] width 1317 height 575
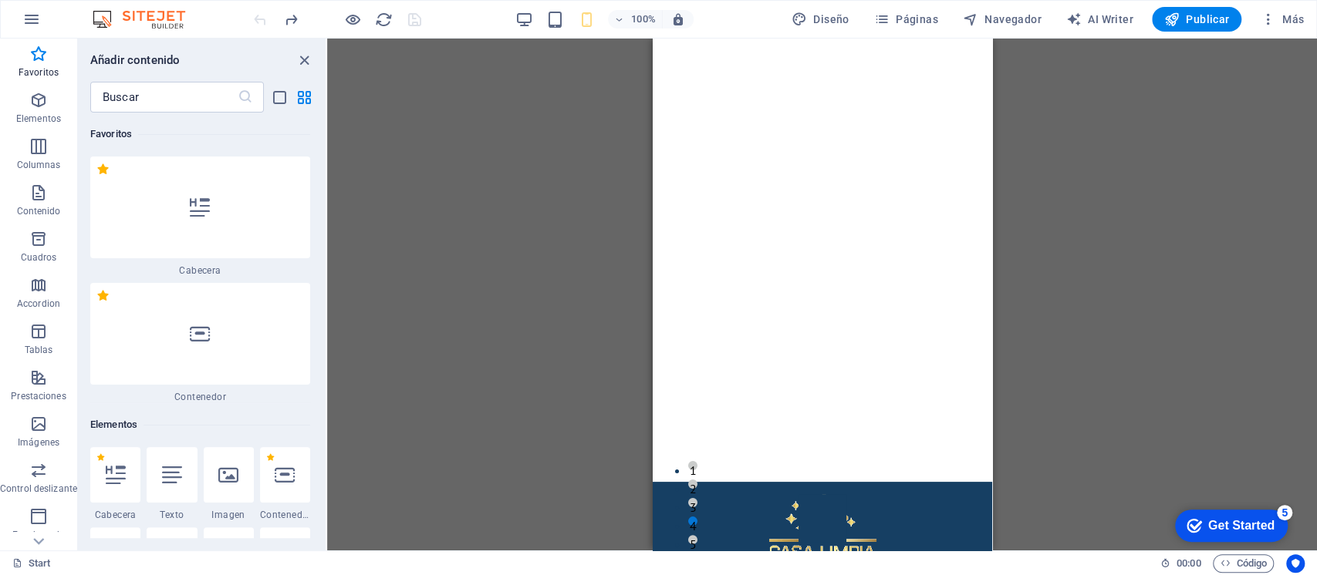
click at [1189, 19] on span "Publicar" at bounding box center [1197, 19] width 66 height 15
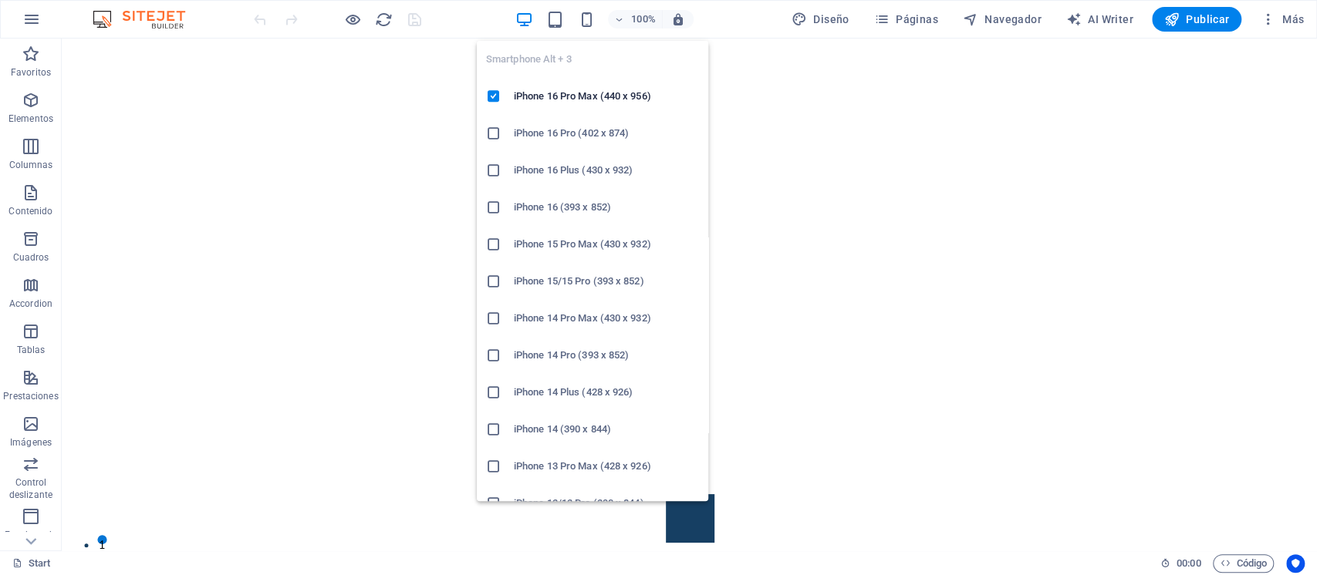
drag, startPoint x: 584, startPoint y: 15, endPoint x: 655, endPoint y: 27, distance: 71.9
click at [584, 17] on icon "button" at bounding box center [586, 20] width 18 height 18
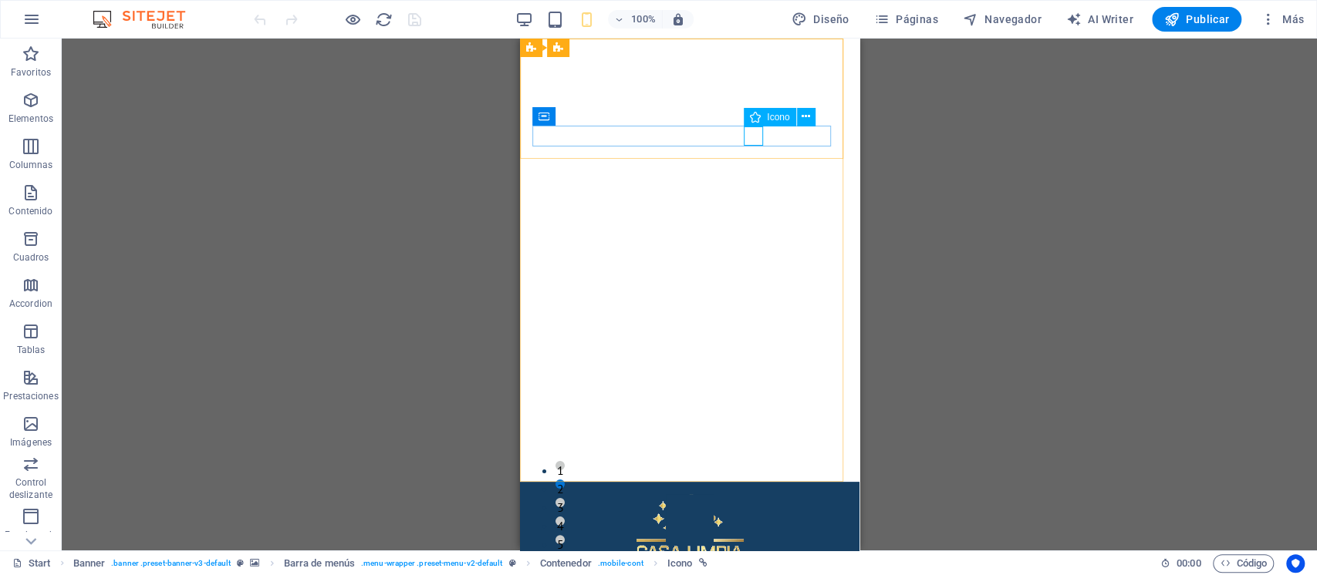
click at [771, 116] on span "Icono" at bounding box center [778, 117] width 22 height 9
click at [806, 116] on icon at bounding box center [805, 117] width 8 height 16
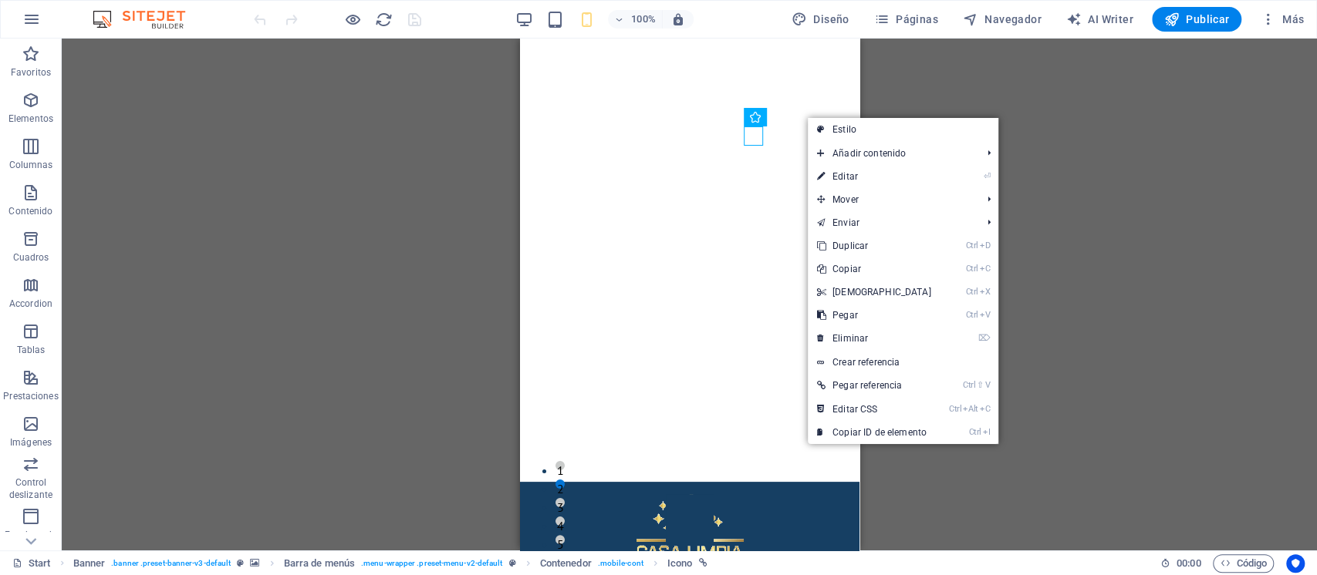
drag, startPoint x: 843, startPoint y: 130, endPoint x: 997, endPoint y: 121, distance: 154.5
click at [843, 130] on link "Estilo" at bounding box center [903, 129] width 191 height 23
select select "rem"
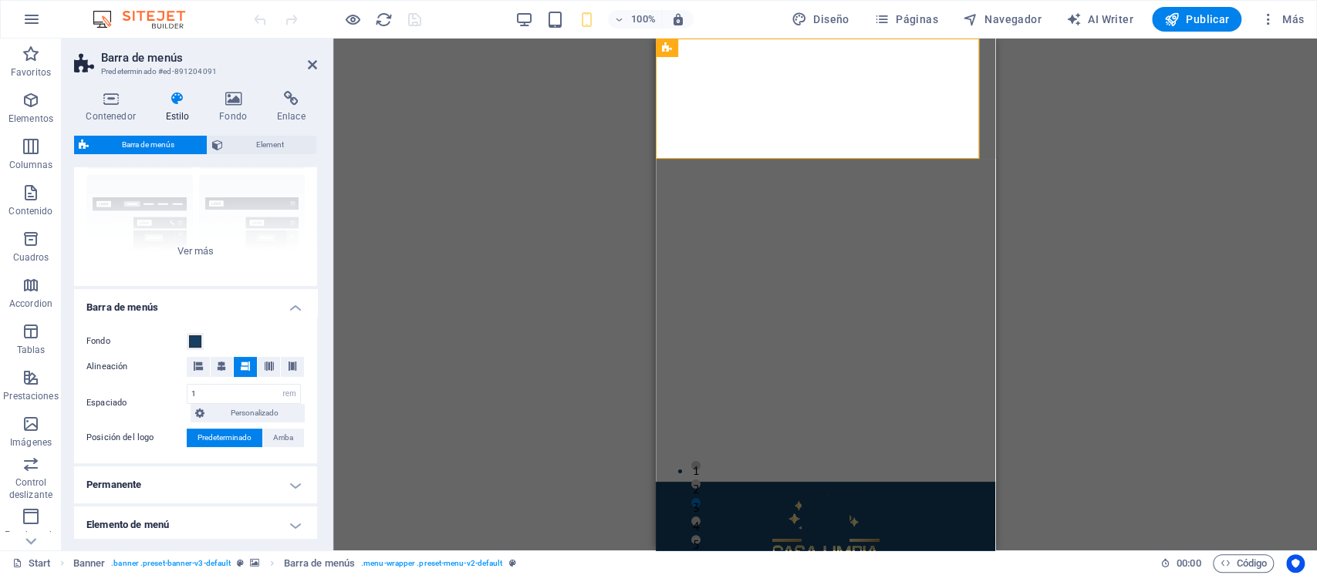
scroll to position [121, 0]
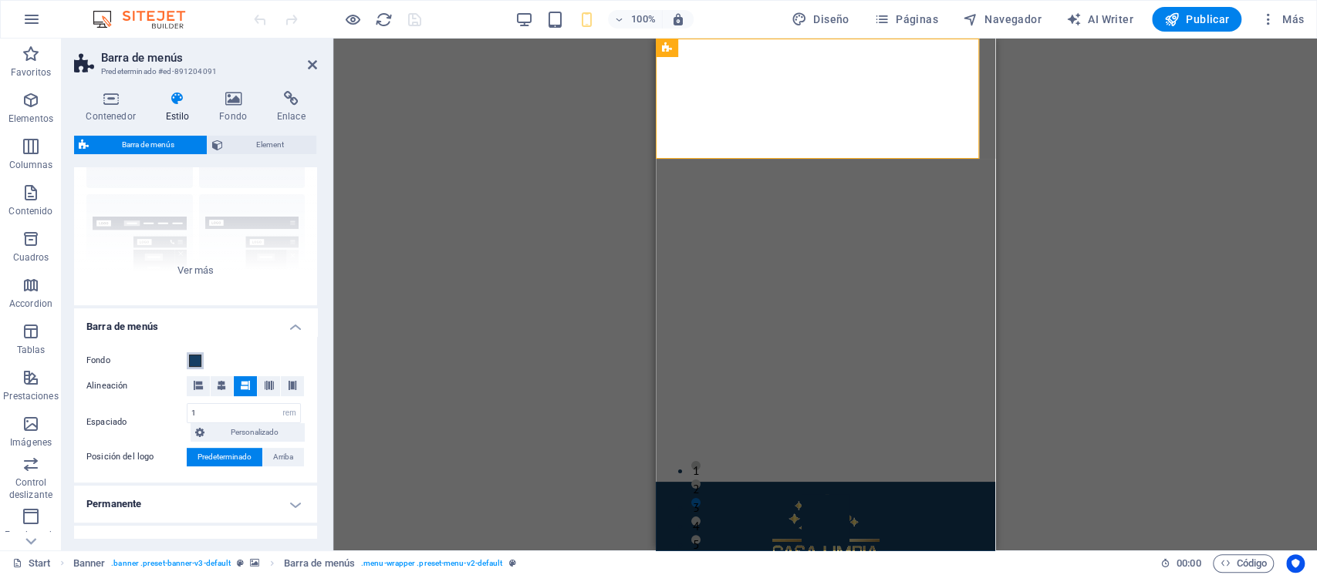
click at [197, 361] on span at bounding box center [195, 361] width 12 height 12
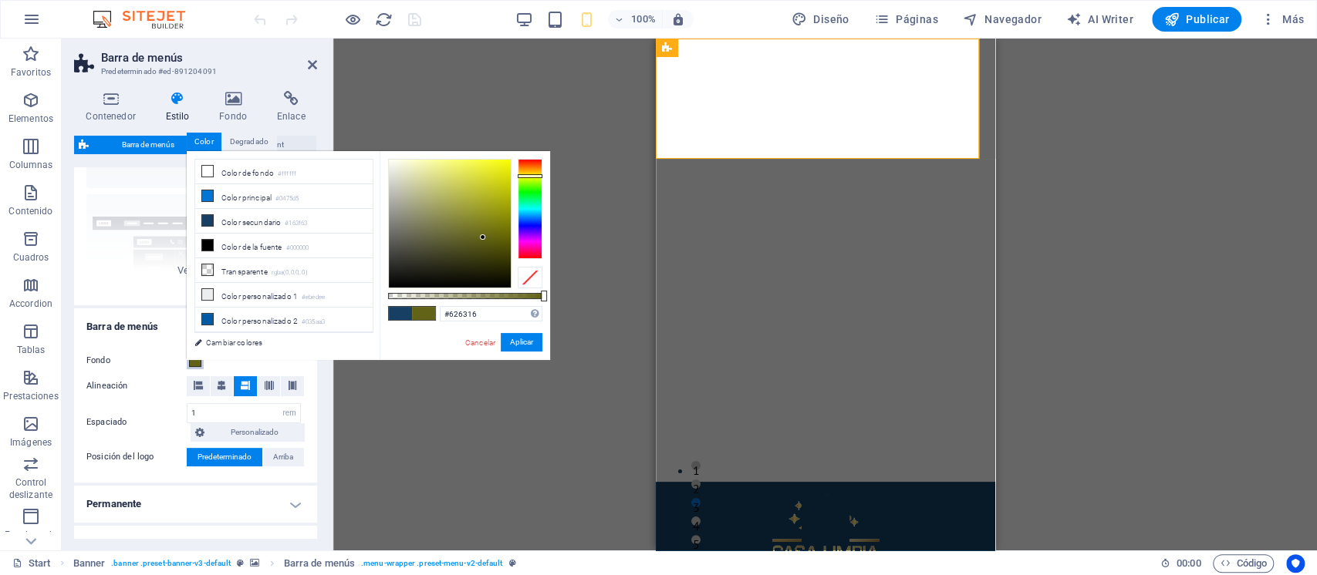
click at [528, 176] on div at bounding box center [530, 209] width 25 height 100
click at [472, 189] on div at bounding box center [450, 224] width 122 height 128
drag, startPoint x: 487, startPoint y: 192, endPoint x: 502, endPoint y: 191, distance: 14.7
click at [487, 194] on div at bounding box center [450, 224] width 122 height 128
click at [530, 180] on div at bounding box center [530, 178] width 25 height 4
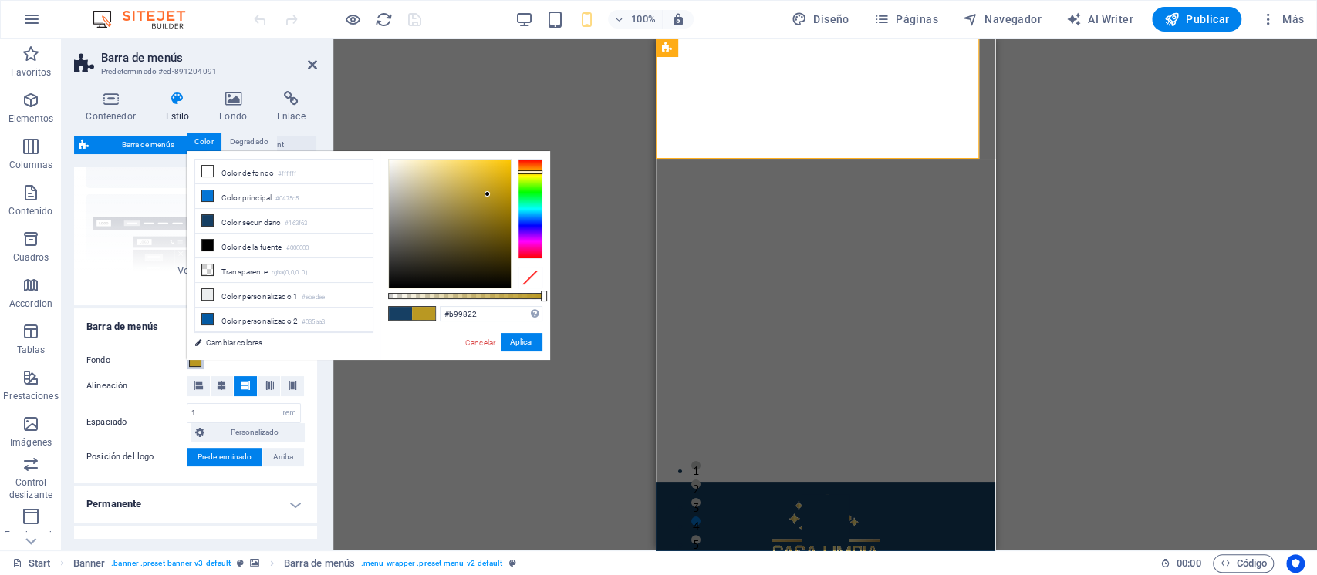
drag, startPoint x: 530, startPoint y: 181, endPoint x: 533, endPoint y: 172, distance: 9.8
click at [533, 172] on div at bounding box center [530, 172] width 25 height 4
type input "#eac028"
click at [489, 170] on div at bounding box center [450, 224] width 122 height 128
click at [521, 336] on button "Aplicar" at bounding box center [522, 342] width 42 height 19
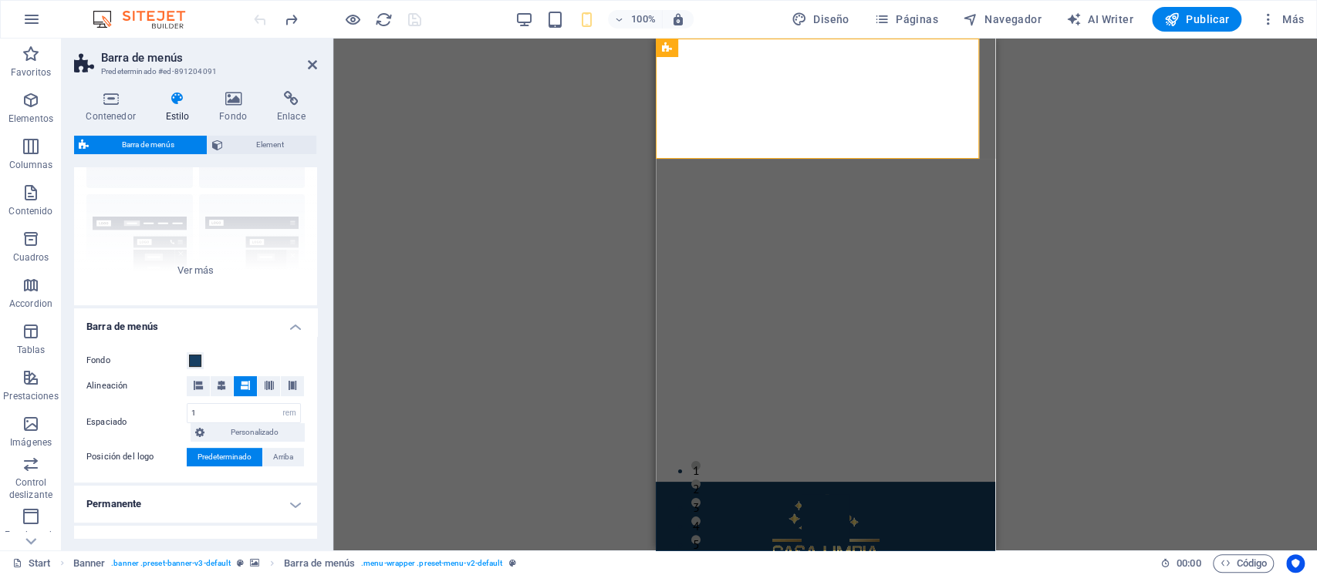
click at [255, 18] on div at bounding box center [337, 19] width 173 height 25
click at [406, 177] on div "Arrastra aquí para reemplazar el contenido existente. Si quieres crear un eleme…" at bounding box center [824, 295] width 983 height 512
click at [466, 275] on div "Arrastra aquí para reemplazar el contenido existente. Si quieres crear un eleme…" at bounding box center [824, 295] width 983 height 512
drag, startPoint x: 310, startPoint y: 62, endPoint x: 386, endPoint y: 90, distance: 80.5
click at [309, 63] on icon at bounding box center [312, 65] width 9 height 12
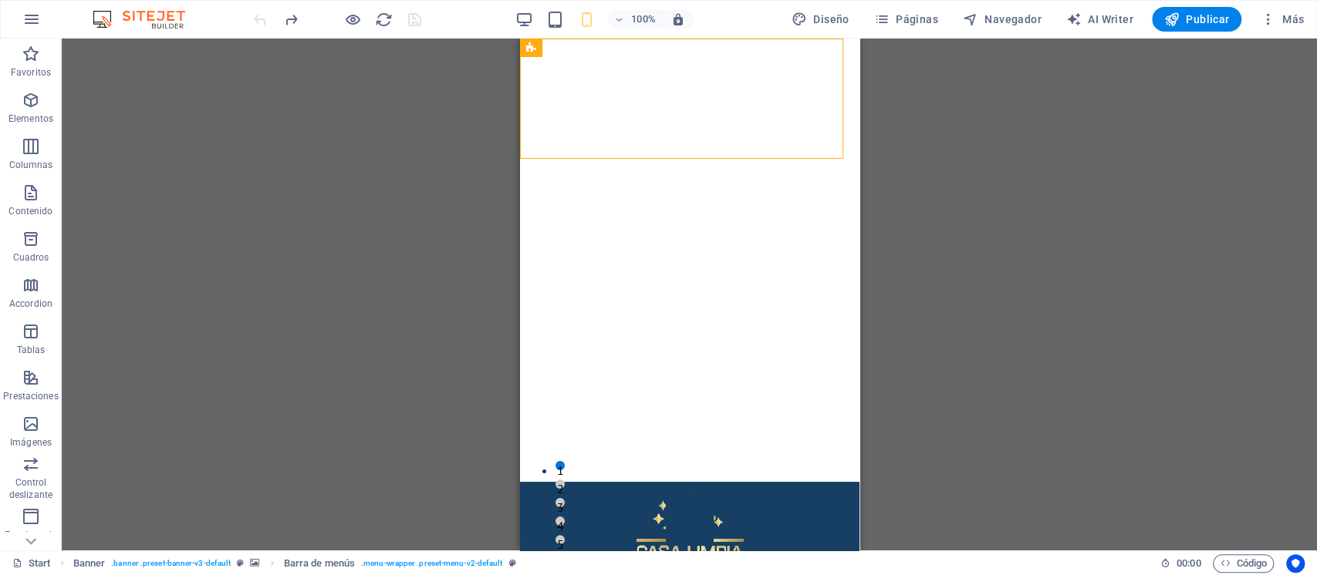
click at [414, 157] on div "Arrastra aquí para reemplazar el contenido existente. Si quieres crear un eleme…" at bounding box center [689, 295] width 1255 height 512
drag, startPoint x: 940, startPoint y: 187, endPoint x: 972, endPoint y: 153, distance: 45.8
click at [947, 178] on div "Arrastra aquí para reemplazar el contenido existente. Si quieres crear un eleme…" at bounding box center [689, 295] width 1255 height 512
click at [1206, 7] on button "Publicar" at bounding box center [1197, 19] width 90 height 25
